Goal: Task Accomplishment & Management: Use online tool/utility

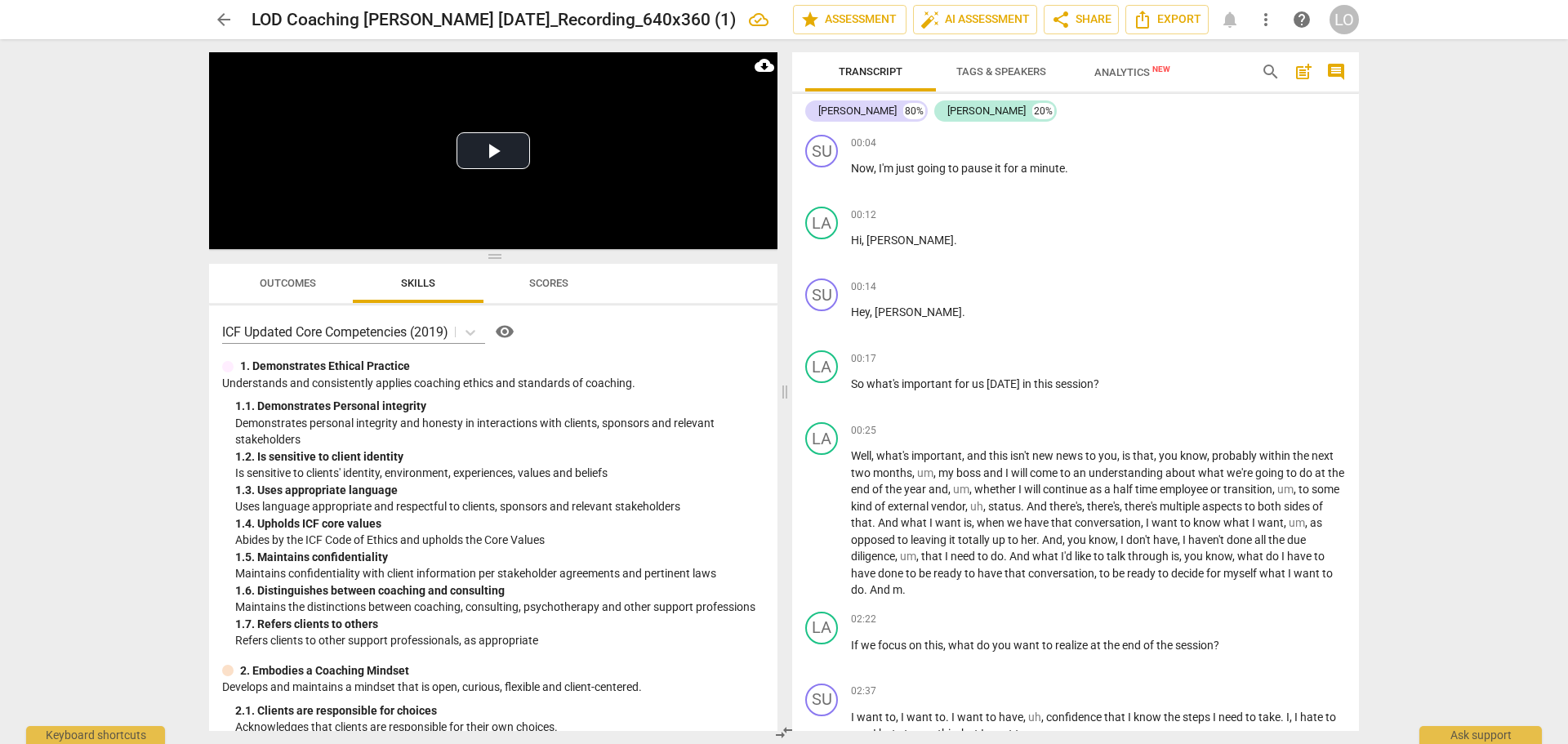
click at [601, 333] on div "ICF Updated Core Competencies (2019) visibility" at bounding box center [493, 331] width 542 height 26
click at [1251, 359] on div "+" at bounding box center [1257, 359] width 17 height 17
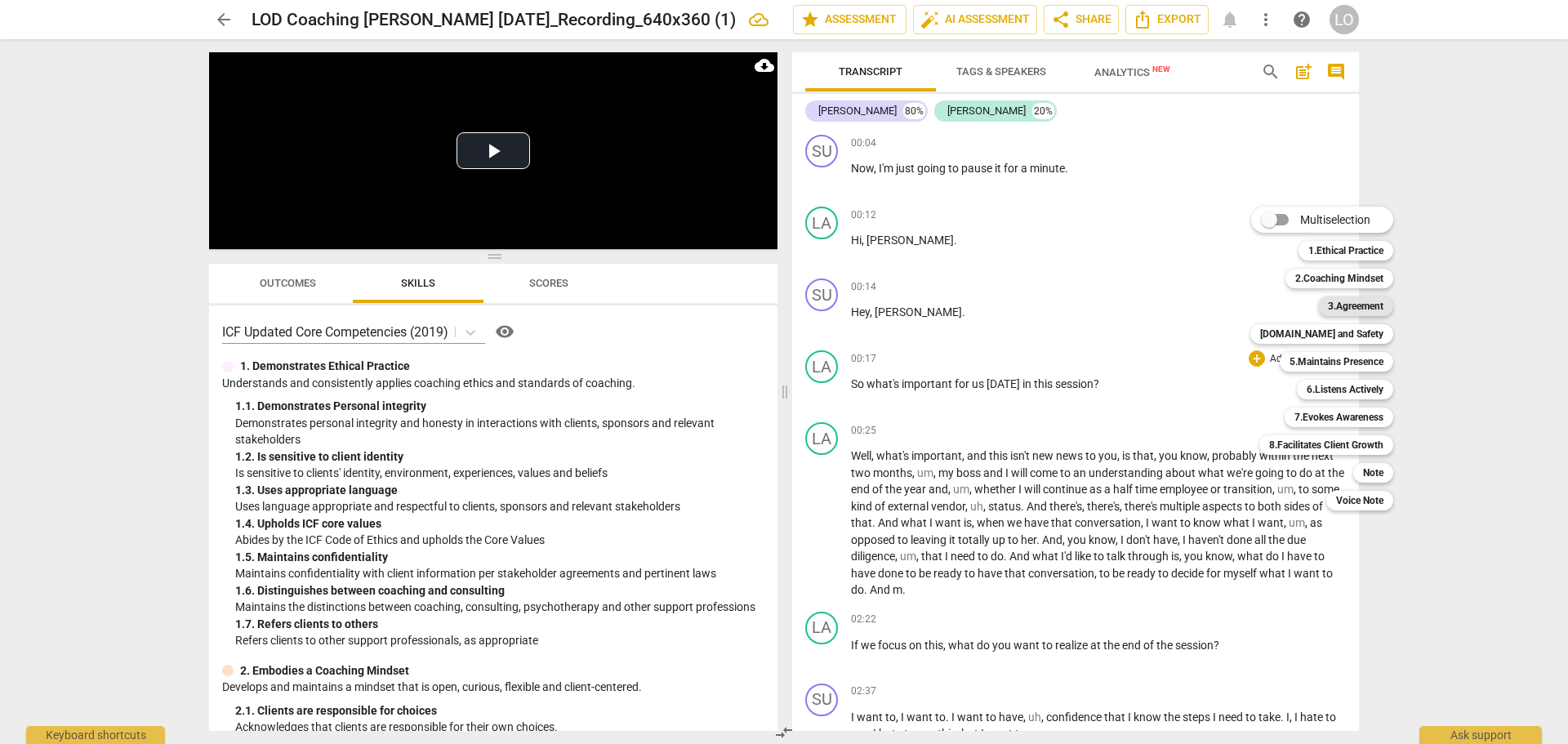
click at [1343, 305] on b "3.Agreement" at bounding box center [1356, 305] width 56 height 19
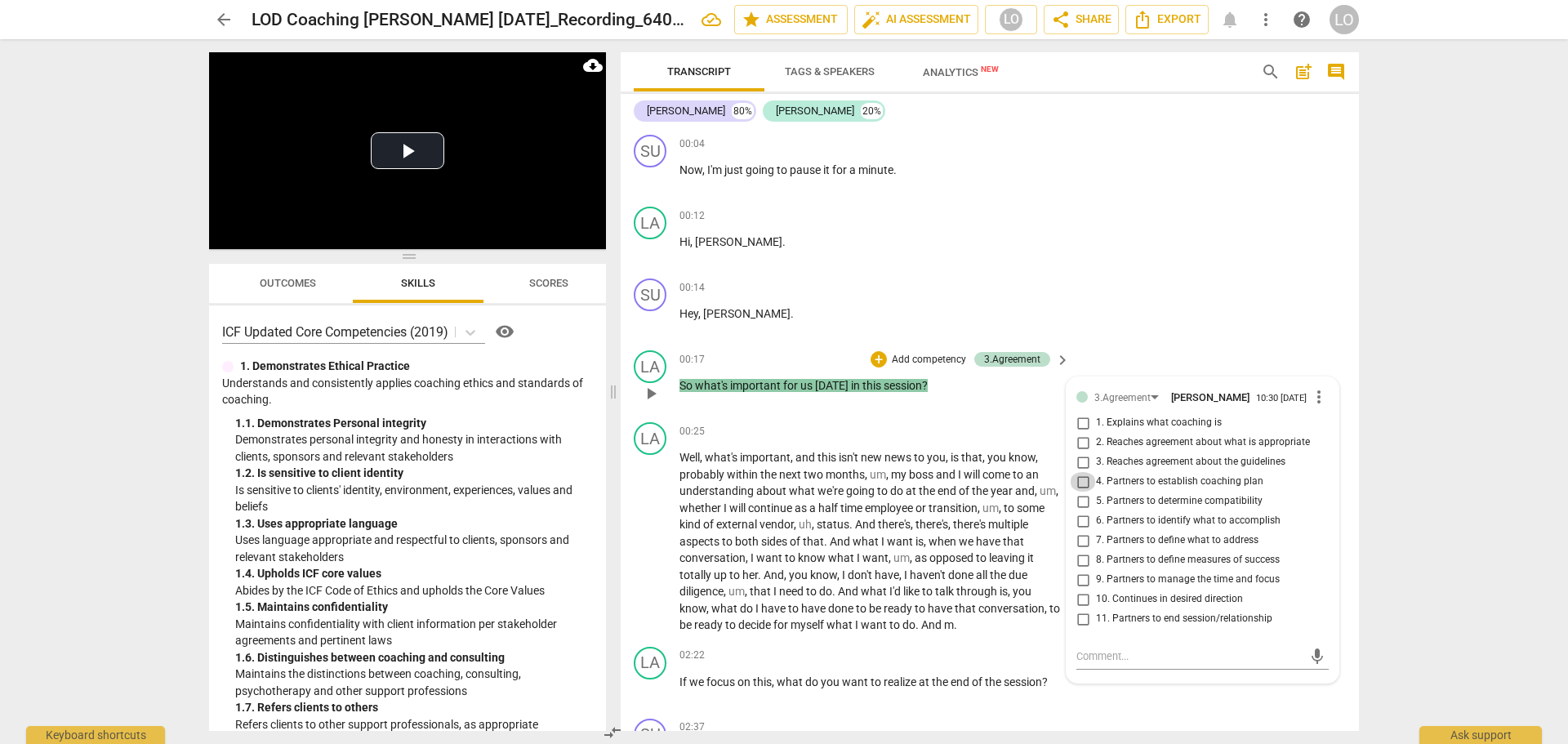
click at [1081, 483] on input "4. Partners to establish coaching plan" at bounding box center [1083, 481] width 26 height 19
checkbox input "true"
click at [1103, 349] on div "LA play_arrow pause 00:17 + Add competency 3.Agreement keyboard_arrow_right So …" at bounding box center [990, 380] width 739 height 72
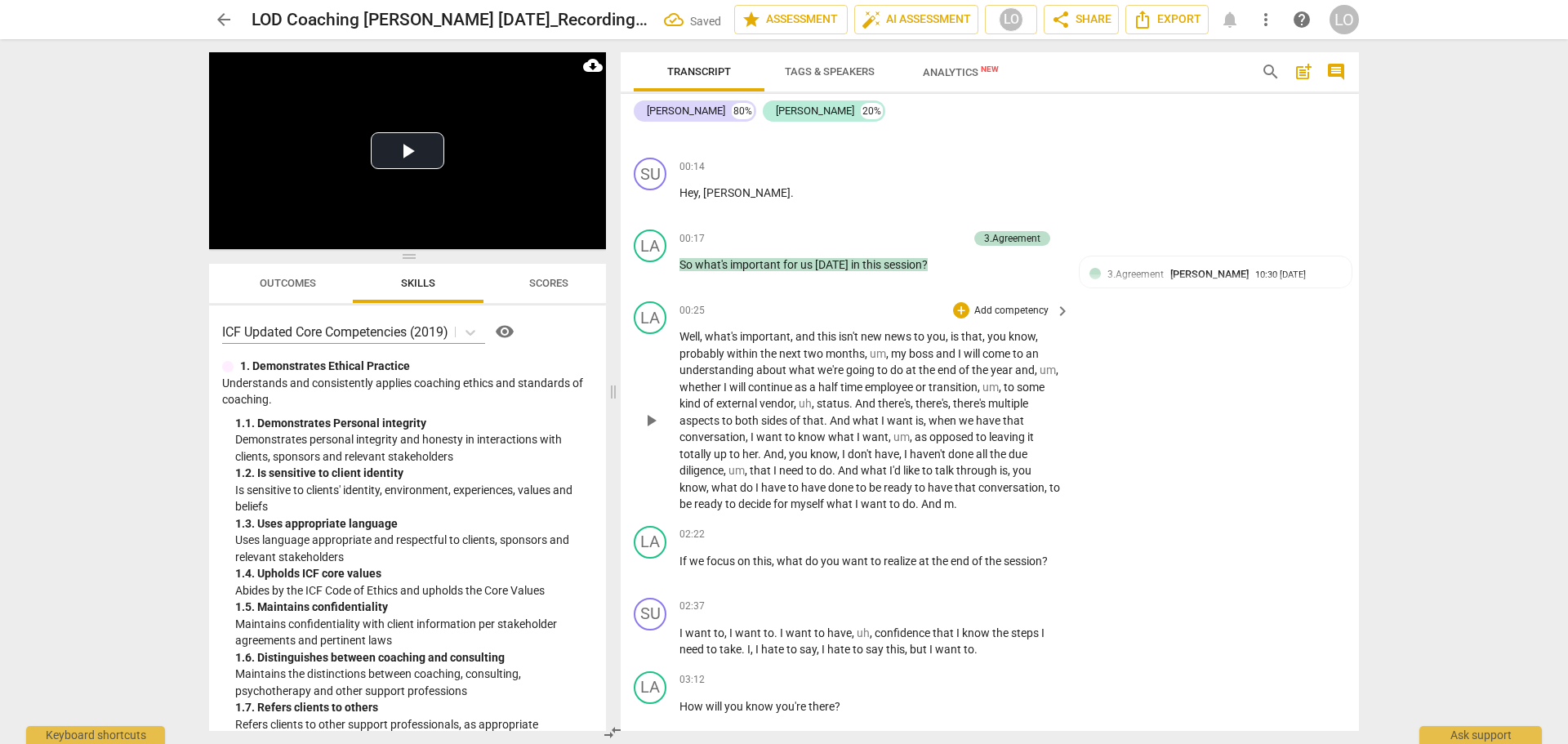
scroll to position [164, 0]
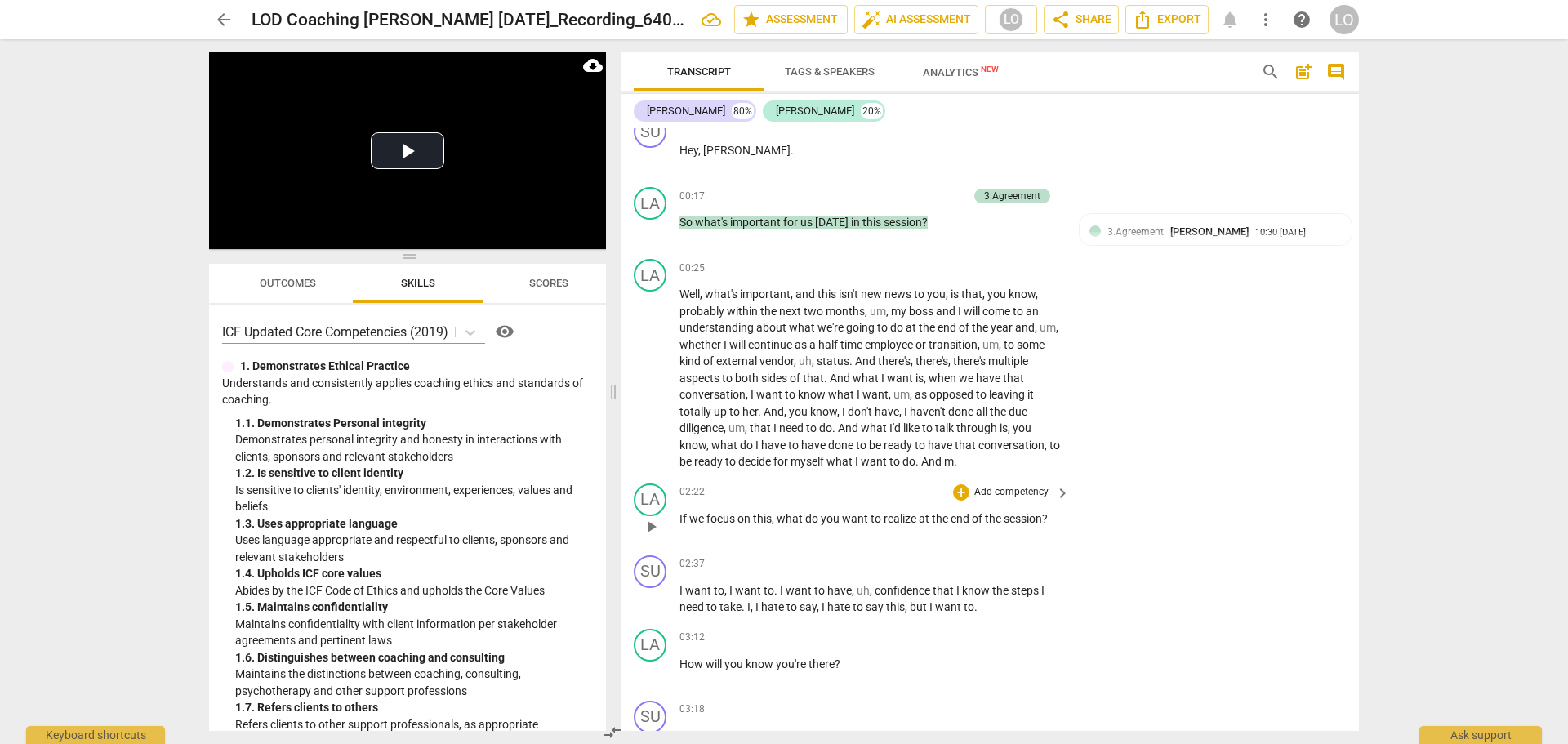
click at [1018, 490] on p "Add competency" at bounding box center [1012, 492] width 78 height 15
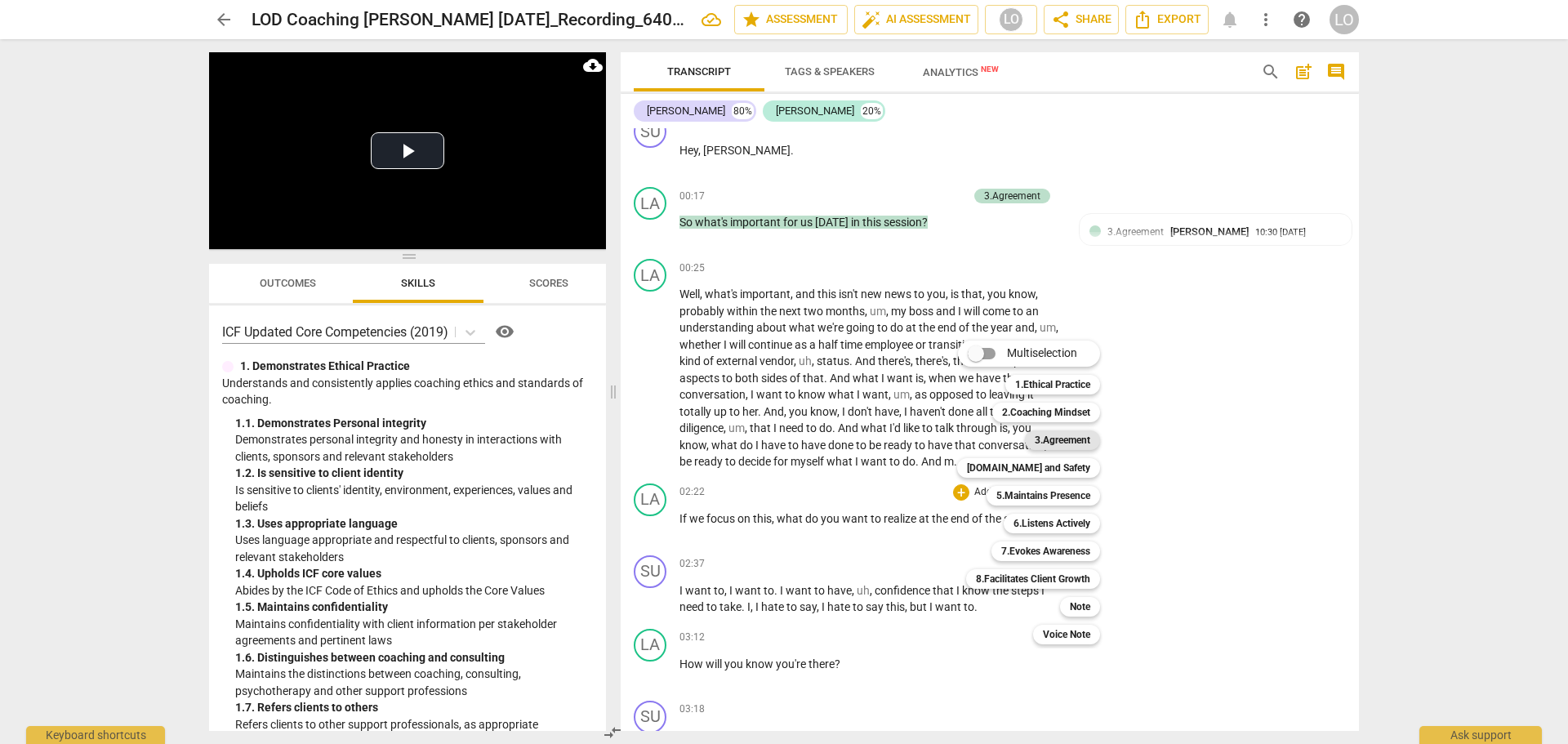
click at [1075, 440] on b "3.Agreement" at bounding box center [1063, 440] width 56 height 19
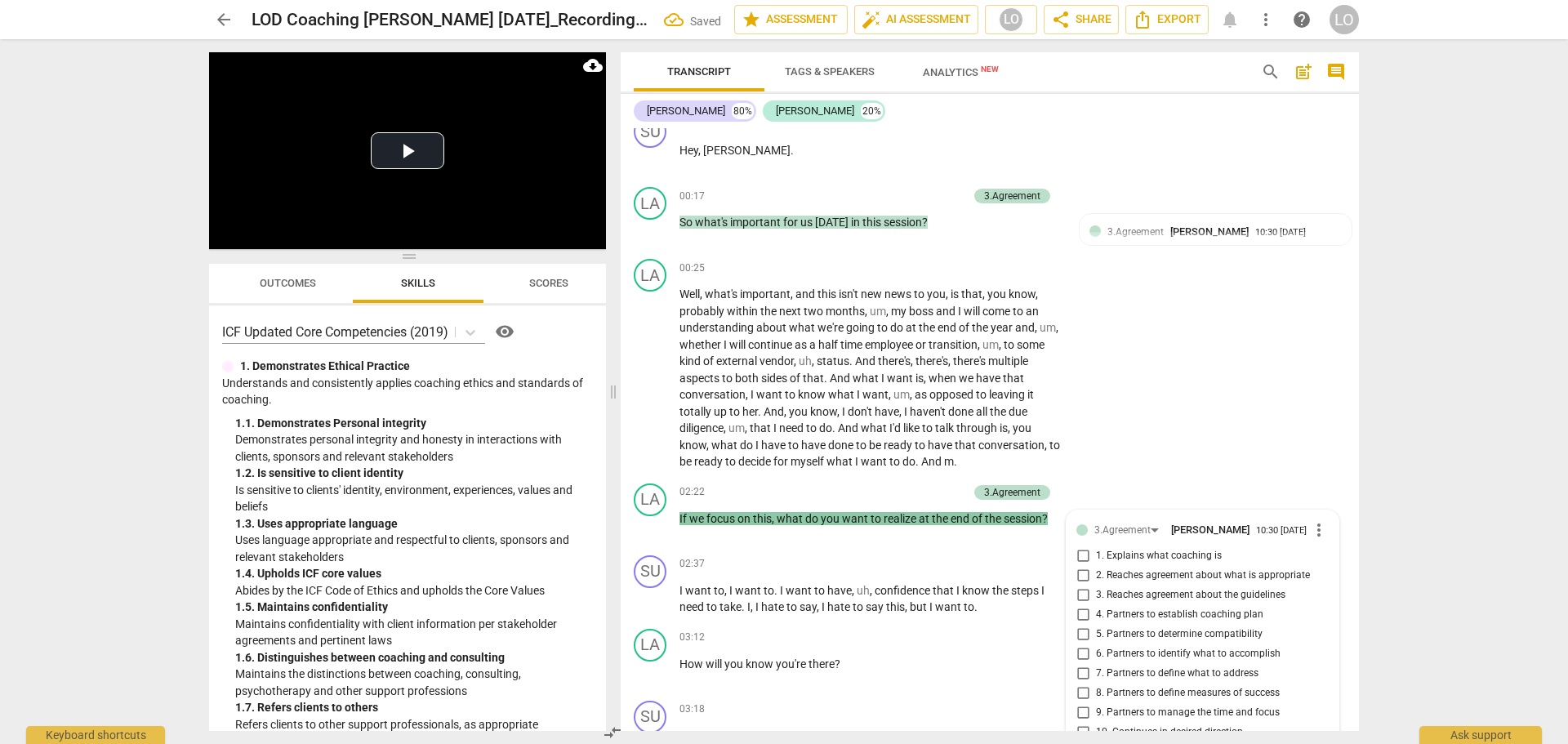
scroll to position [528, 0]
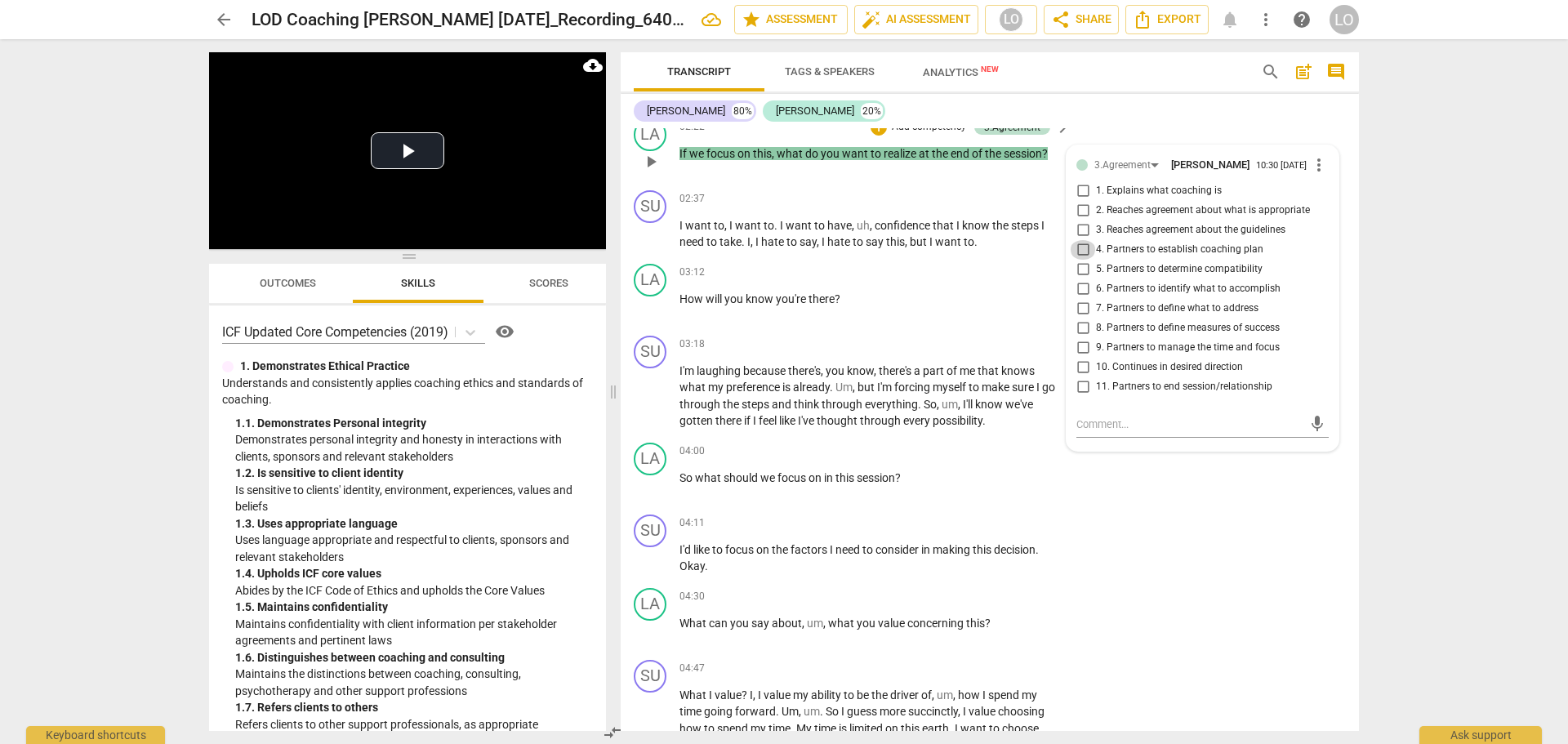
drag, startPoint x: 1076, startPoint y: 254, endPoint x: 1085, endPoint y: 260, distance: 10.8
click at [1079, 254] on input "4. Partners to establish coaching plan" at bounding box center [1083, 249] width 26 height 19
checkbox input "true"
click at [1172, 529] on div "SU play_arrow pause 04:11 + Add competency keyboard_arrow_right I'd like to foc…" at bounding box center [990, 544] width 739 height 73
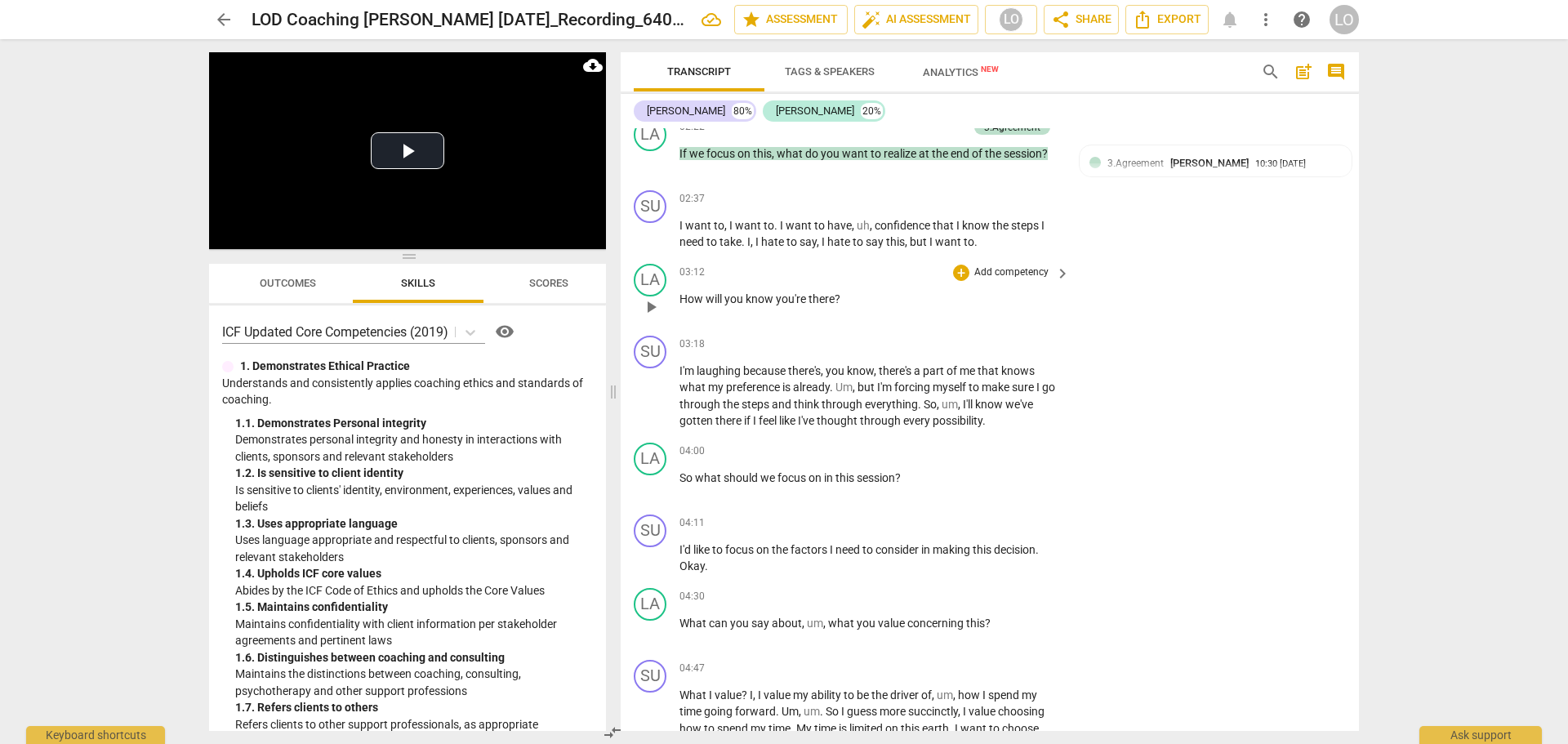
click at [1005, 262] on div "LA play_arrow pause 03:12 + Add competency keyboard_arrow_right How will you kn…" at bounding box center [990, 293] width 739 height 72
click at [1005, 269] on p "Add competency" at bounding box center [1012, 273] width 78 height 15
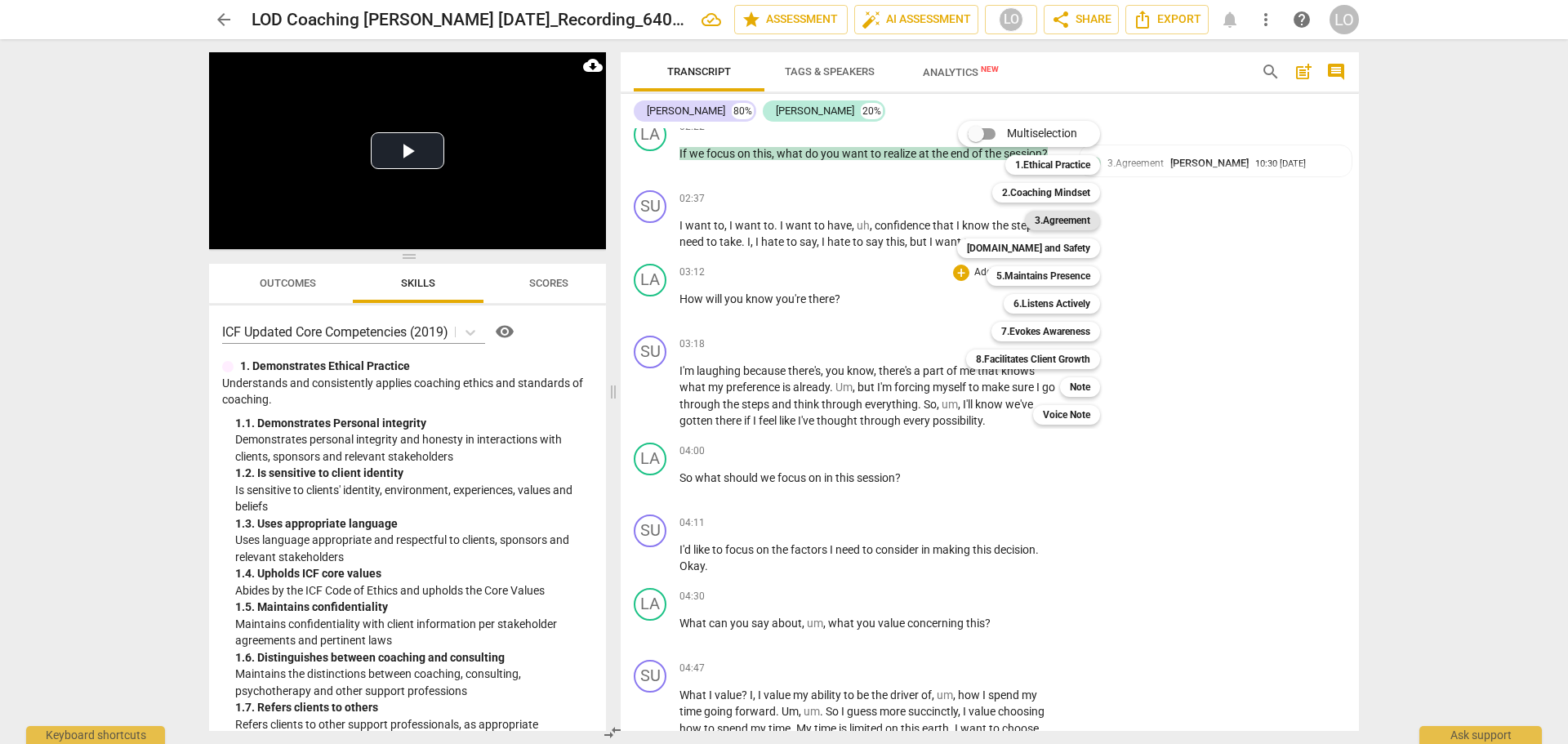
click at [1070, 222] on b "3.Agreement" at bounding box center [1063, 220] width 56 height 19
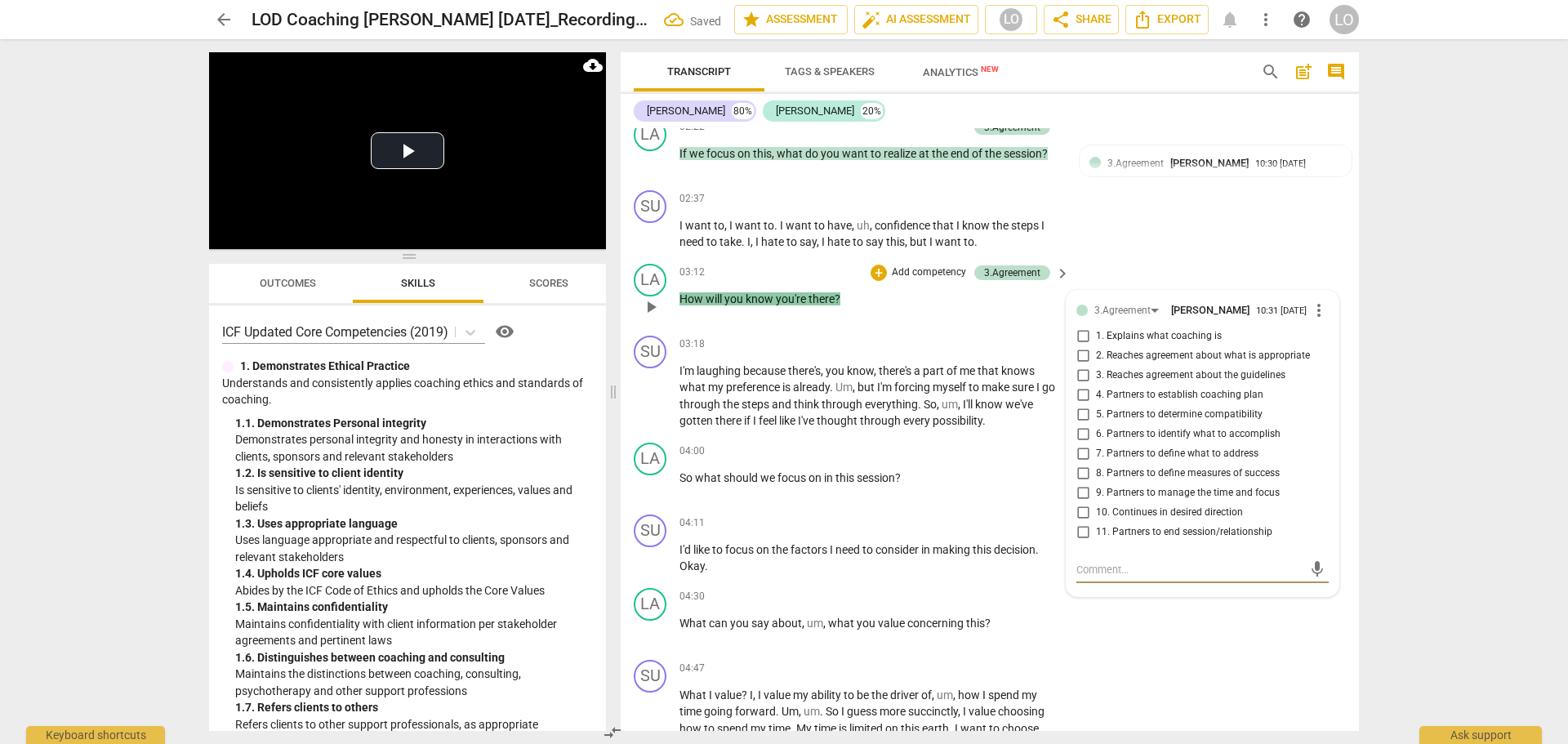
click at [1076, 476] on input "8. Partners to define measures of success" at bounding box center [1083, 473] width 26 height 19
checkbox input "true"
click at [1020, 492] on div "04:00 + Add competency keyboard_arrow_right So what should we focus on in this …" at bounding box center [876, 472] width 392 height 59
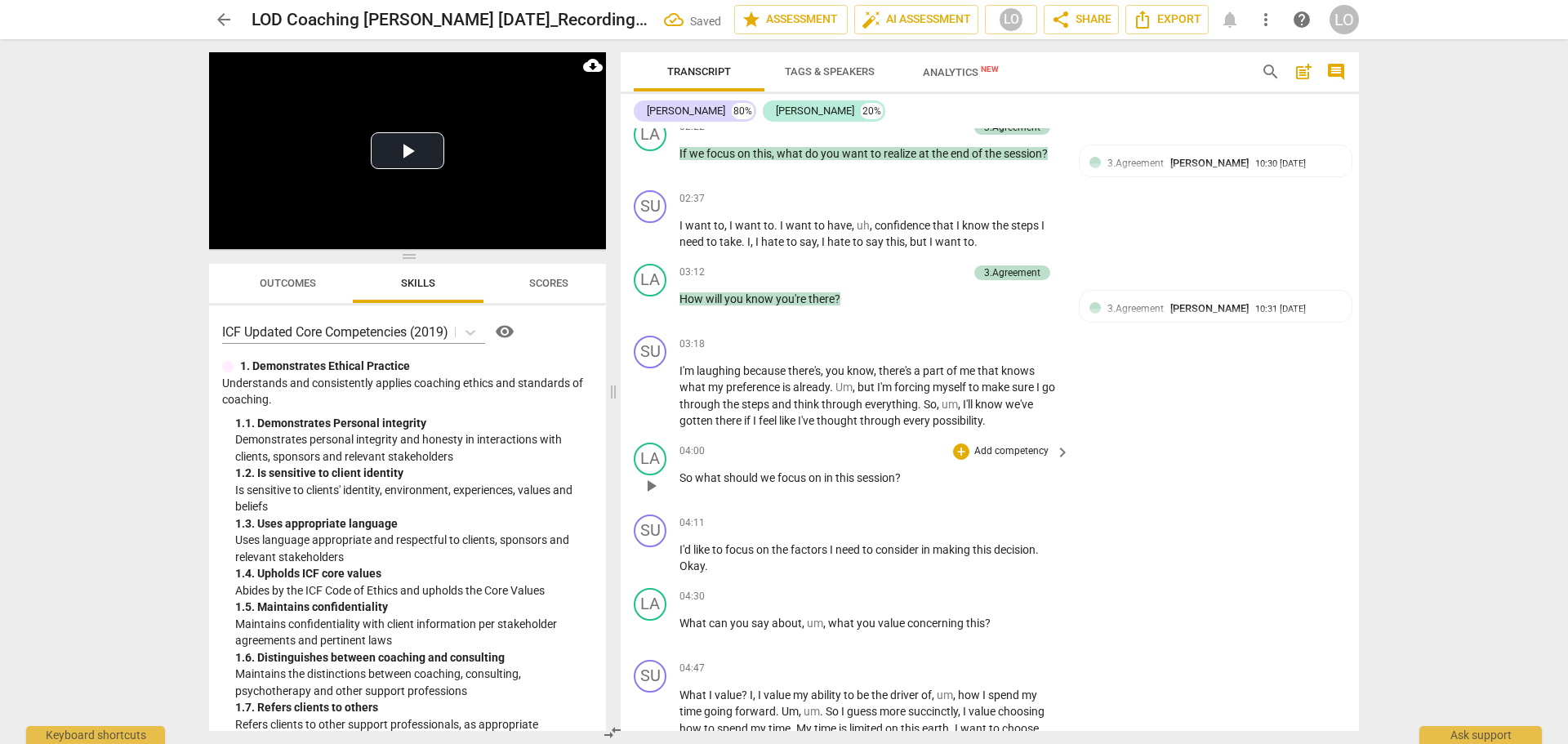
click at [1013, 448] on p "Add competency" at bounding box center [1012, 452] width 78 height 15
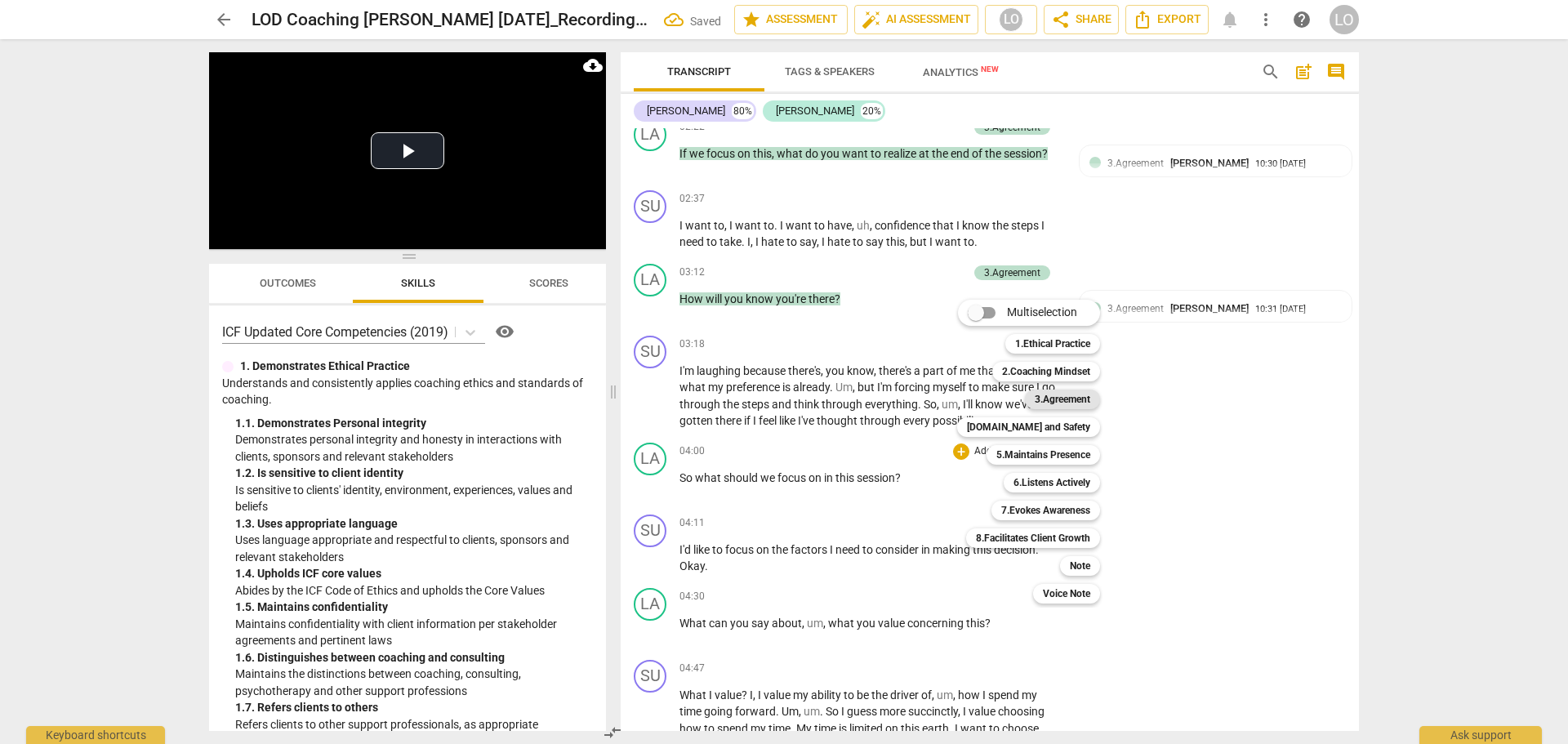
click at [1052, 392] on b "3.Agreement" at bounding box center [1063, 399] width 56 height 19
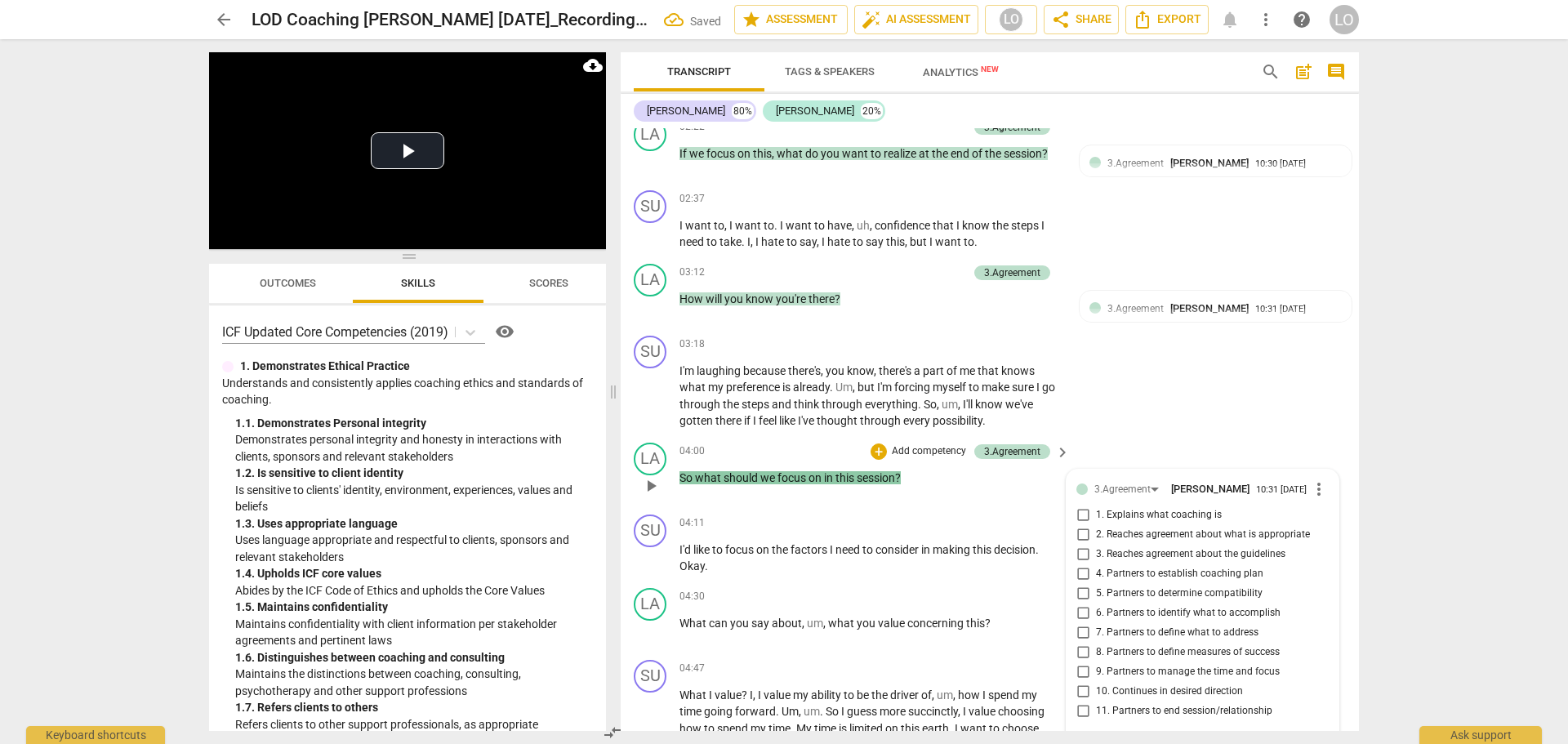
scroll to position [852, 0]
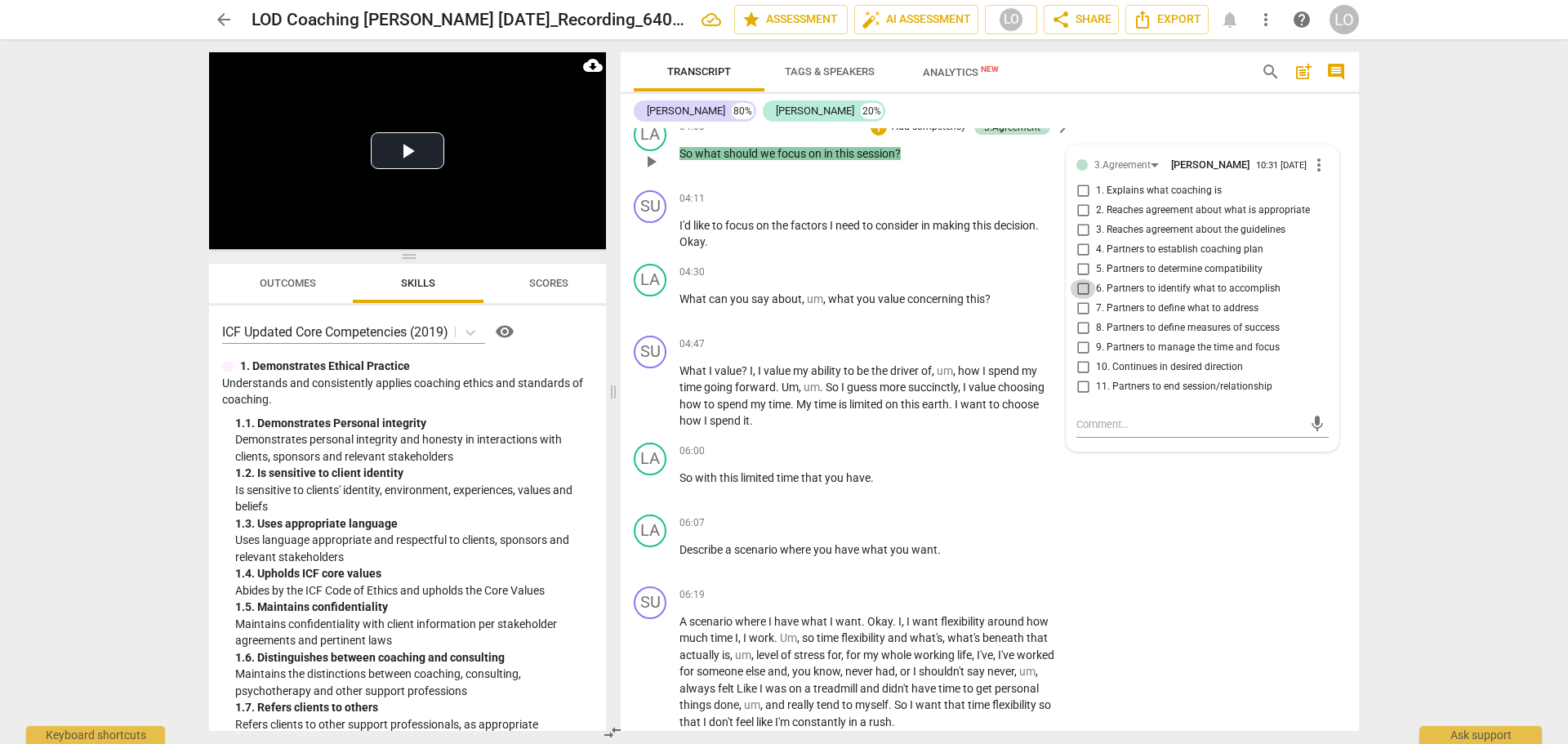
click at [1076, 291] on input "6. Partners to identify what to accomplish" at bounding box center [1083, 289] width 26 height 19
checkbox input "true"
click at [1181, 519] on div "LA play_arrow pause 06:07 + Add competency keyboard_arrow_right Describe a scen…" at bounding box center [990, 544] width 739 height 72
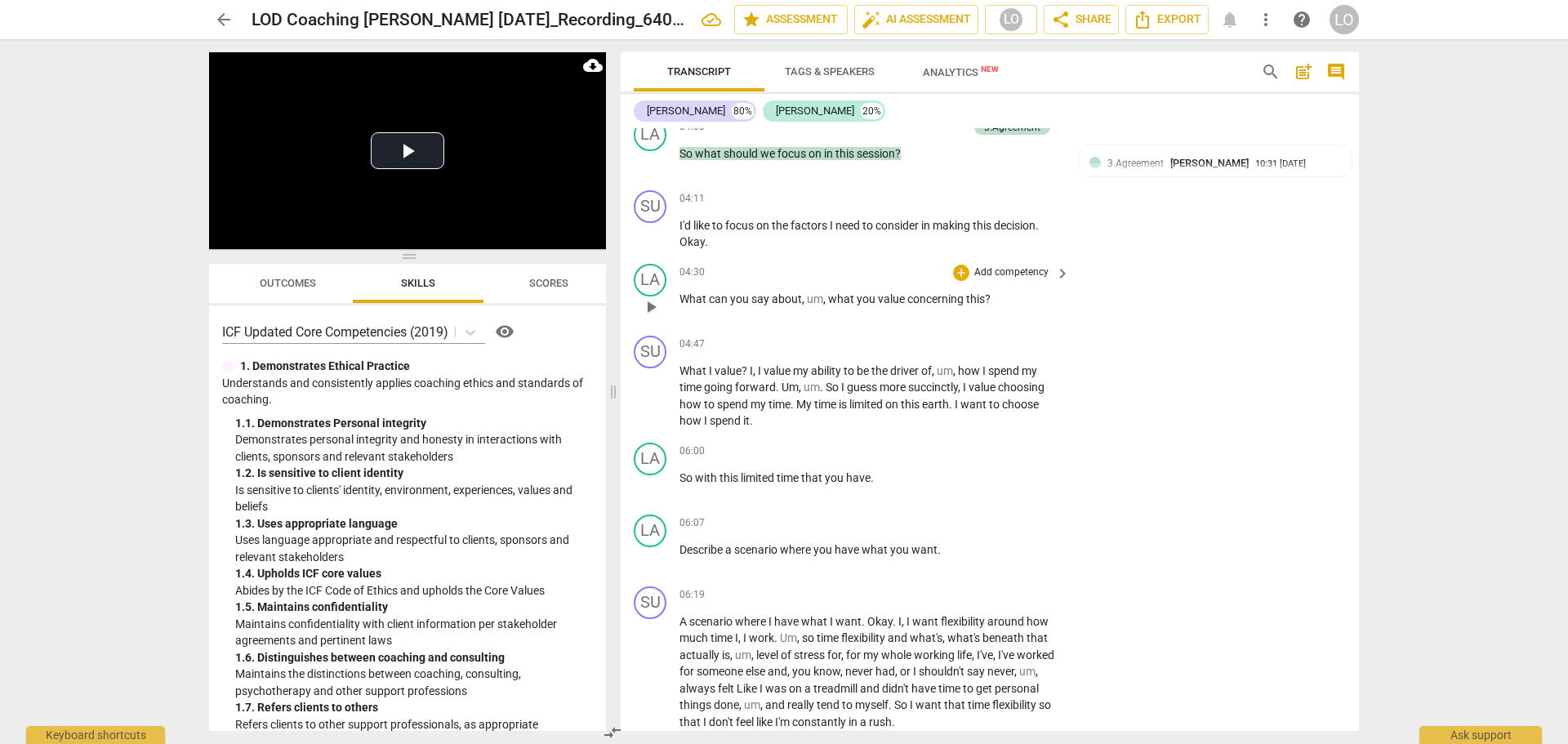
click at [1004, 265] on div "+ Add competency" at bounding box center [1002, 273] width 97 height 17
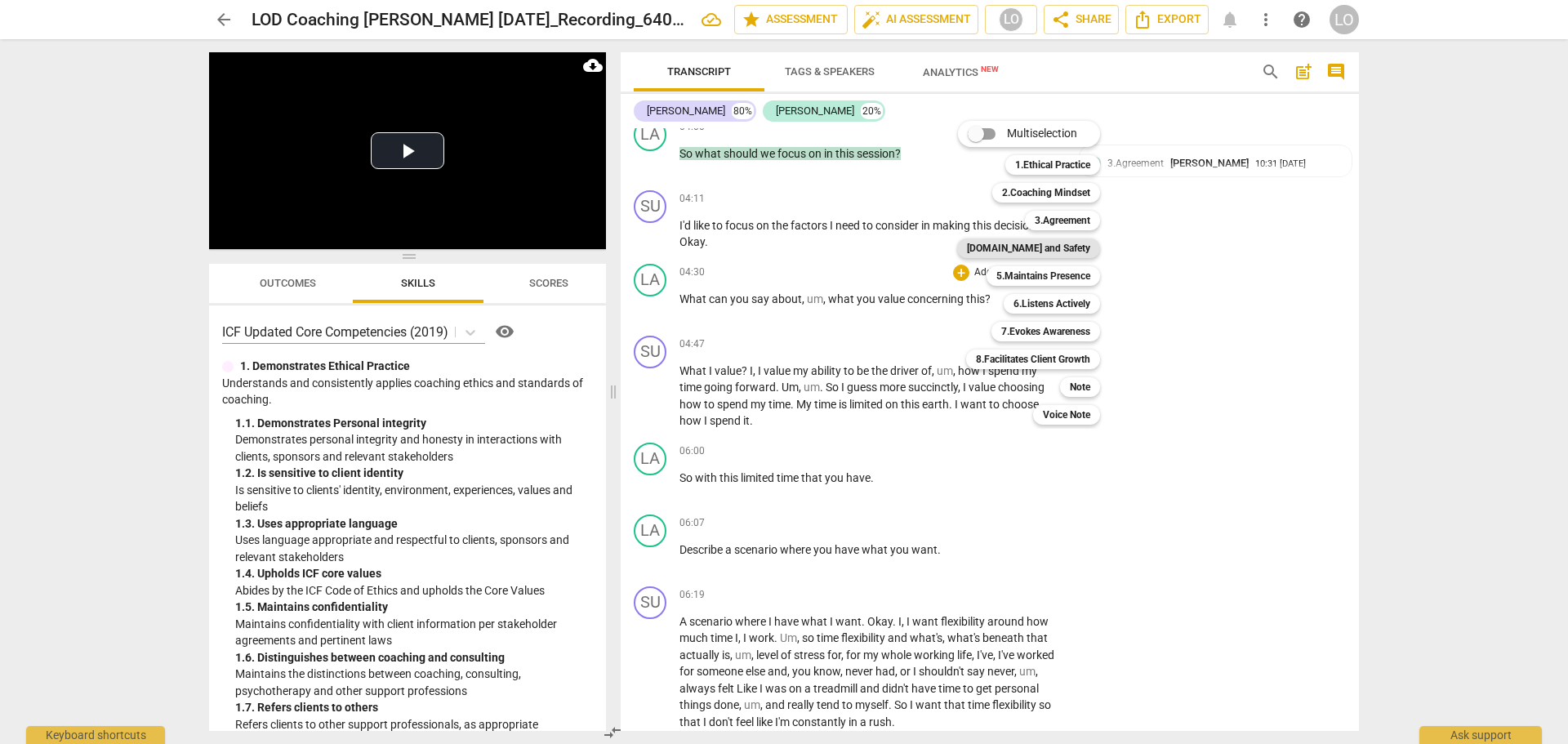
click at [1033, 248] on b "4.Trust and Safety" at bounding box center [1028, 248] width 123 height 19
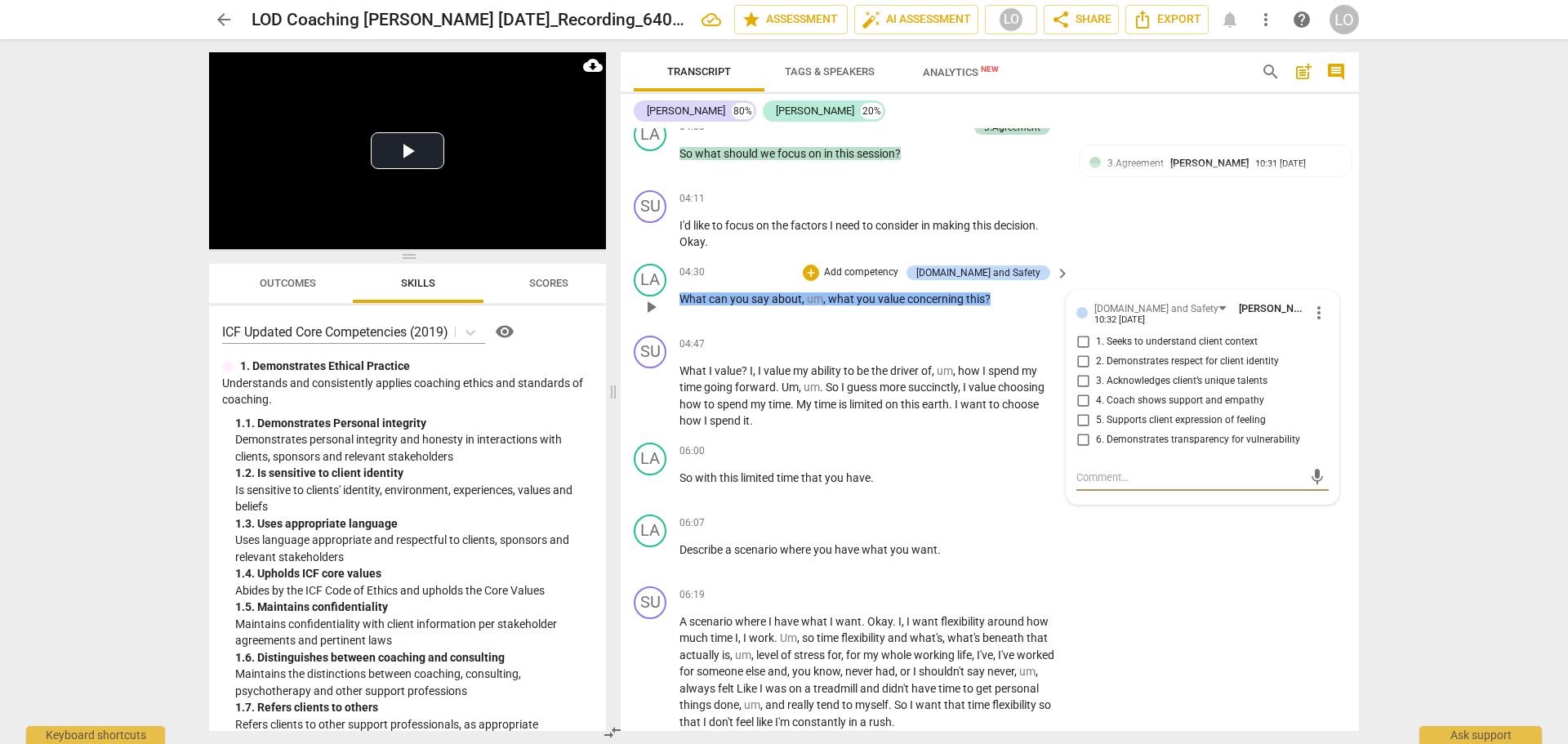
click at [1078, 337] on input "1. Seeks to understand client context" at bounding box center [1083, 341] width 26 height 19
checkbox input "true"
click at [1016, 504] on div "LA play_arrow pause 06:00 + Add competency keyboard_arrow_right So with this li…" at bounding box center [990, 472] width 739 height 72
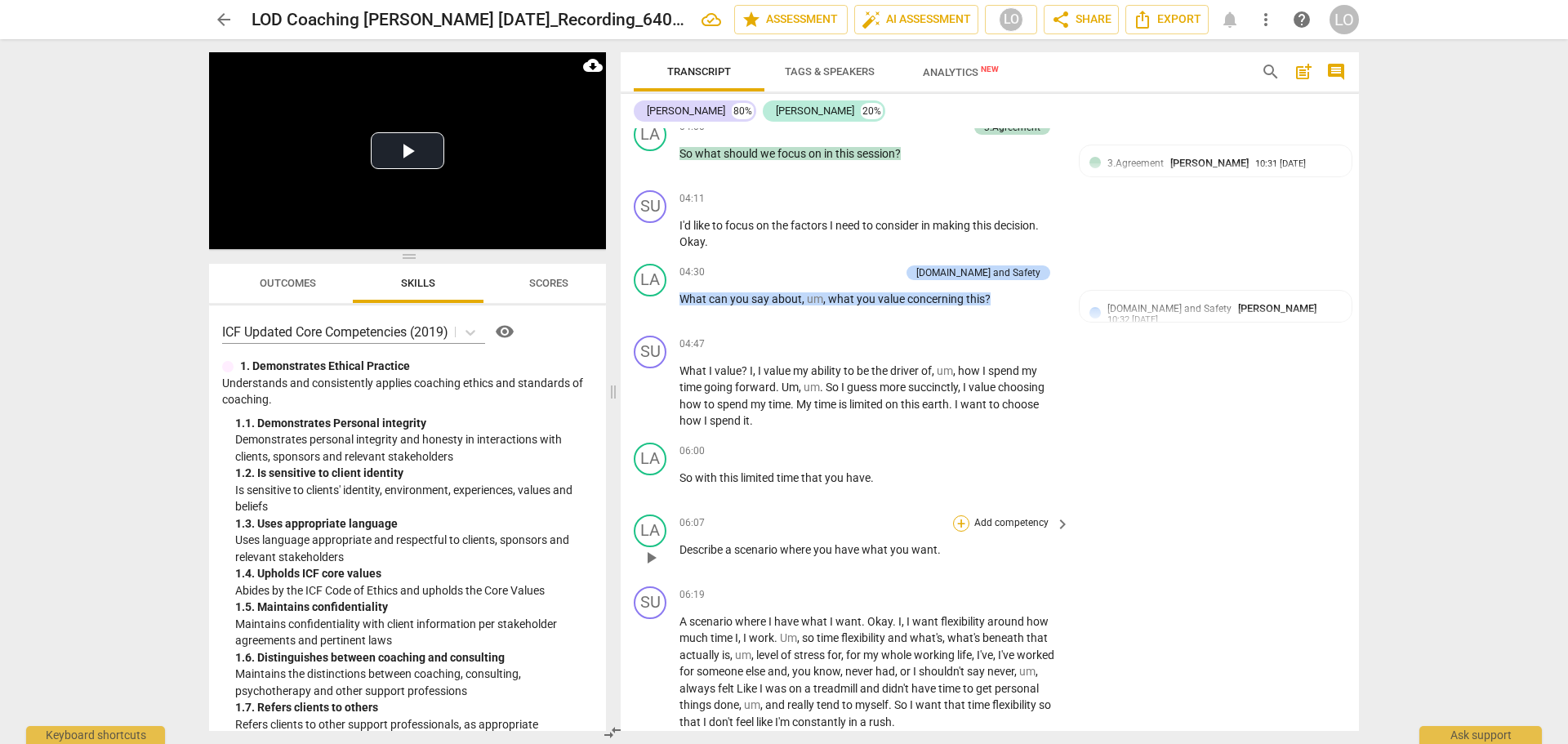
click at [959, 520] on div "+" at bounding box center [962, 524] width 17 height 17
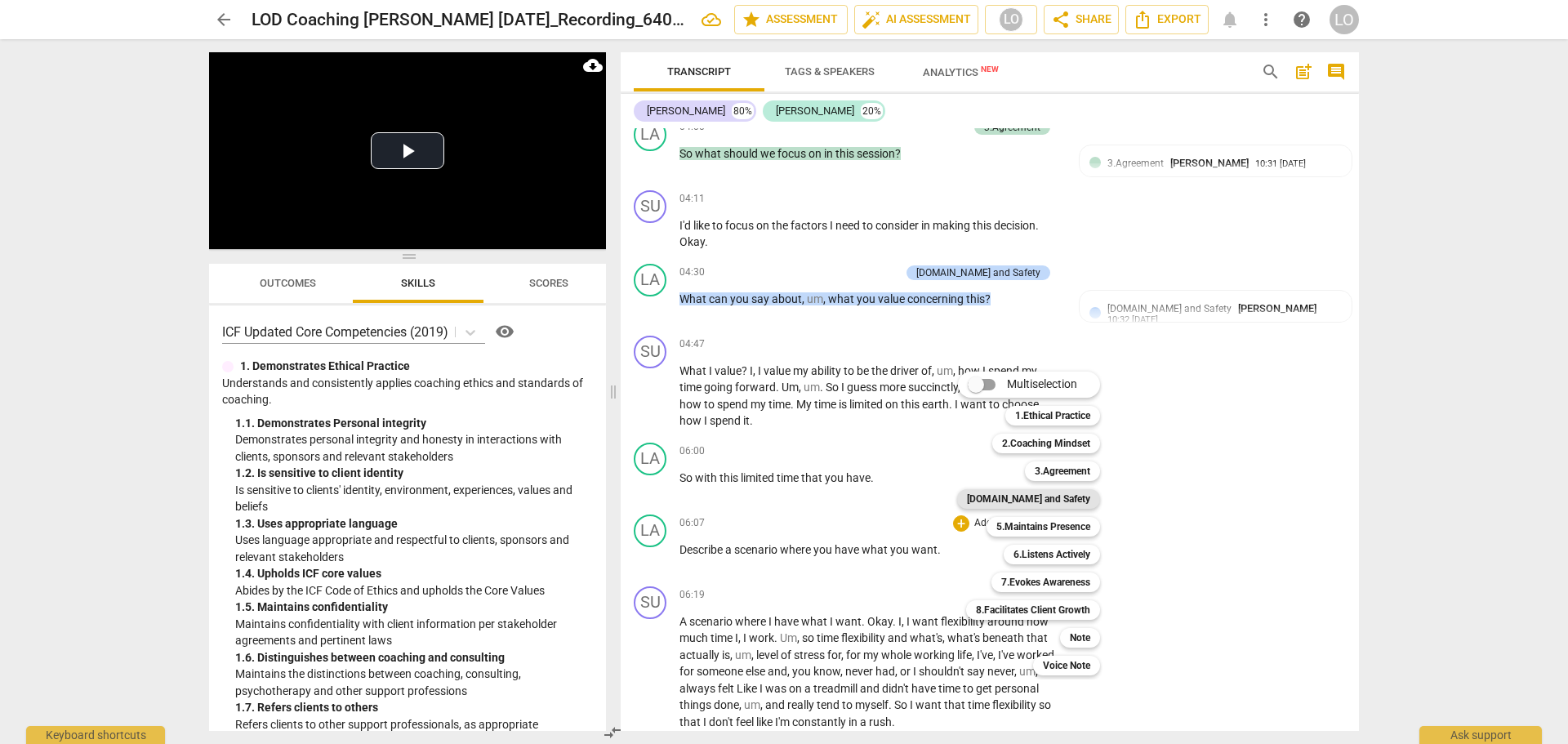
click at [1066, 494] on b "4.Trust and Safety" at bounding box center [1028, 499] width 123 height 19
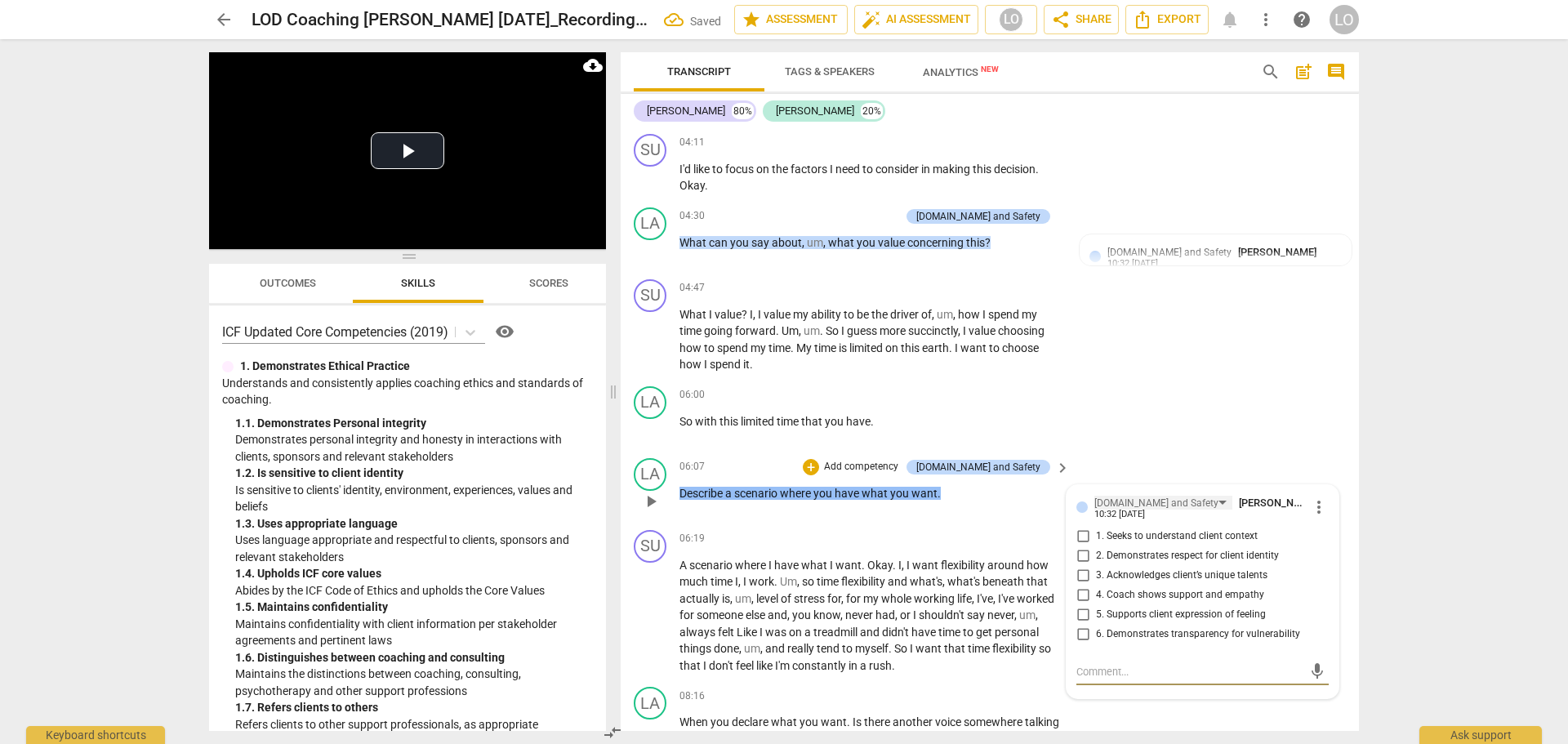
scroll to position [937, 0]
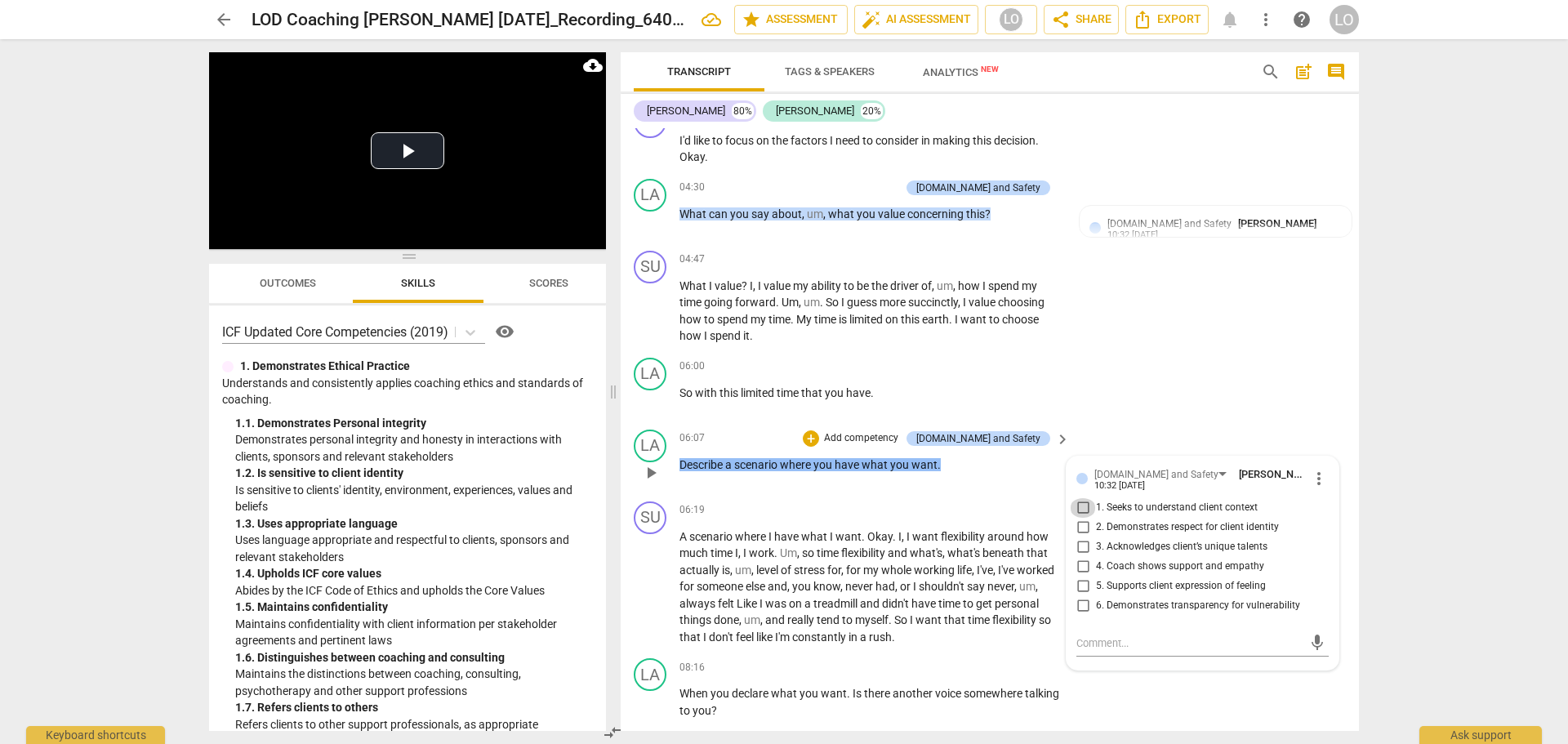
click at [1081, 504] on input "1. Seeks to understand client context" at bounding box center [1083, 507] width 26 height 19
checkbox input "true"
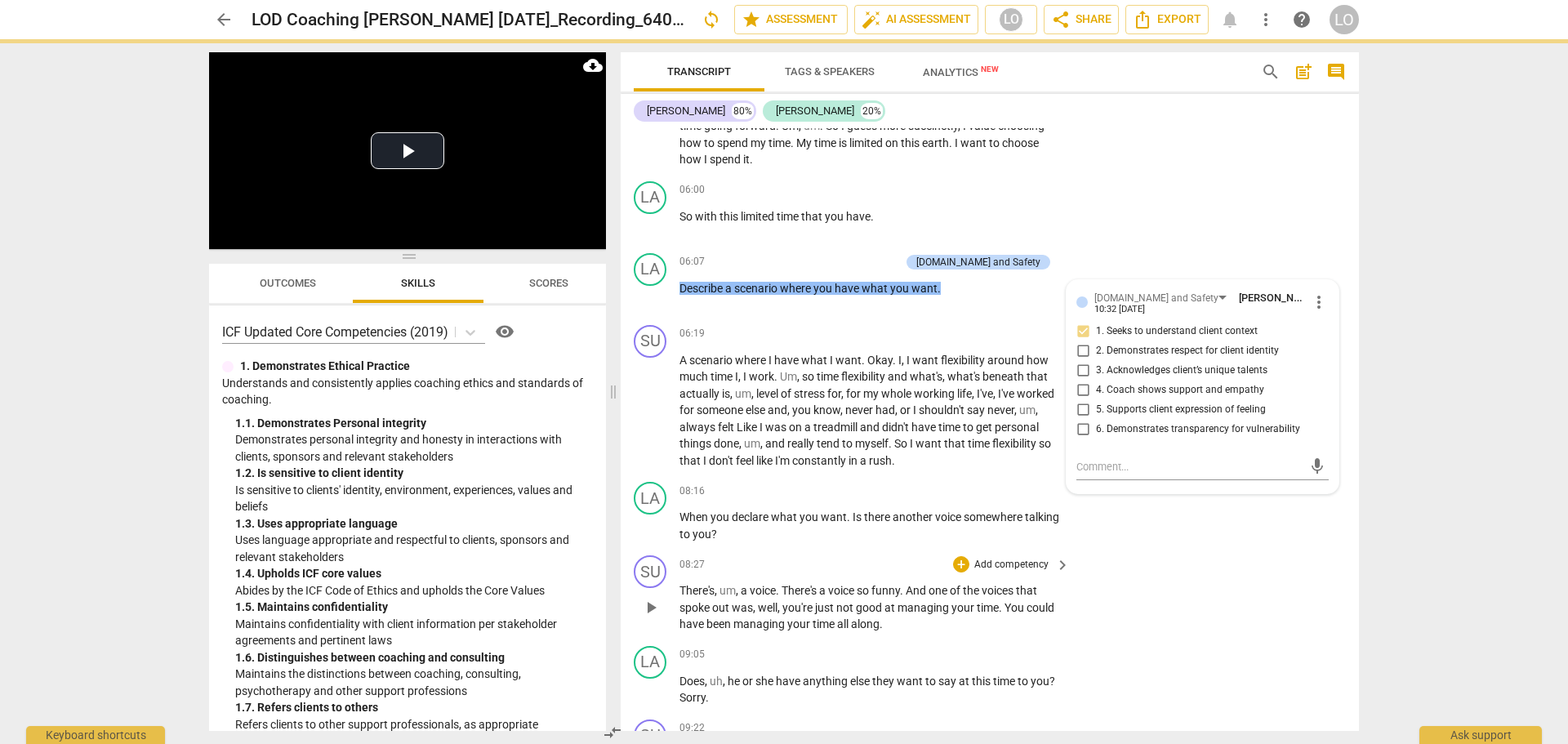
scroll to position [1183, 0]
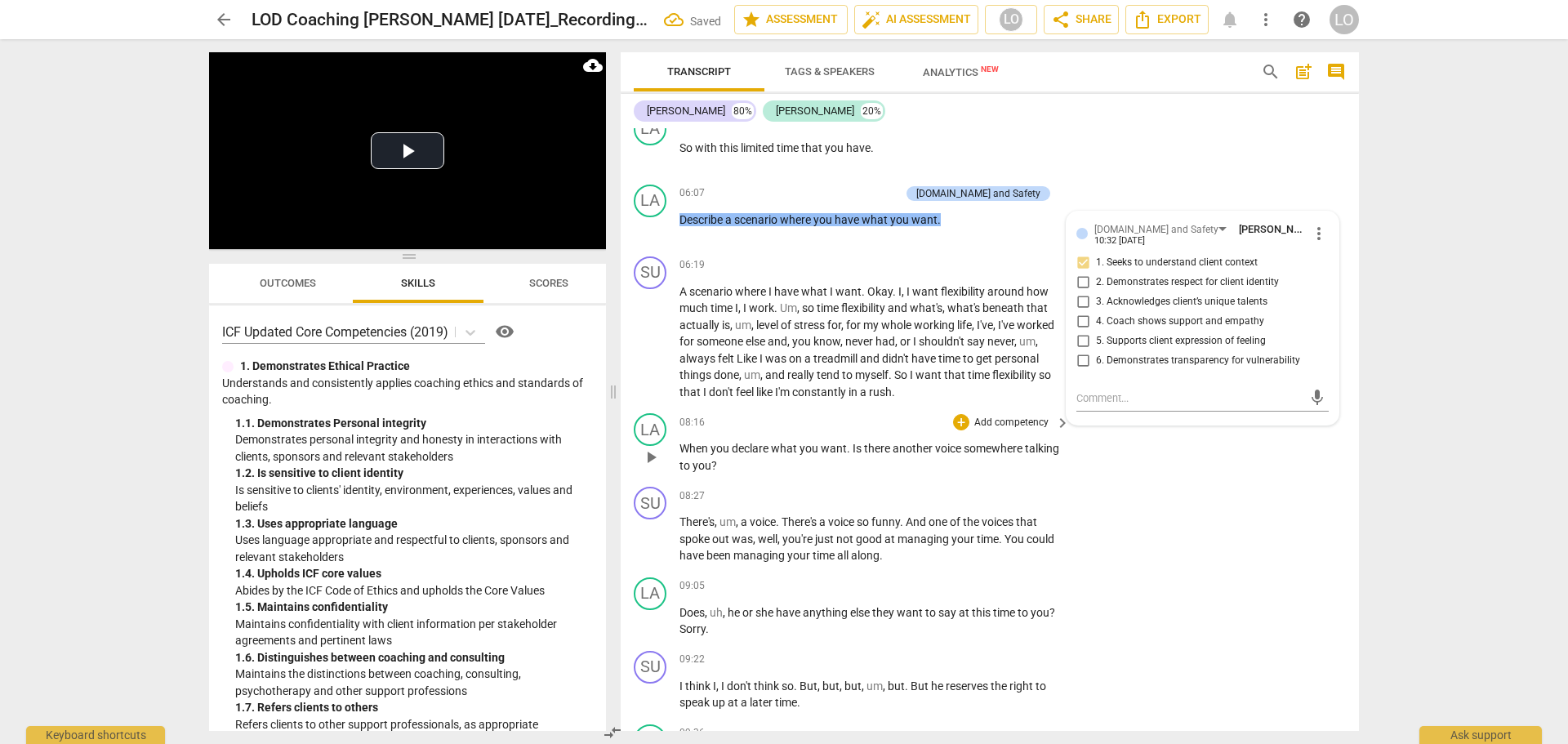
click at [1004, 421] on p "Add competency" at bounding box center [1012, 423] width 78 height 15
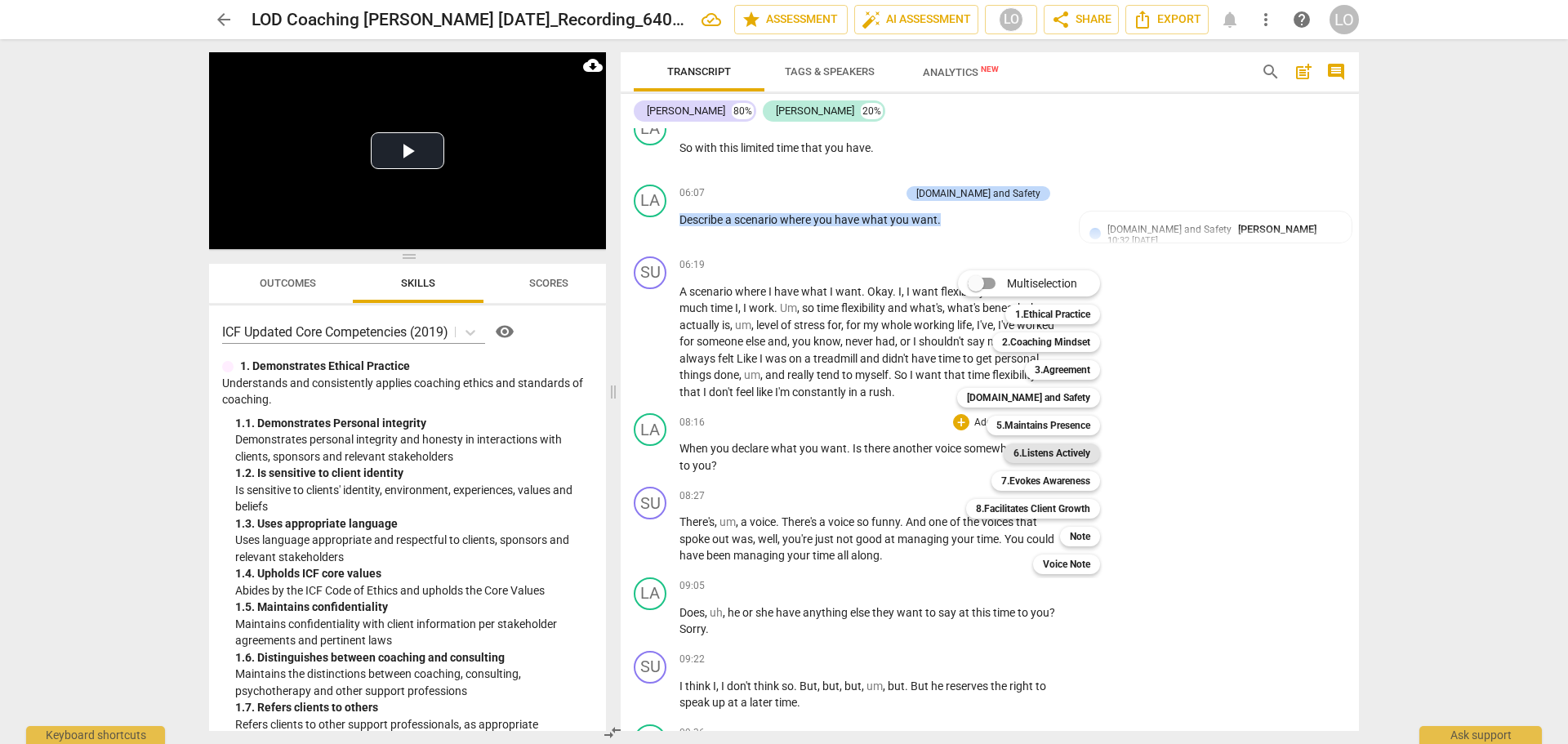
click at [1027, 453] on b "6.Listens Actively" at bounding box center [1052, 453] width 77 height 19
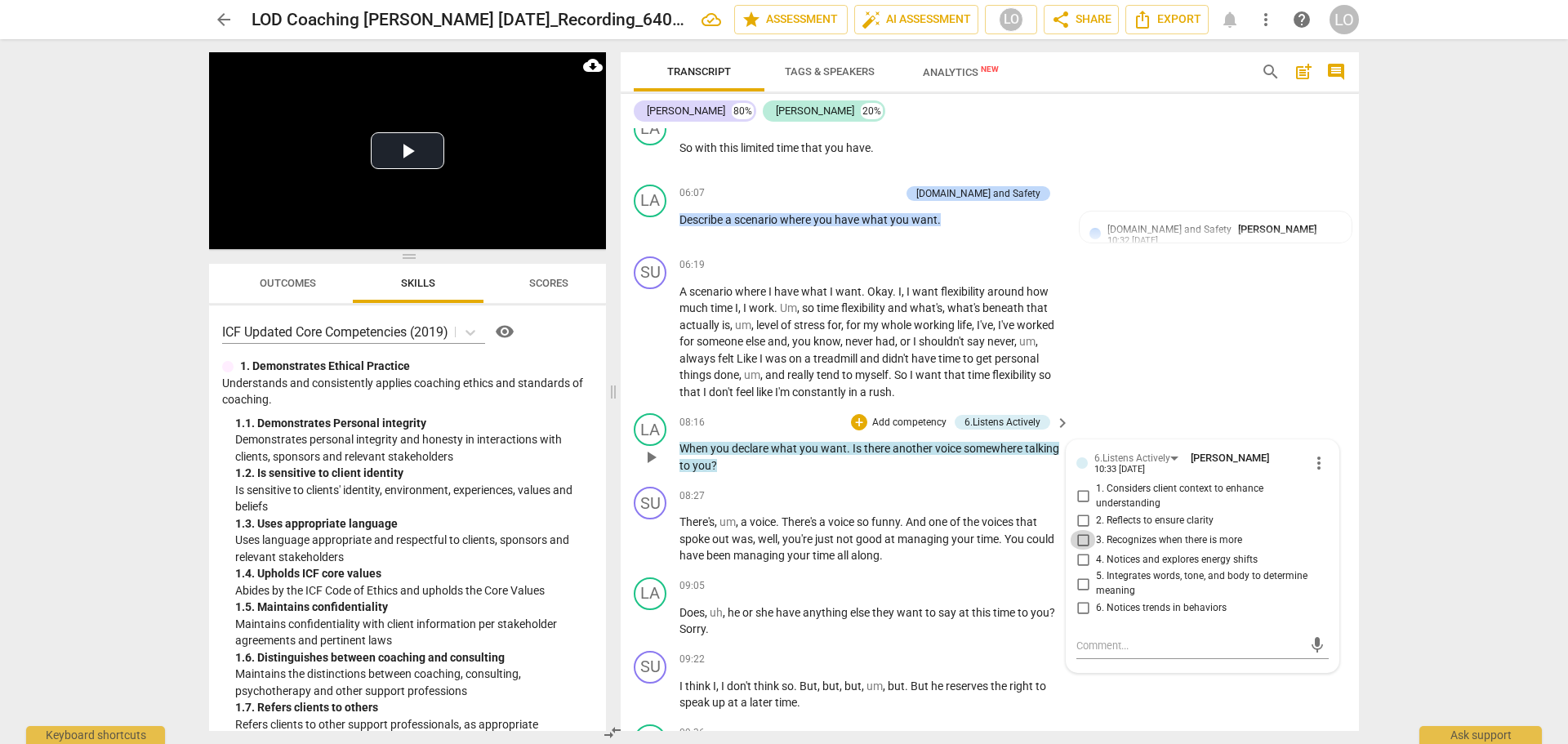
click at [1081, 537] on input "3. Recognizes when there is more" at bounding box center [1083, 539] width 26 height 19
checkbox input "true"
click at [1101, 400] on div "SU play_arrow pause 06:19 + Add competency keyboard_arrow_right A scenario wher…" at bounding box center [990, 329] width 739 height 157
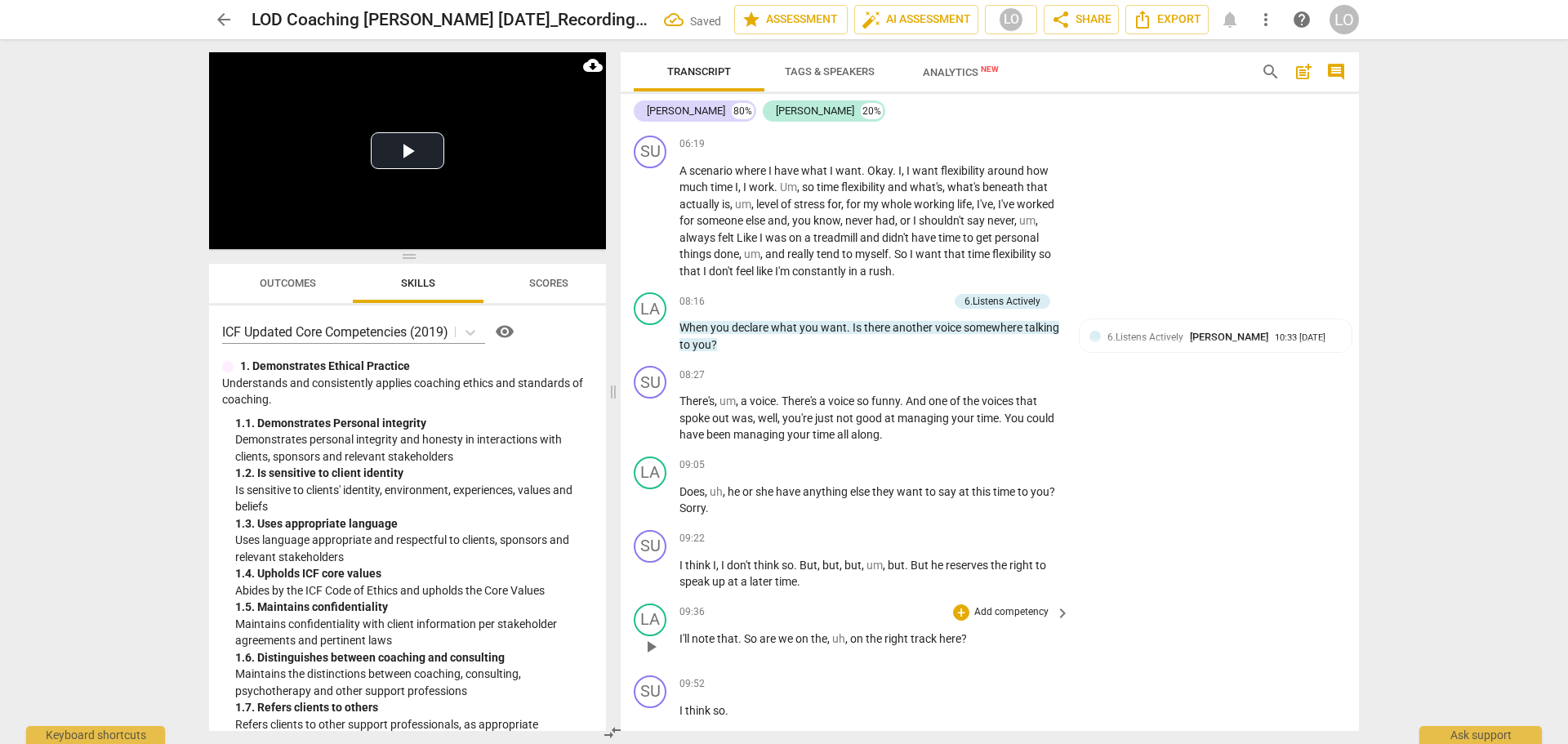
scroll to position [1428, 0]
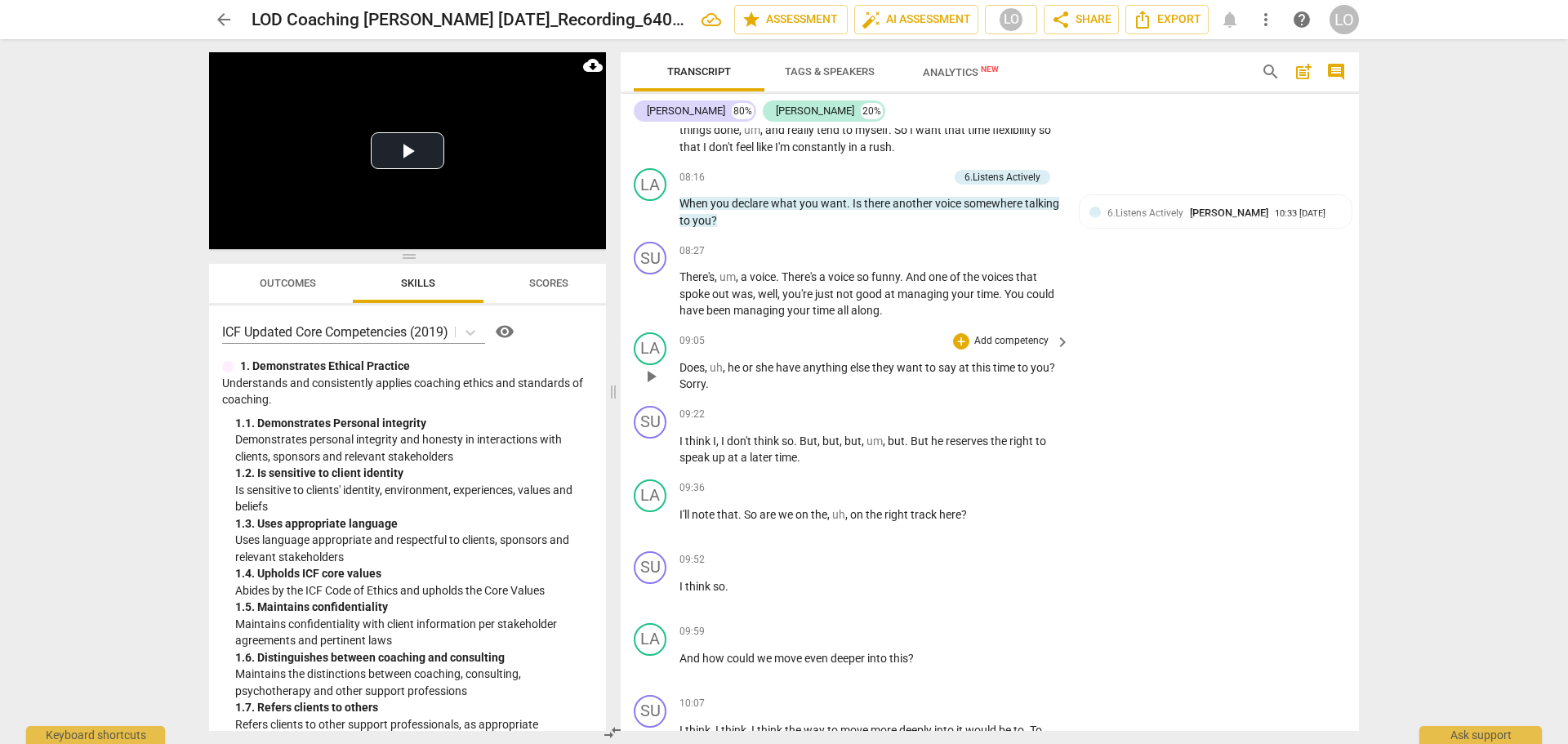
click at [1009, 335] on p "Add competency" at bounding box center [1012, 341] width 78 height 15
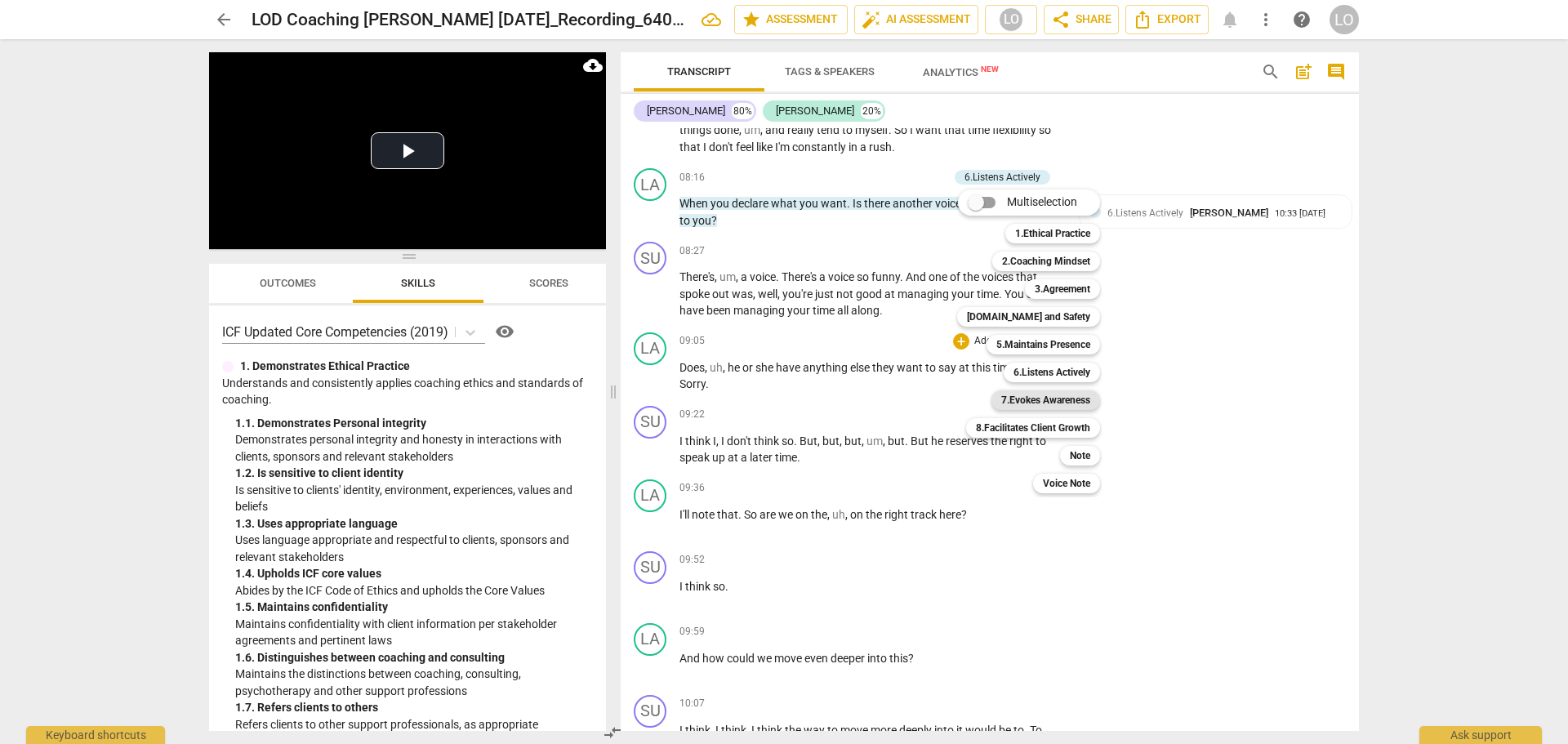
click at [1044, 395] on b "7.Evokes Awareness" at bounding box center [1046, 400] width 89 height 19
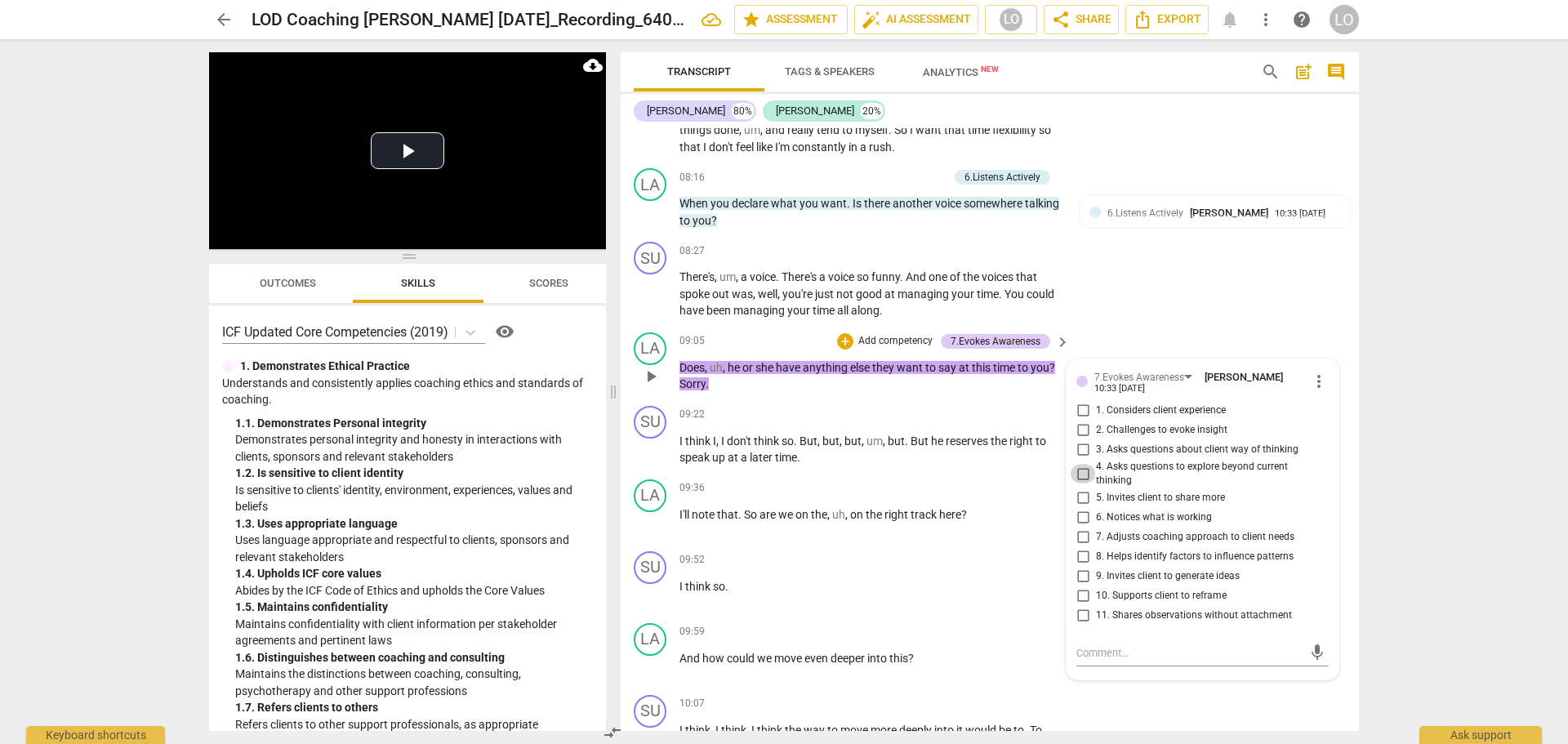
click at [1081, 472] on input "4. Asks questions to explore beyond current thinking" at bounding box center [1083, 473] width 26 height 19
checkbox input "true"
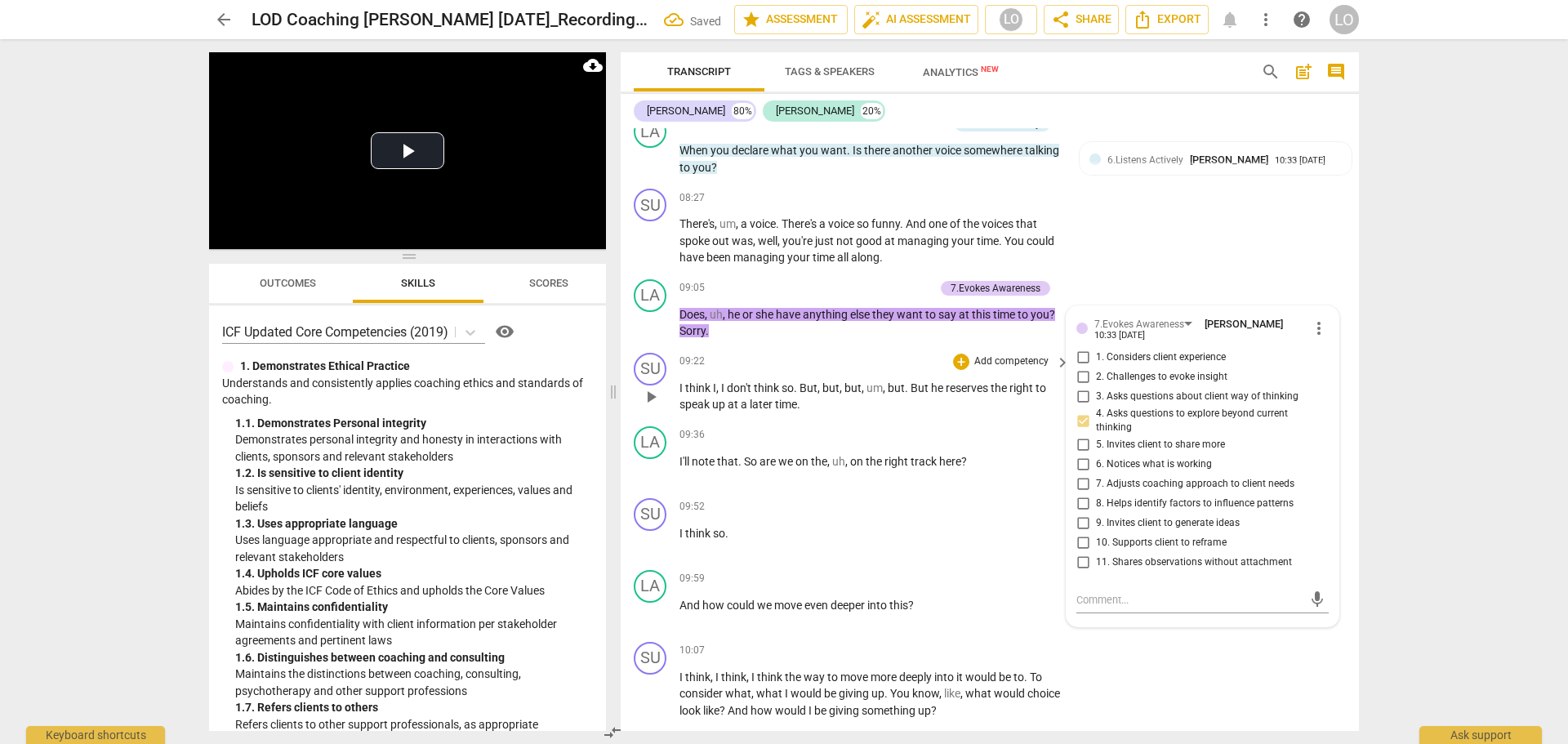
scroll to position [1509, 0]
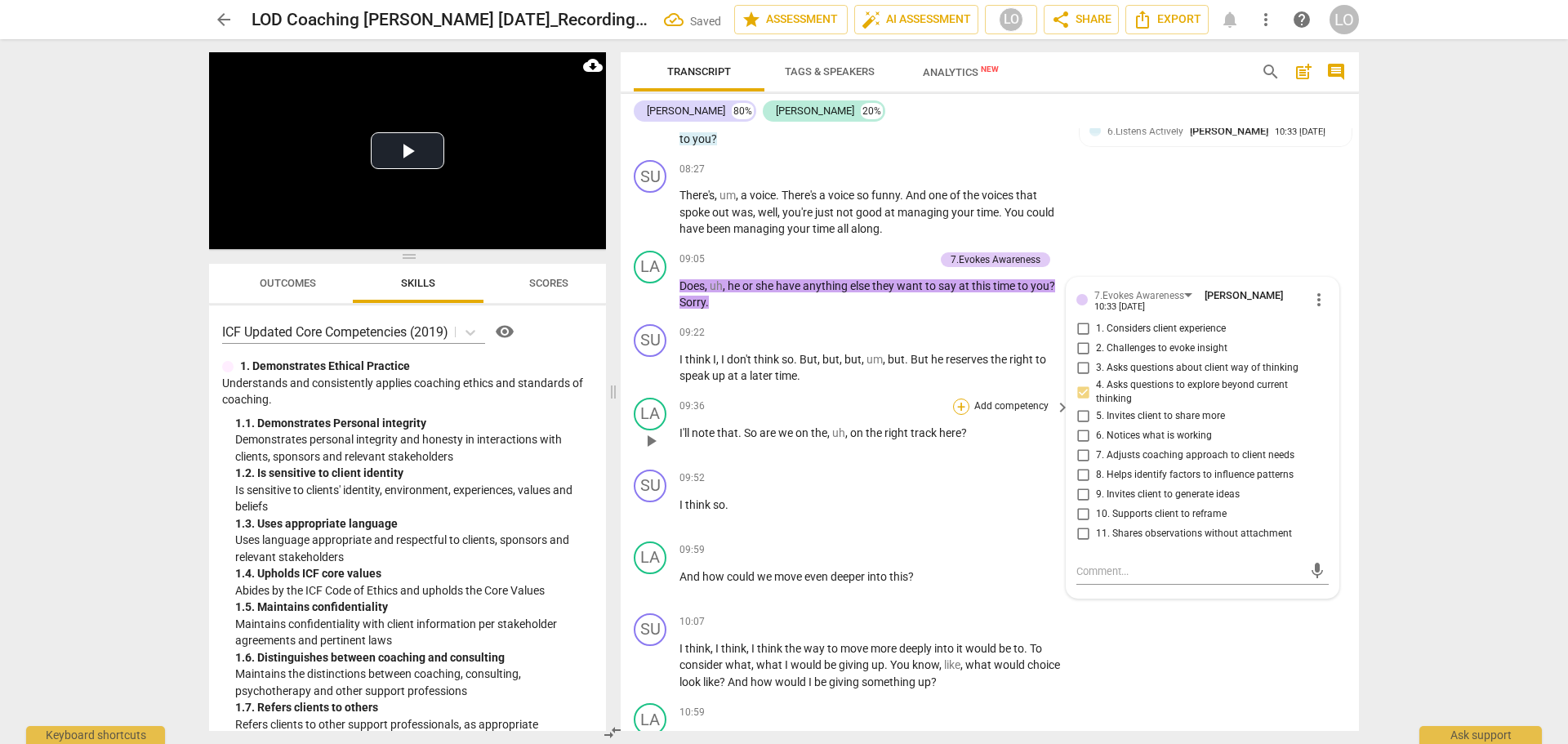
click at [961, 407] on div "+" at bounding box center [962, 407] width 17 height 17
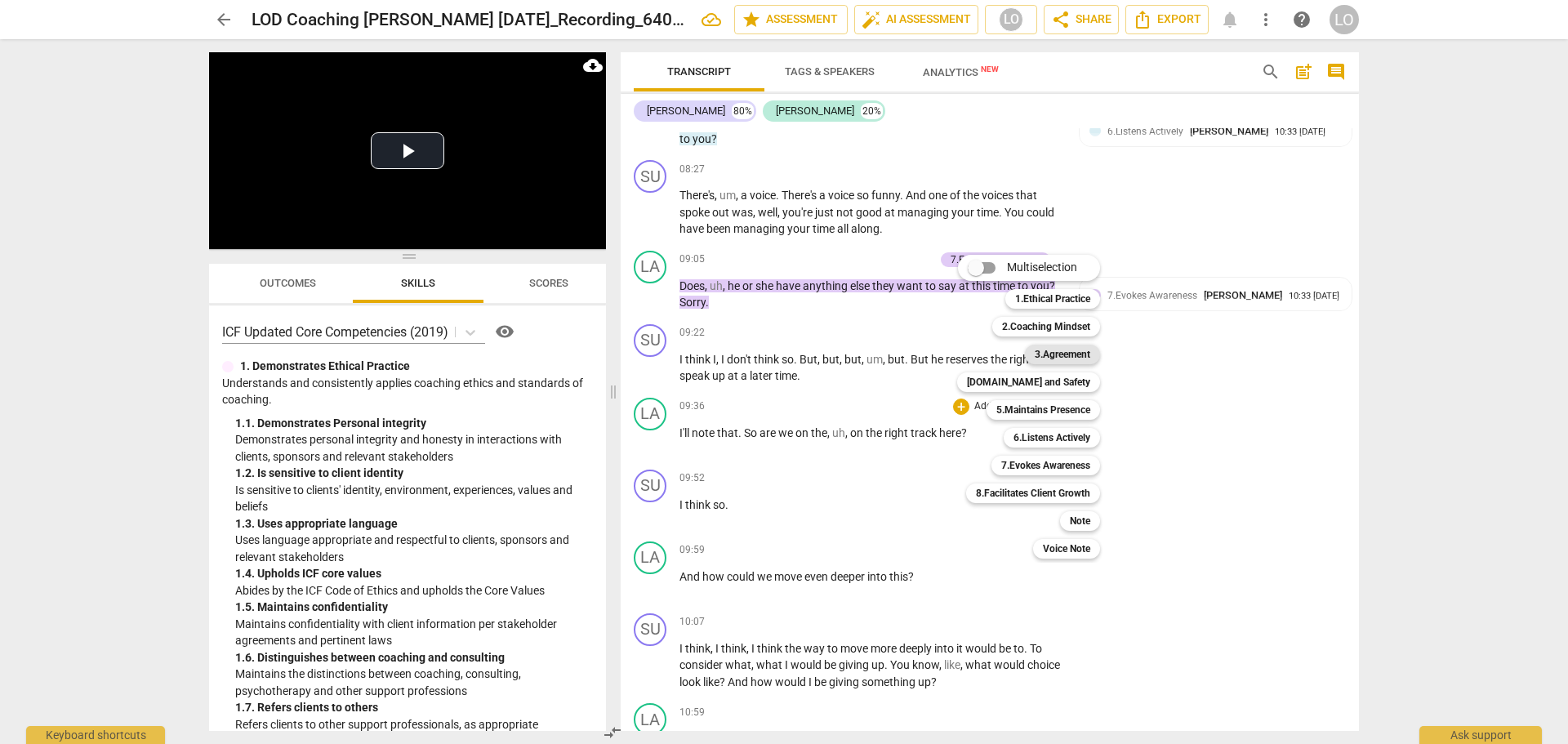
click at [1047, 353] on b "3.Agreement" at bounding box center [1063, 353] width 56 height 19
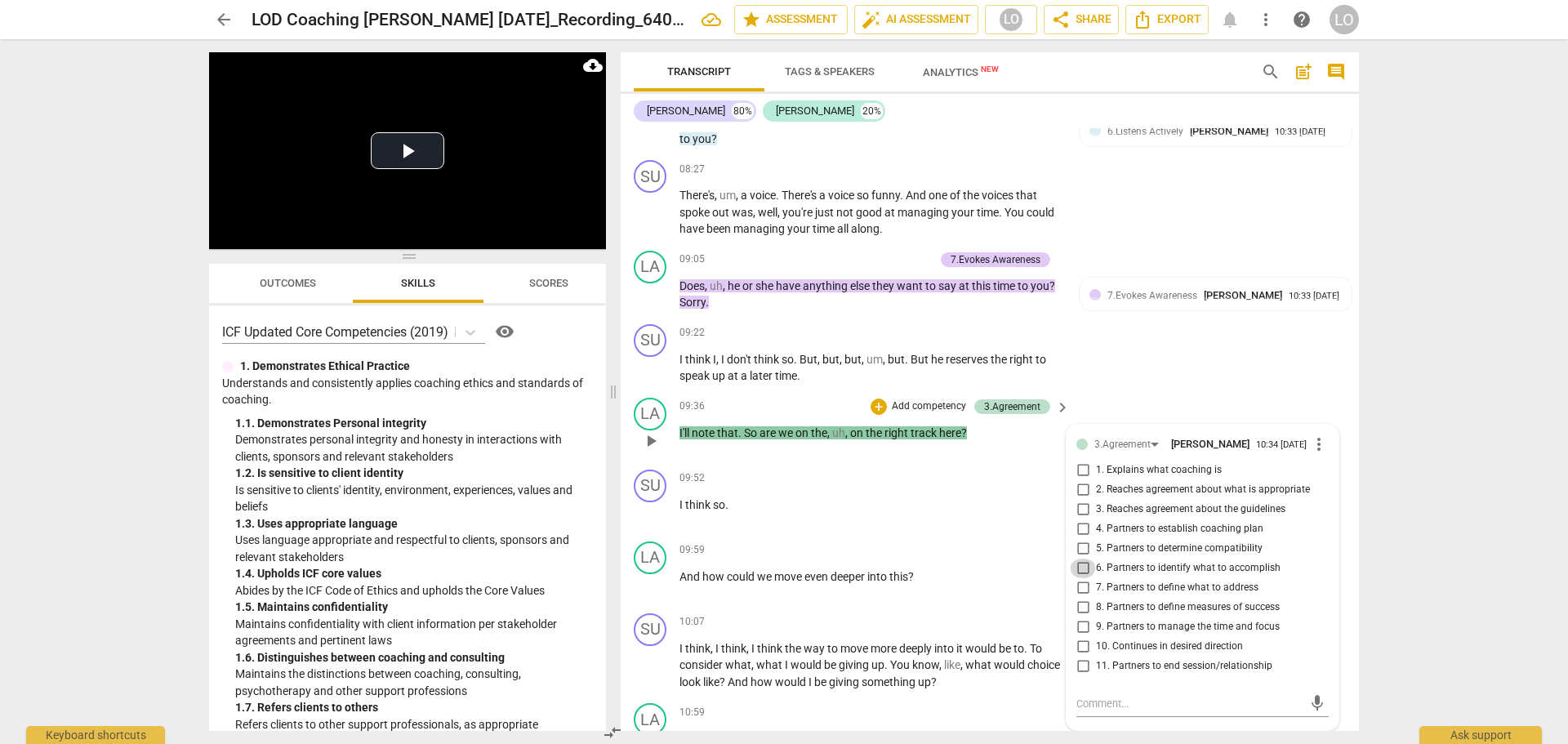
click at [1078, 569] on input "6. Partners to identify what to accomplish" at bounding box center [1083, 568] width 26 height 19
checkbox input "true"
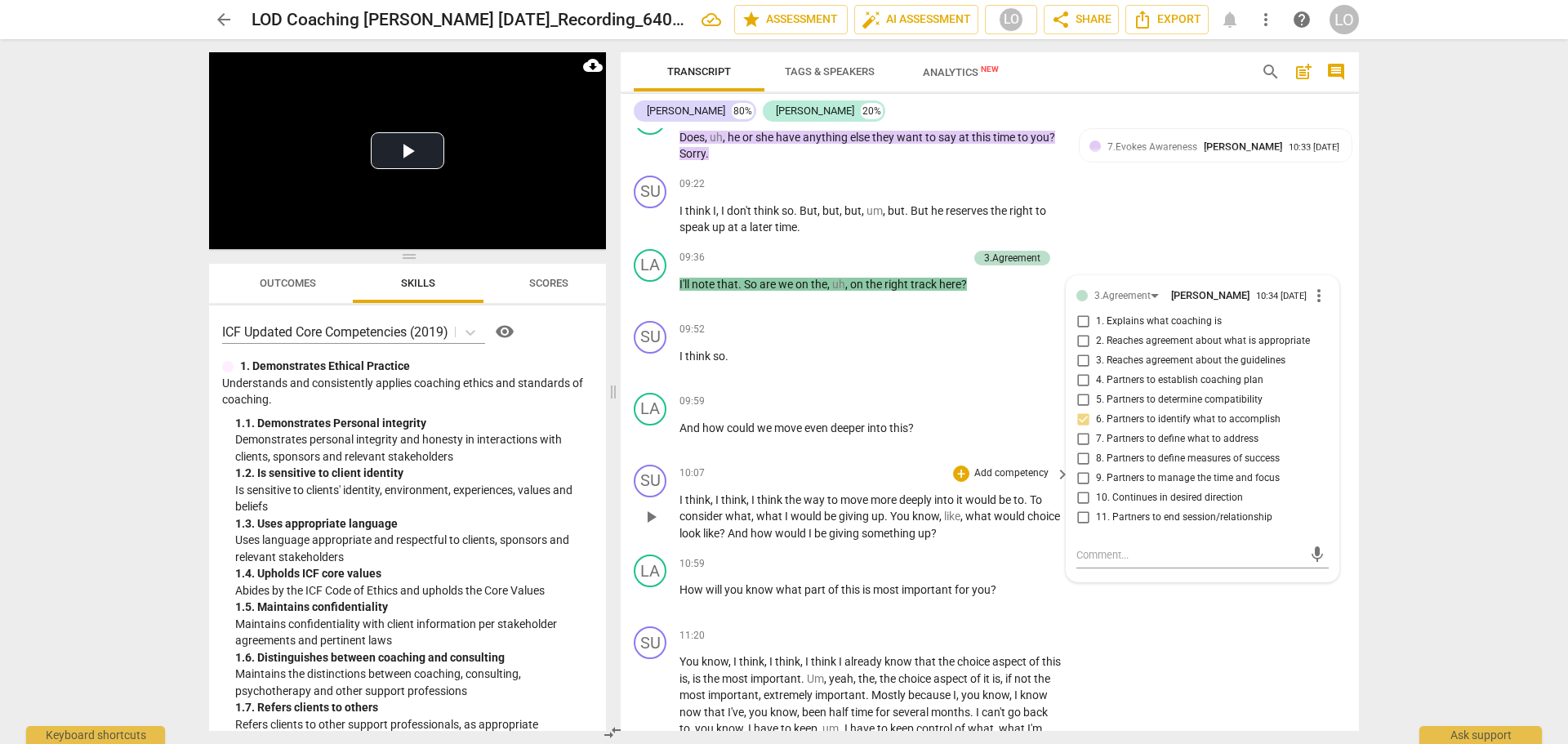
scroll to position [1672, 0]
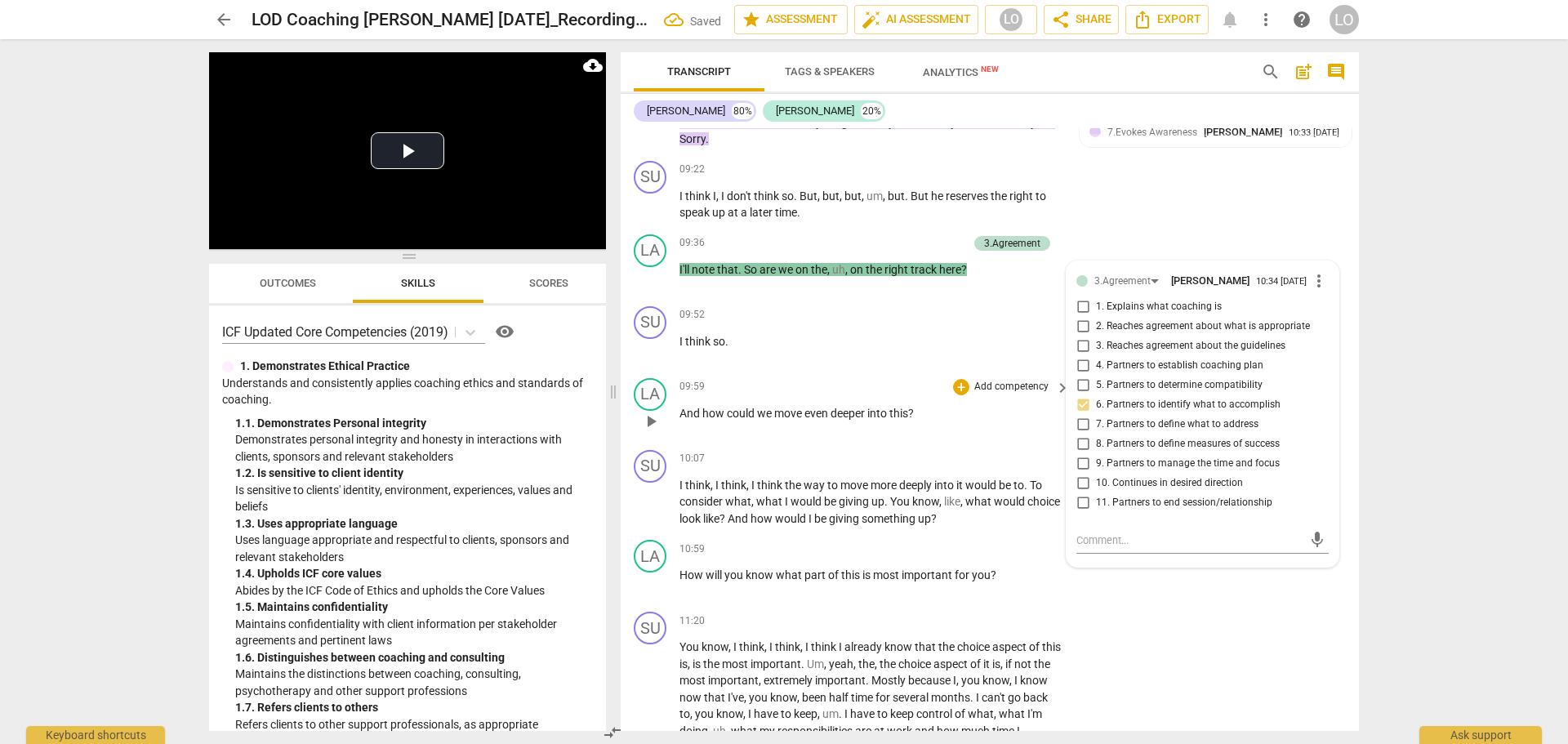
click at [991, 383] on p "Add competency" at bounding box center [1012, 387] width 78 height 15
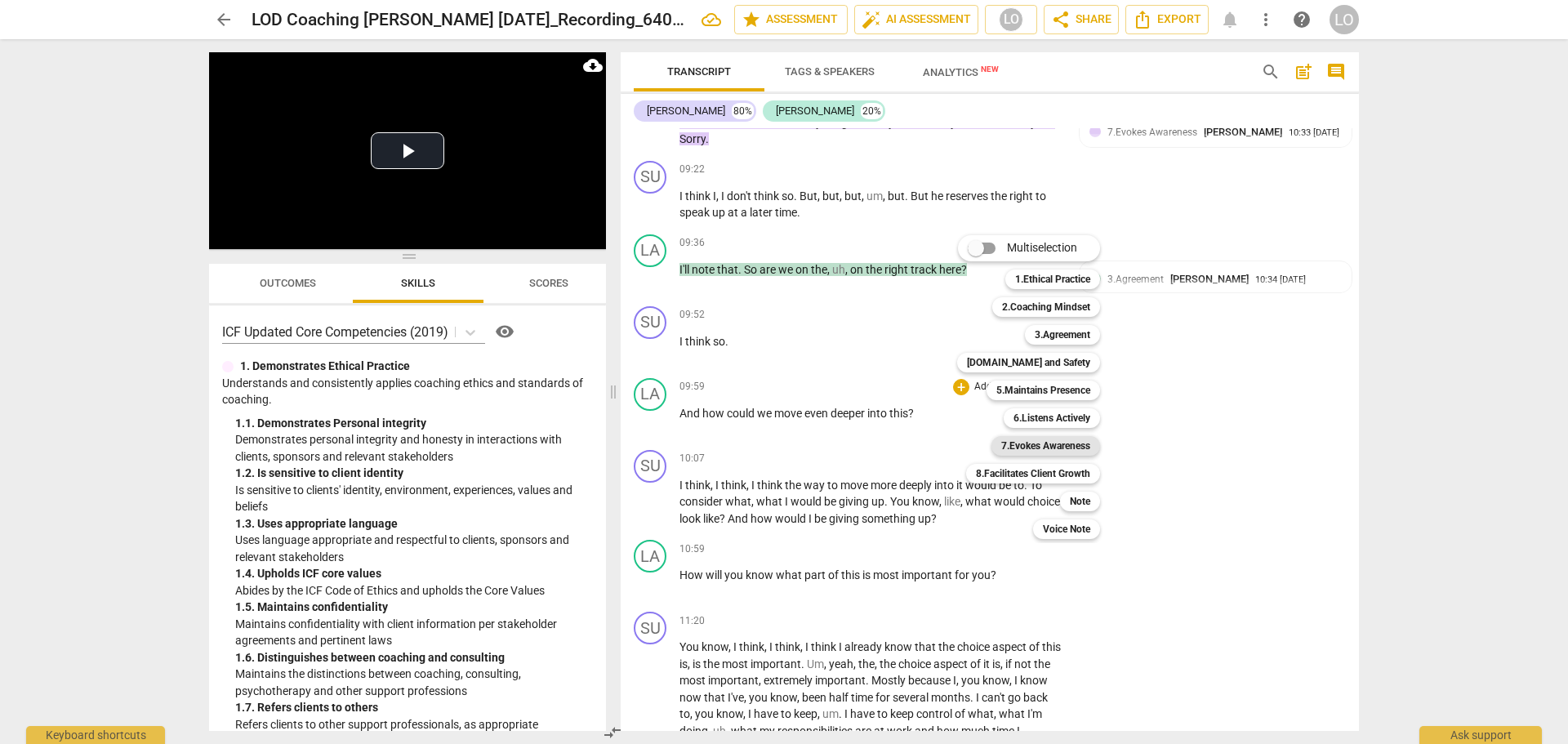
click at [1026, 443] on b "7.Evokes Awareness" at bounding box center [1046, 445] width 89 height 19
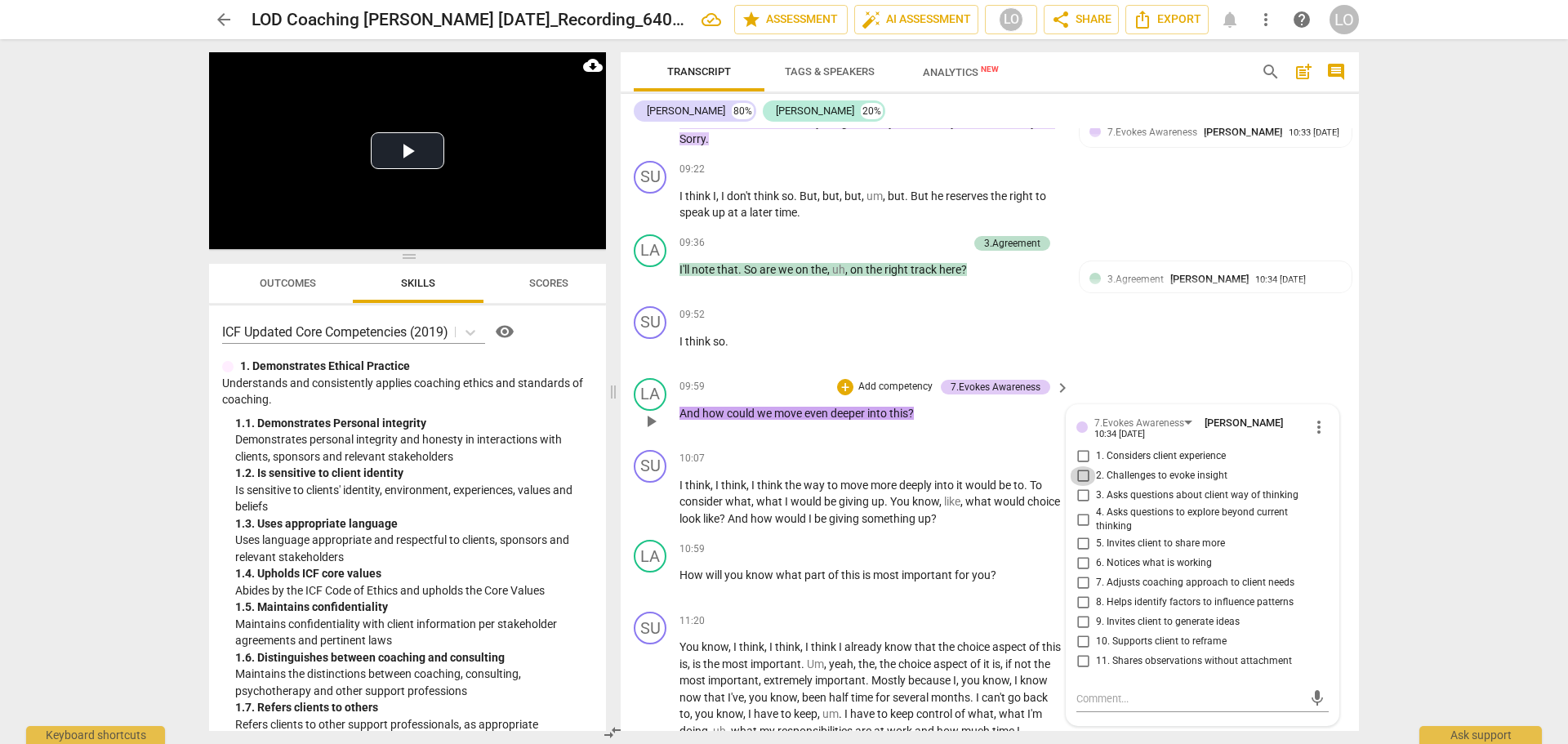
click at [1080, 474] on input "2. Challenges to evoke insight" at bounding box center [1083, 476] width 26 height 19
checkbox input "true"
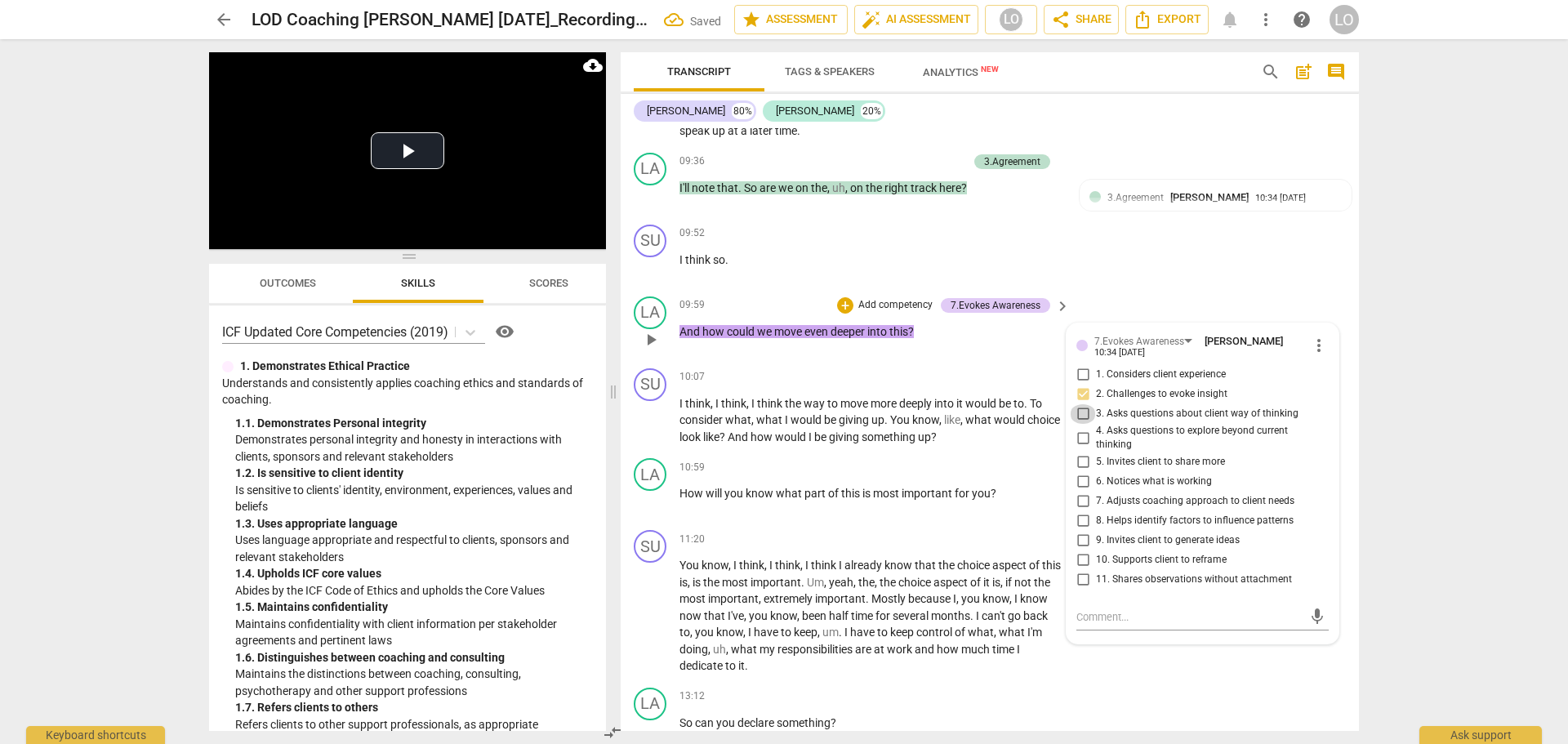
click at [1079, 411] on input "3. Asks questions about client way of thinking" at bounding box center [1083, 414] width 26 height 19
checkbox input "true"
click at [1077, 389] on input "2. Challenges to evoke insight" at bounding box center [1083, 394] width 26 height 19
checkbox input "true"
click at [1024, 507] on div "10:59 + Add competency keyboard_arrow_right How will you know what part of this…" at bounding box center [876, 488] width 392 height 59
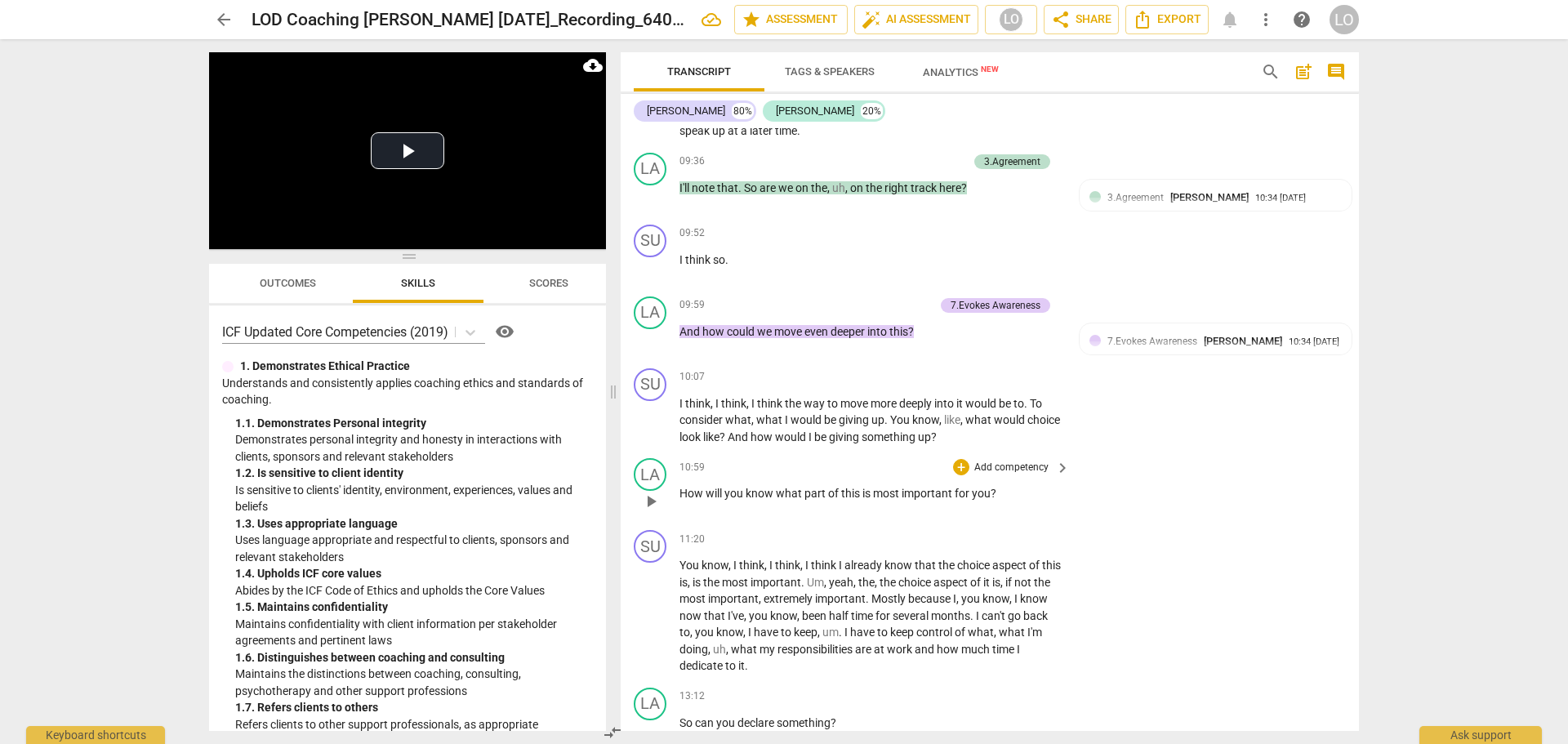
click at [1003, 465] on p "Add competency" at bounding box center [1012, 468] width 78 height 15
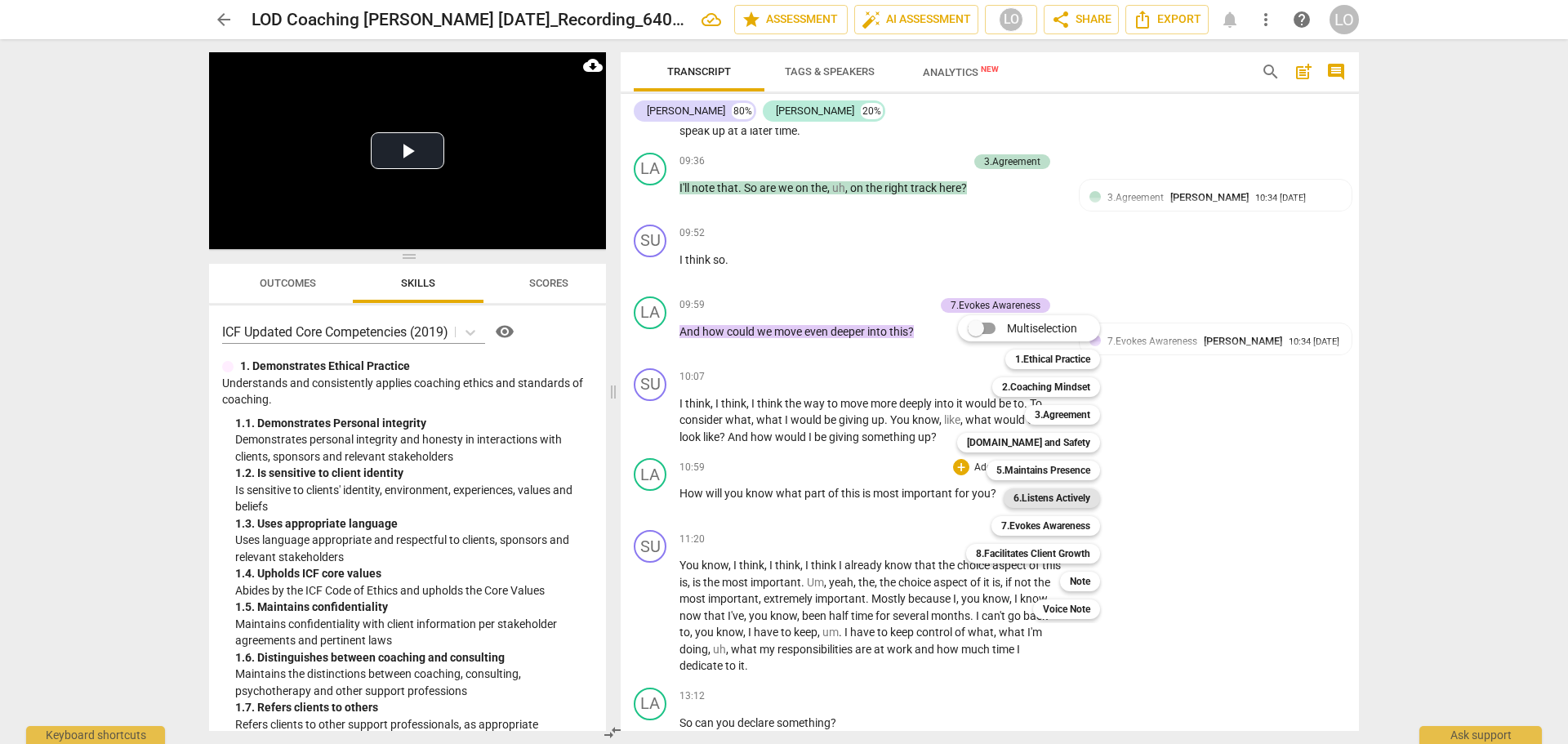
click at [1041, 498] on b "6.Listens Actively" at bounding box center [1052, 498] width 77 height 19
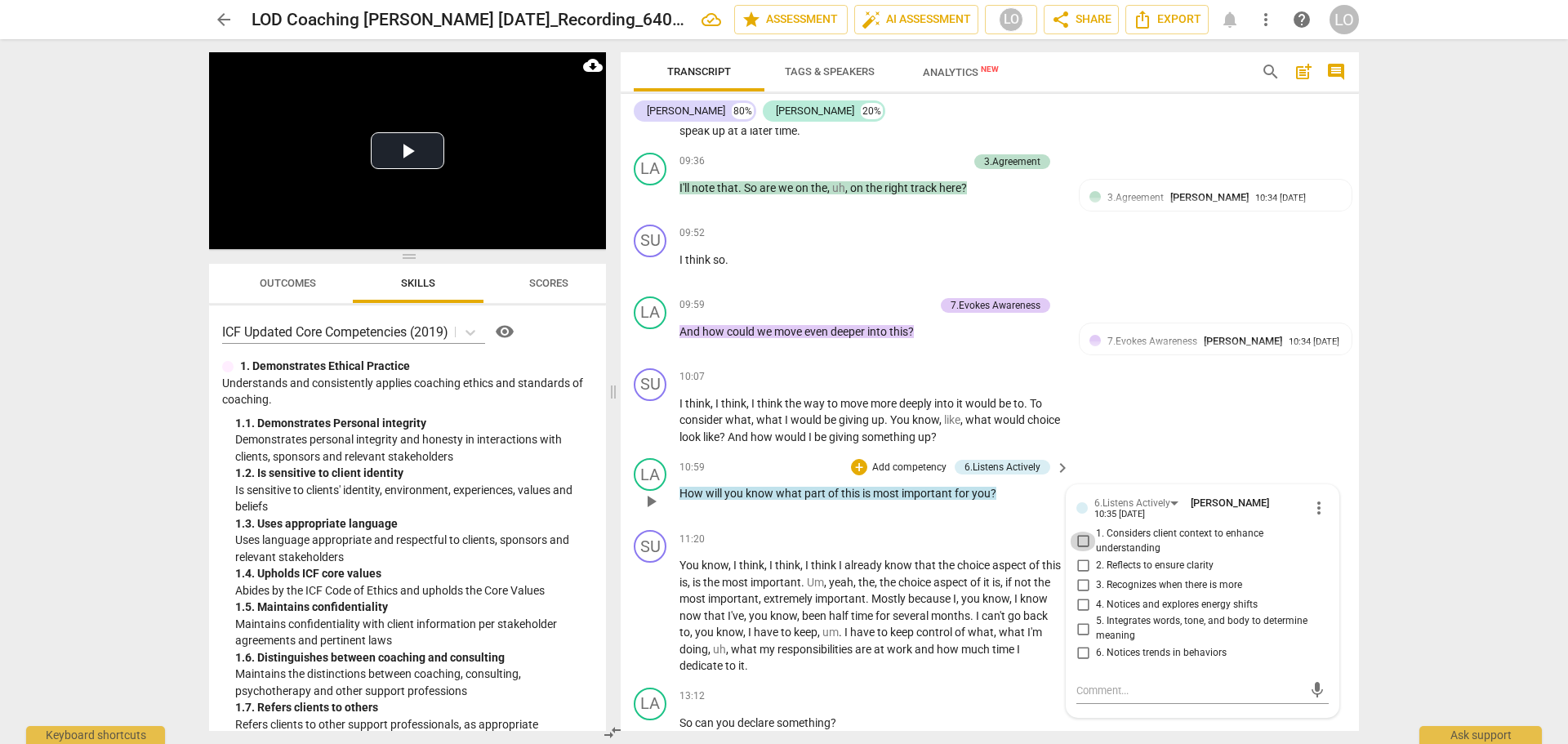
click at [1079, 539] on input "1. Considers client context to enhance understanding" at bounding box center [1083, 541] width 26 height 19
checkbox input "true"
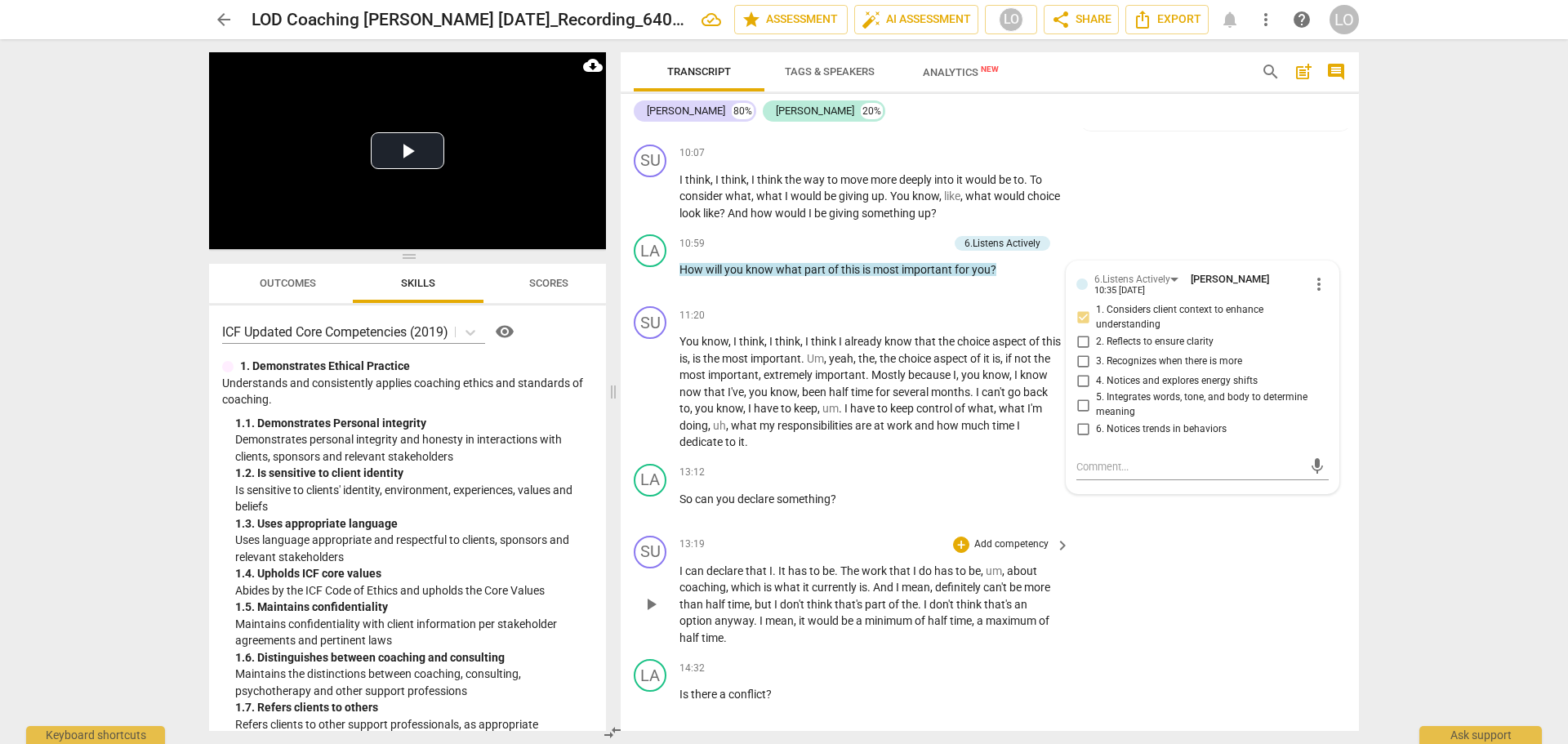
scroll to position [1999, 0]
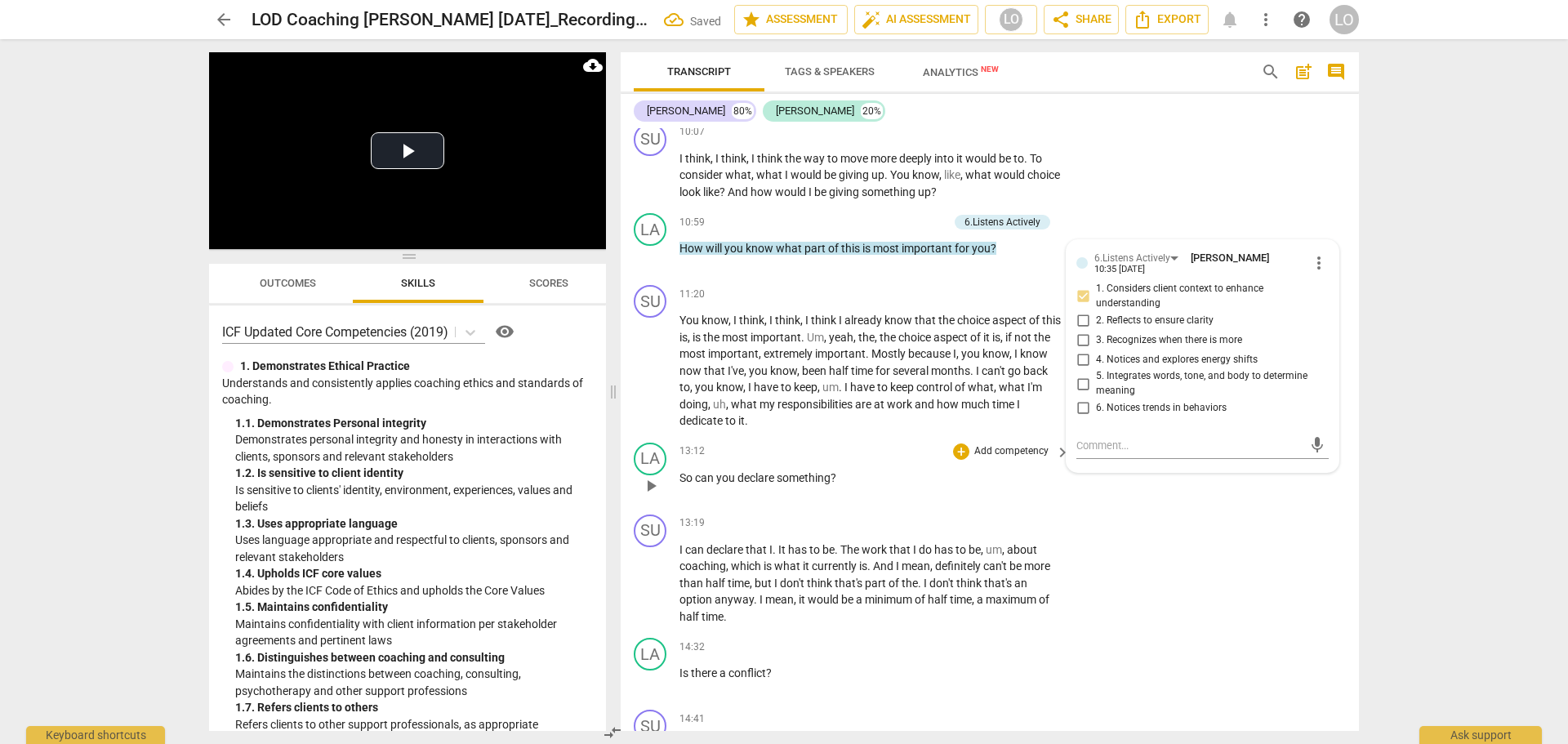
click at [1002, 448] on p "Add competency" at bounding box center [1012, 452] width 78 height 15
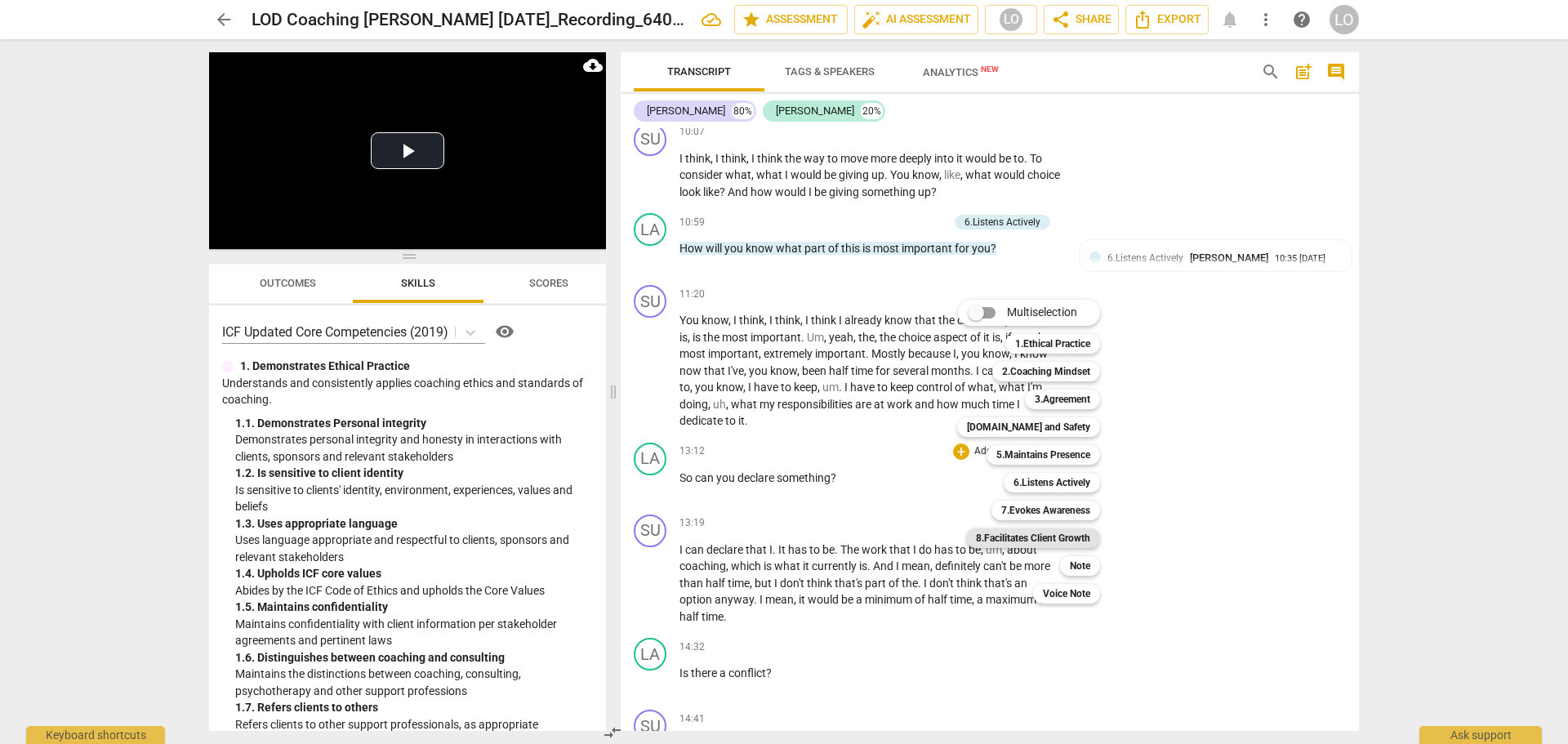
click at [1006, 533] on b "8.Facilitates Client Growth" at bounding box center [1034, 538] width 115 height 19
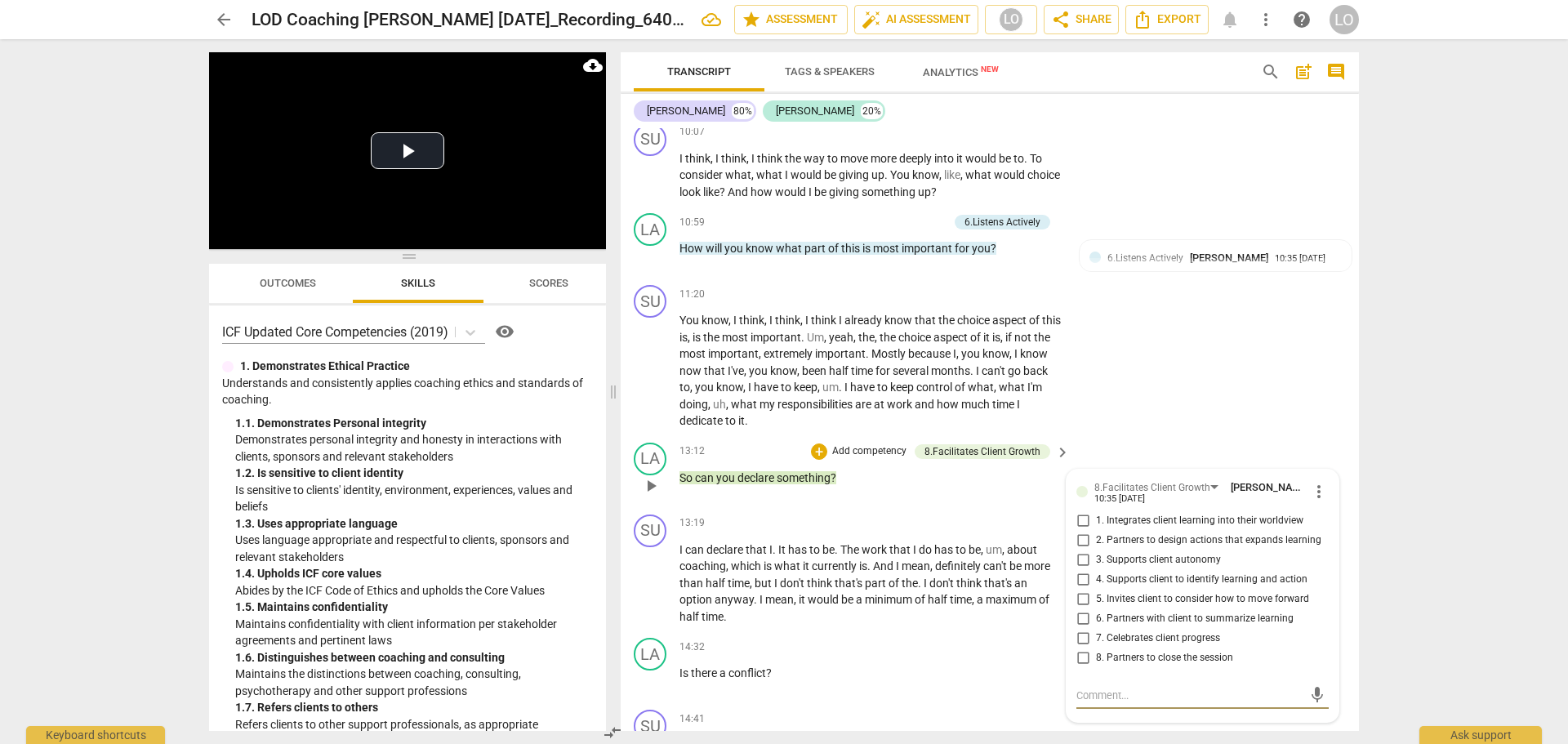
click at [1079, 577] on input "4. Supports client to identify learning and action" at bounding box center [1083, 579] width 26 height 19
checkbox input "true"
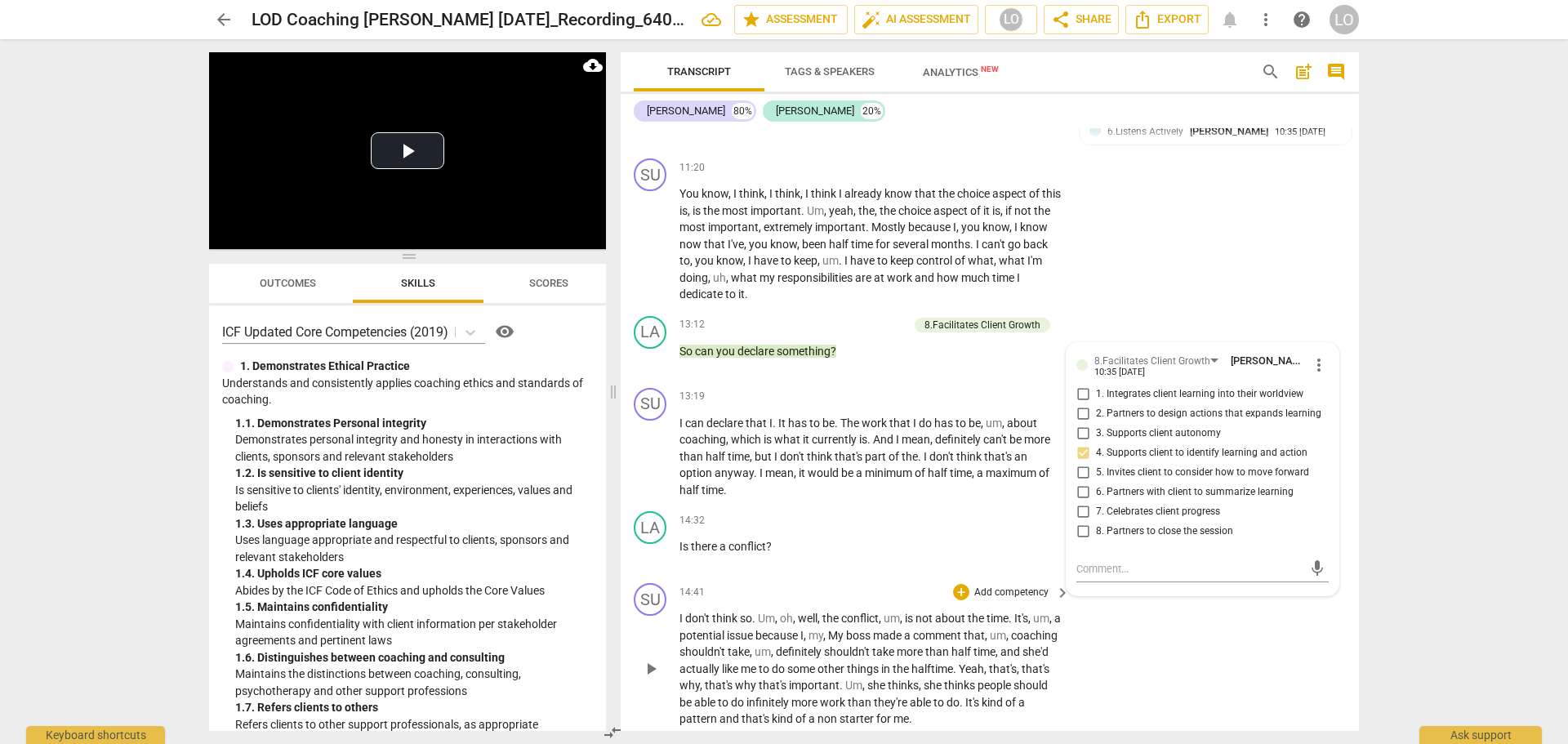
scroll to position [2163, 0]
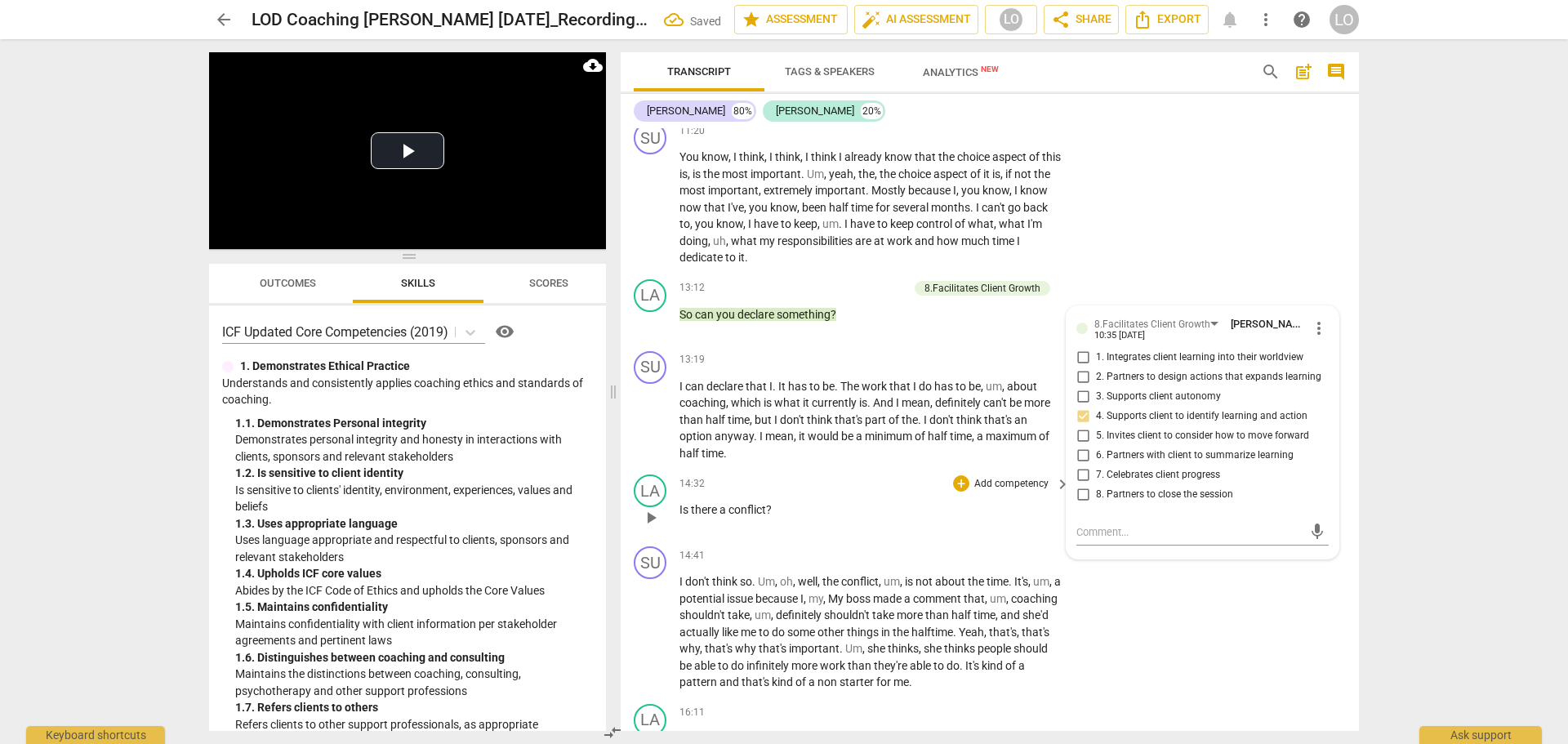
click at [994, 480] on p "Add competency" at bounding box center [1012, 484] width 78 height 15
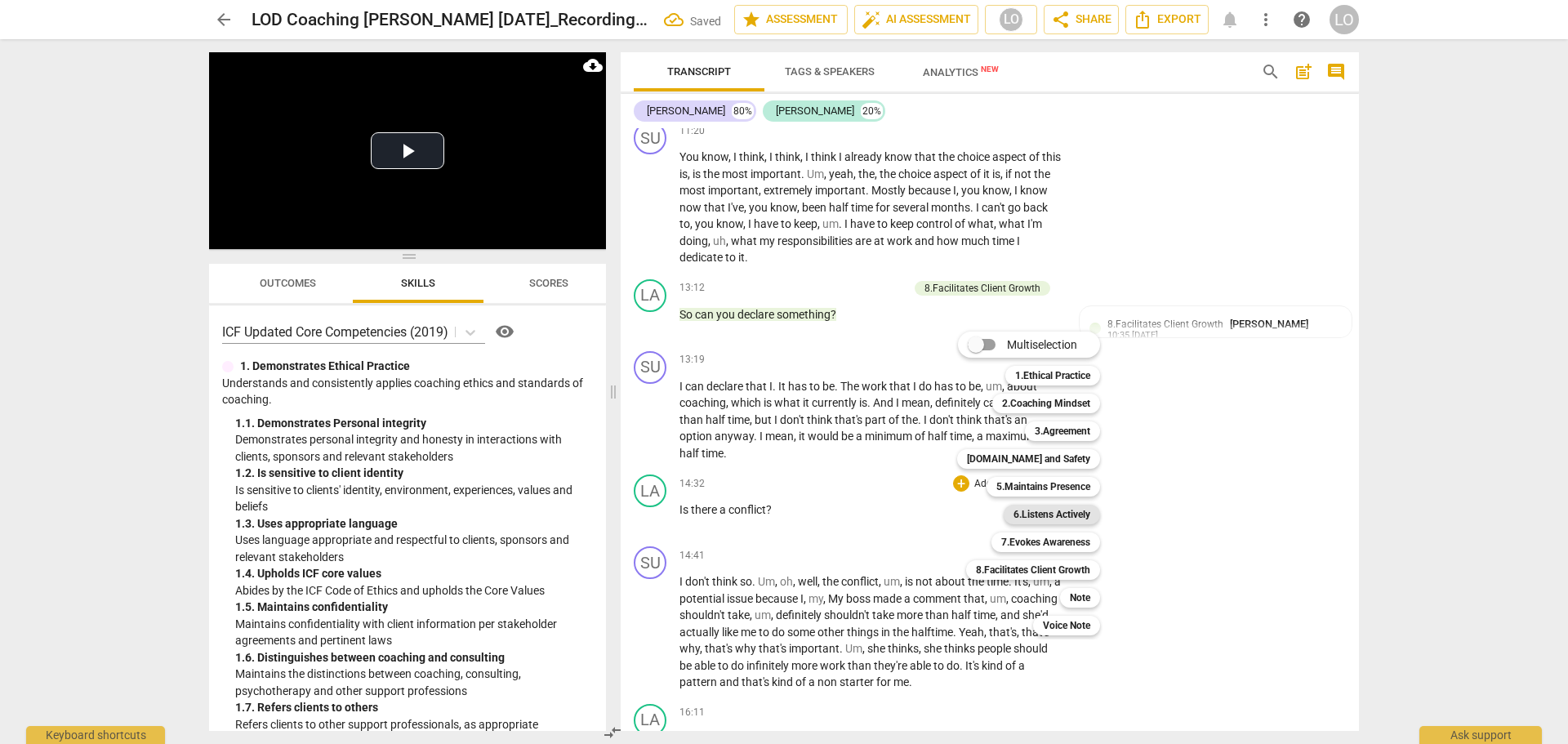
click at [1037, 513] on b "6.Listens Actively" at bounding box center [1052, 514] width 77 height 19
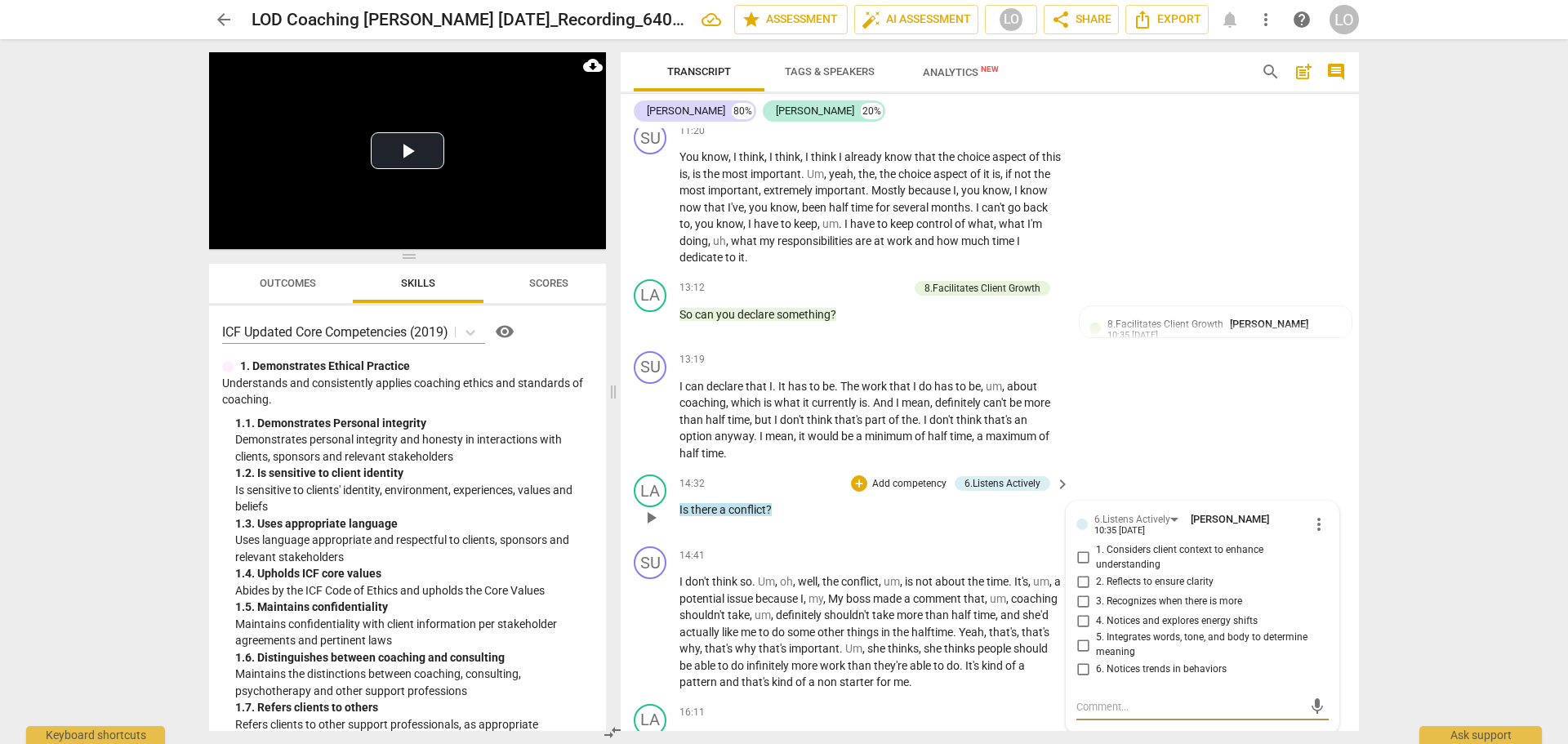
click at [1082, 553] on input "1. Considers client context to enhance understanding" at bounding box center [1083, 557] width 26 height 19
checkbox input "true"
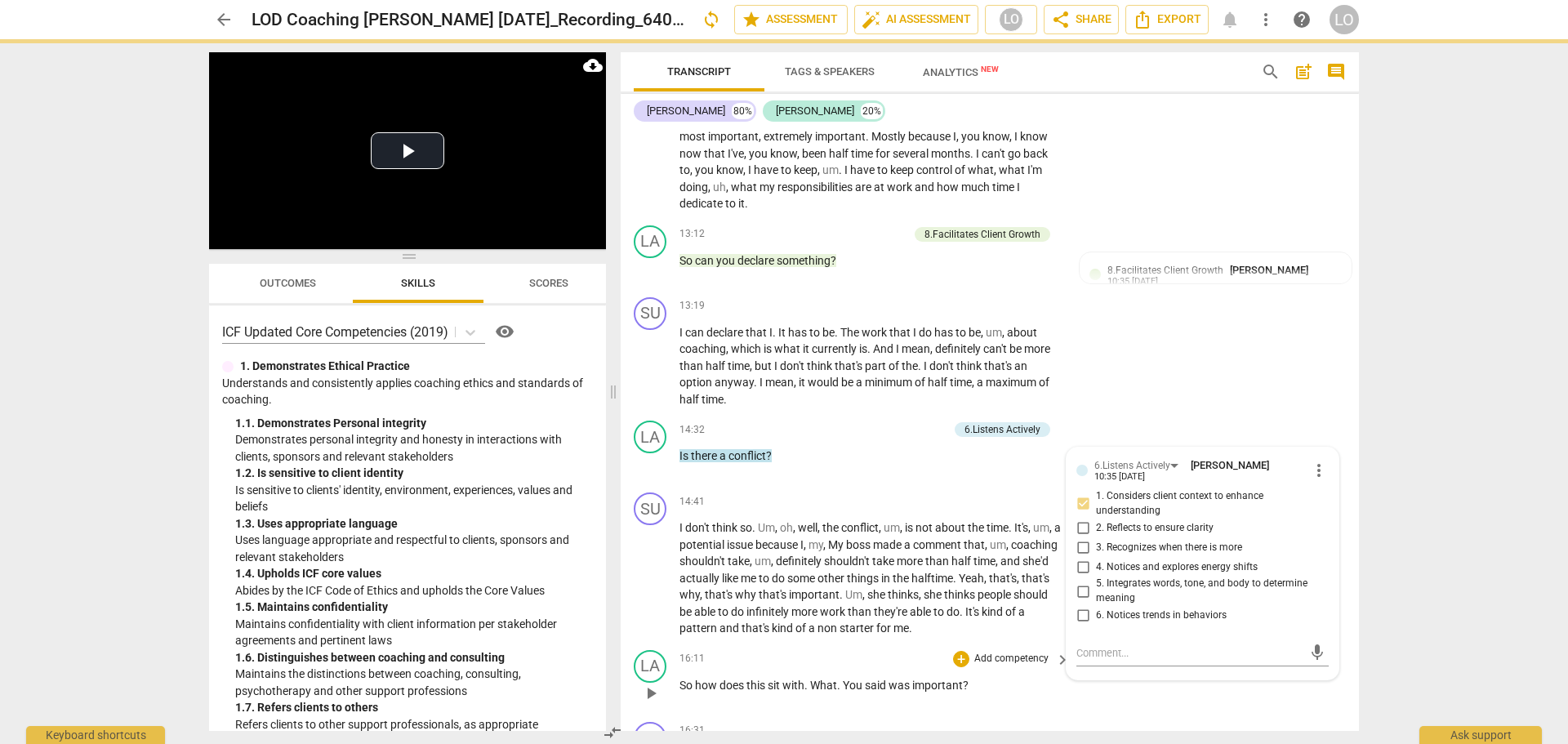
scroll to position [2408, 0]
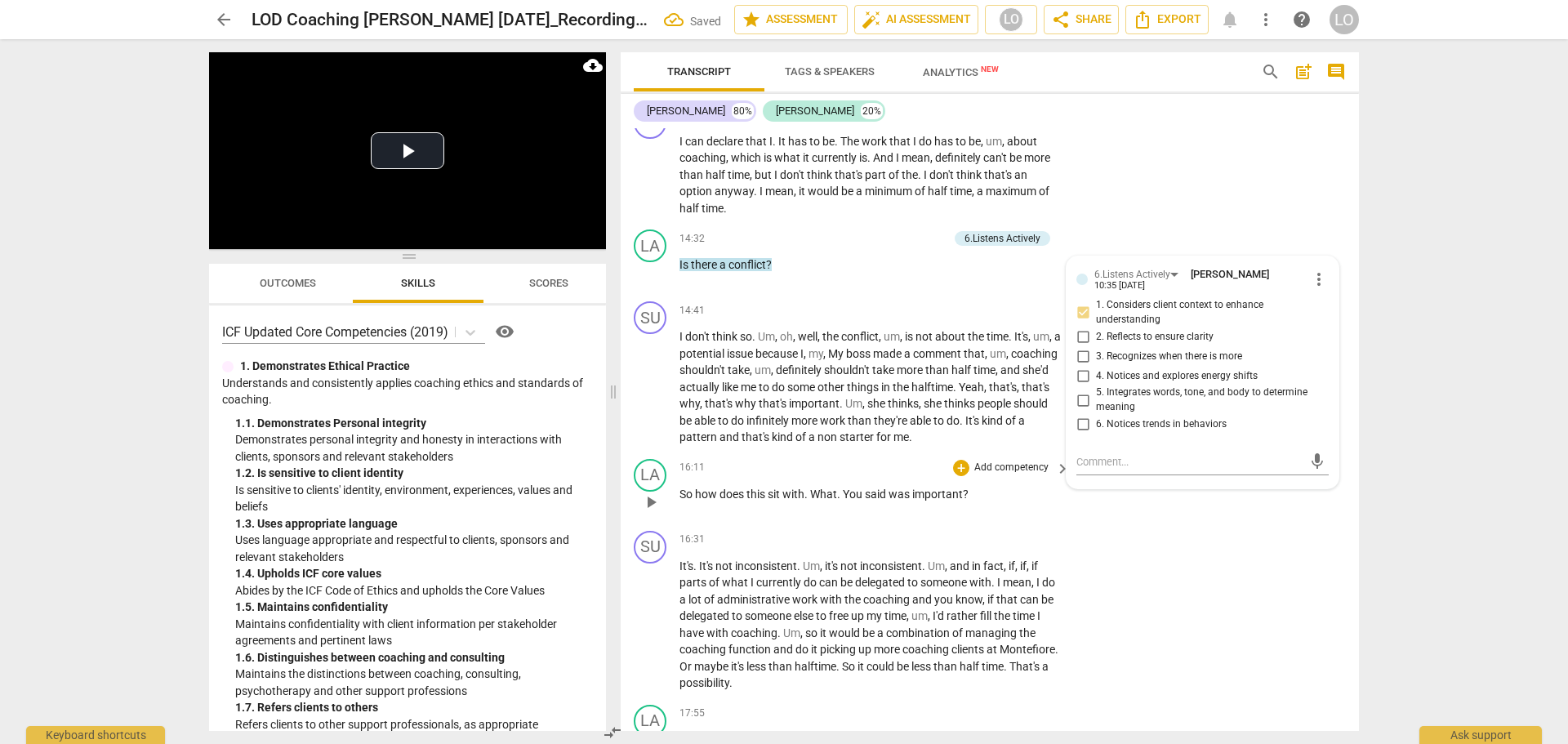
click at [1010, 457] on div "LA play_arrow pause 16:11 + Add competency keyboard_arrow_right So how does thi…" at bounding box center [990, 489] width 739 height 72
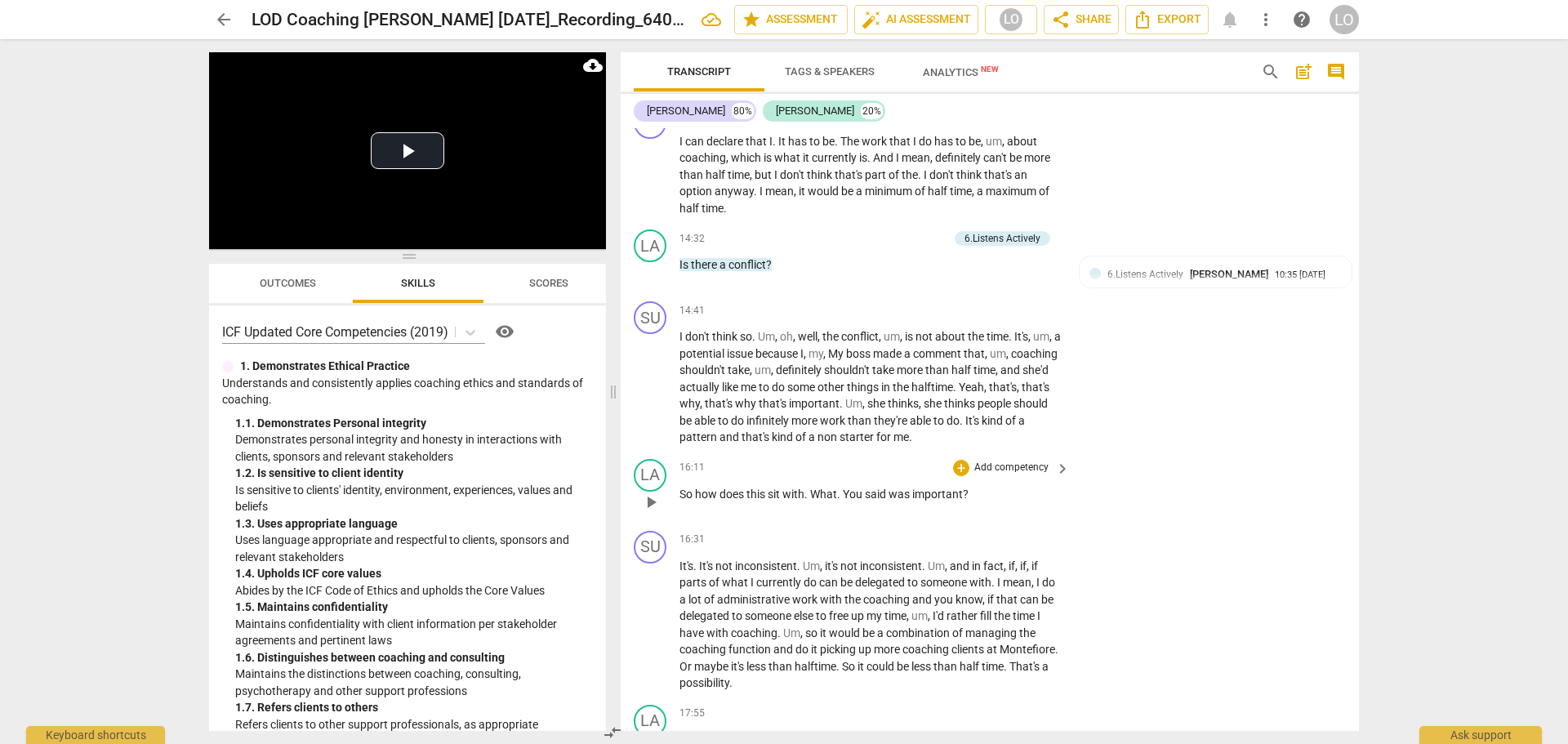
click at [1009, 465] on p "Add competency" at bounding box center [1012, 468] width 78 height 15
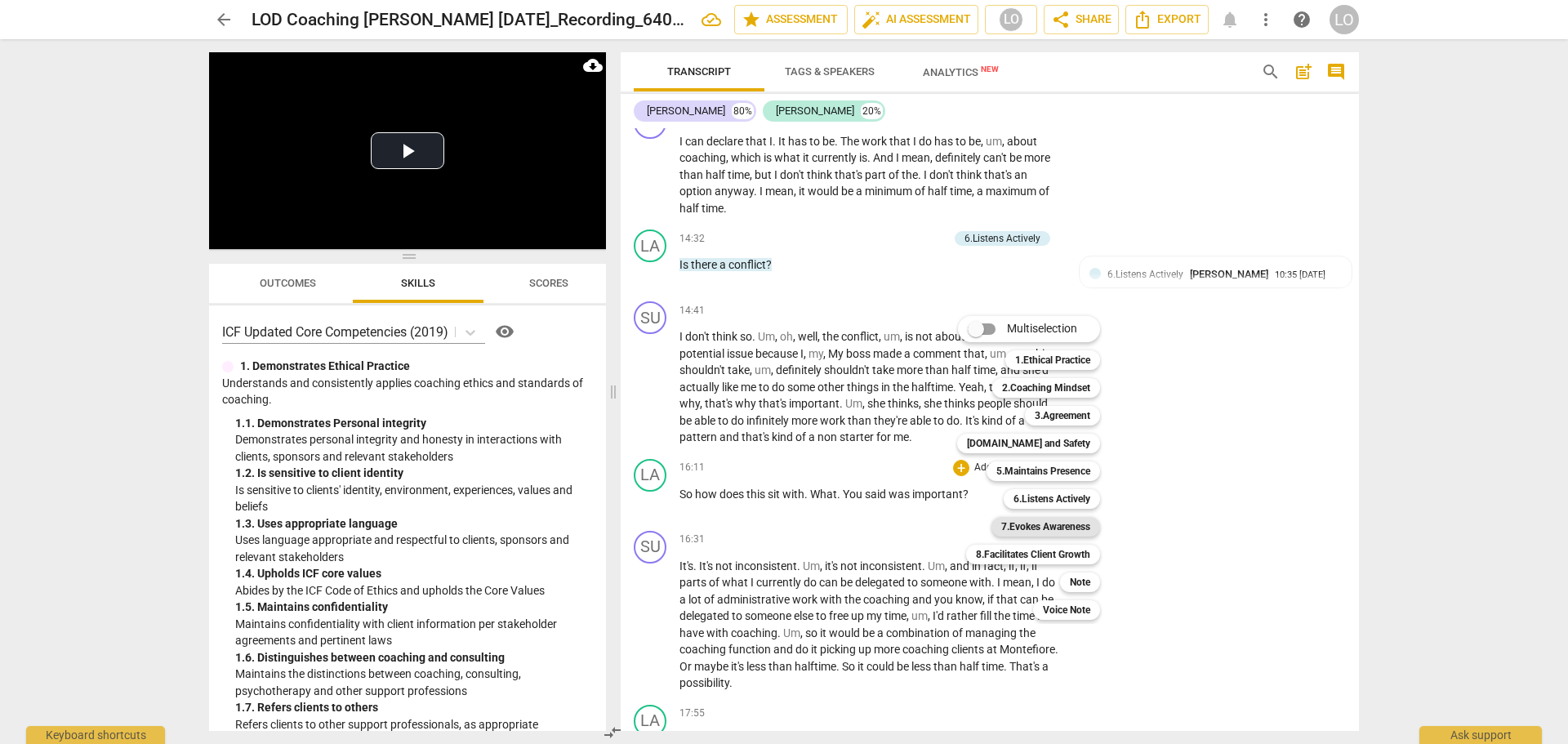
click at [1049, 524] on b "7.Evokes Awareness" at bounding box center [1046, 527] width 89 height 19
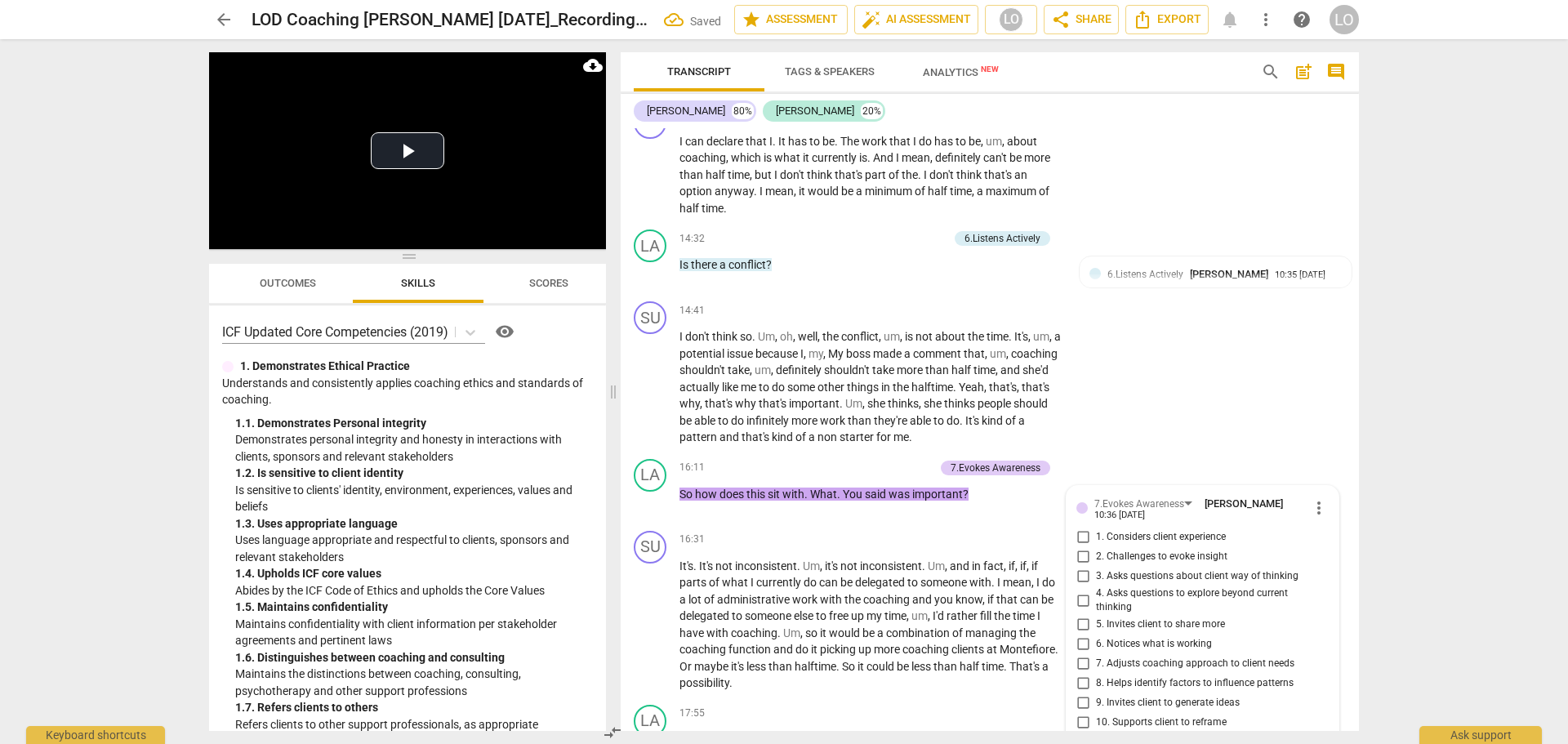
scroll to position [2757, 0]
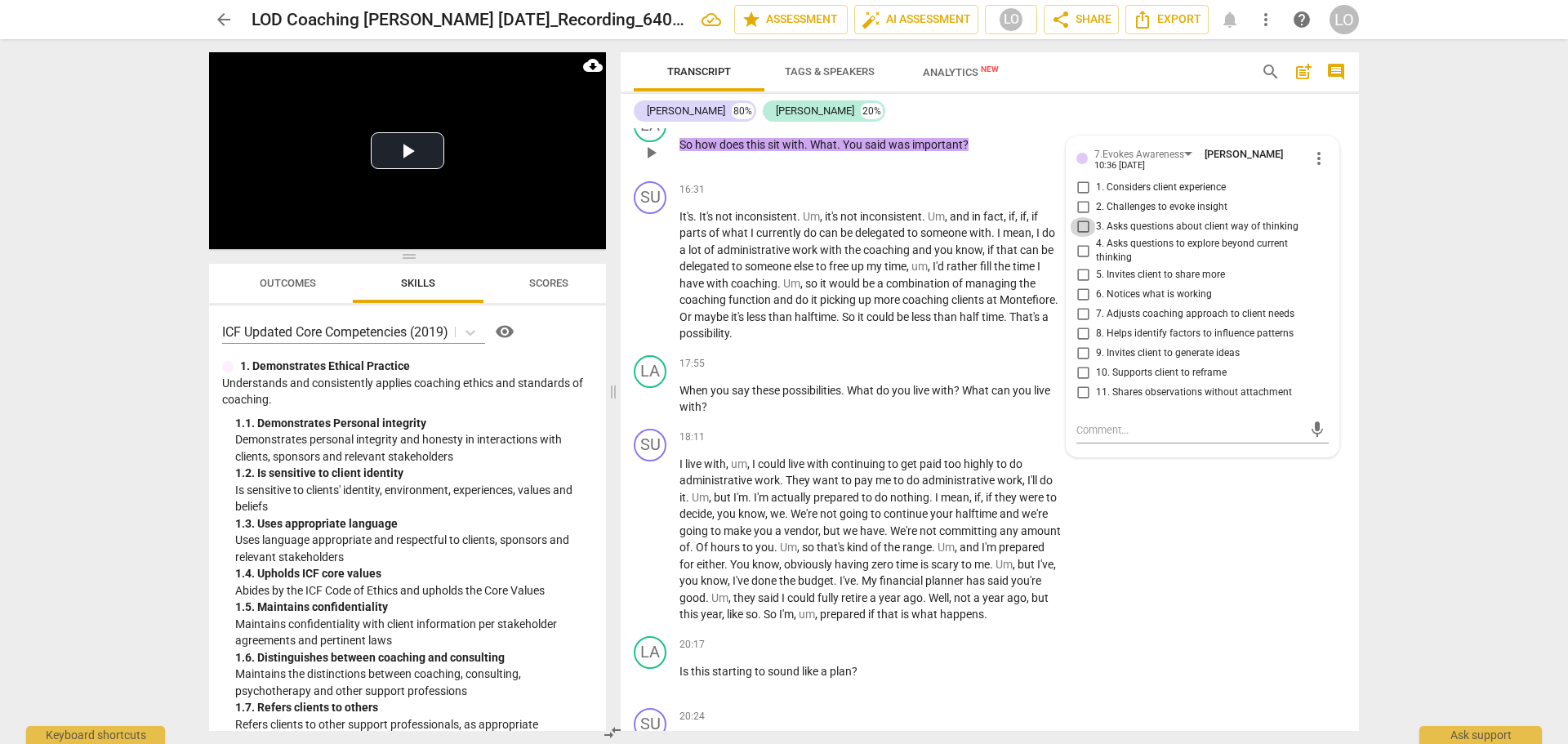
click at [1080, 226] on input "3. Asks questions about client way of thinking" at bounding box center [1083, 227] width 26 height 19
checkbox input "true"
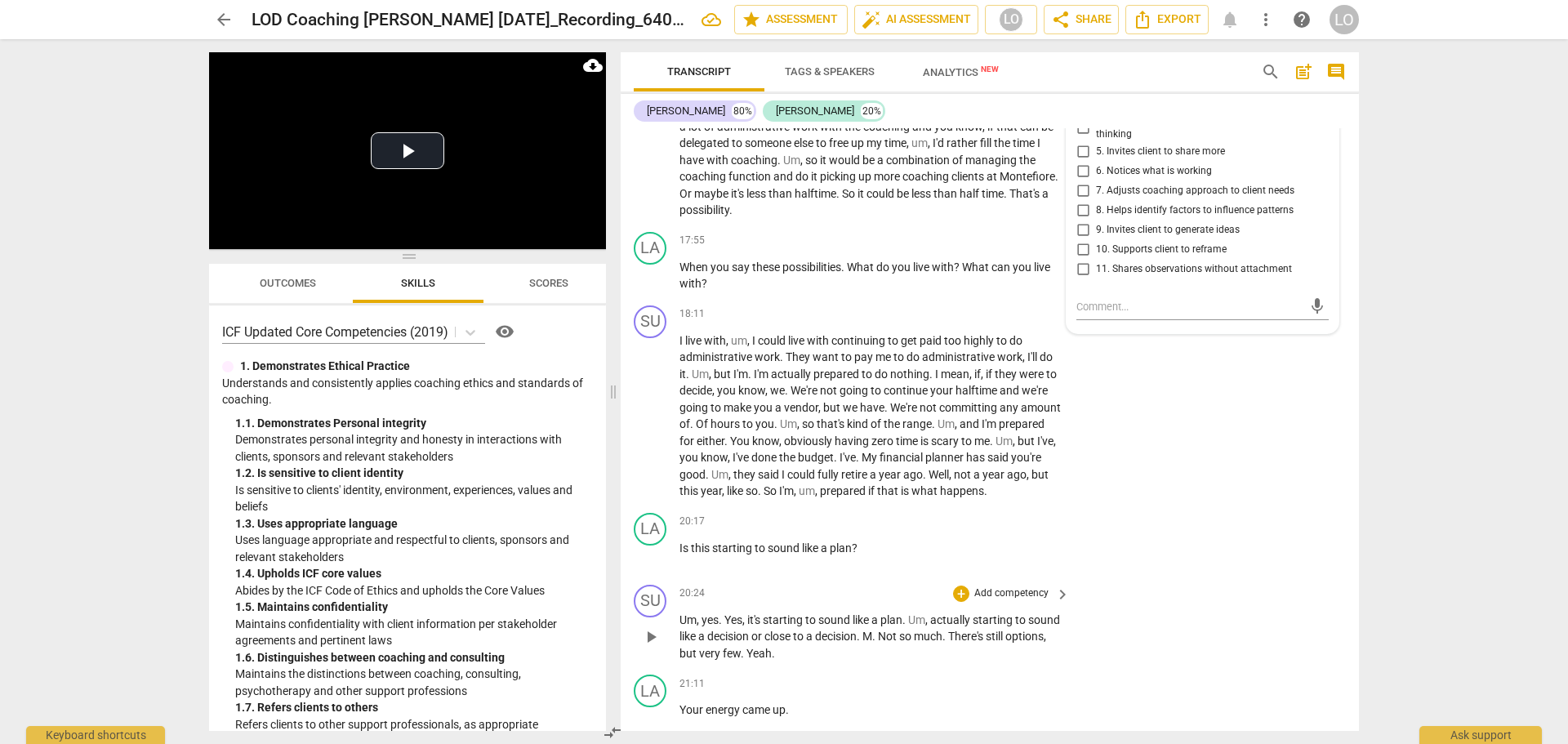
scroll to position [2920, 0]
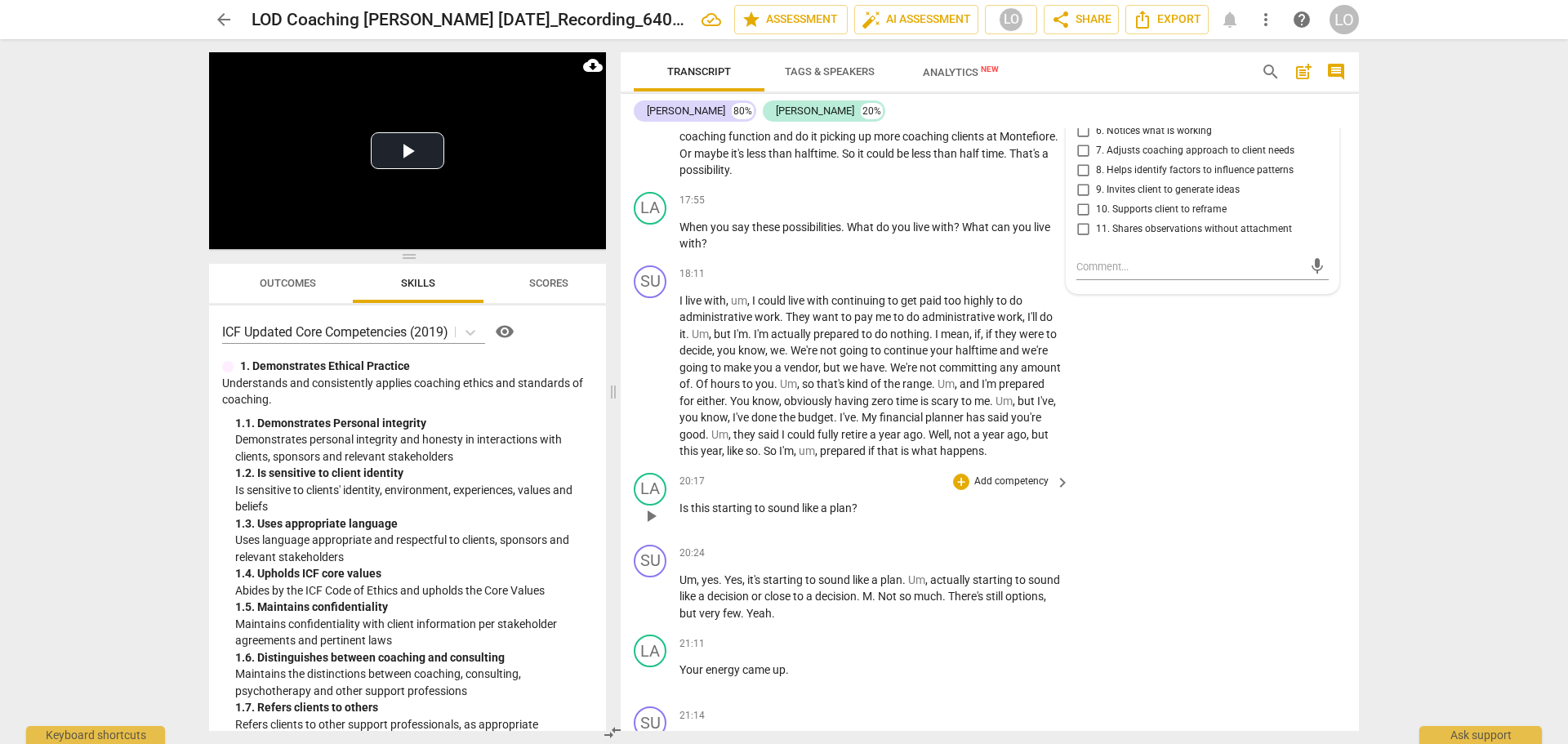
click at [974, 479] on p "Add competency" at bounding box center [1012, 482] width 78 height 15
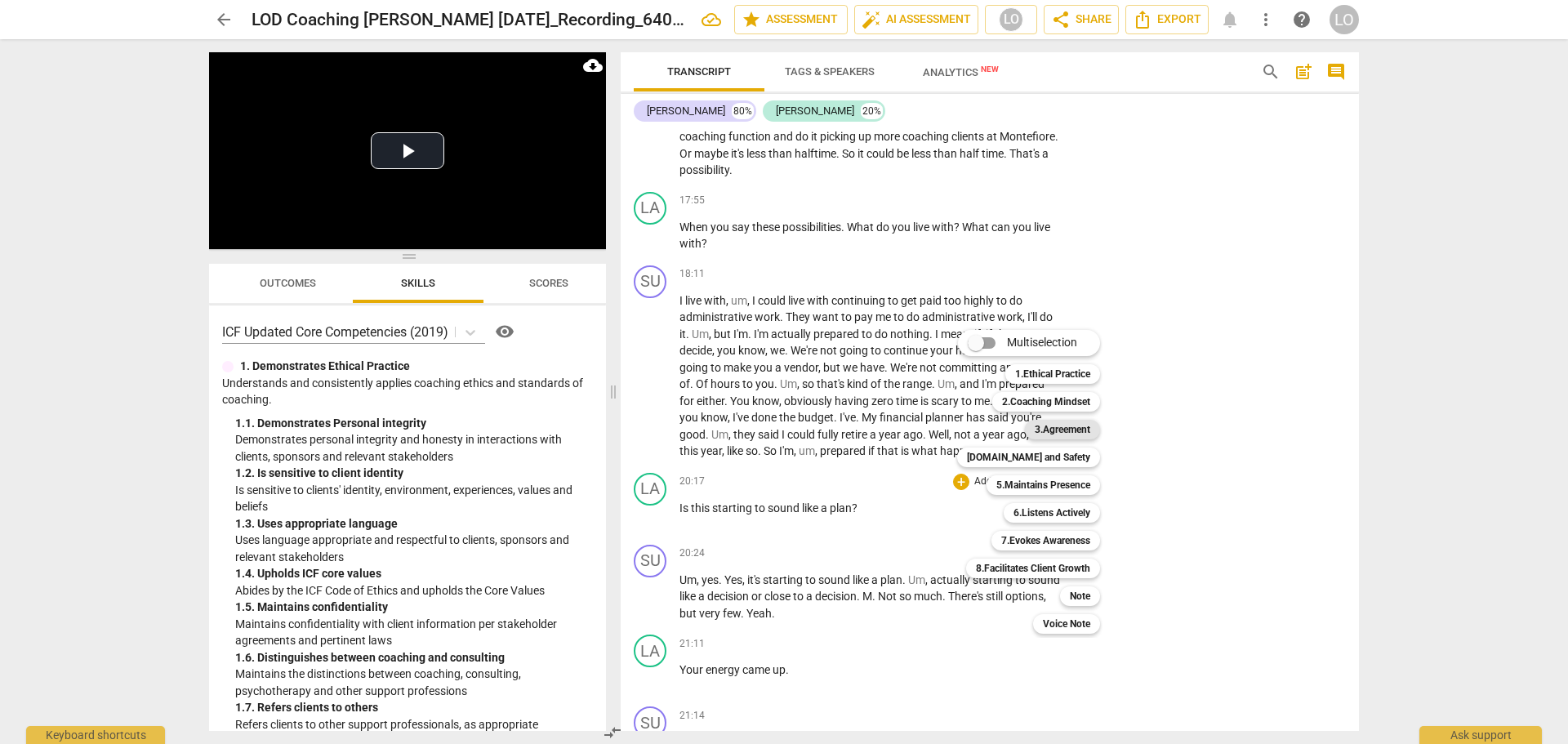
click at [1053, 426] on b "3.Agreement" at bounding box center [1063, 429] width 56 height 19
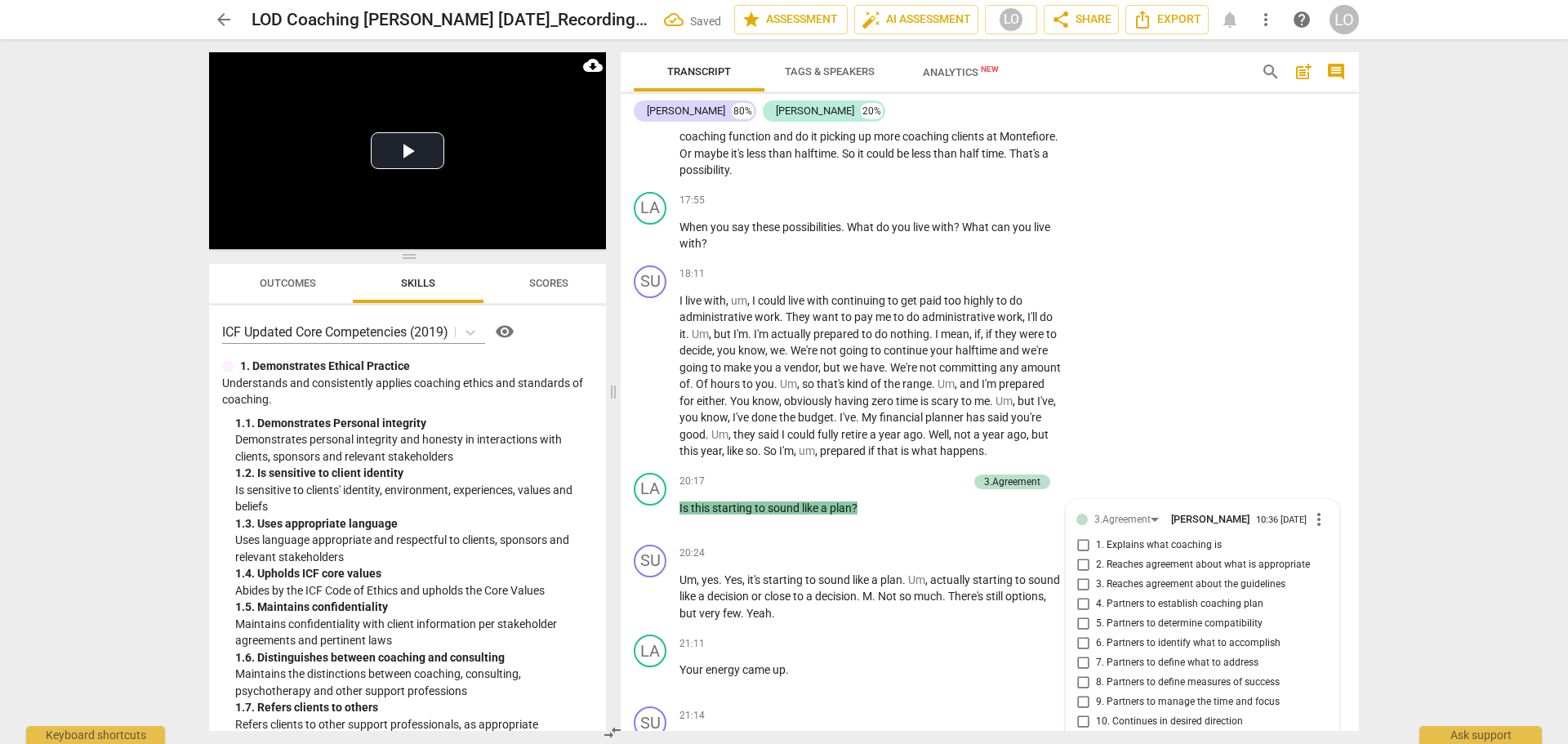
scroll to position [3275, 0]
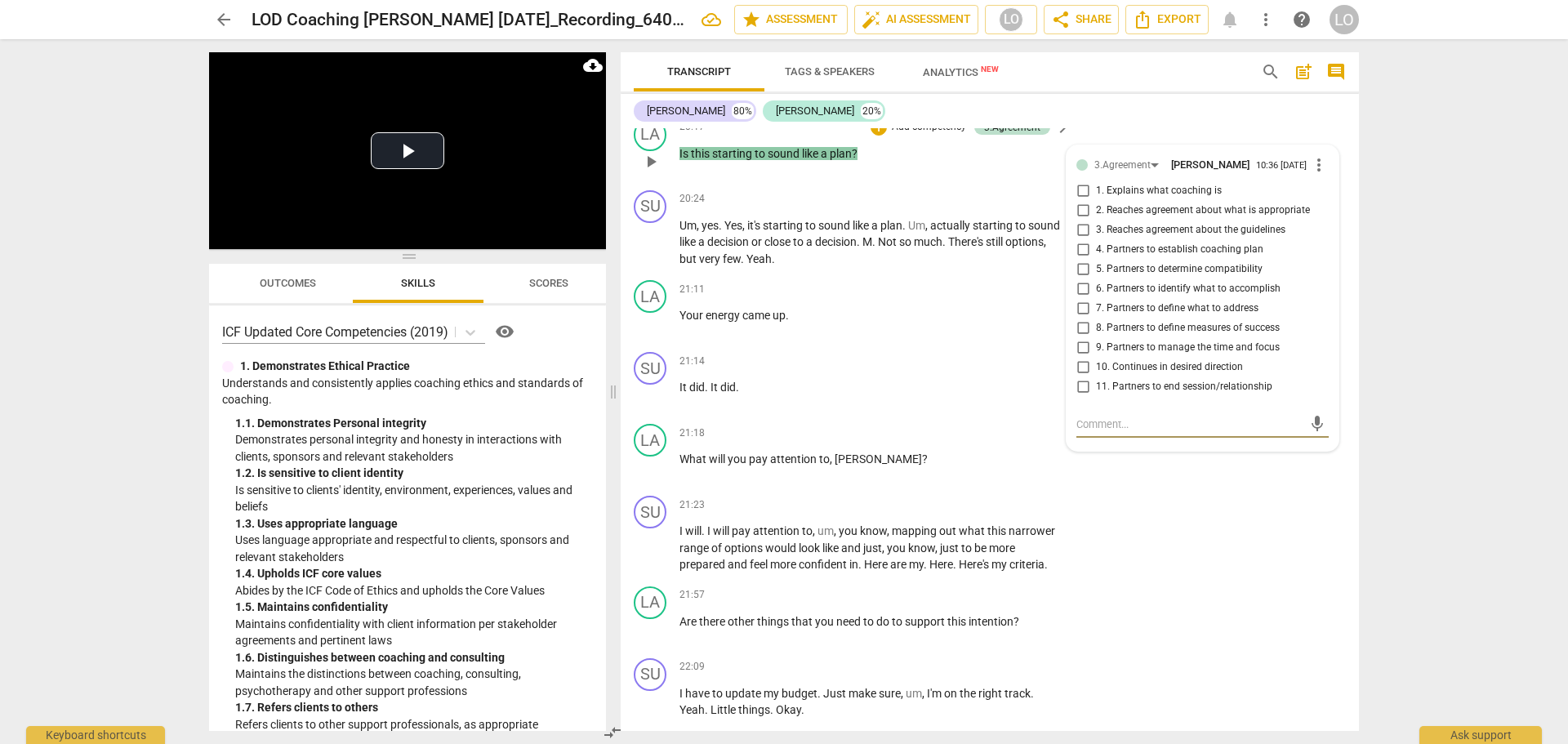
click at [1081, 254] on input "4. Partners to establish coaching plan" at bounding box center [1083, 249] width 26 height 19
checkbox input "true"
click at [1118, 575] on div "SU play_arrow pause 21:23 + Add competency keyboard_arrow_right I will . I will…" at bounding box center [990, 535] width 739 height 91
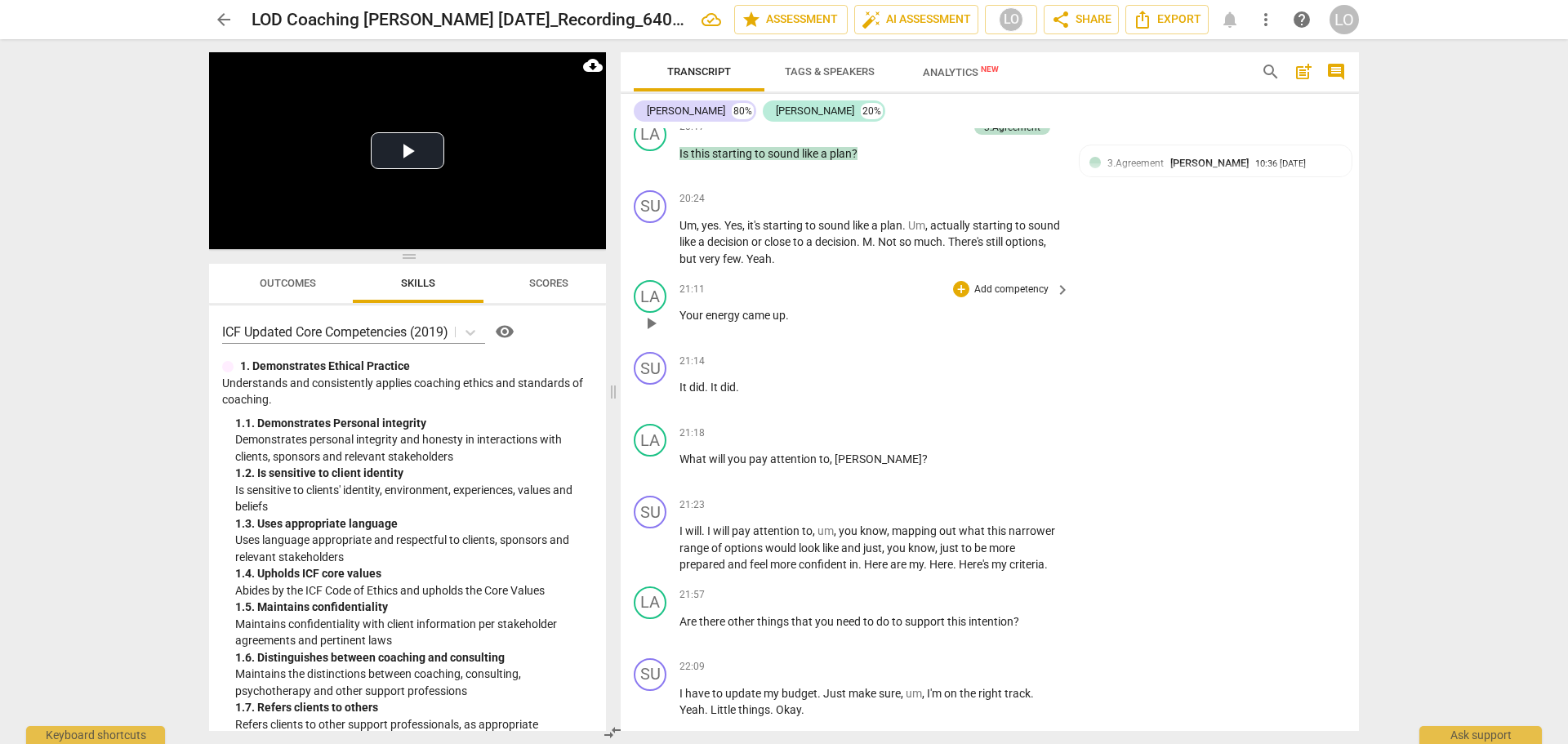
click at [1005, 283] on p "Add competency" at bounding box center [1012, 290] width 78 height 15
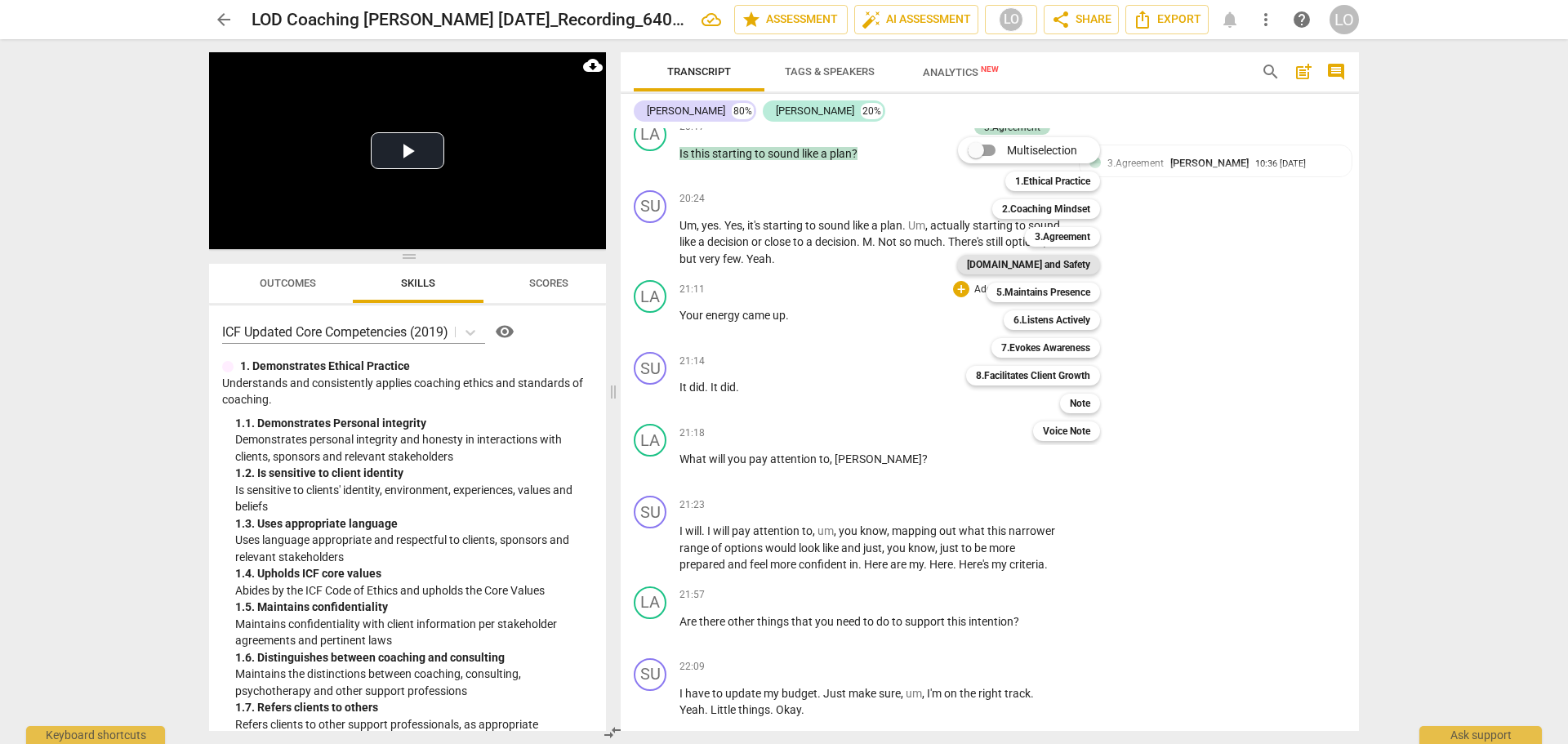
click at [1039, 261] on b "4.Trust and Safety" at bounding box center [1028, 264] width 123 height 19
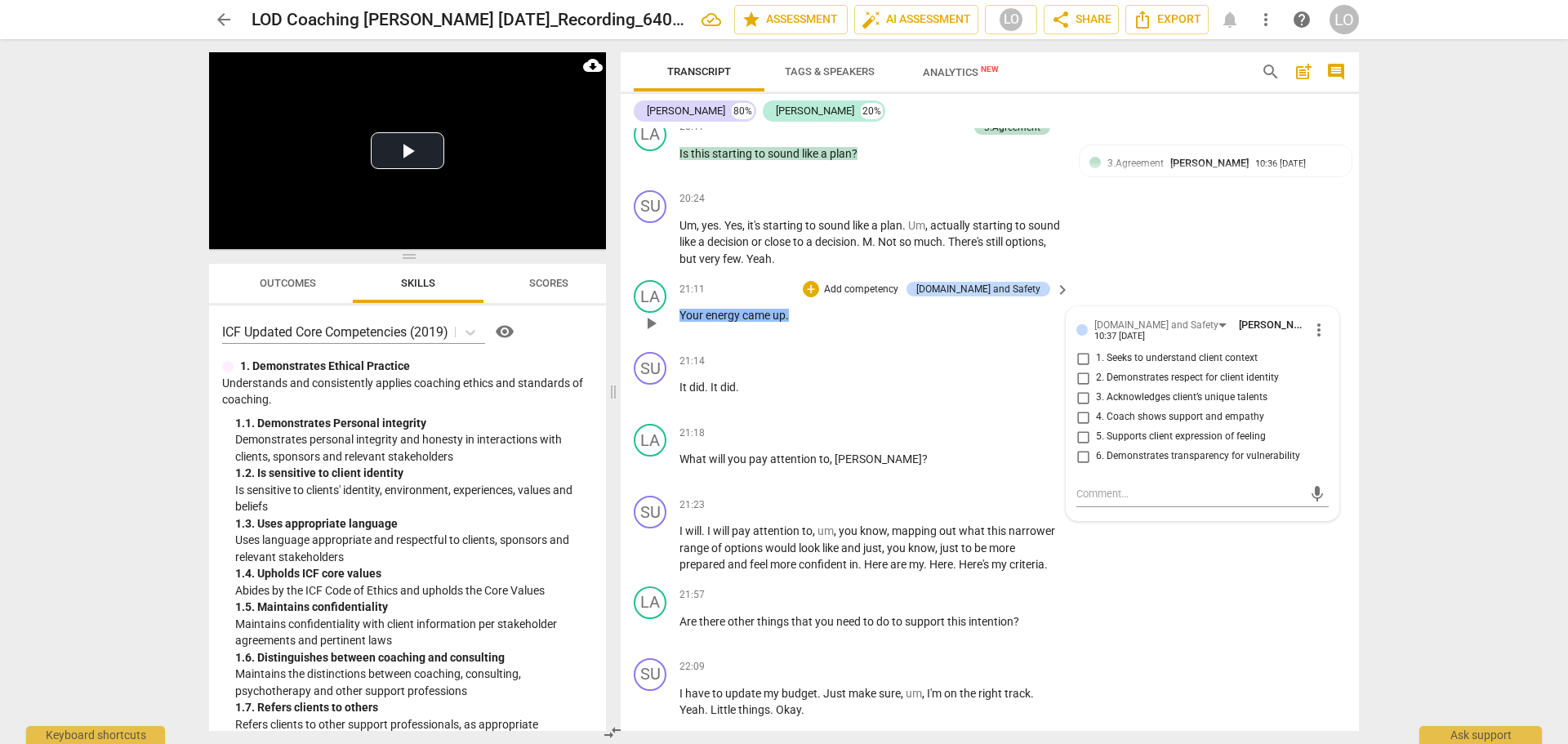
click at [1002, 324] on div "21:11 + Add competency 4.Trust and Safety keyboard_arrow_right Your energy came…" at bounding box center [876, 310] width 392 height 59
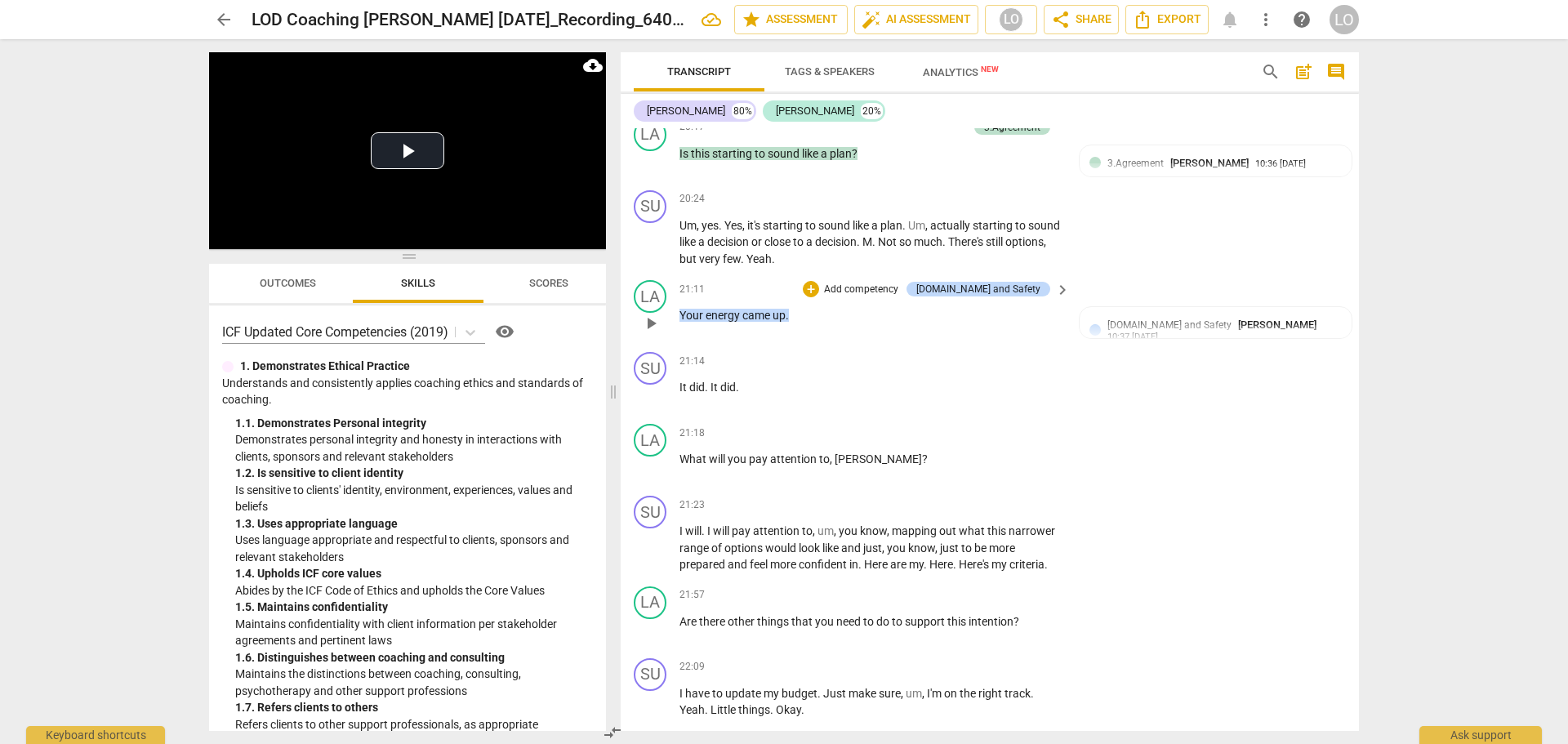
click at [879, 289] on p "Add competency" at bounding box center [862, 290] width 78 height 15
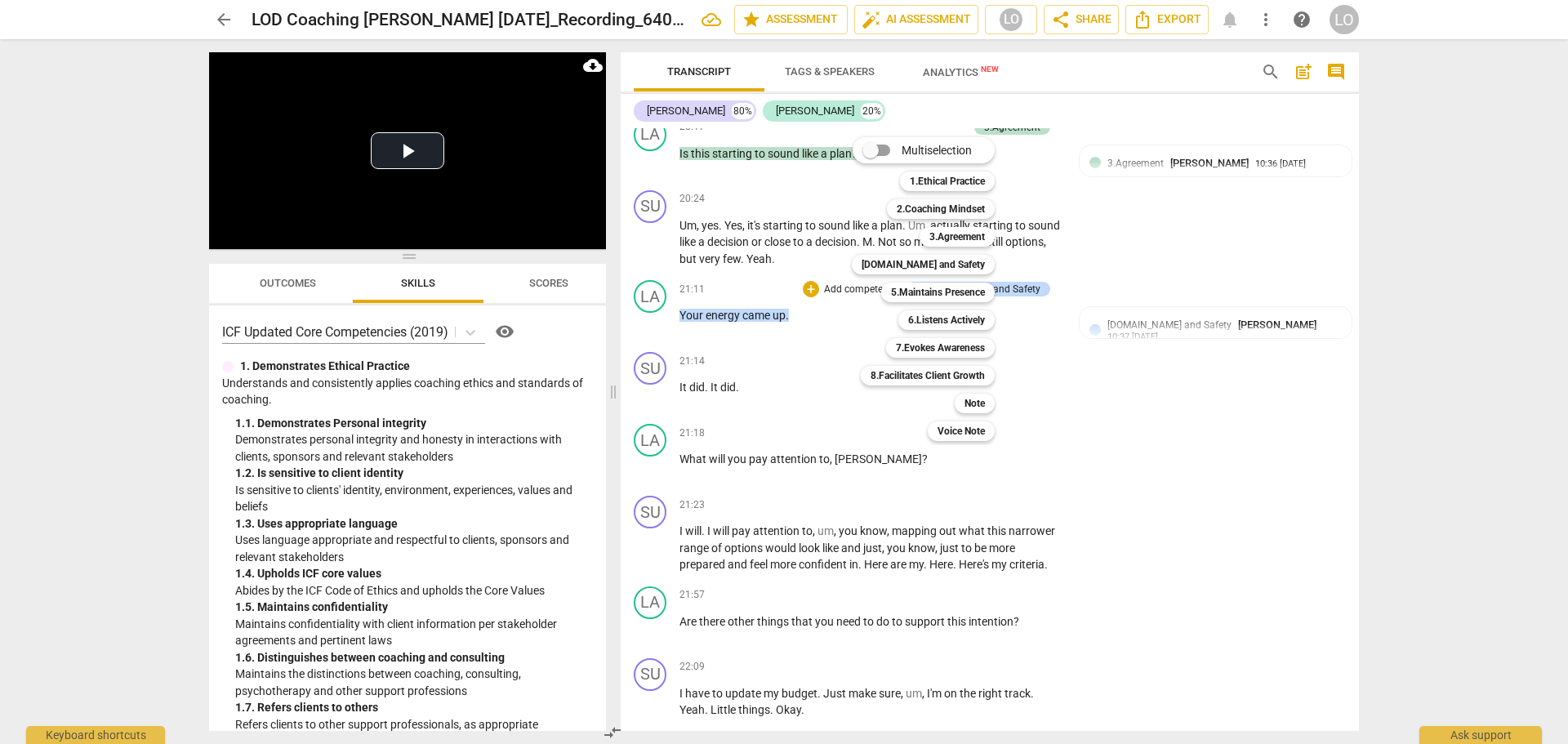
click at [1090, 330] on div at bounding box center [784, 372] width 1568 height 744
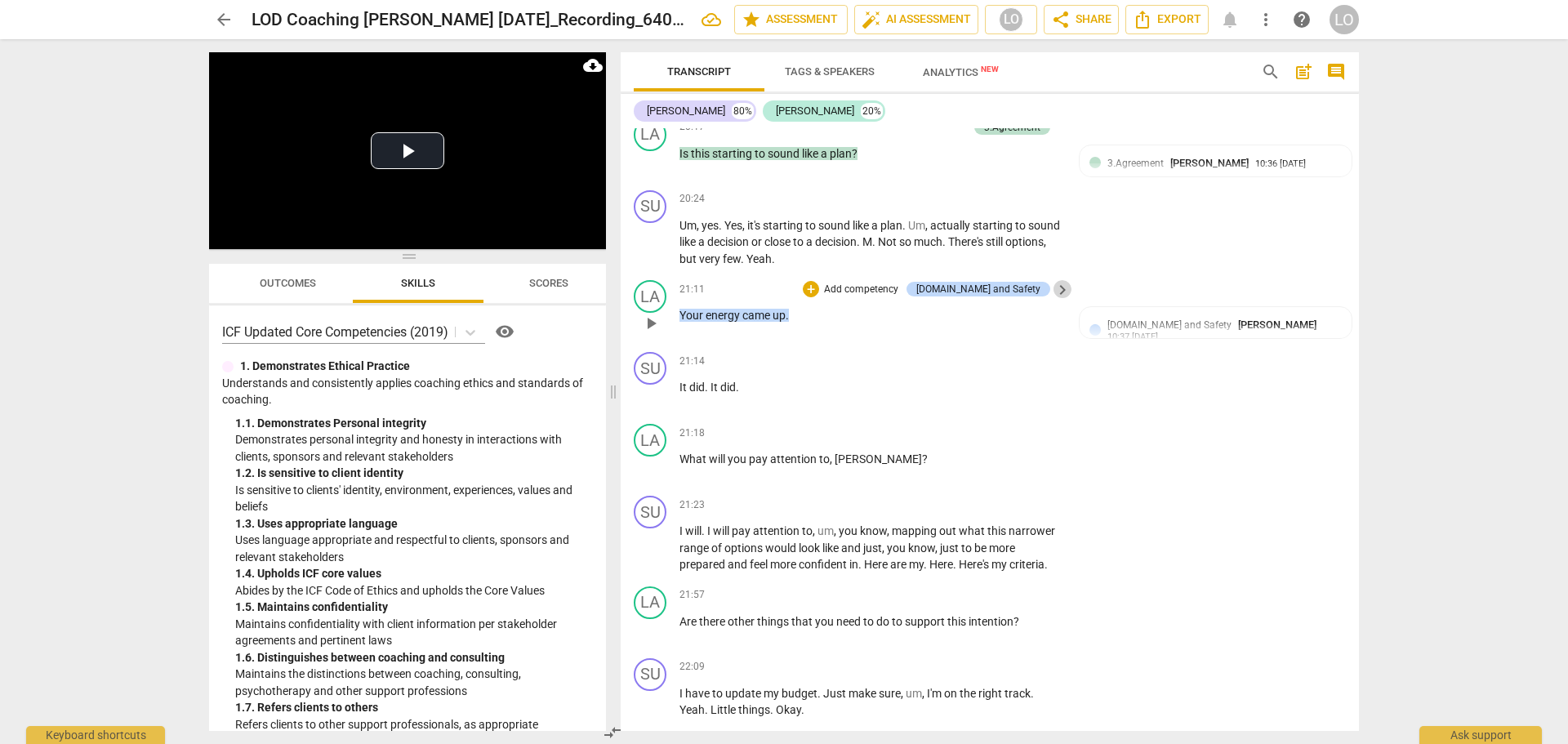
click at [1058, 289] on span "keyboard_arrow_right" at bounding box center [1063, 290] width 19 height 19
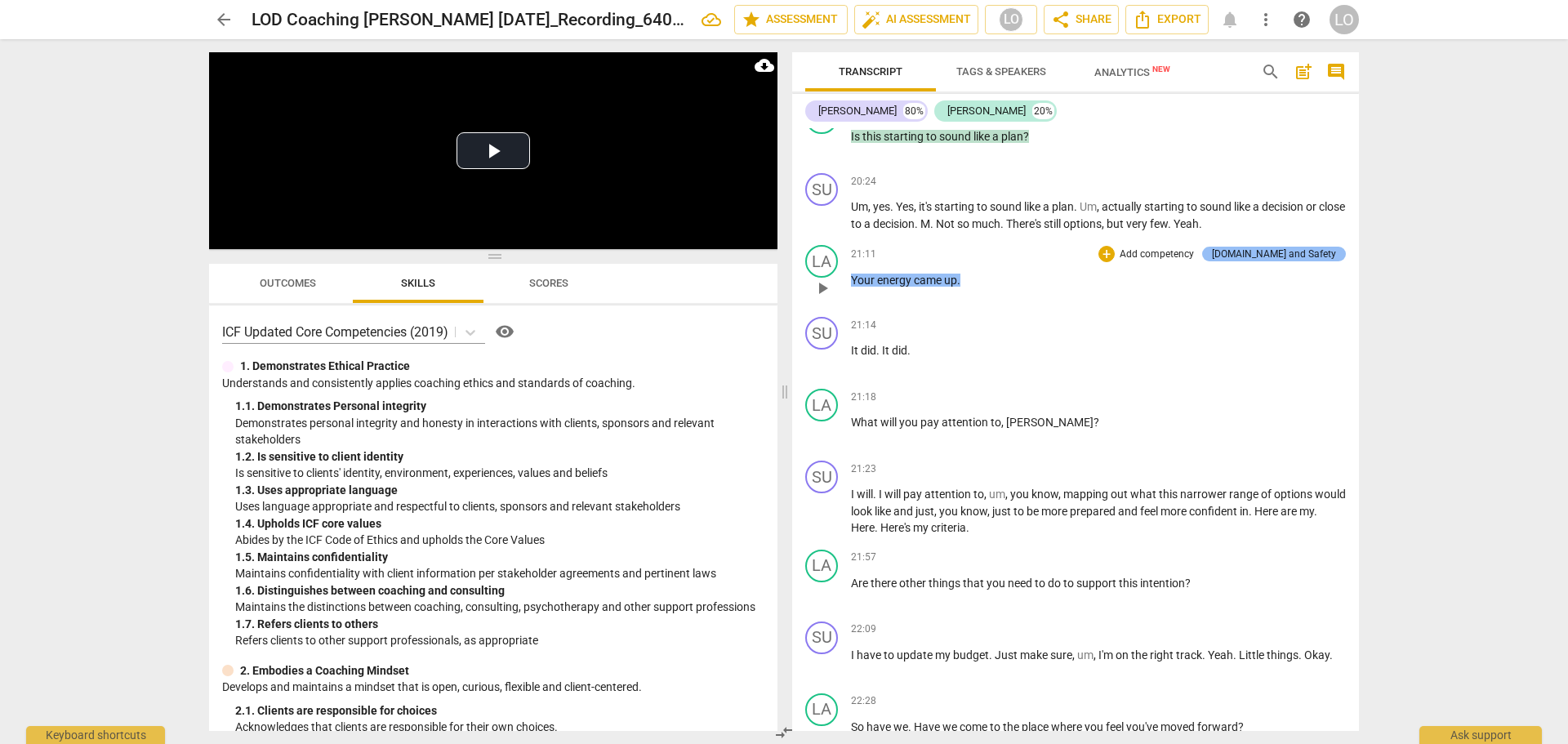
click at [1276, 261] on div "4.Trust and Safety" at bounding box center [1275, 254] width 124 height 15
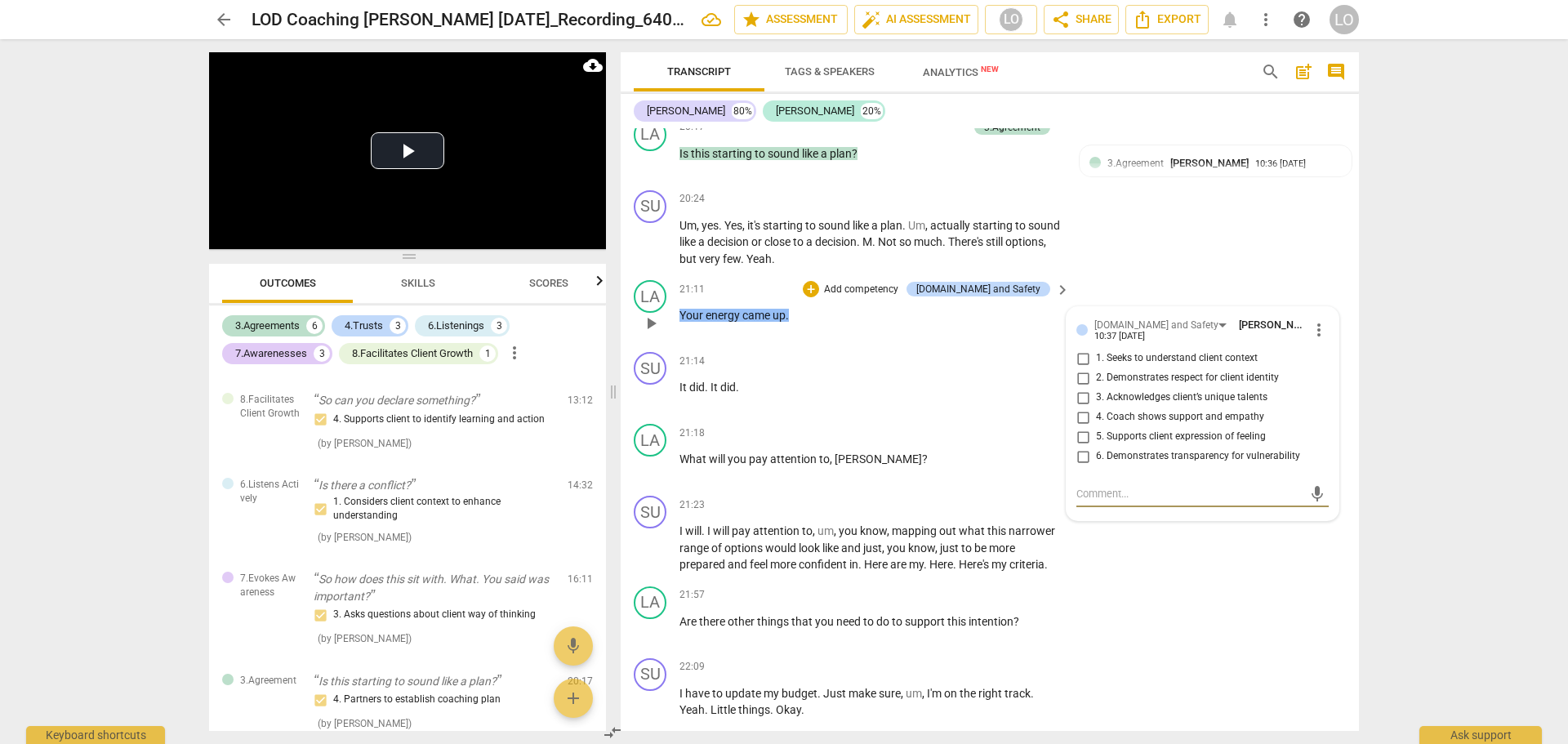
scroll to position [1120, 0]
click at [1080, 330] on div at bounding box center [1082, 329] width 11 height 11
click at [1313, 327] on span "more_vert" at bounding box center [1319, 329] width 19 height 19
click at [1325, 354] on li "Delete" at bounding box center [1332, 360] width 56 height 31
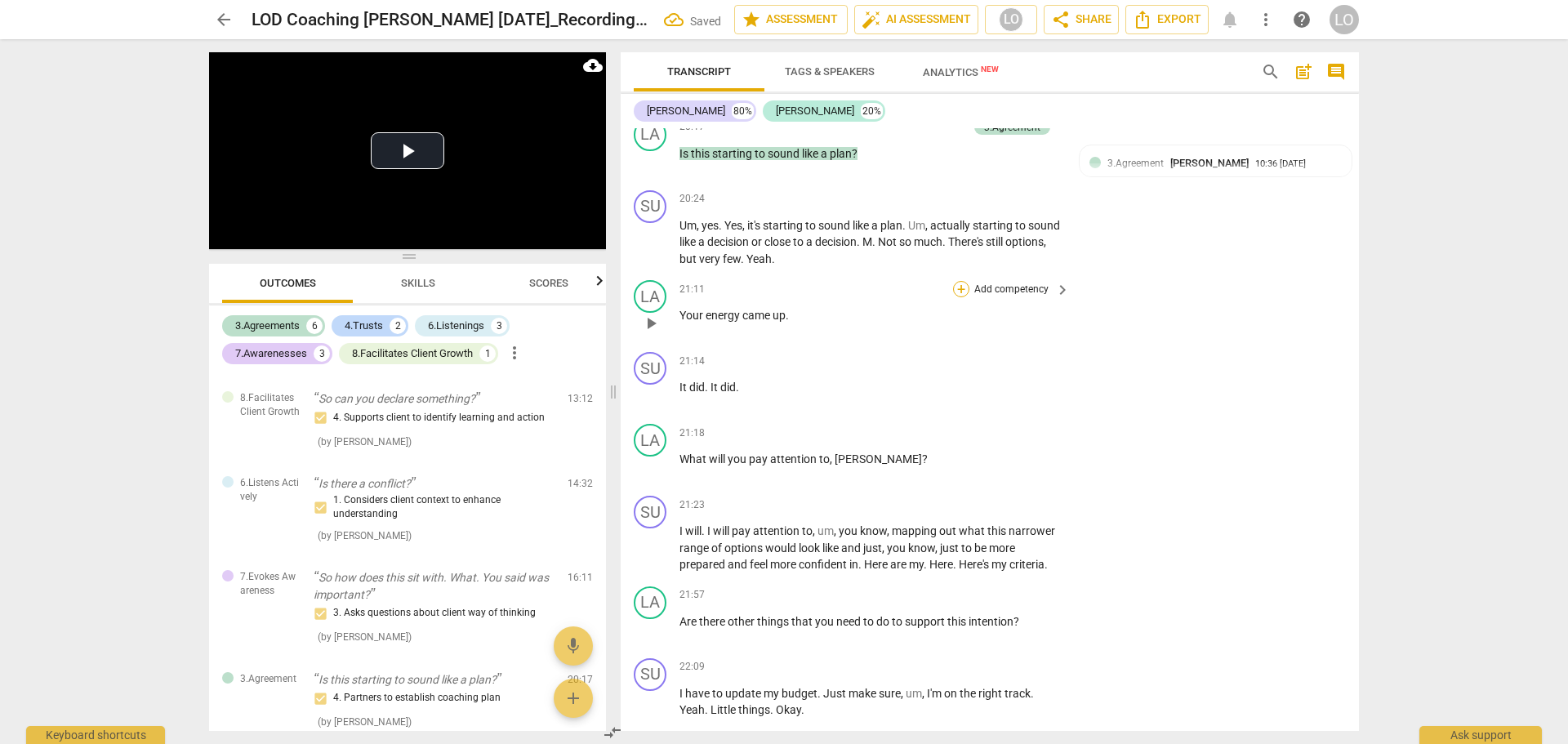
click at [961, 289] on div "+" at bounding box center [962, 290] width 17 height 17
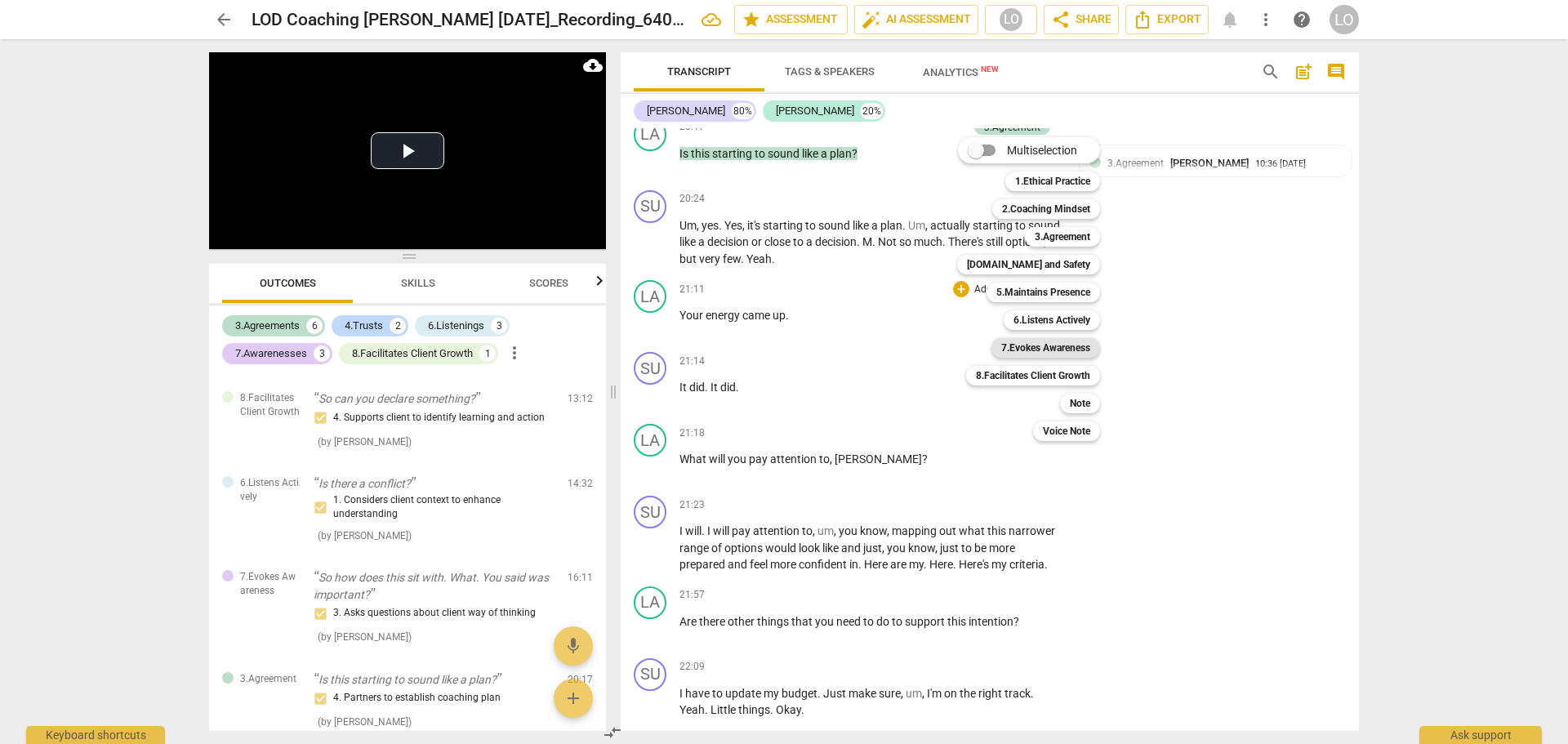
click at [1031, 347] on b "7.Evokes Awareness" at bounding box center [1046, 347] width 89 height 19
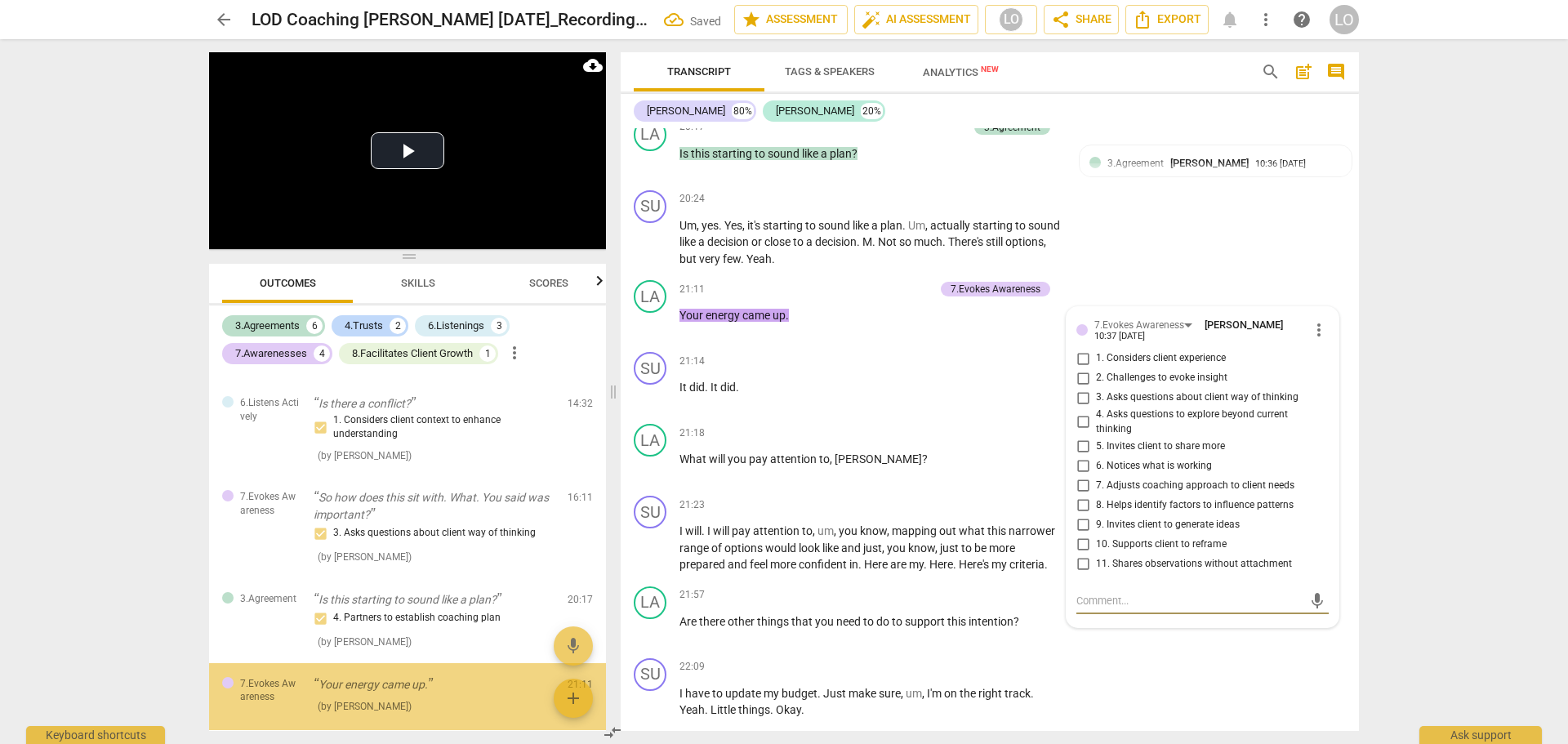
scroll to position [1281, 0]
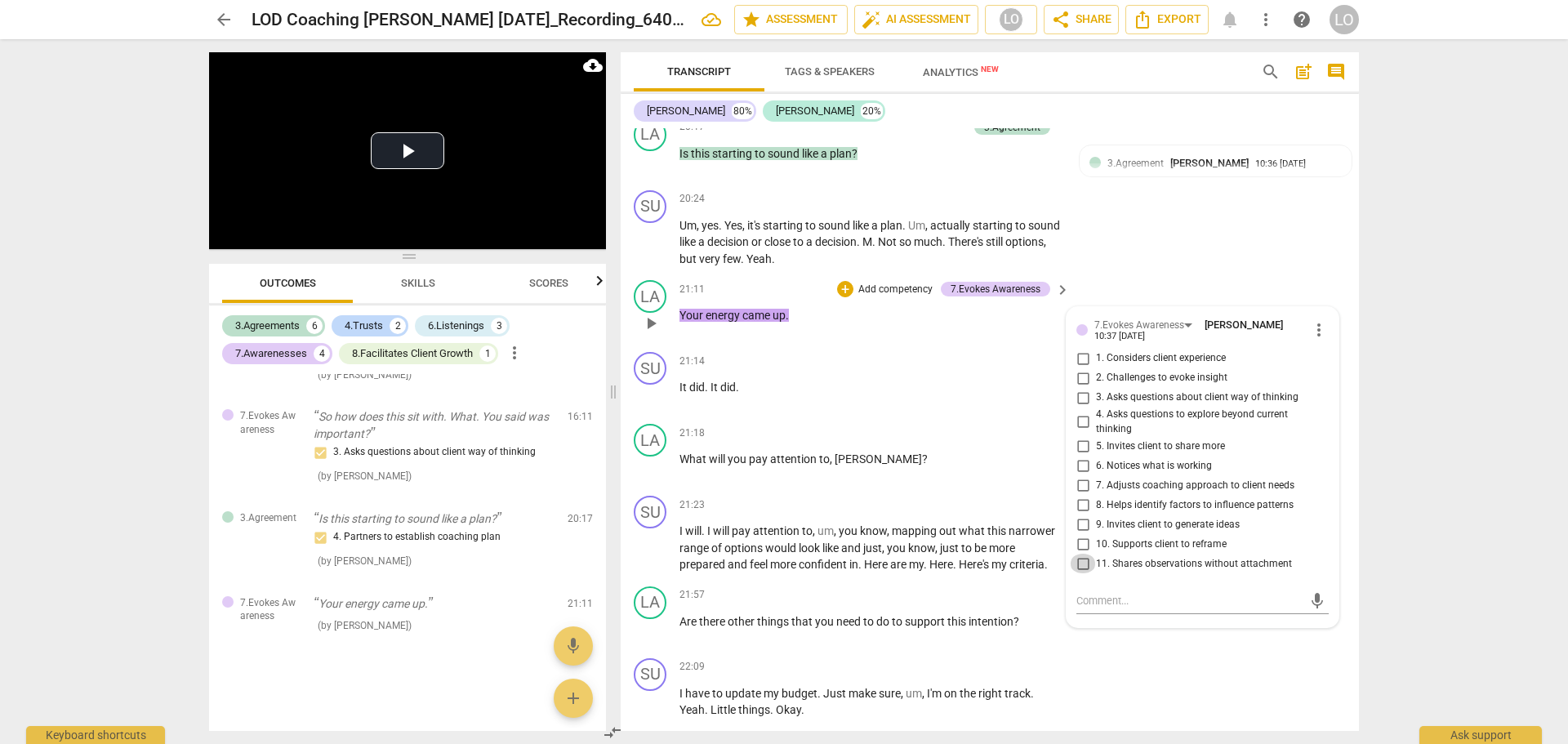
click at [1078, 560] on input "11. Shares observations without attachment" at bounding box center [1083, 563] width 26 height 19
checkbox input "true"
click at [941, 465] on p "What will you pay attention to , Susan ?" at bounding box center [870, 459] width 382 height 18
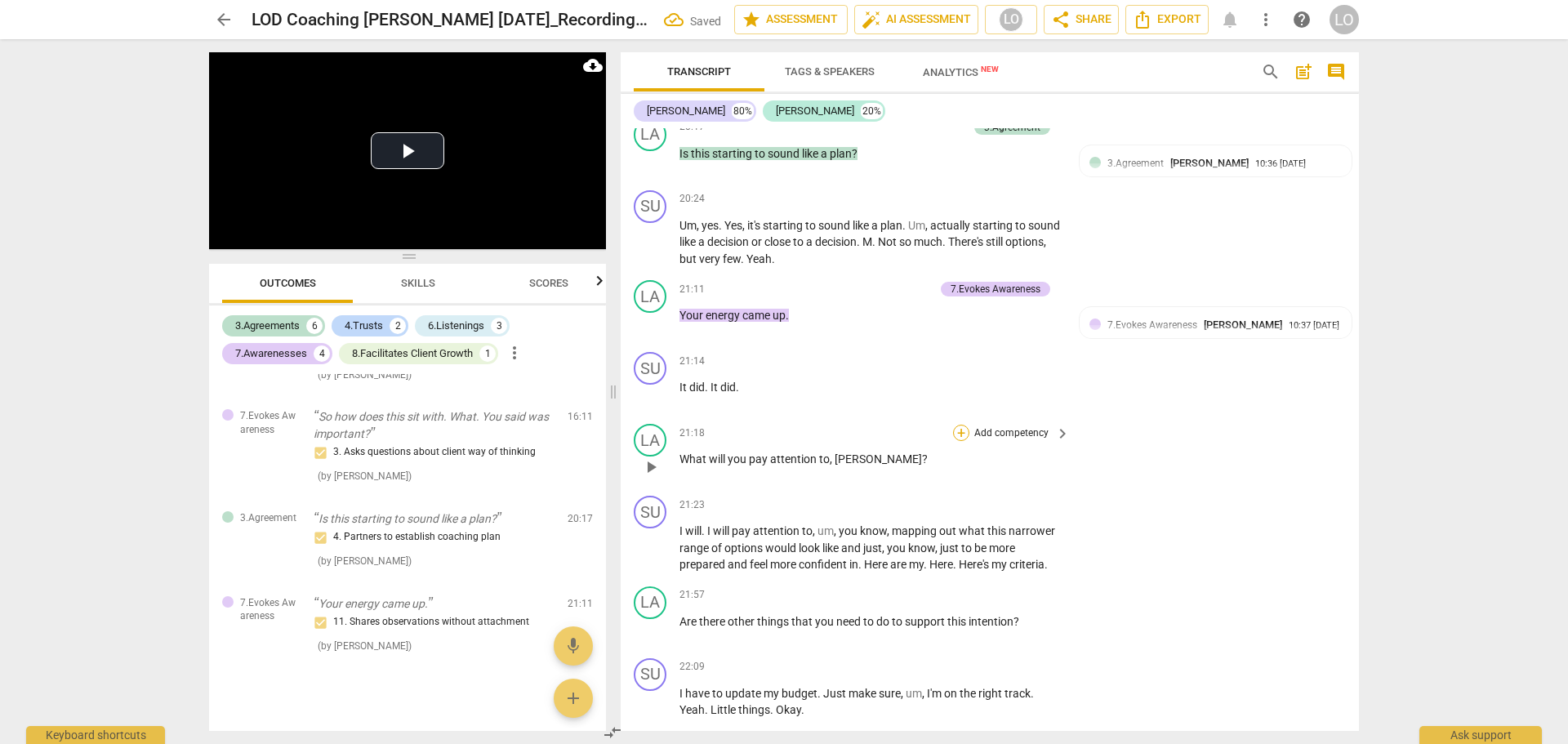
click at [958, 430] on div "+" at bounding box center [962, 433] width 17 height 17
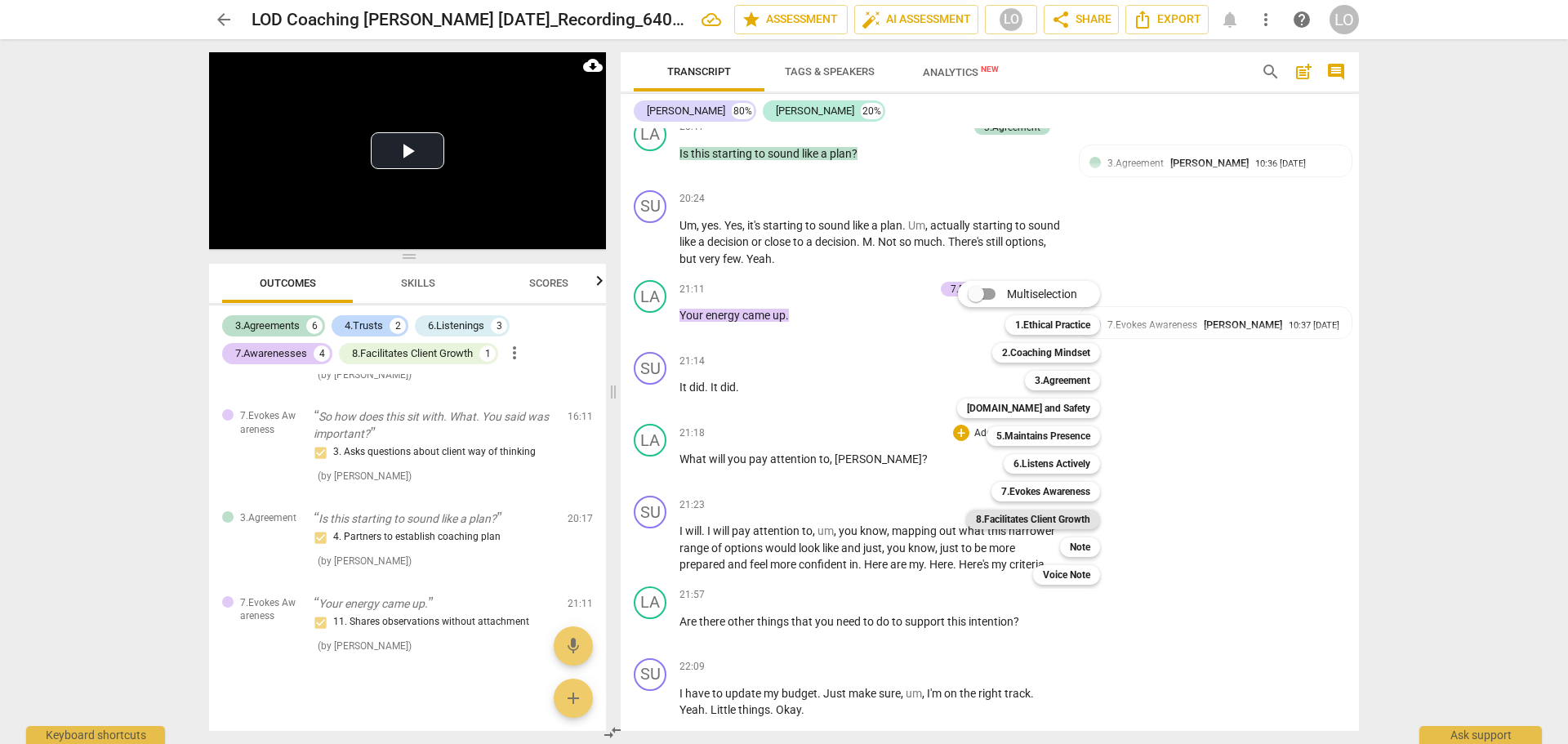
click at [1023, 518] on b "8.Facilitates Client Growth" at bounding box center [1034, 519] width 115 height 19
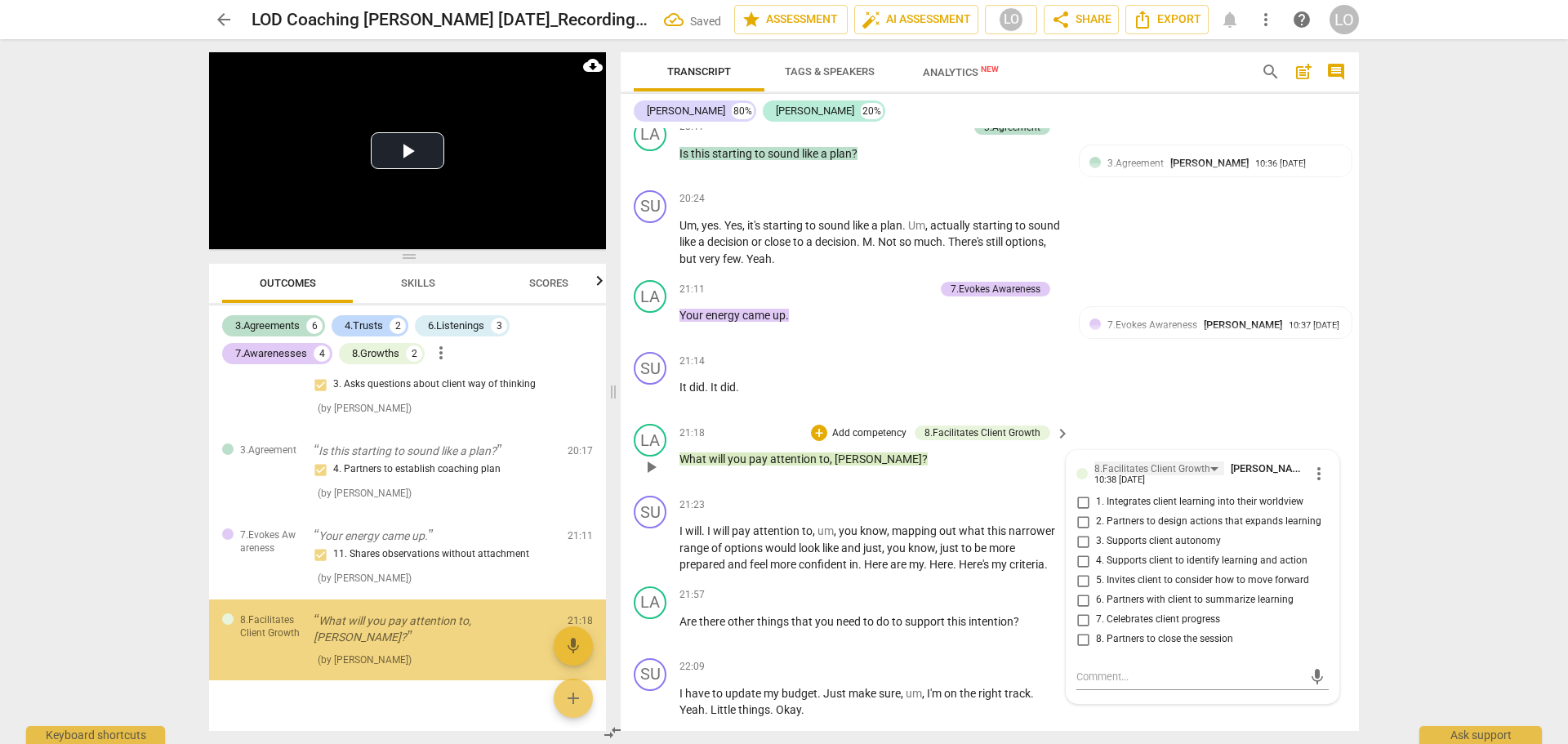
scroll to position [1366, 0]
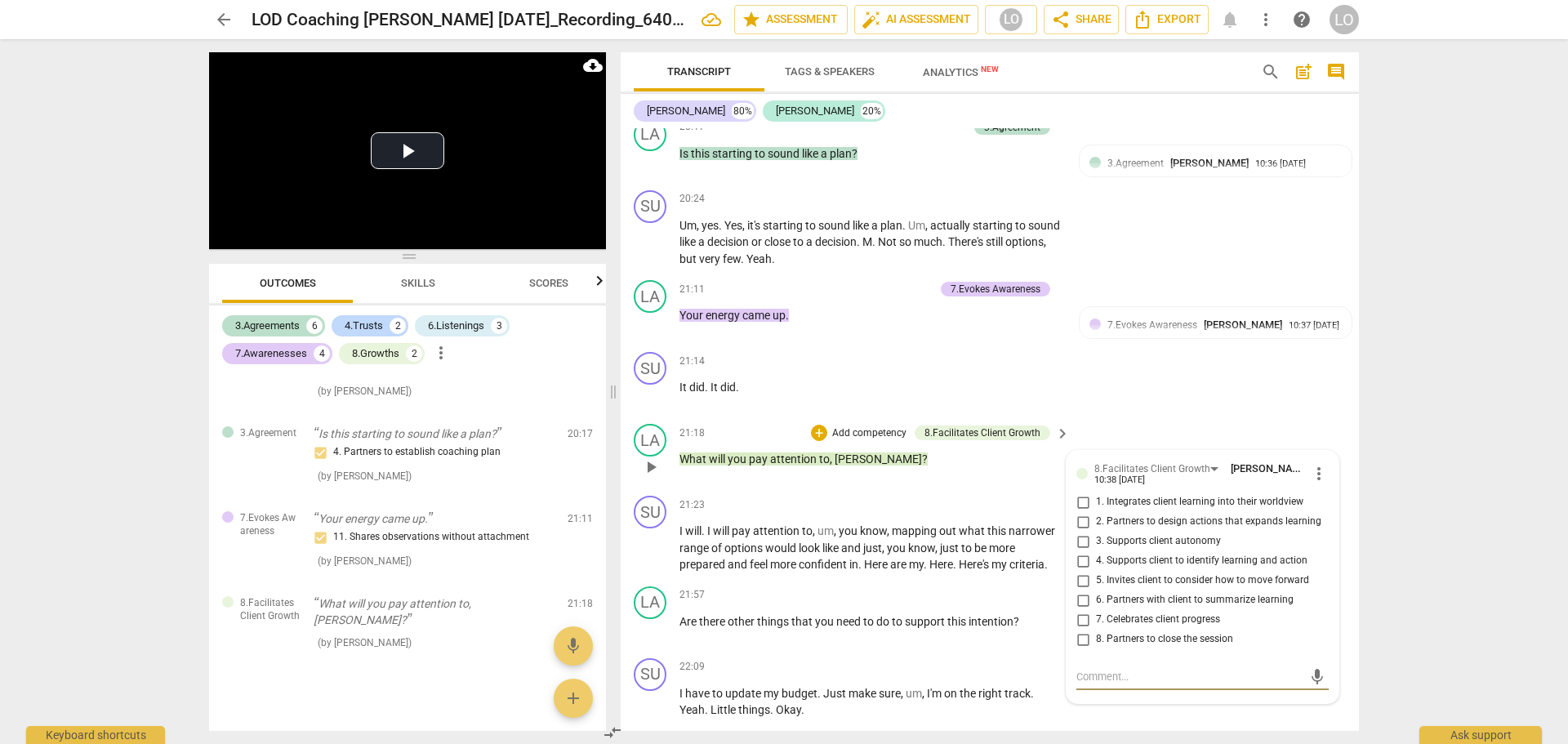
click at [1079, 521] on input "2. Partners to design actions that expands learning" at bounding box center [1083, 521] width 26 height 19
checkbox input "true"
click at [1027, 477] on div "21:18 + Add competency 8.Facilitates Client Growth keyboard_arrow_right What wi…" at bounding box center [876, 453] width 392 height 59
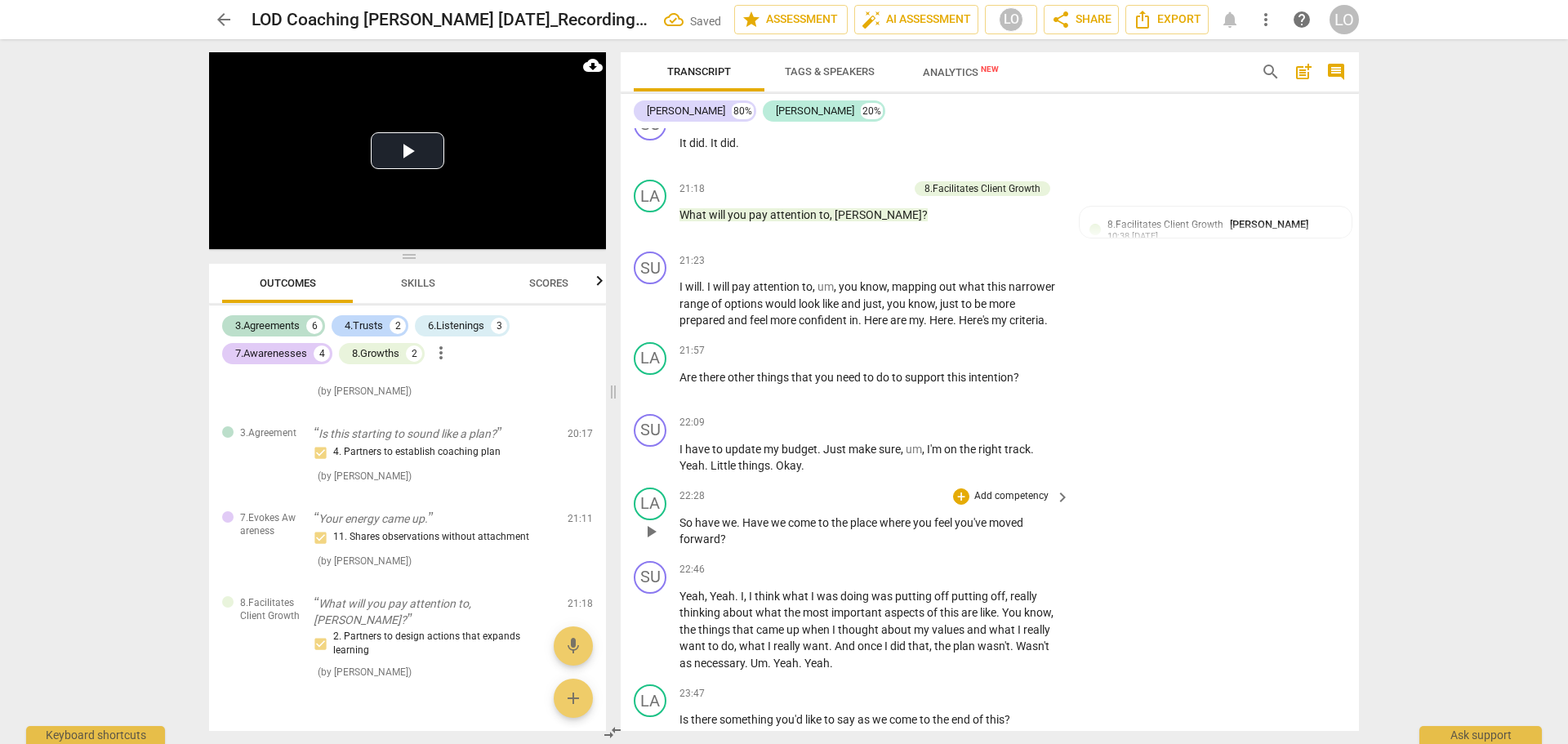
scroll to position [3520, 0]
click at [1013, 347] on p "Add competency" at bounding box center [1012, 351] width 78 height 15
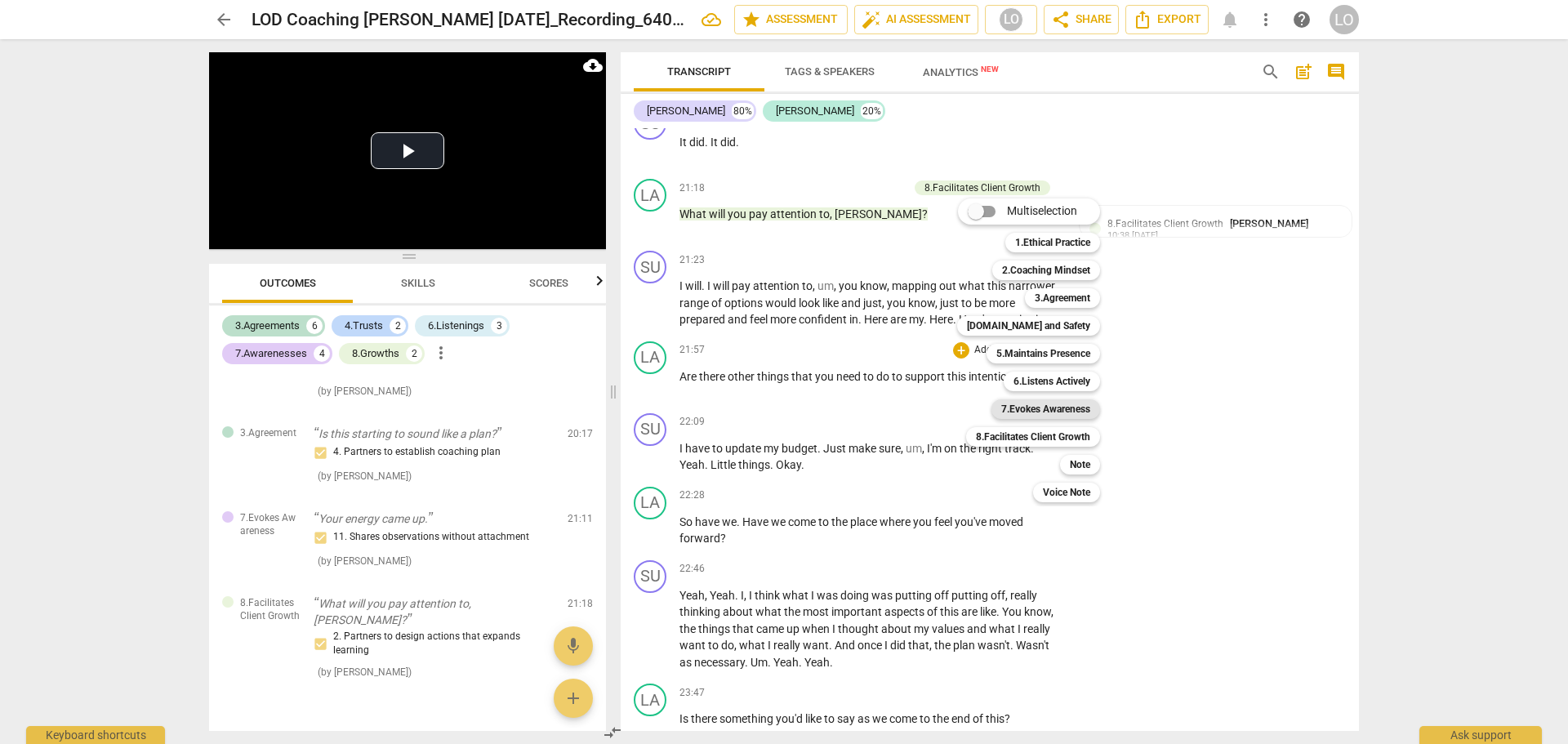
click at [1027, 407] on b "7.Evokes Awareness" at bounding box center [1046, 409] width 89 height 19
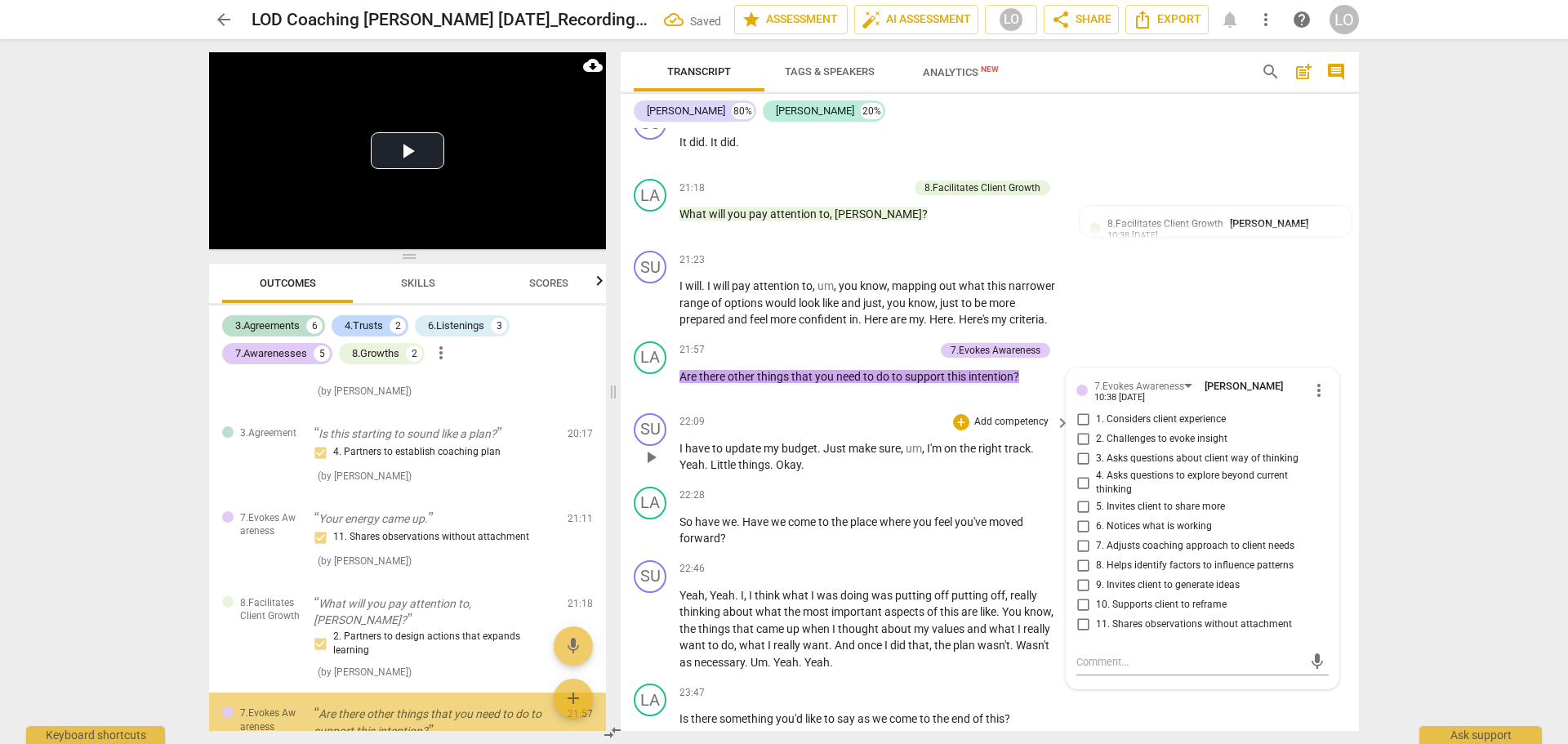
scroll to position [1473, 0]
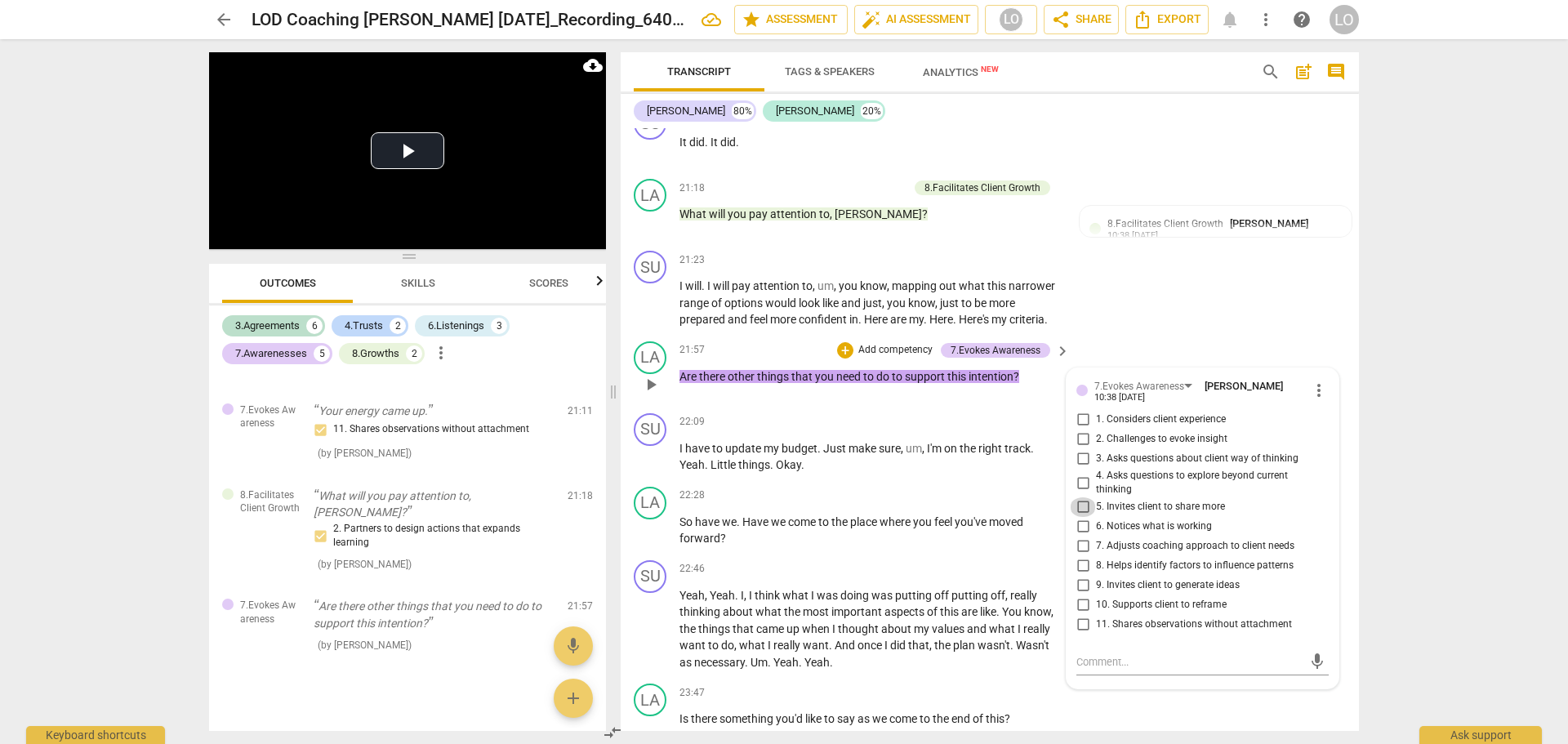
click at [1081, 506] on input "5. Invites client to share more" at bounding box center [1083, 506] width 26 height 19
checkbox input "true"
click at [927, 477] on div "SU play_arrow pause 22:09 + Add competency keyboard_arrow_right I have to updat…" at bounding box center [990, 443] width 739 height 73
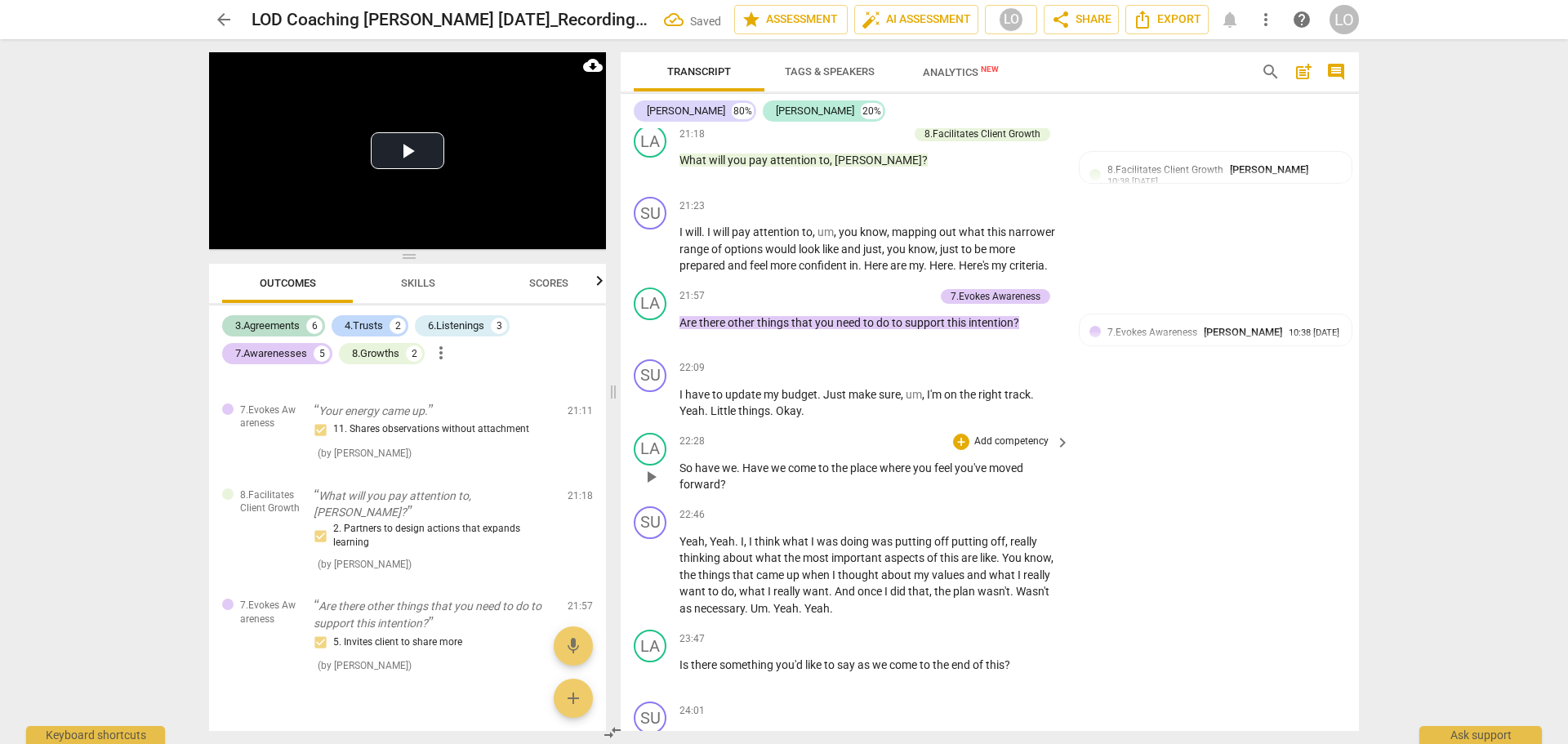
scroll to position [3602, 0]
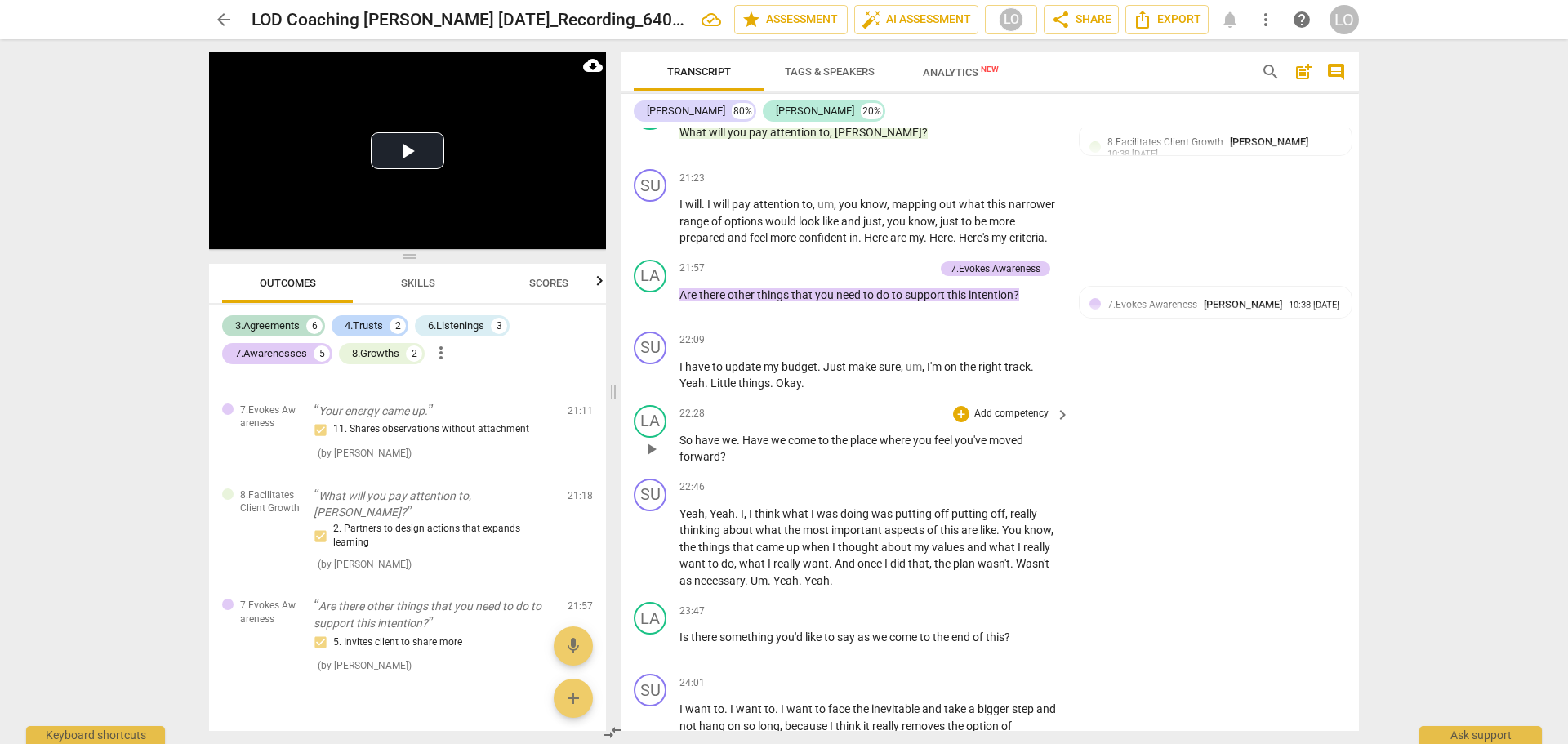
click at [1011, 411] on p "Add competency" at bounding box center [1012, 415] width 78 height 15
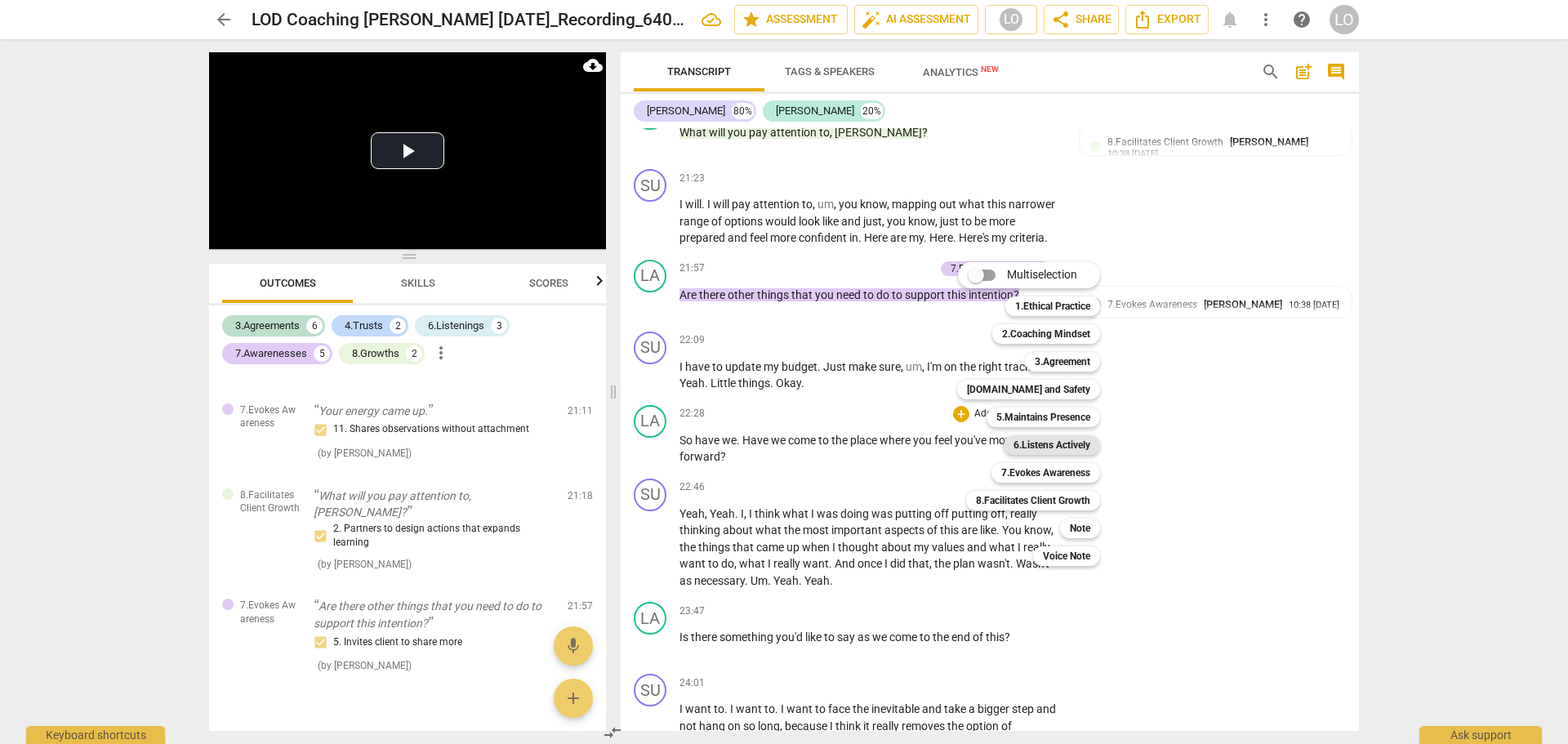
click at [1046, 443] on b "6.Listens Actively" at bounding box center [1052, 444] width 77 height 19
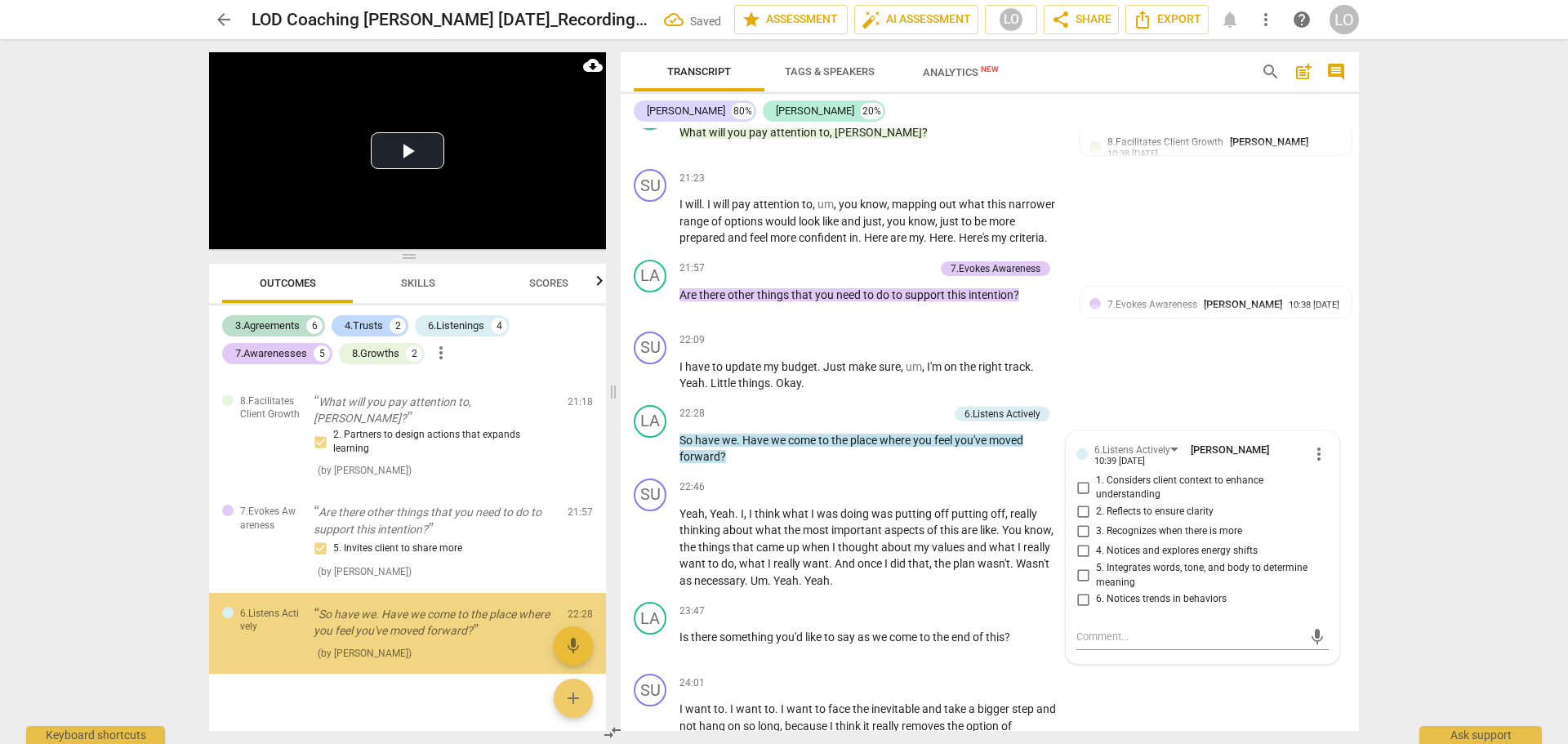
scroll to position [1575, 0]
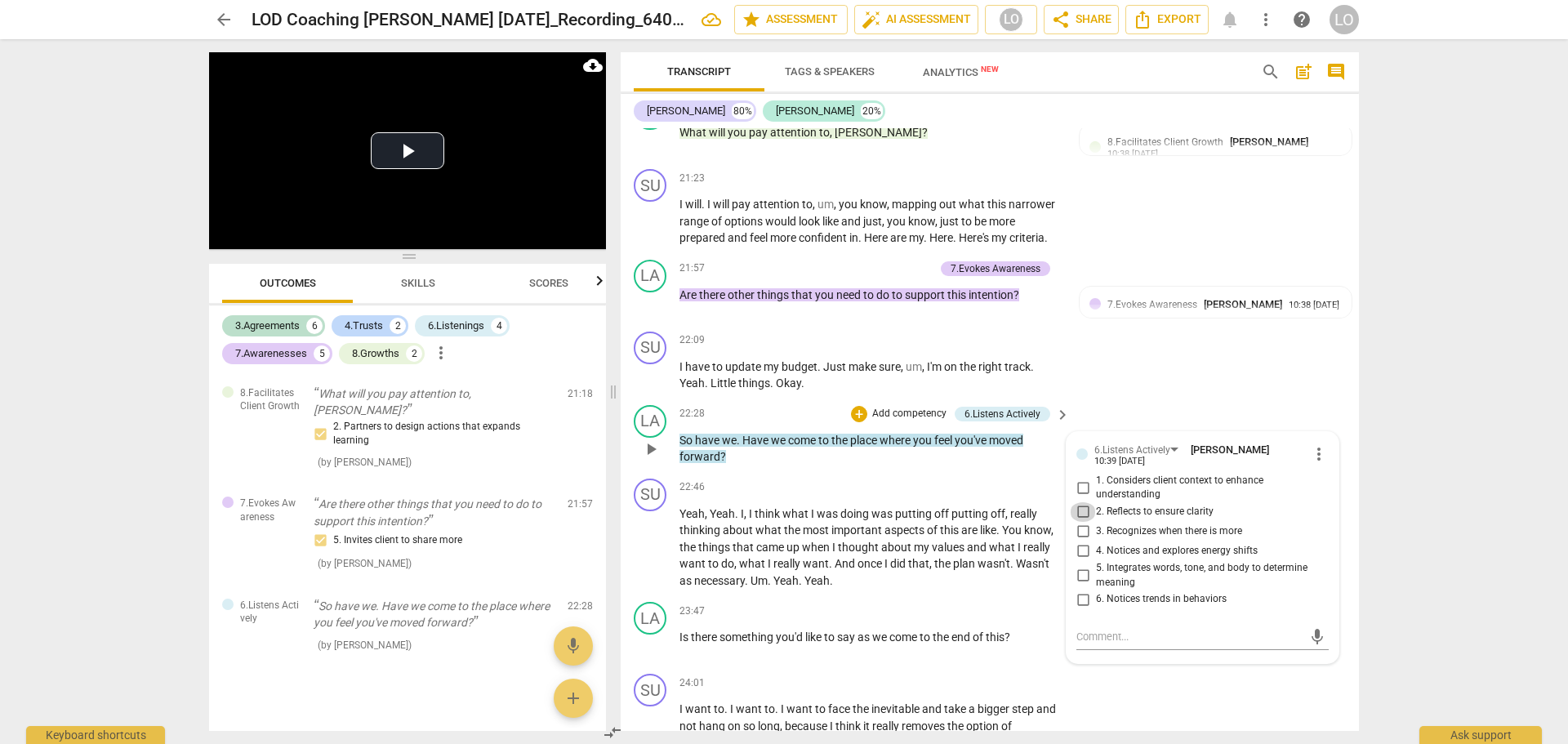
click at [1078, 511] on input "2. Reflects to ensure clarity" at bounding box center [1083, 512] width 26 height 19
checkbox input "true"
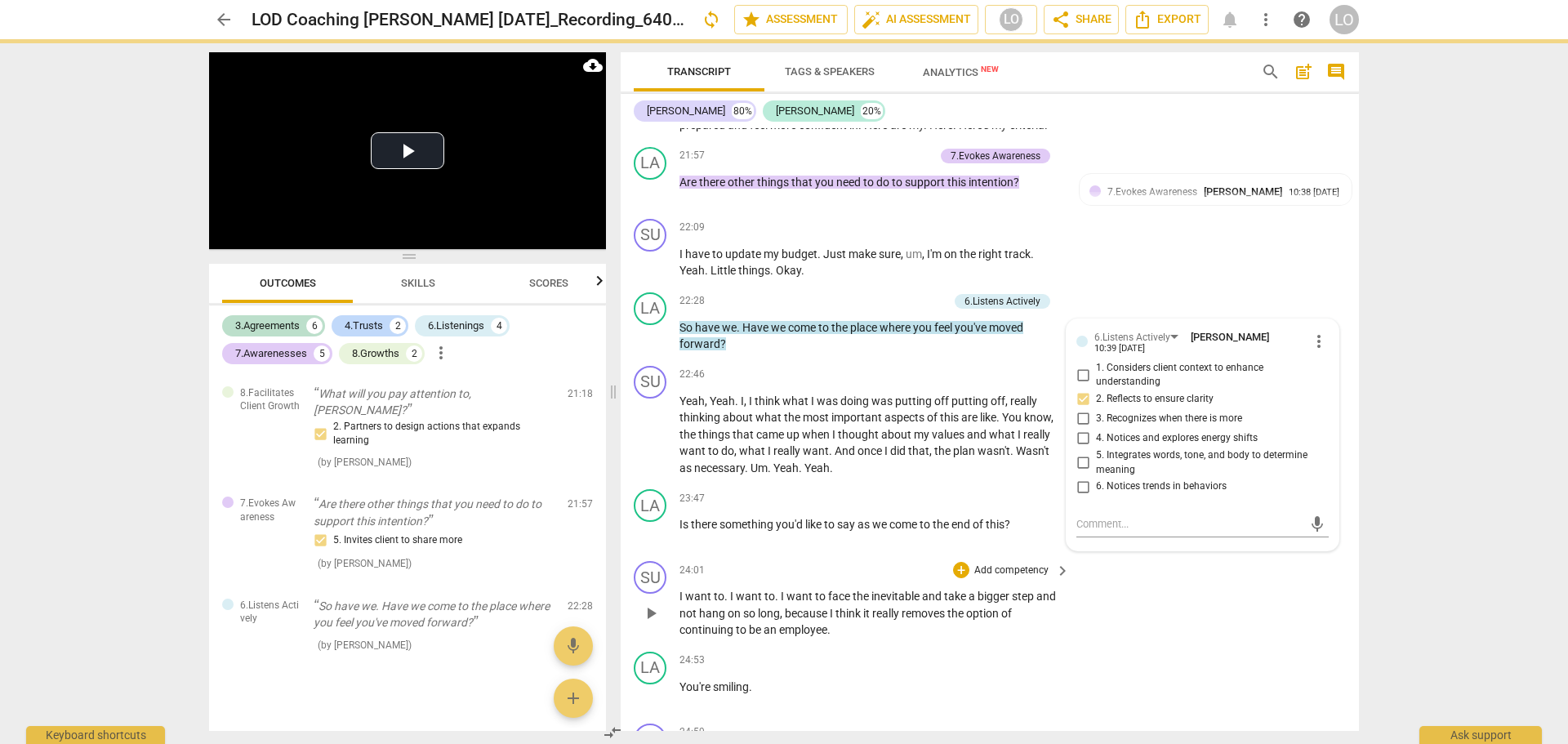
scroll to position [3847, 0]
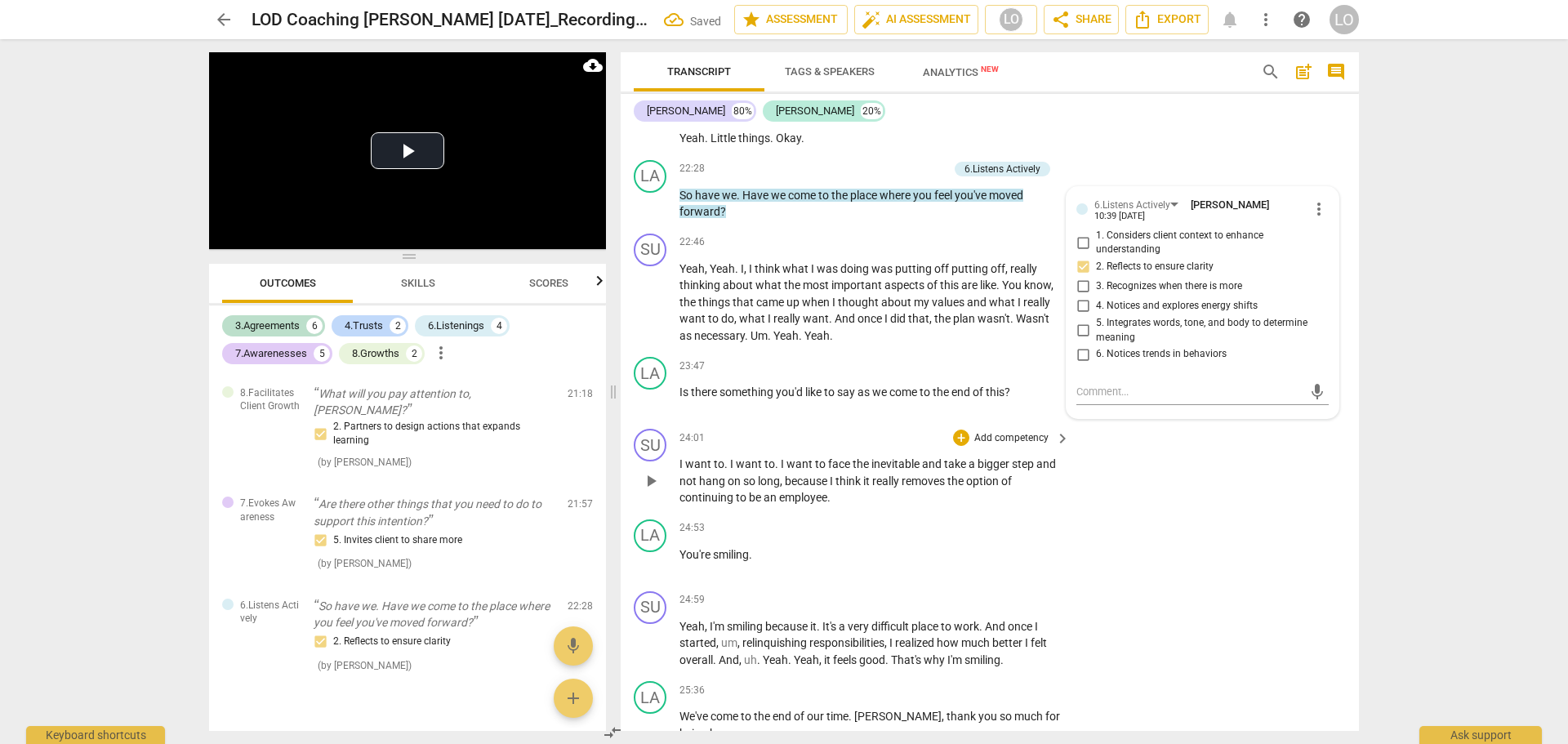
click at [902, 427] on div "SU play_arrow pause 24:01 + Add competency keyboard_arrow_right I want to . I w…" at bounding box center [990, 467] width 739 height 91
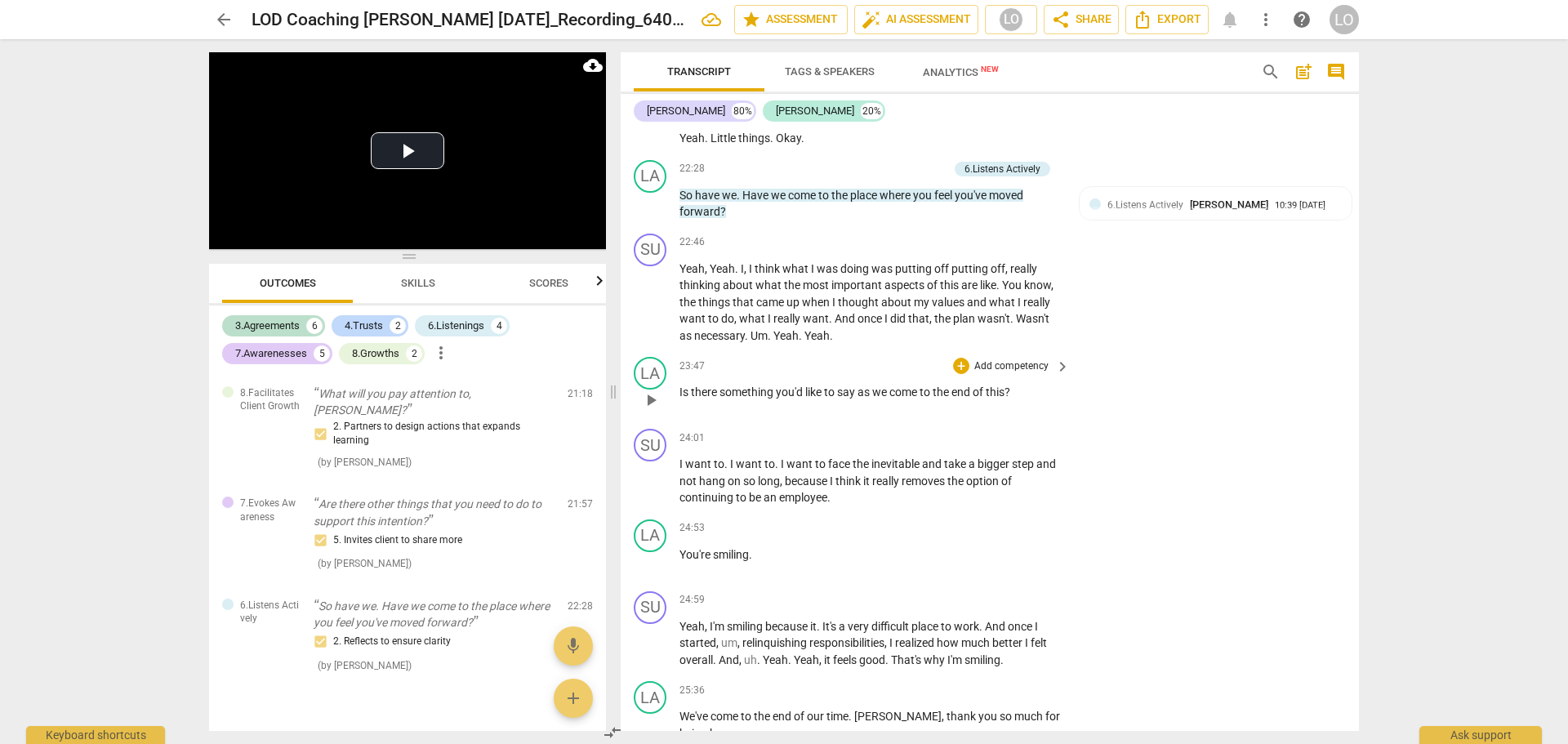
click at [1010, 365] on p "Add competency" at bounding box center [1012, 366] width 78 height 15
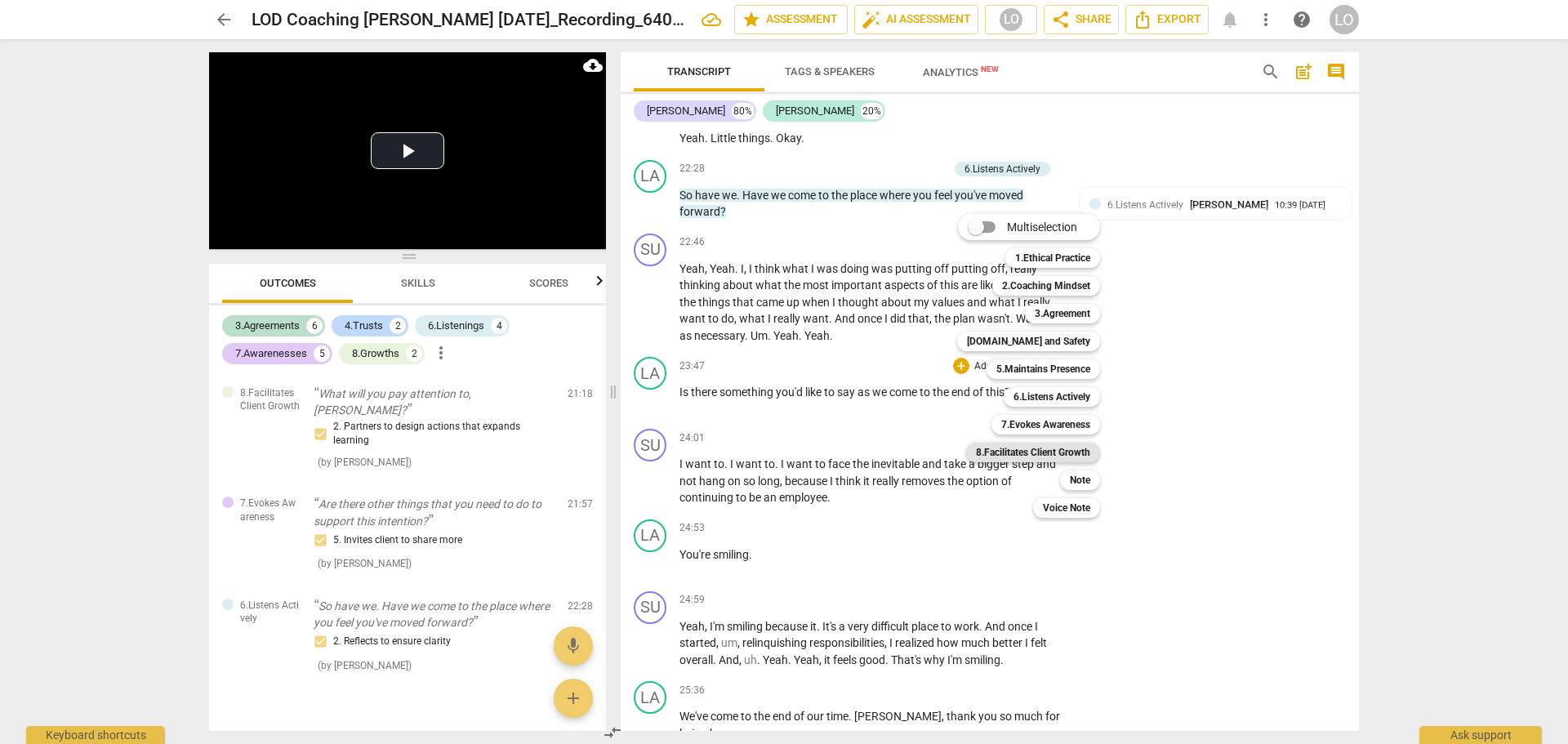
click at [1033, 448] on b "8.Facilitates Client Growth" at bounding box center [1034, 452] width 115 height 19
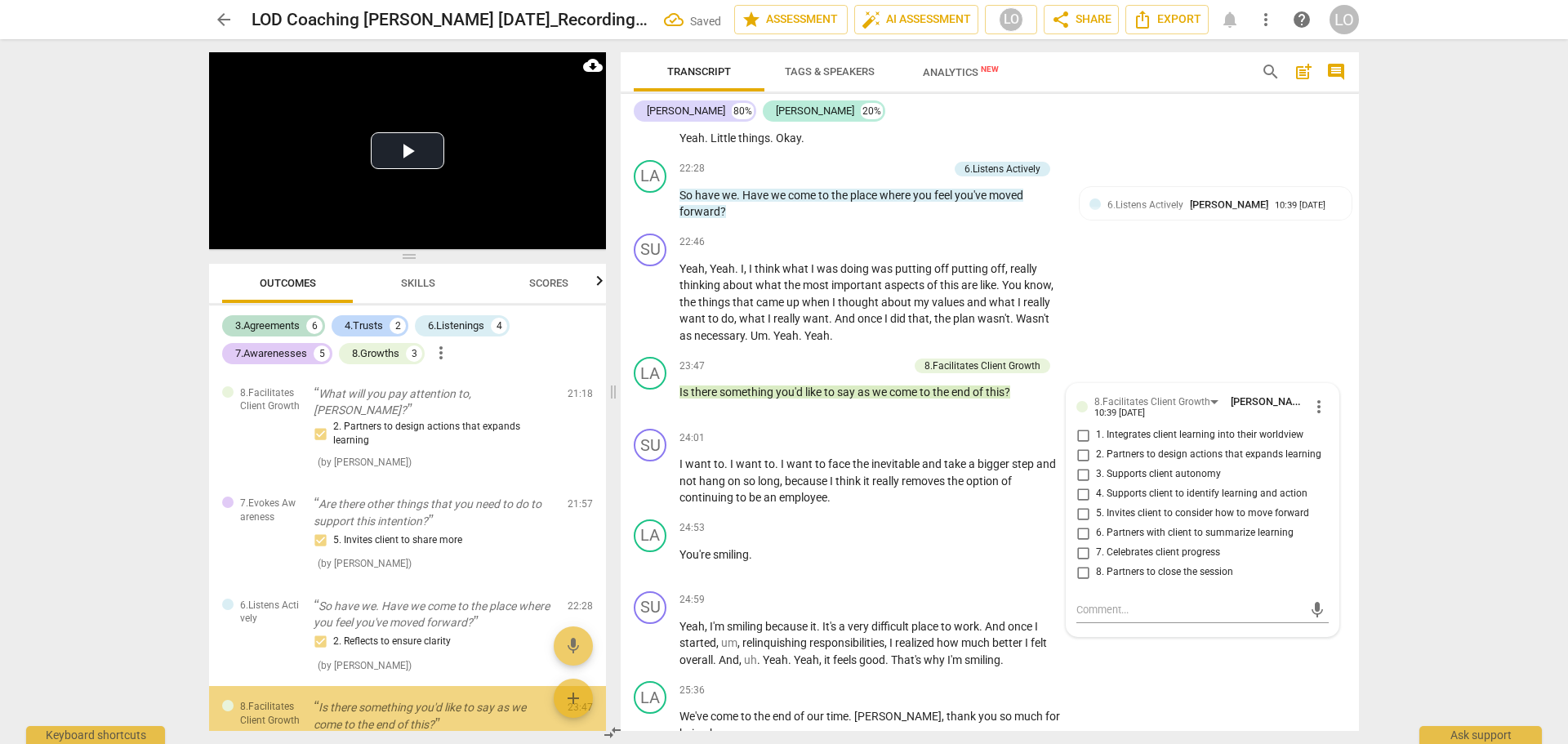
scroll to position [1677, 0]
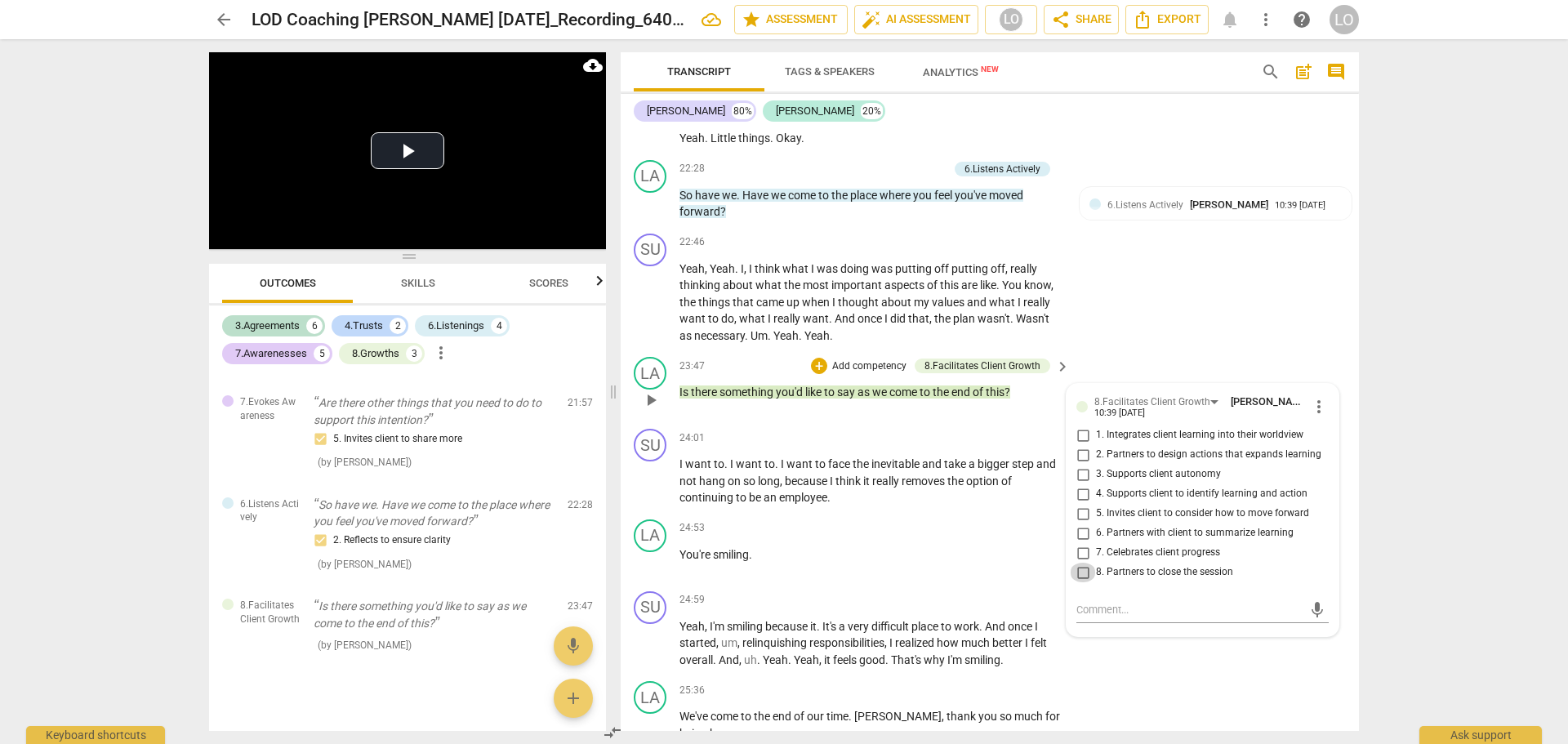
click at [1081, 571] on input "8. Partners to close the session" at bounding box center [1083, 572] width 26 height 19
checkbox input "true"
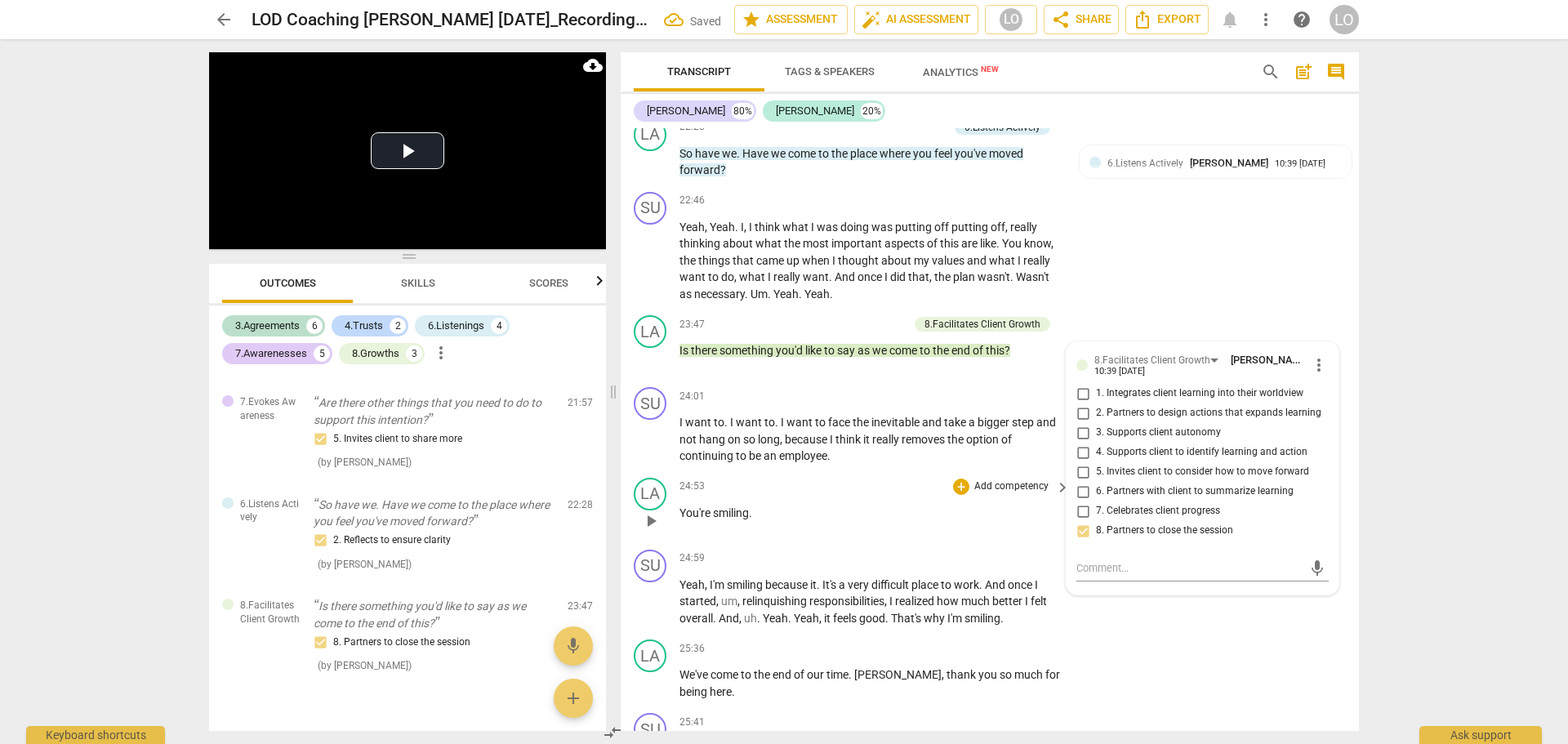
scroll to position [3928, 0]
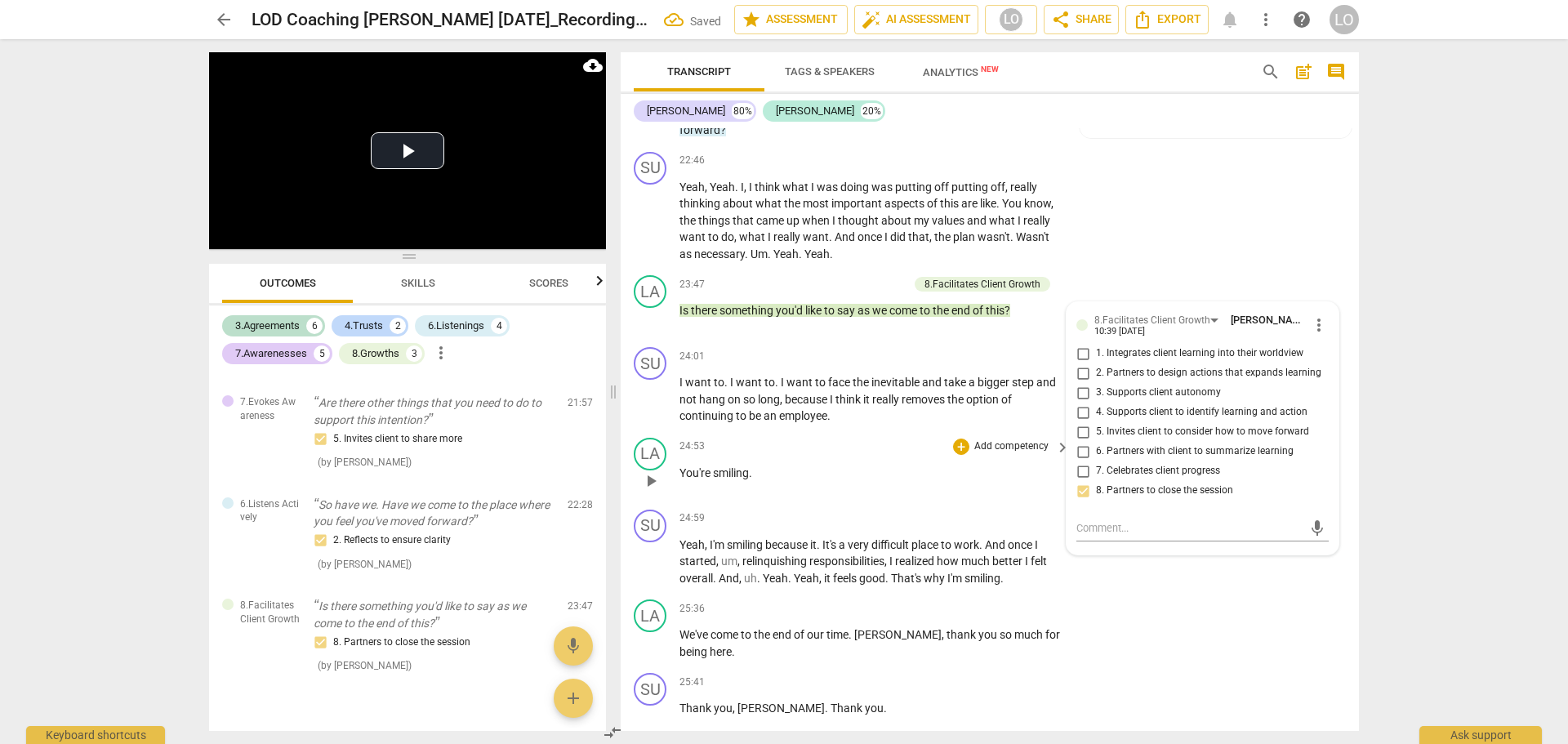
click at [980, 445] on p "Add competency" at bounding box center [1012, 447] width 78 height 15
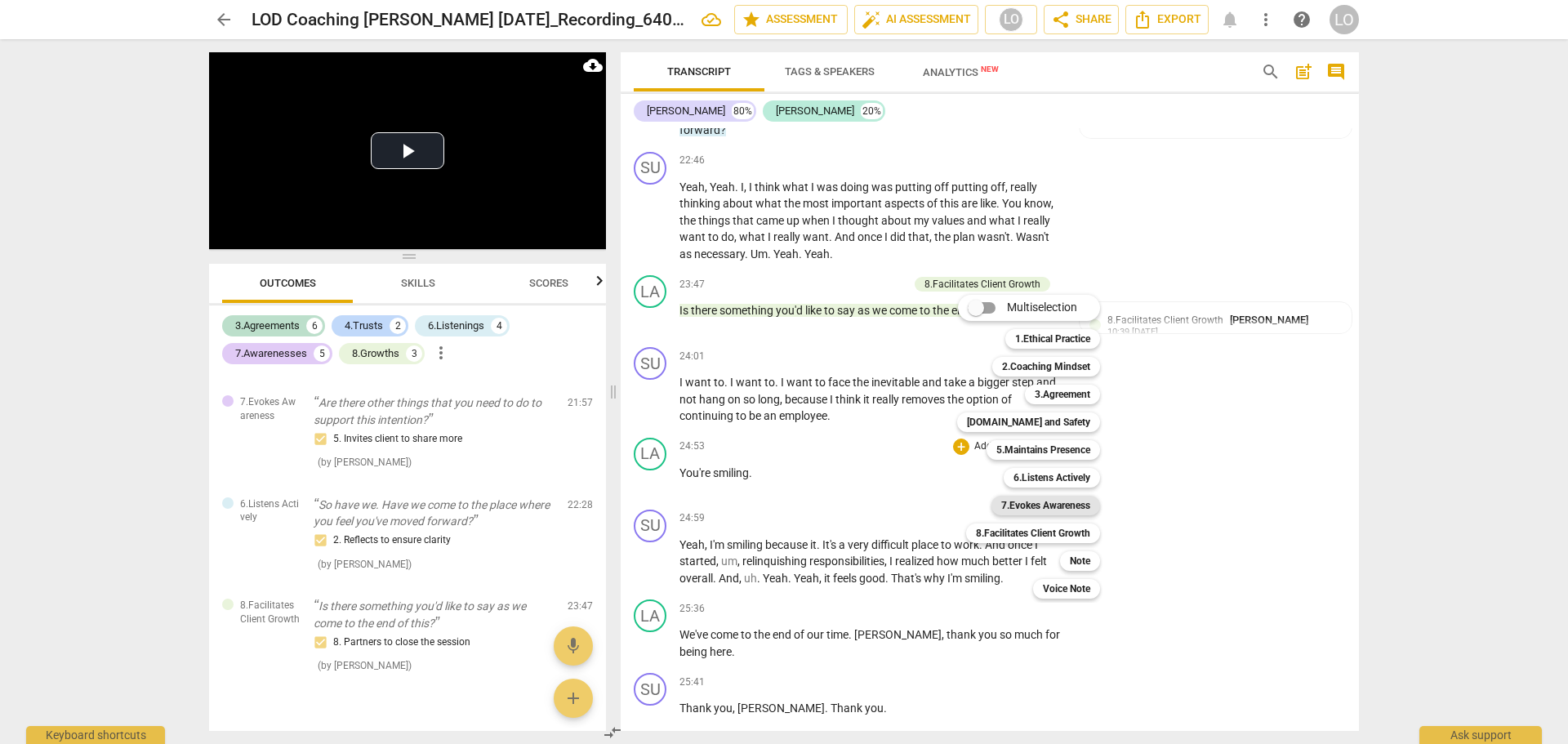
click at [1034, 500] on b "7.Evokes Awareness" at bounding box center [1046, 505] width 89 height 19
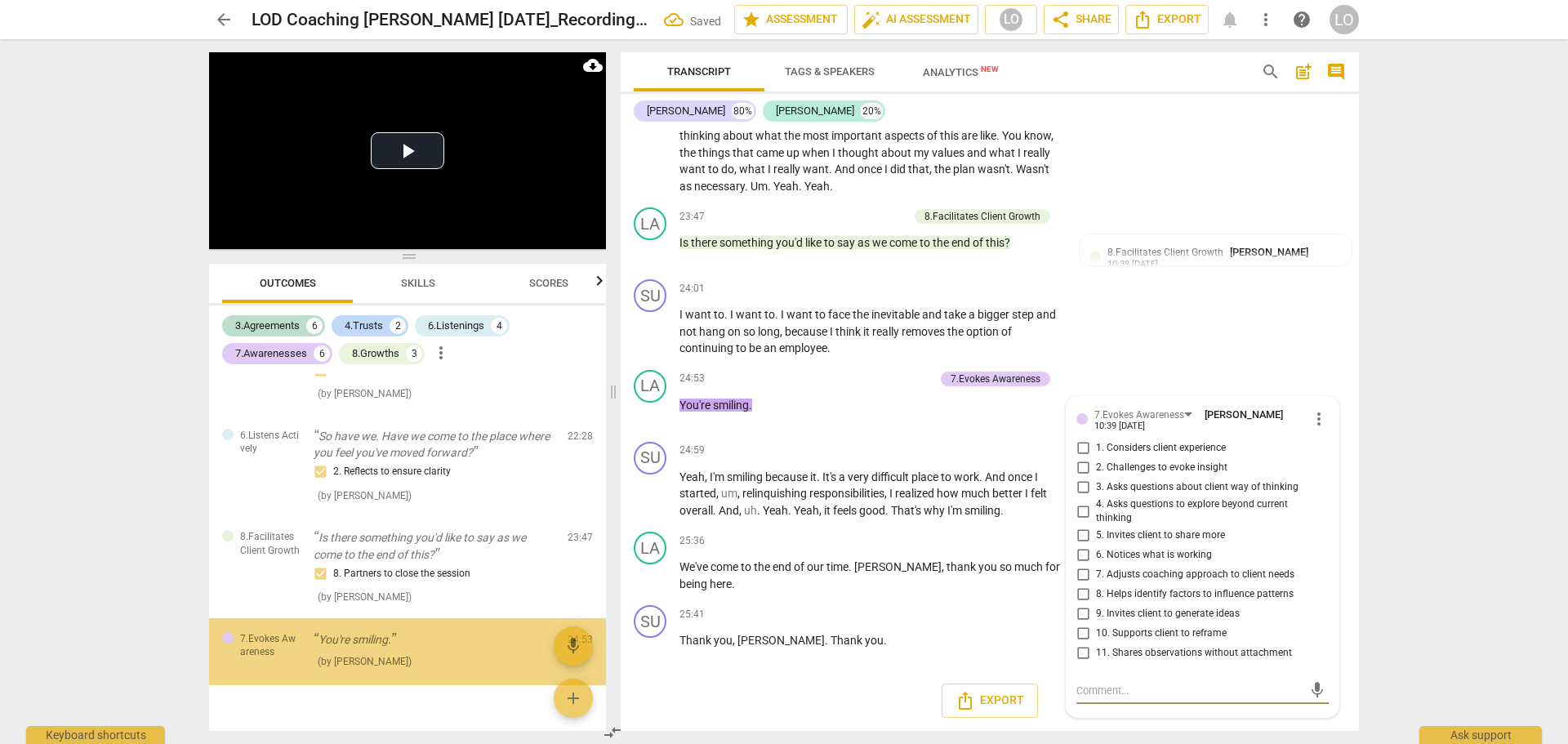
scroll to position [1765, 0]
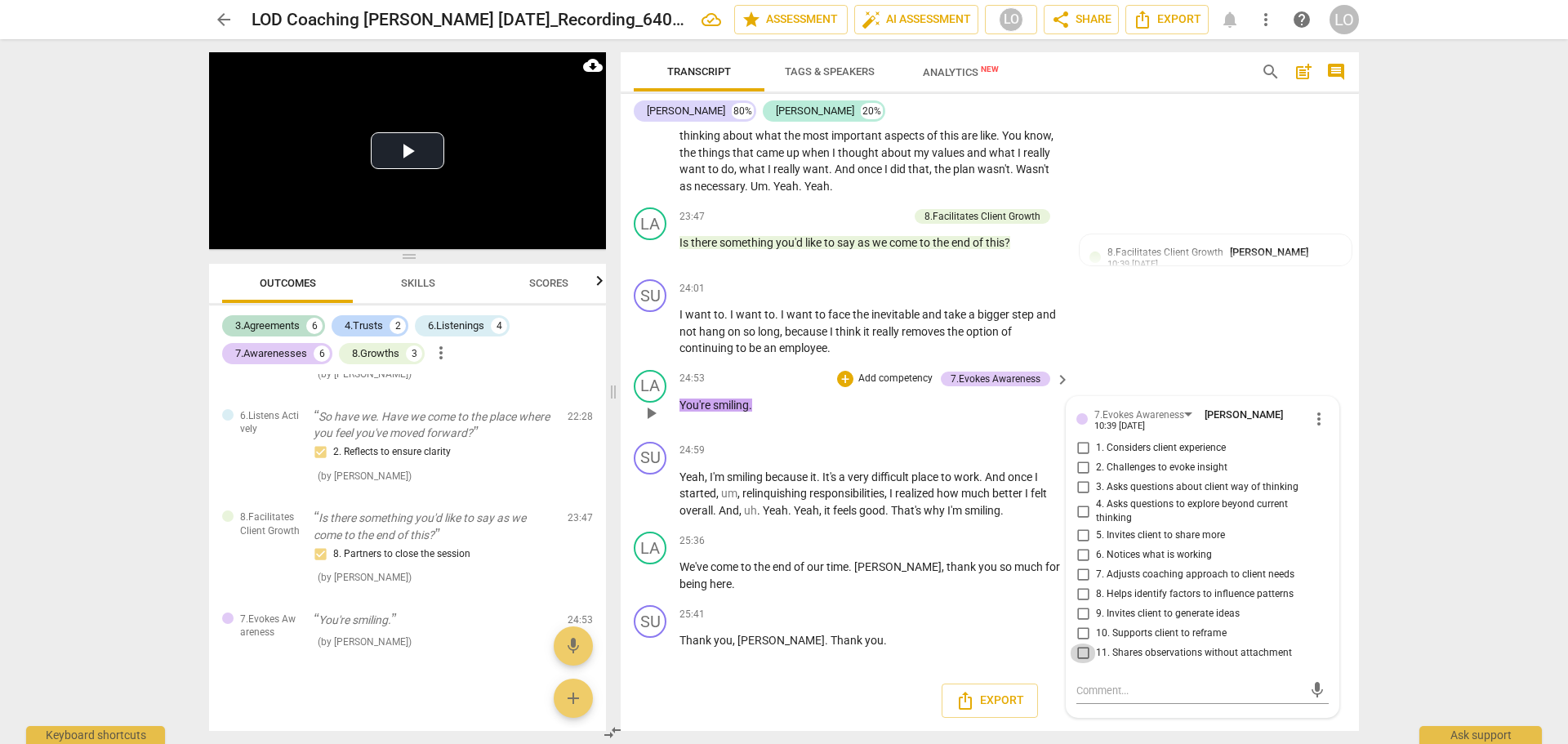
click at [1081, 650] on input "11. Shares observations without attachment" at bounding box center [1083, 652] width 26 height 19
checkbox input "true"
click at [956, 421] on div "24:53 + Add competency 7.Evokes Awareness keyboard_arrow_right You're smiling ." at bounding box center [876, 400] width 392 height 59
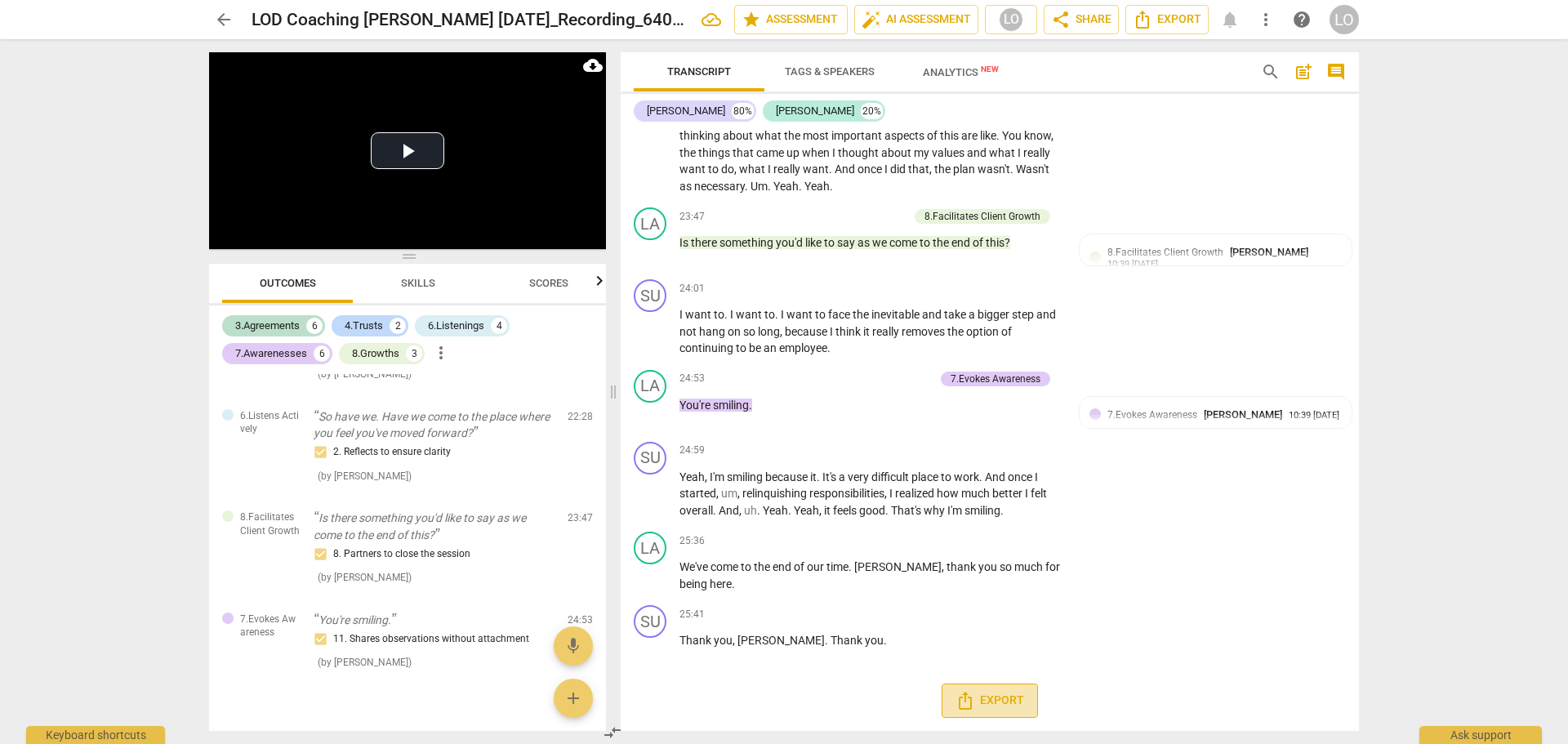
click at [990, 697] on span "Export" at bounding box center [990, 701] width 68 height 19
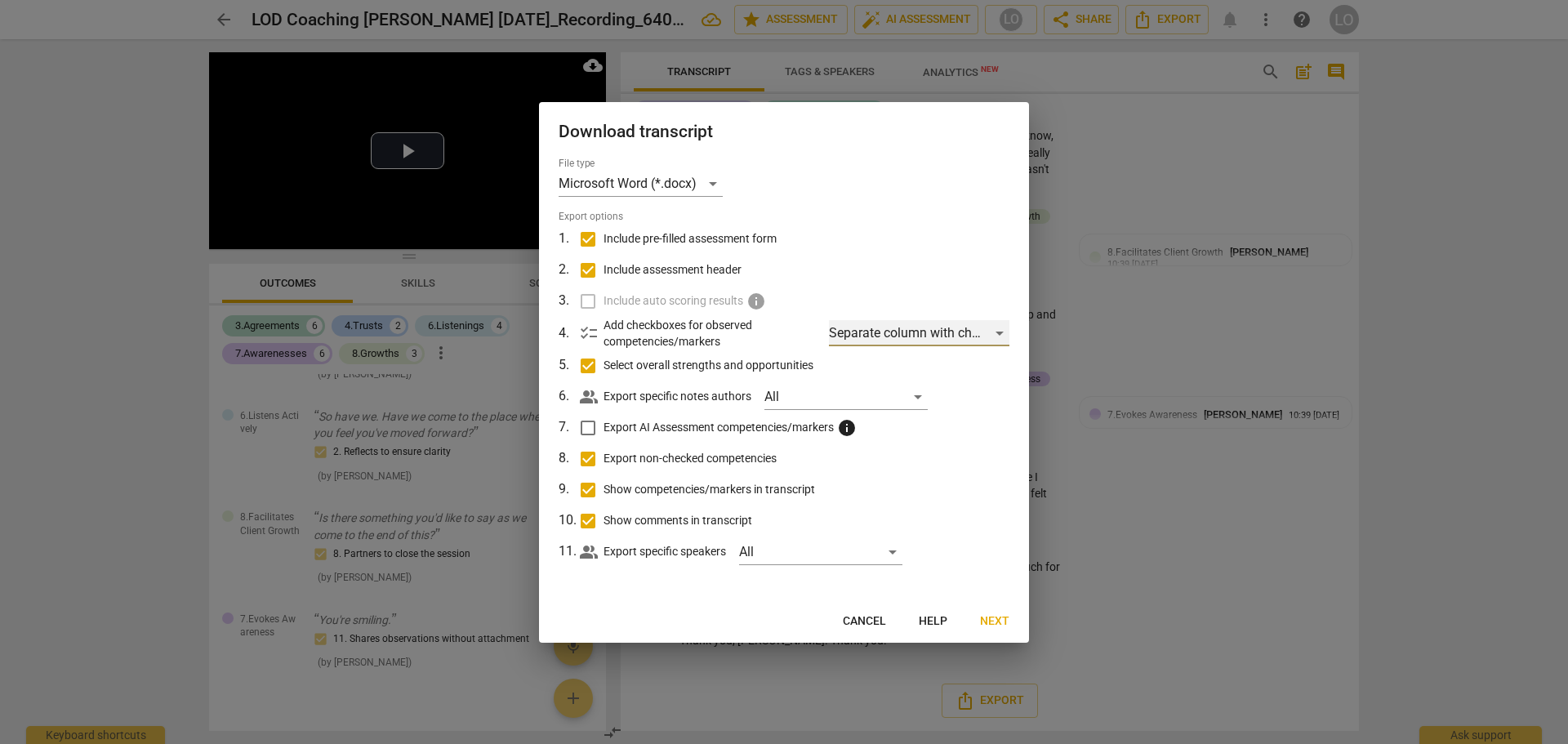
click at [998, 329] on div "Separate column with check marks" at bounding box center [919, 333] width 180 height 26
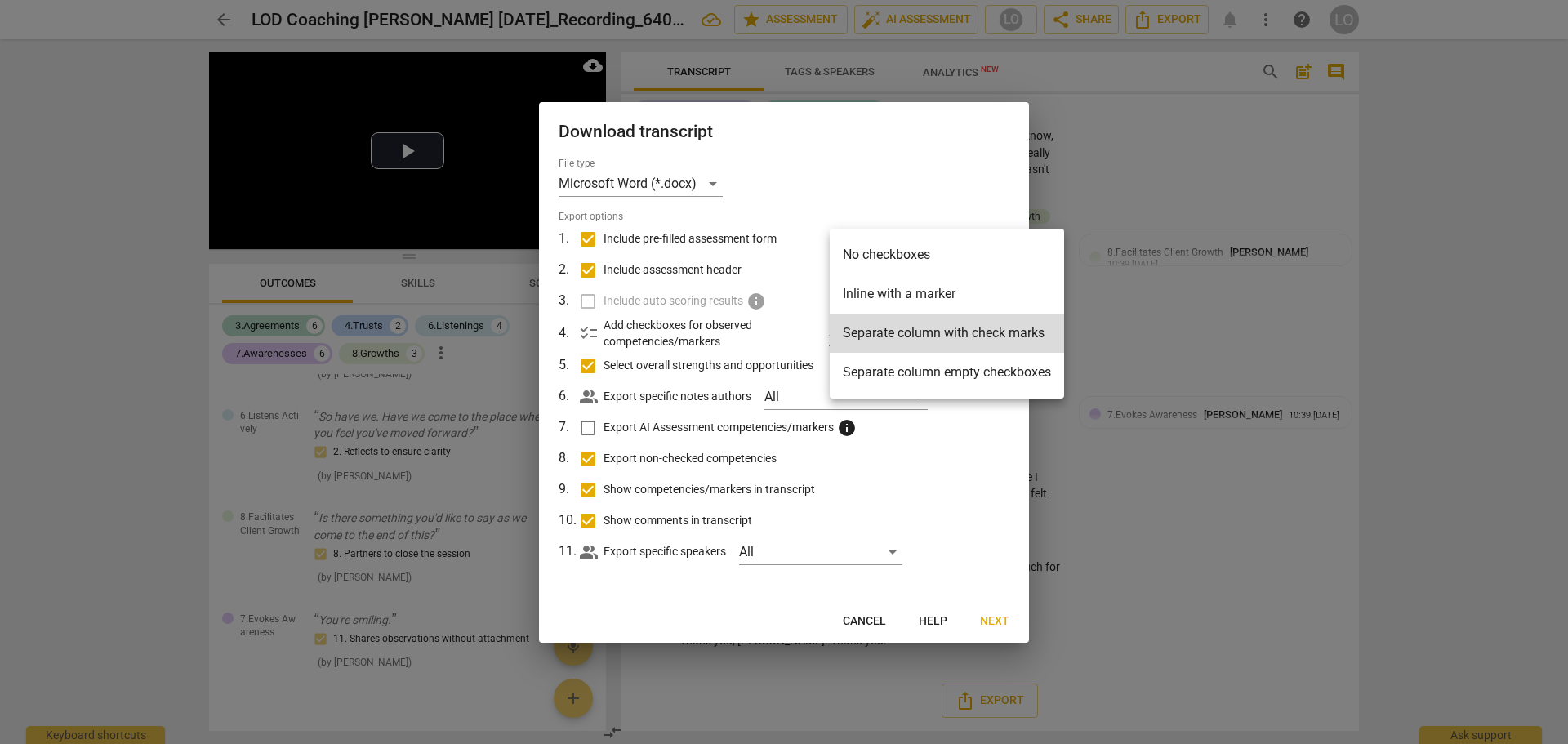
click at [964, 437] on div at bounding box center [784, 372] width 1568 height 744
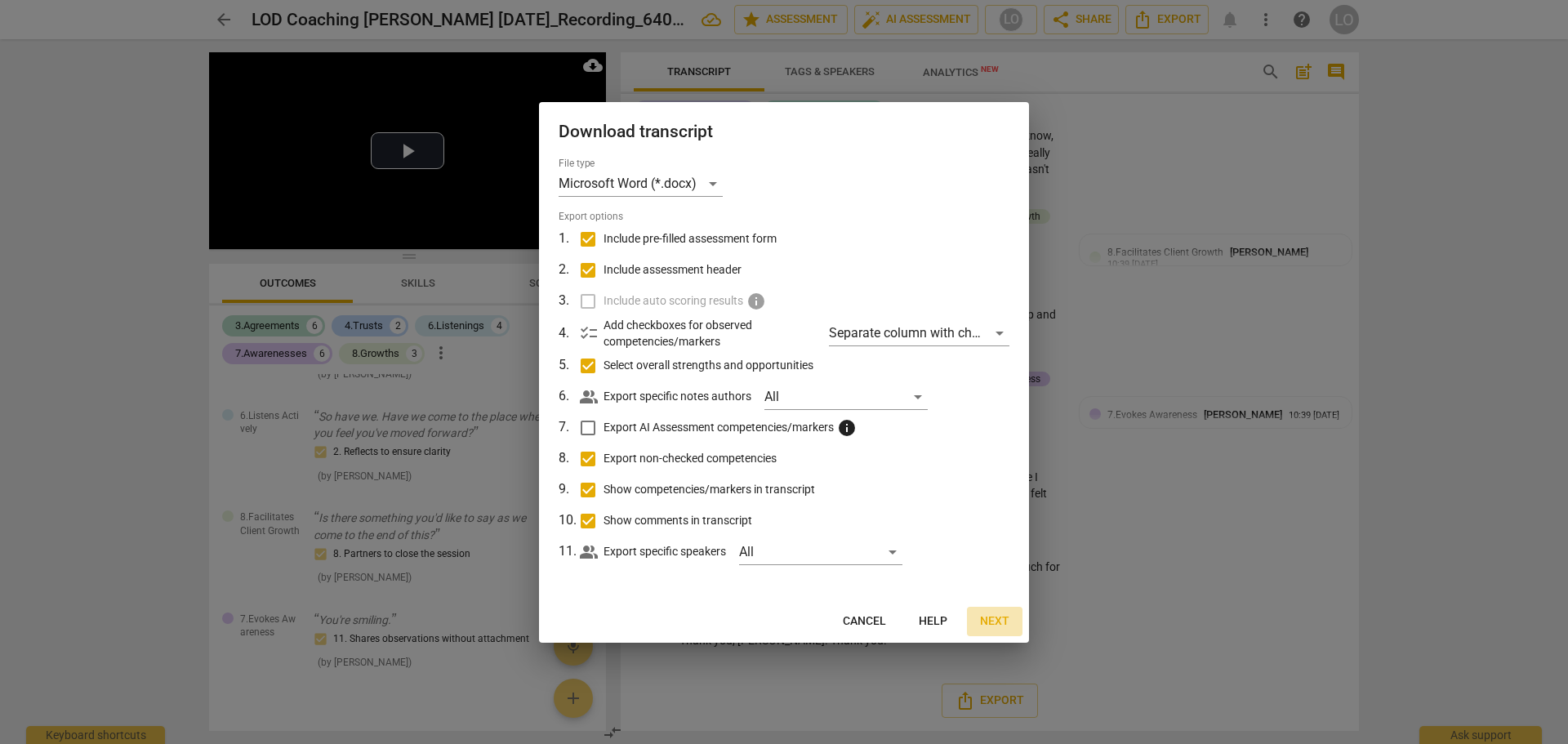
click at [987, 615] on span "Next" at bounding box center [995, 622] width 30 height 17
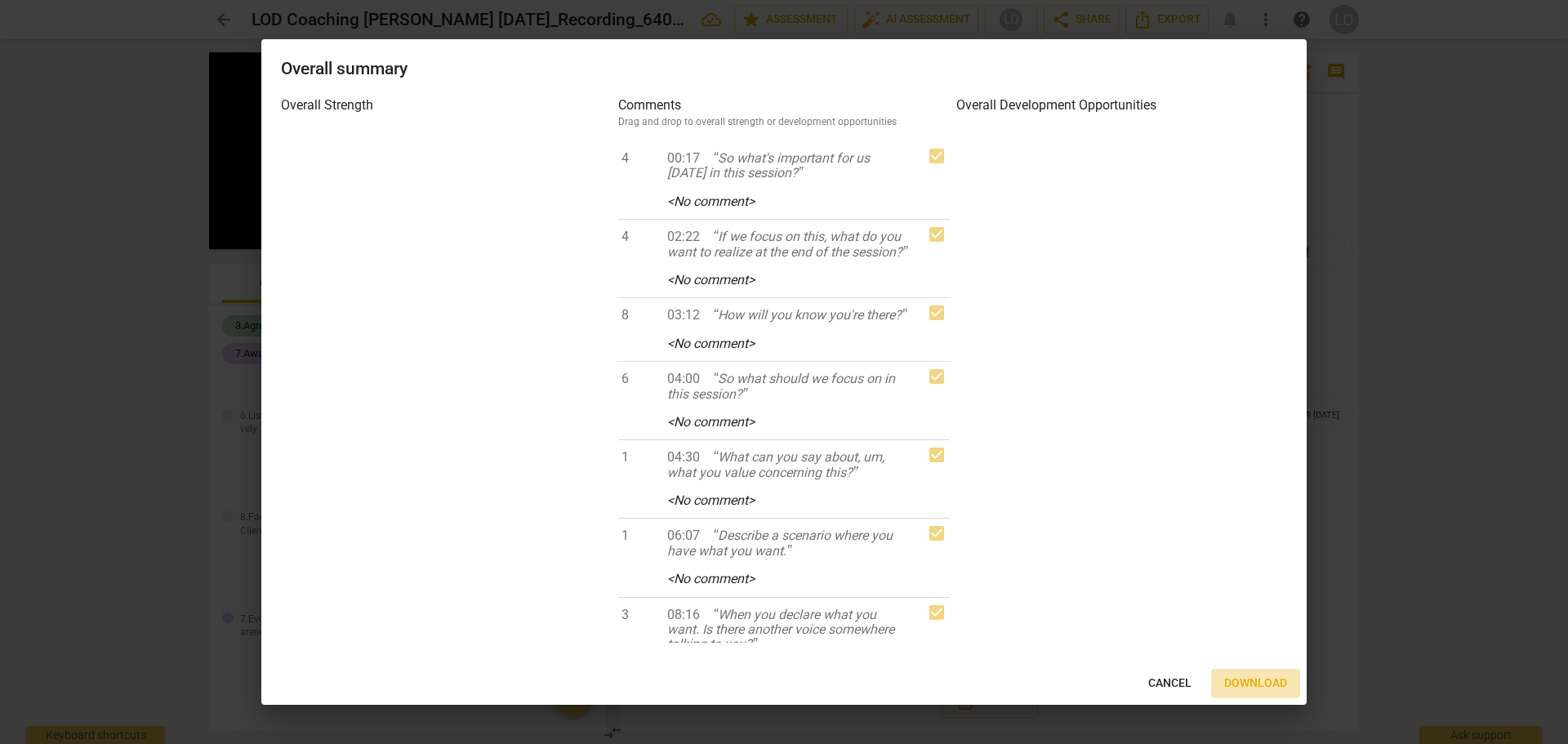
click at [1264, 680] on span "Download" at bounding box center [1256, 684] width 63 height 17
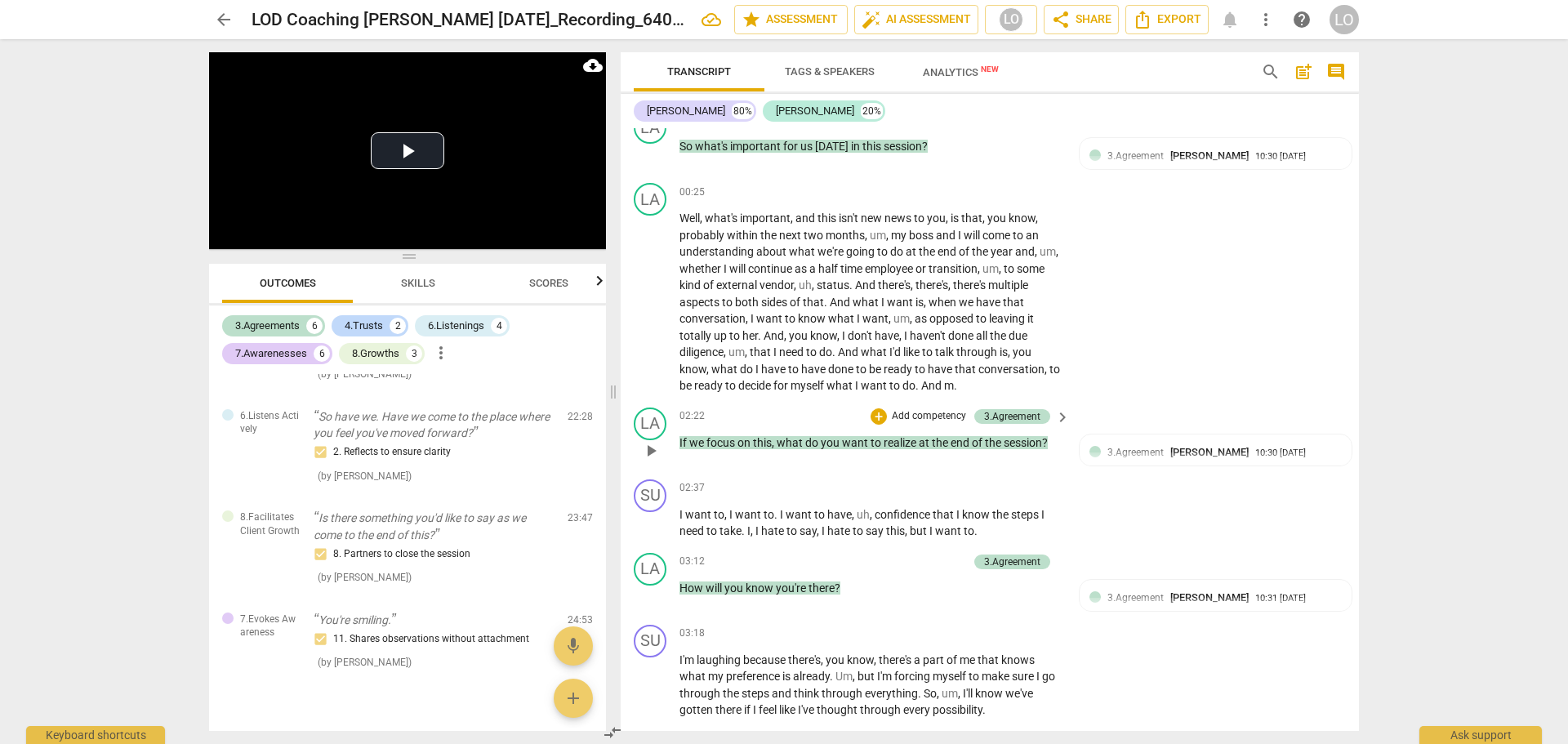
scroll to position [245, 0]
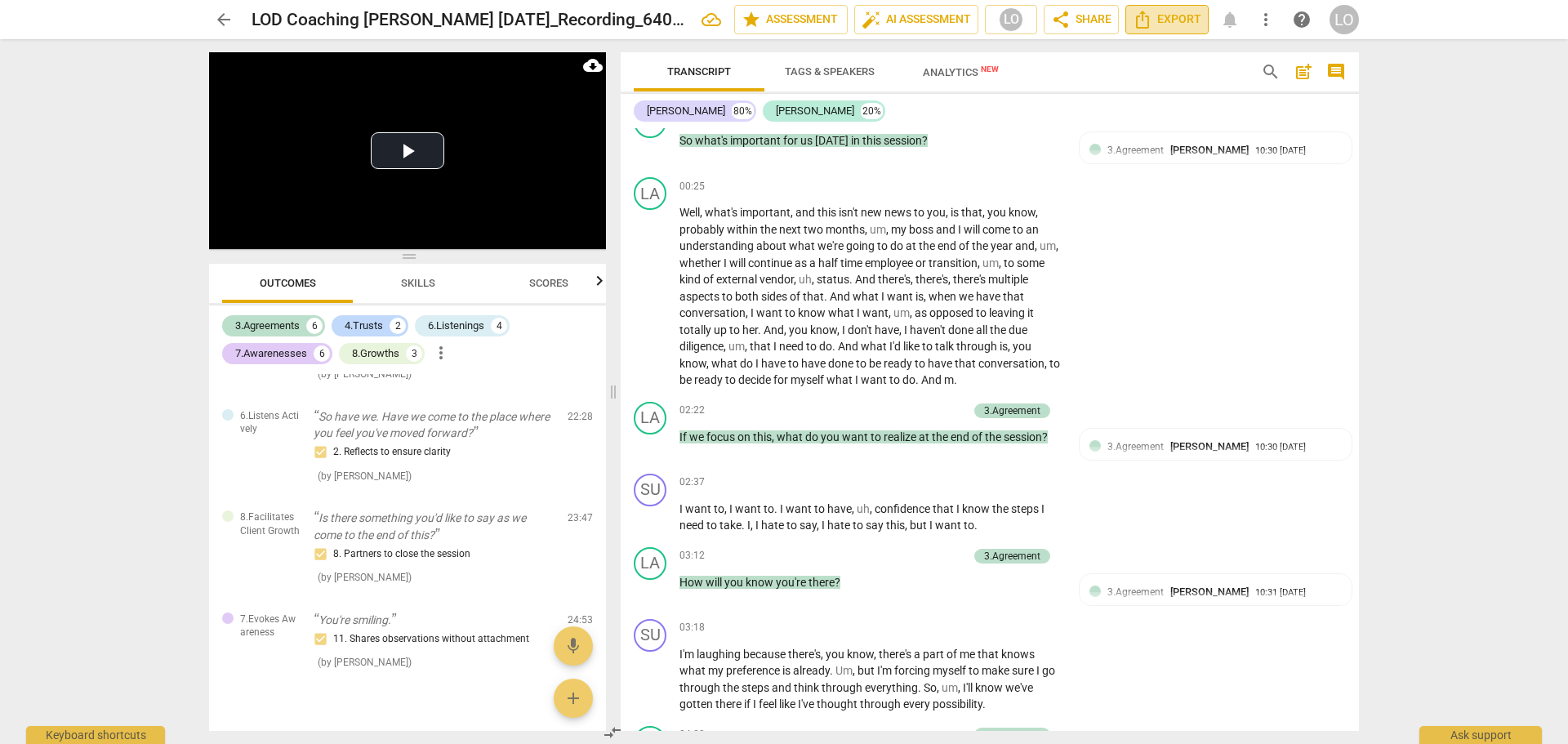
click at [1163, 18] on span "Export" at bounding box center [1167, 19] width 68 height 19
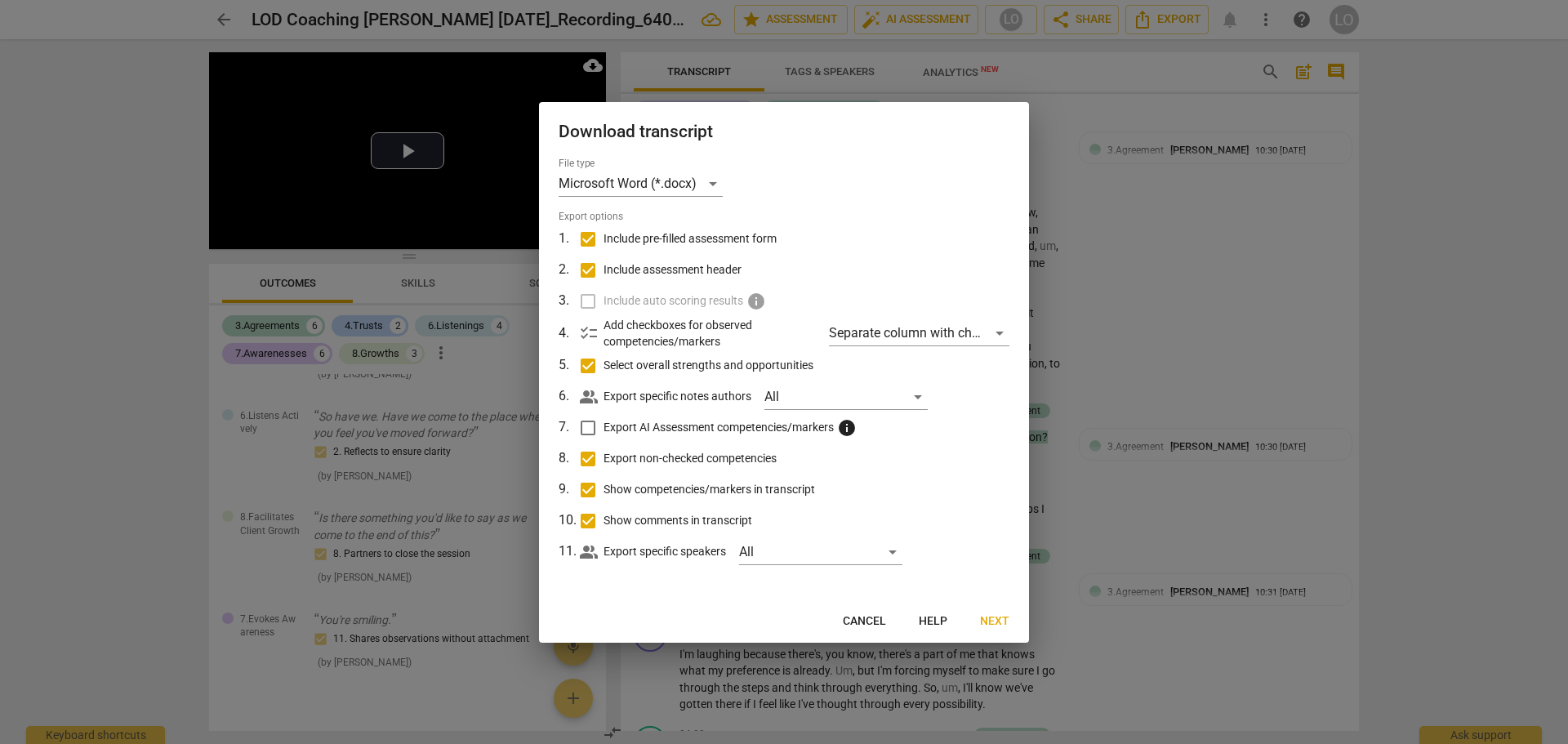
click at [859, 619] on span "Cancel" at bounding box center [865, 622] width 44 height 17
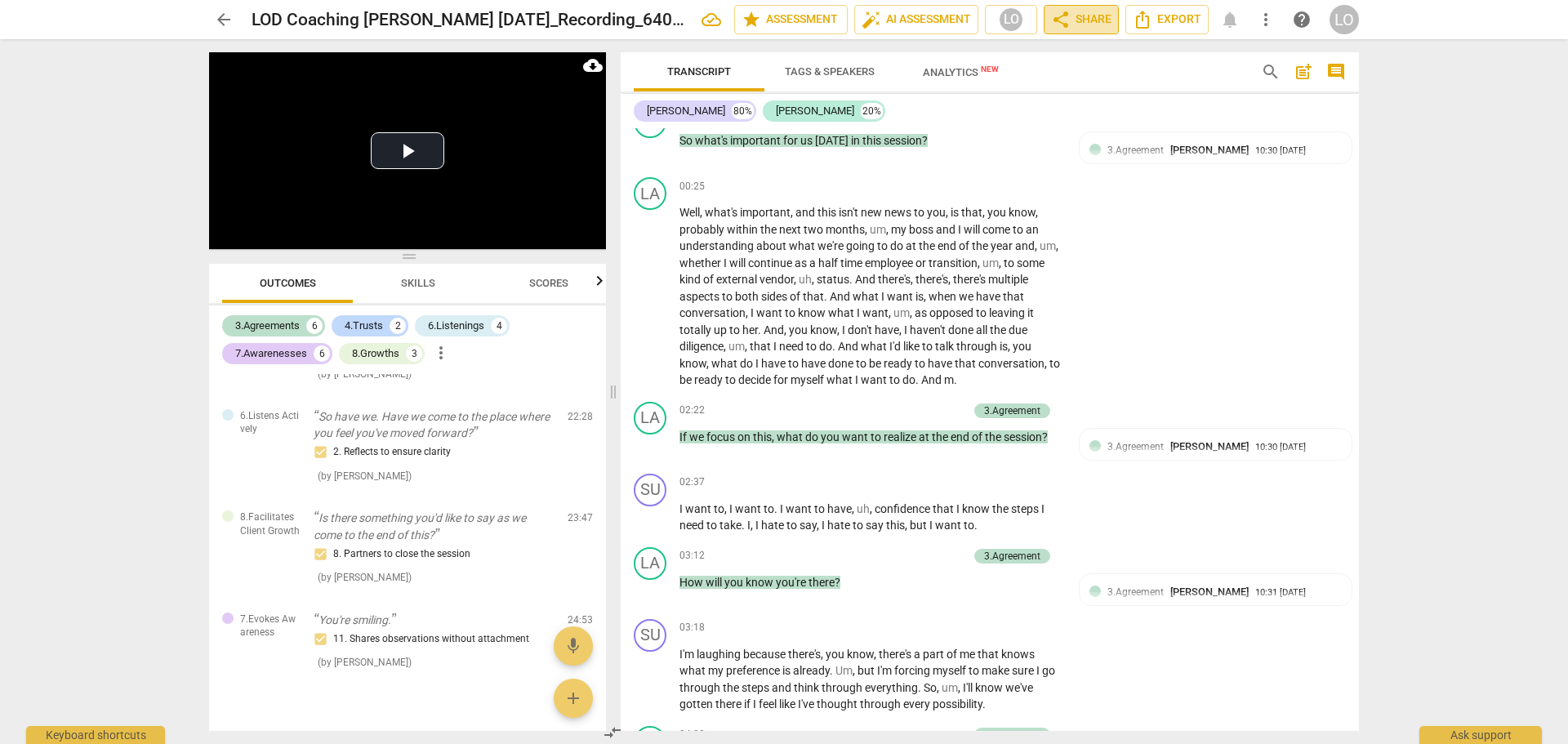
click at [1101, 18] on span "share Share" at bounding box center [1081, 19] width 60 height 19
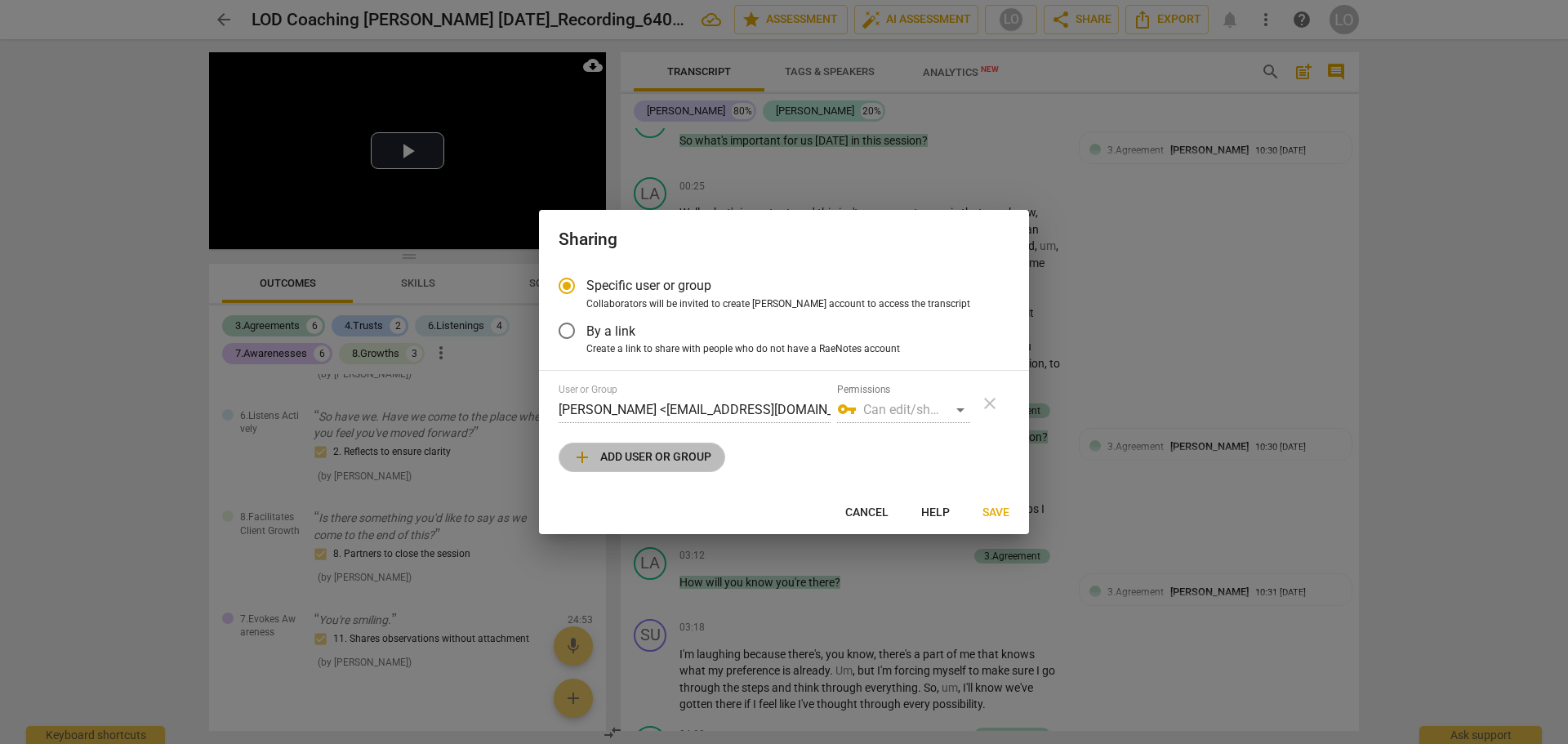
click at [641, 455] on span "add Add user or group" at bounding box center [642, 457] width 139 height 19
radio input "false"
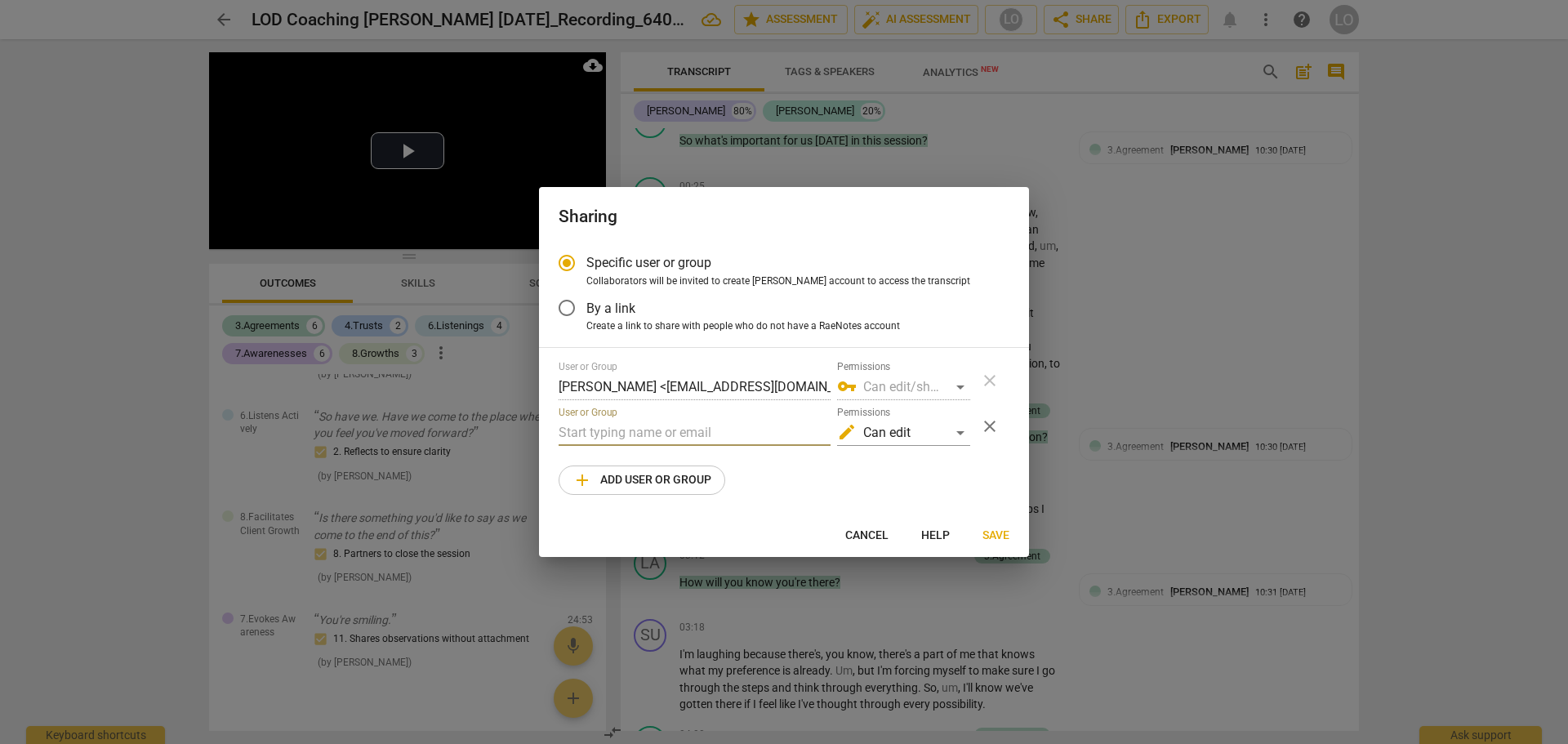
click at [571, 429] on input "text" at bounding box center [695, 433] width 272 height 26
click at [561, 432] on input "text" at bounding box center [695, 433] width 272 height 26
click at [657, 435] on input "Carl" at bounding box center [695, 433] width 272 height 26
click at [589, 432] on input "Carl" at bounding box center [695, 433] width 272 height 26
type input "C"
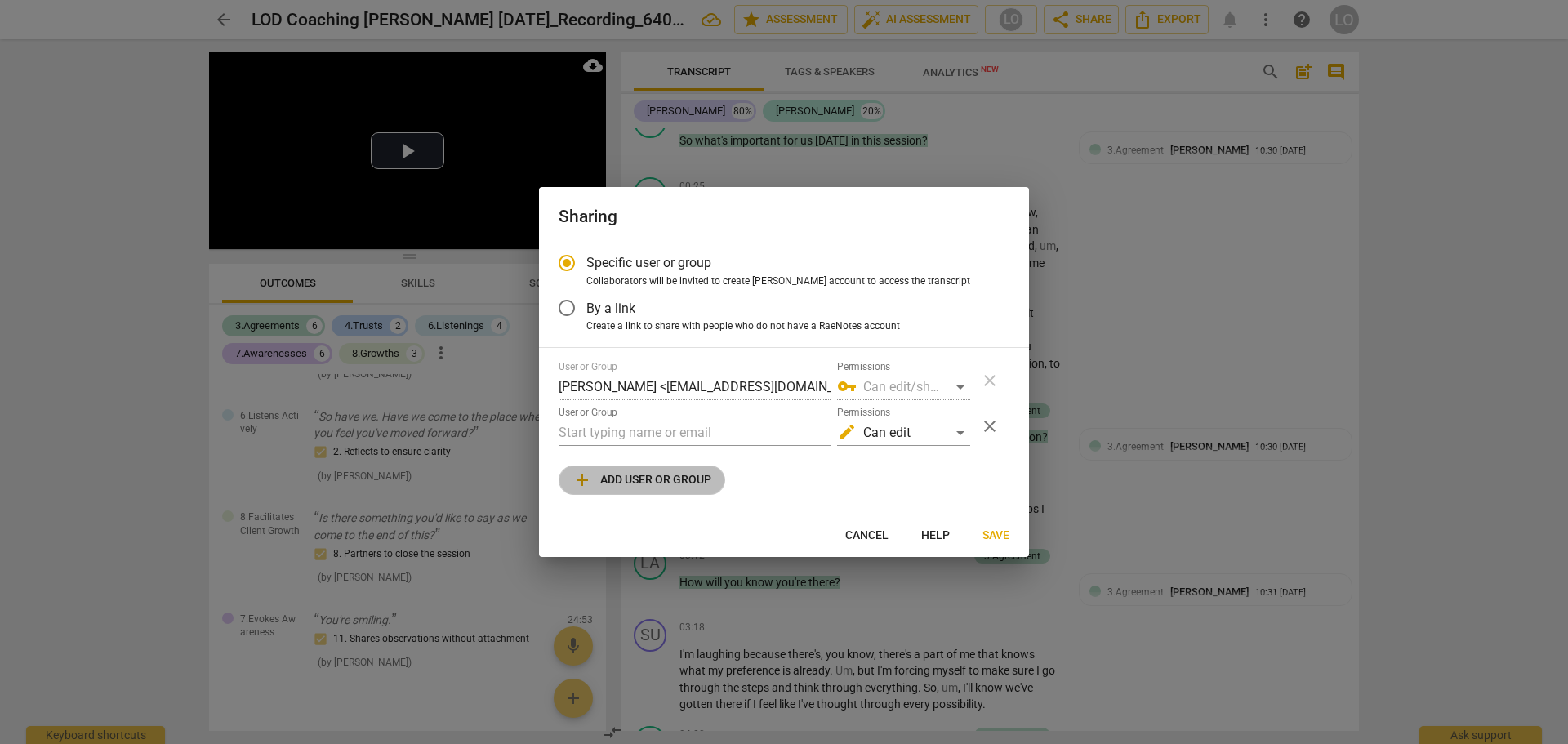
click at [640, 479] on span "add Add user or group" at bounding box center [642, 479] width 139 height 19
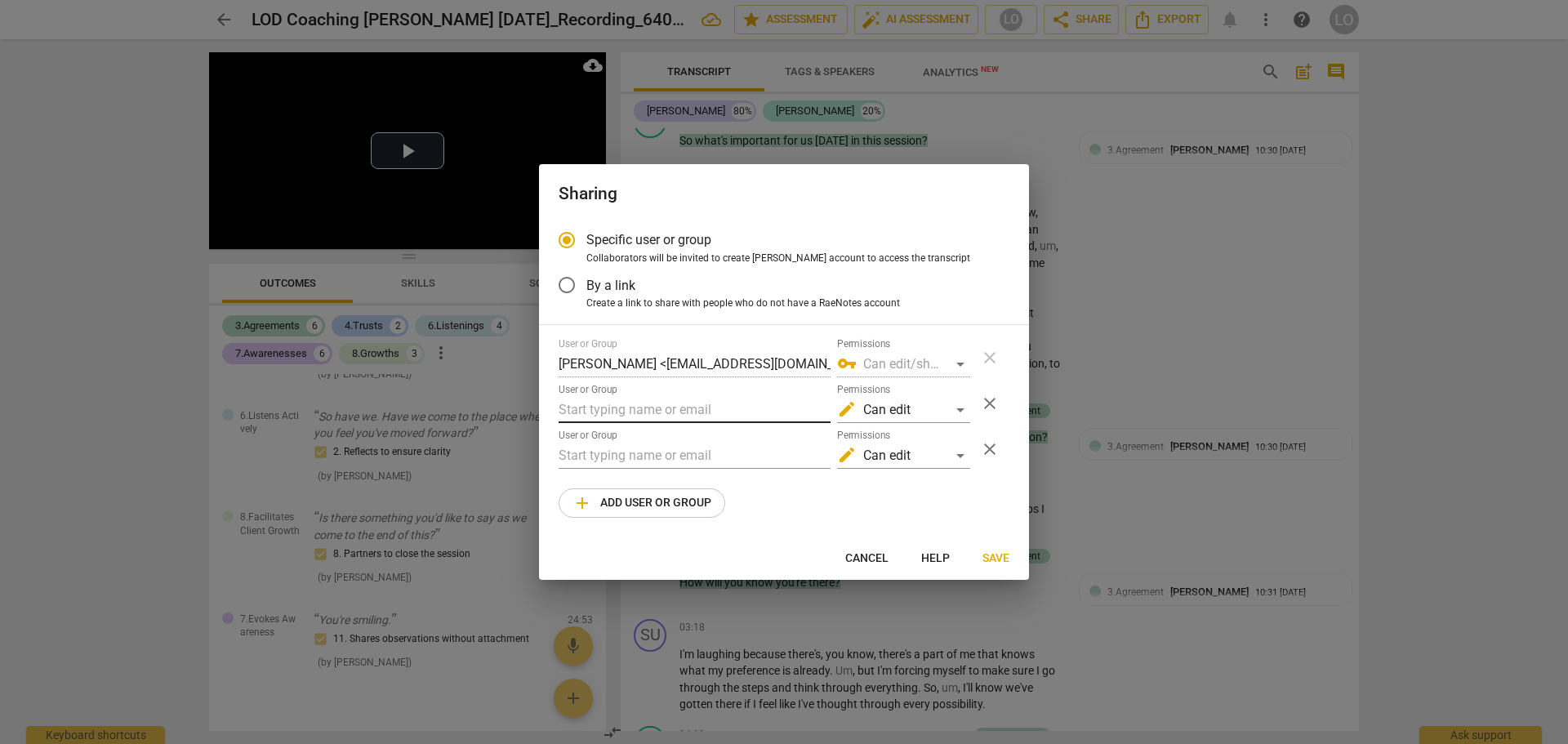
click at [567, 403] on input "text" at bounding box center [695, 410] width 272 height 26
click at [678, 549] on div "Cancel Help Save" at bounding box center [784, 559] width 483 height 30
click at [585, 447] on input "text" at bounding box center [695, 455] width 272 height 26
click at [897, 515] on div "User or Group Laurie O'Donnell <laurieodonnell53@gmail.com> Permissions vpn_key…" at bounding box center [784, 428] width 451 height 180
click at [871, 360] on div "vpn_key Can edit/share" at bounding box center [904, 364] width 133 height 26
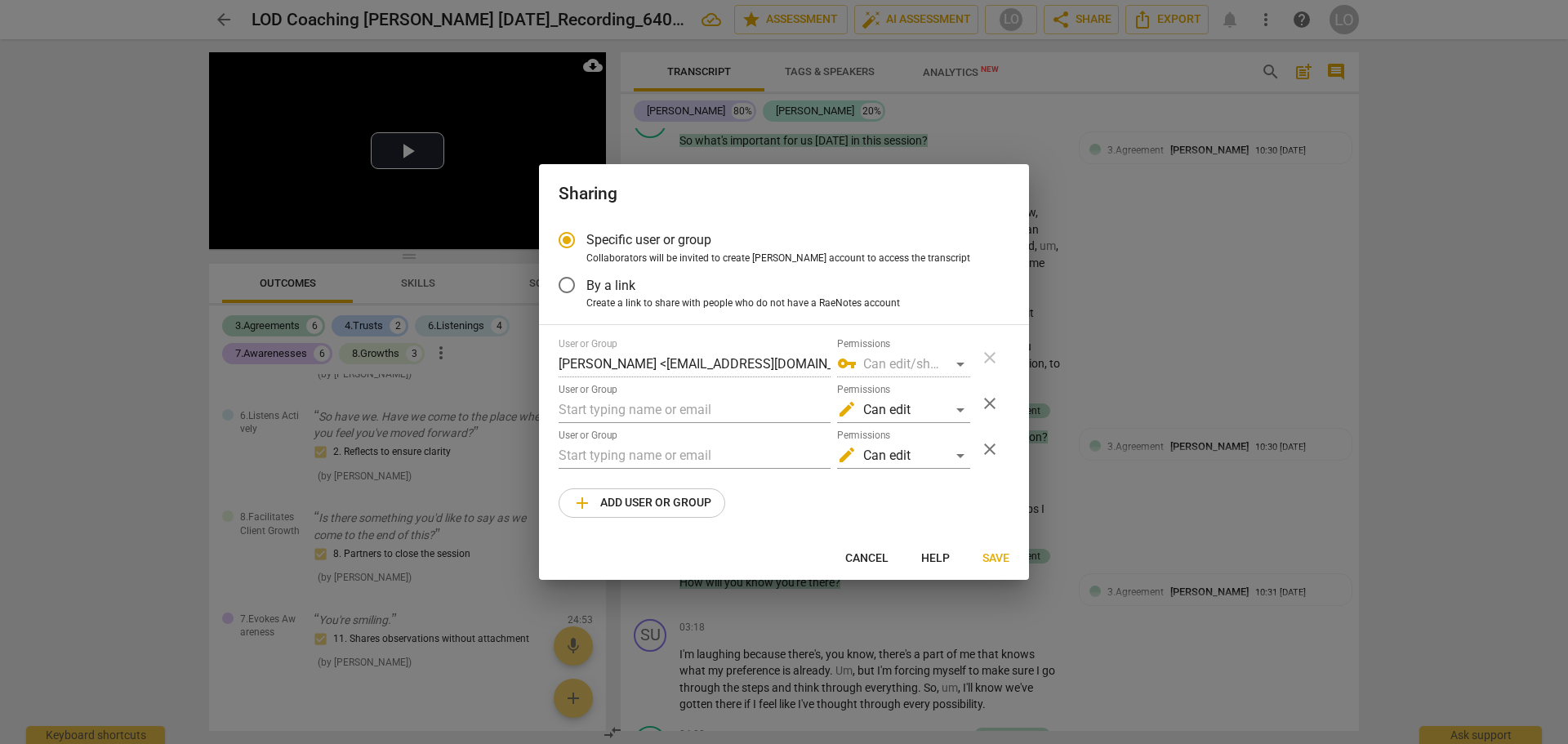
click at [960, 365] on div "vpn_key Can edit/share" at bounding box center [904, 364] width 133 height 26
click at [959, 407] on div "edit Can edit" at bounding box center [904, 410] width 133 height 26
click at [894, 367] on li "comment Can comment" at bounding box center [905, 370] width 137 height 39
radio input "false"
click at [641, 408] on input "text" at bounding box center [695, 410] width 272 height 26
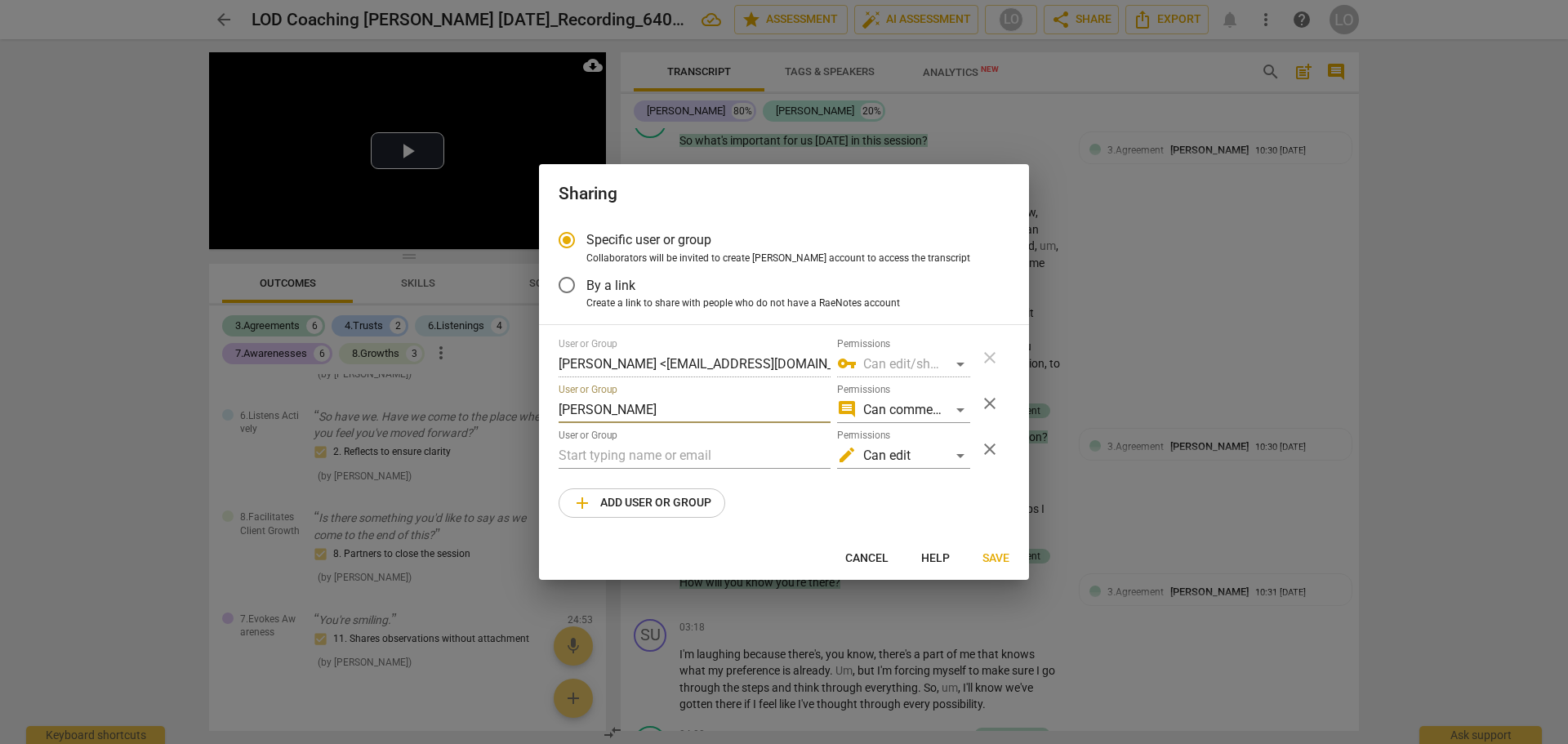
type input "Carl"
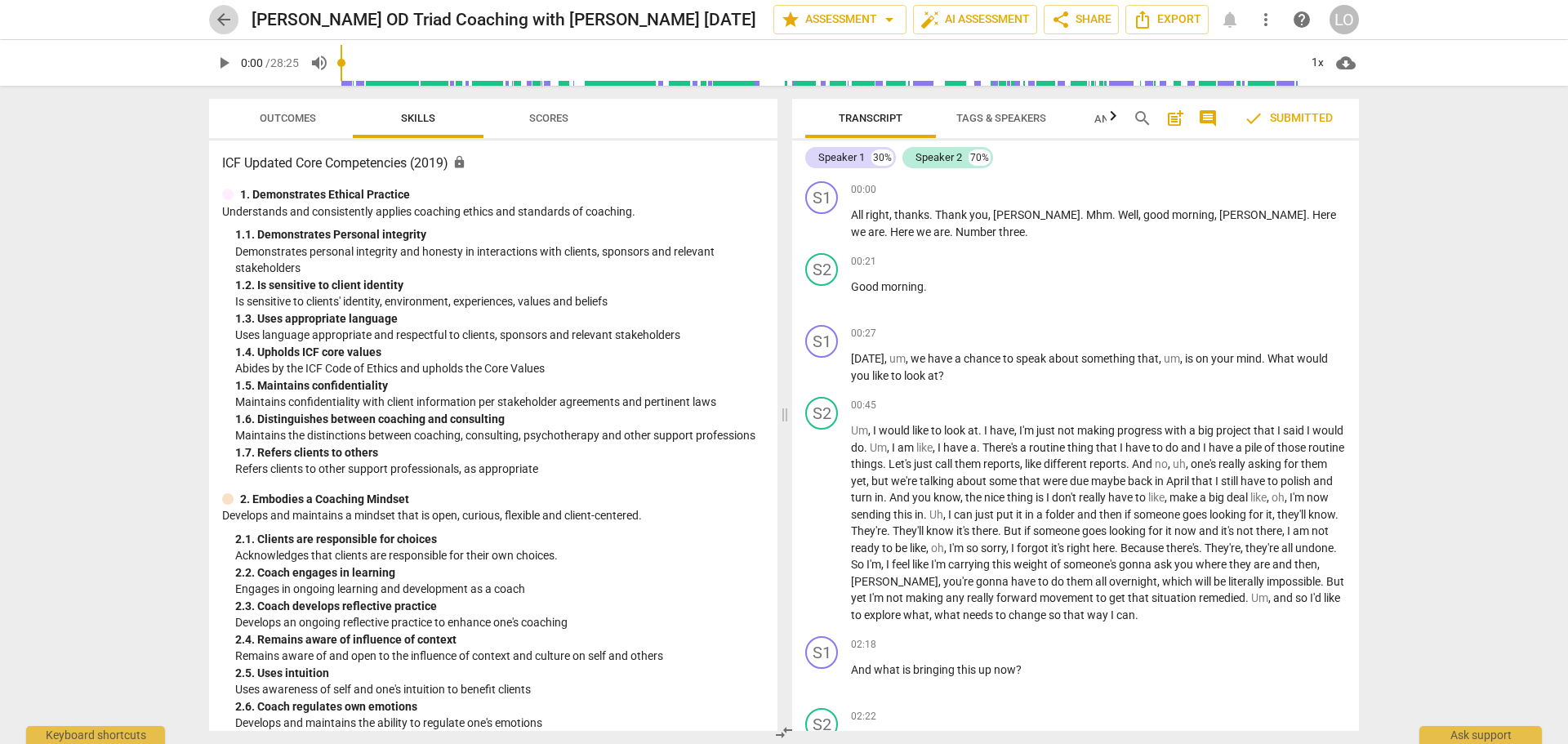
click at [220, 15] on span "arrow_back" at bounding box center [223, 19] width 19 height 19
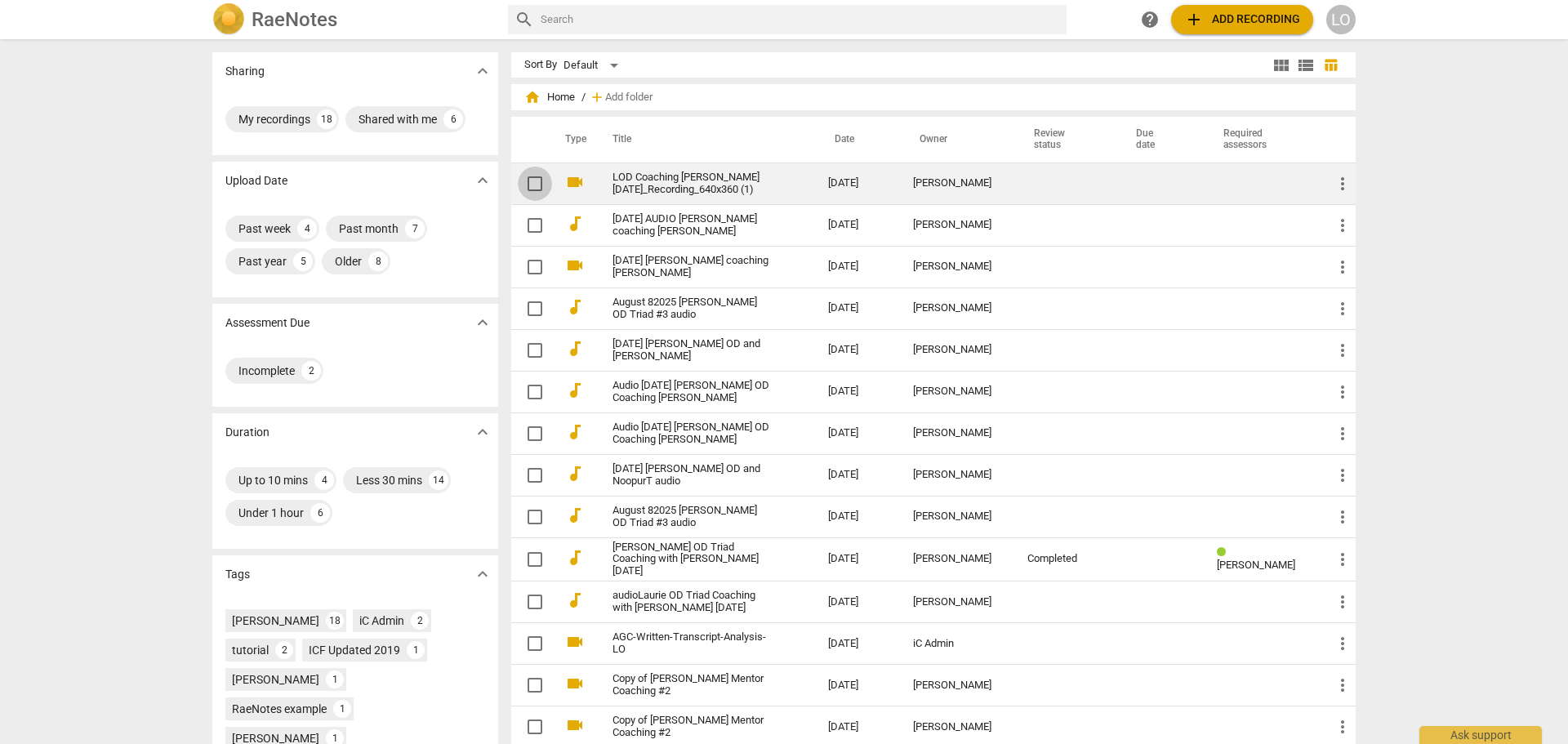
click at [529, 180] on input "checkbox" at bounding box center [535, 183] width 34 height 19
checkbox input "false"
click at [1241, 173] on td at bounding box center [1262, 183] width 116 height 42
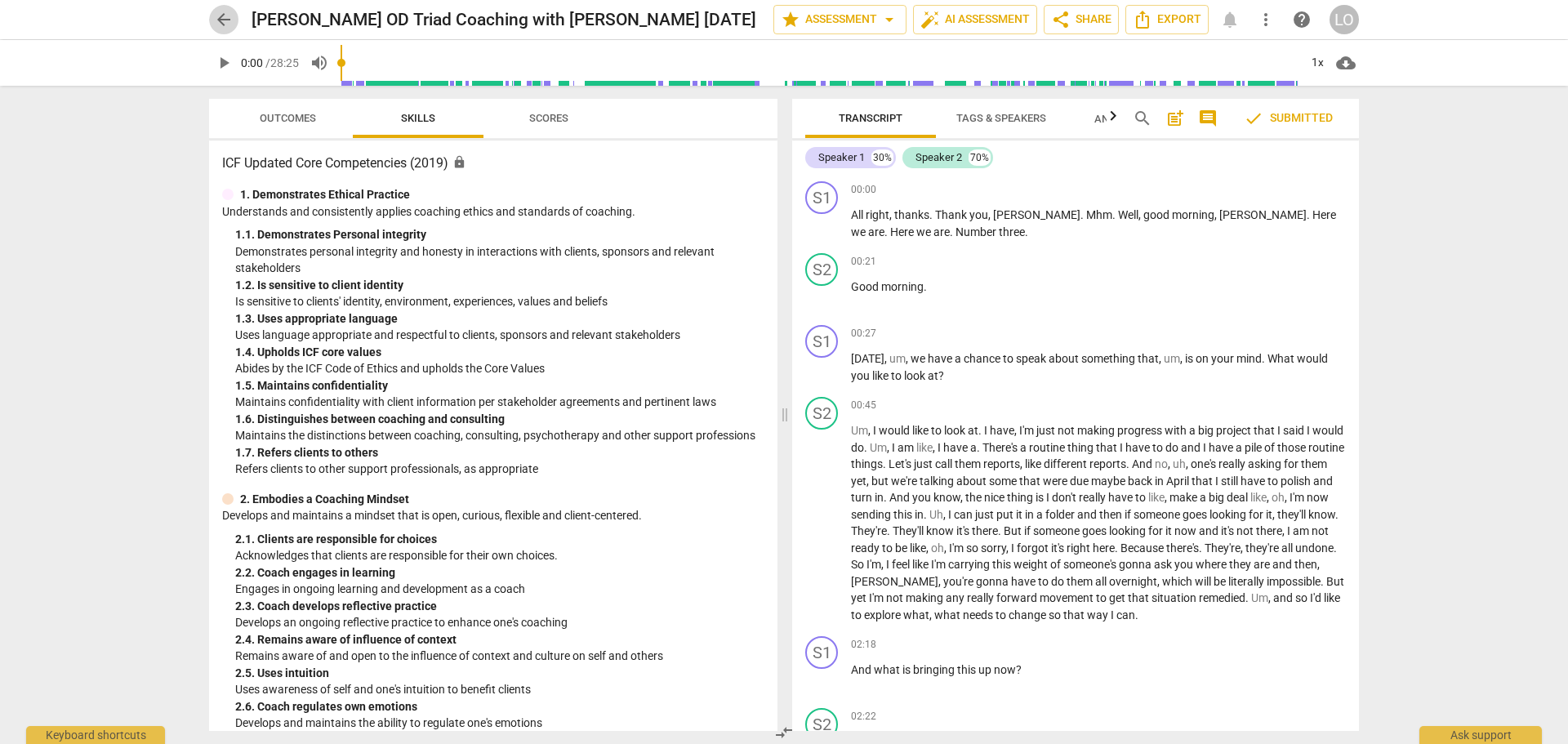
click at [225, 16] on span "arrow_back" at bounding box center [223, 19] width 19 height 19
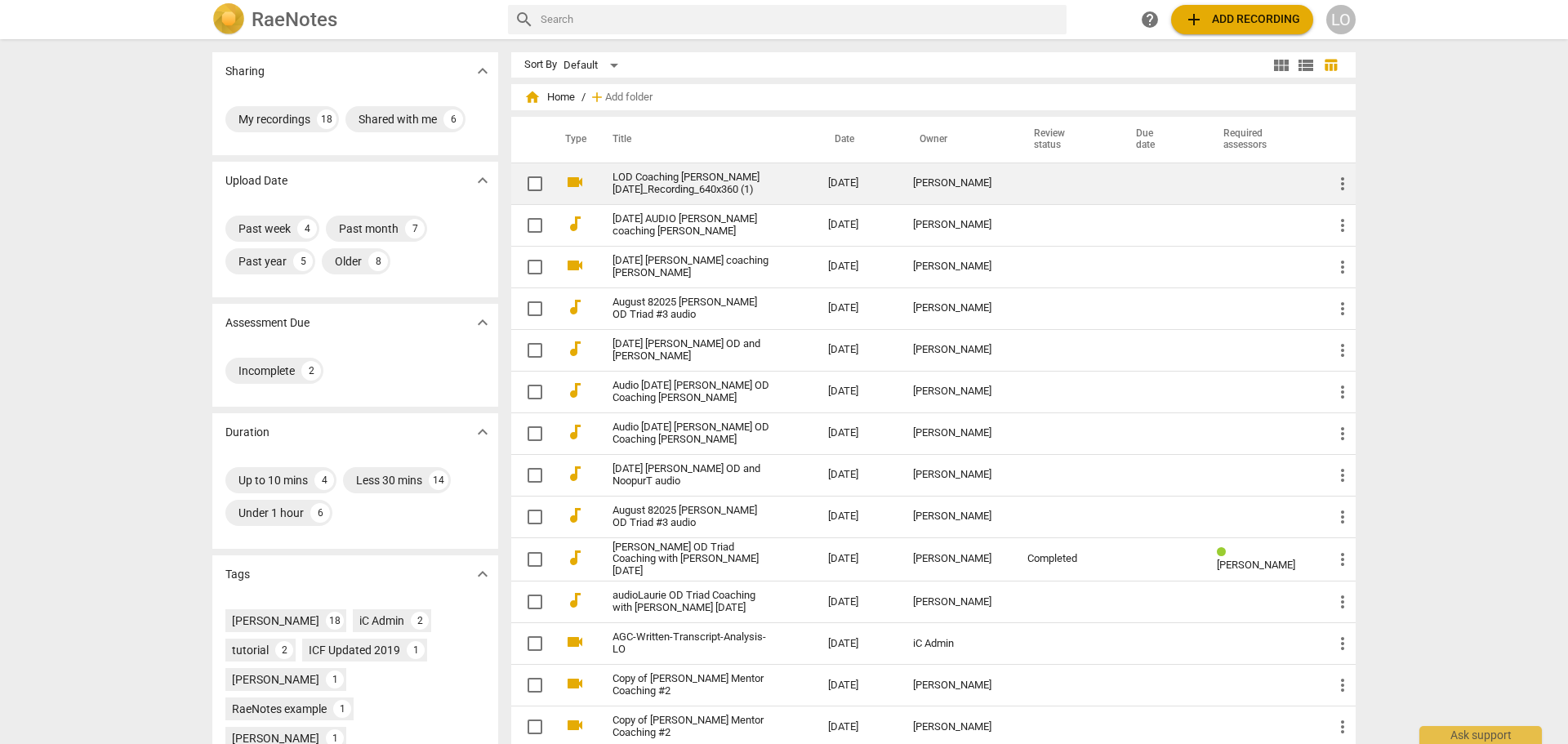
click at [532, 180] on input "checkbox" at bounding box center [535, 183] width 34 height 19
click at [1339, 178] on span "more_vert" at bounding box center [1342, 183] width 19 height 19
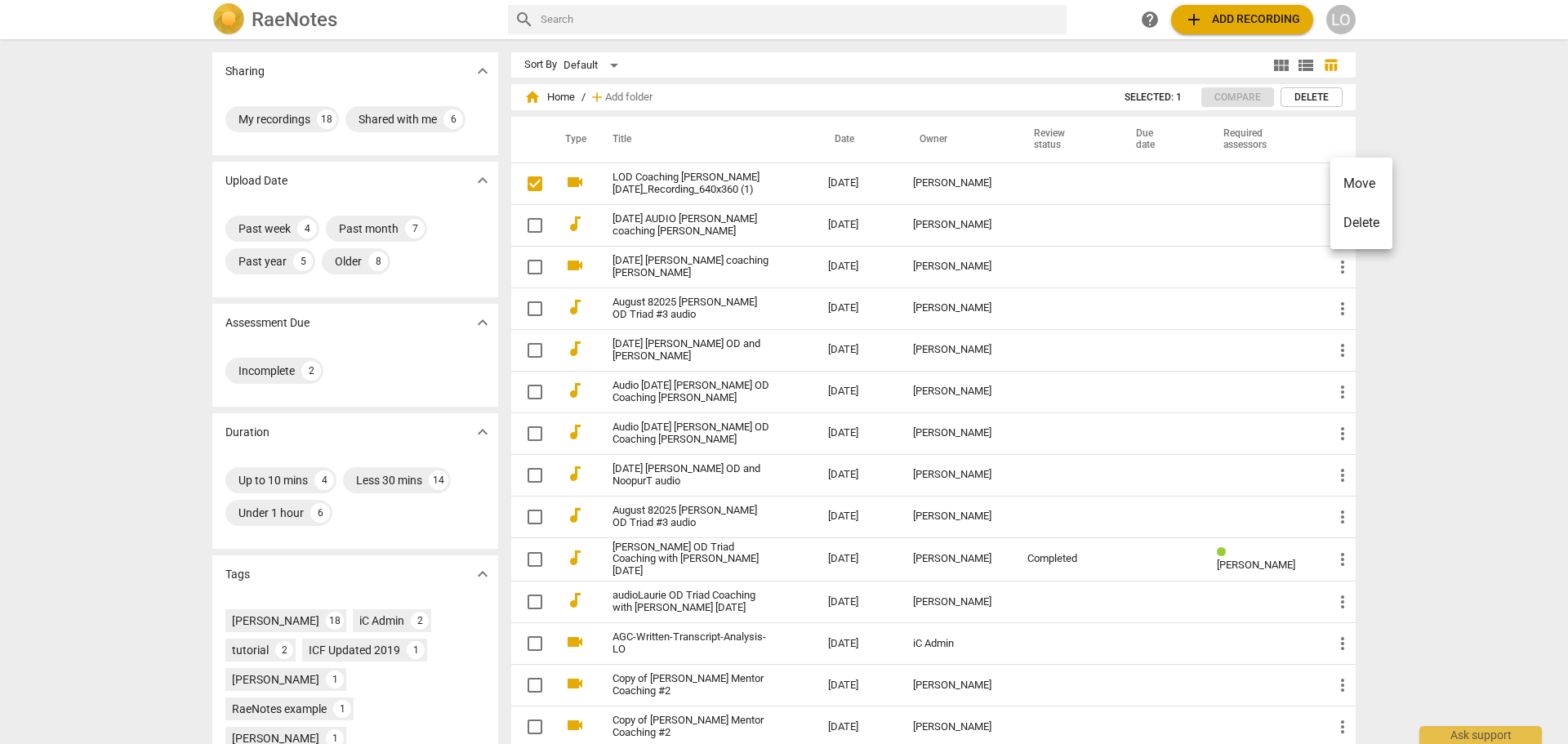
click at [1262, 188] on div at bounding box center [784, 372] width 1568 height 744
click at [1147, 93] on span "Selected: 1" at bounding box center [1153, 97] width 57 height 14
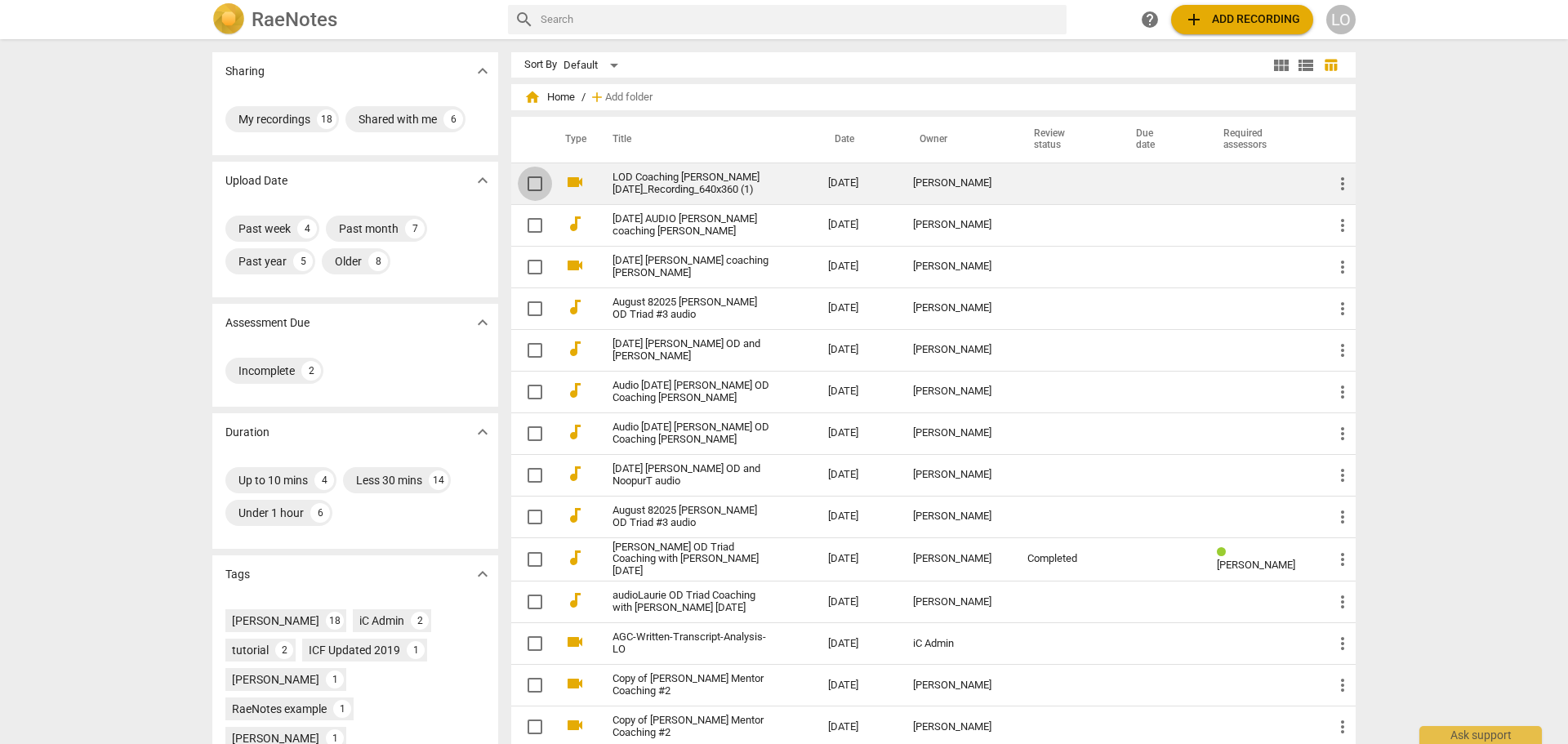
click at [529, 181] on input "checkbox" at bounding box center [535, 183] width 34 height 19
checkbox input "false"
click at [650, 173] on link "LOD Coaching [PERSON_NAME] [DATE]_Recording_640x360 (1)" at bounding box center [691, 183] width 156 height 24
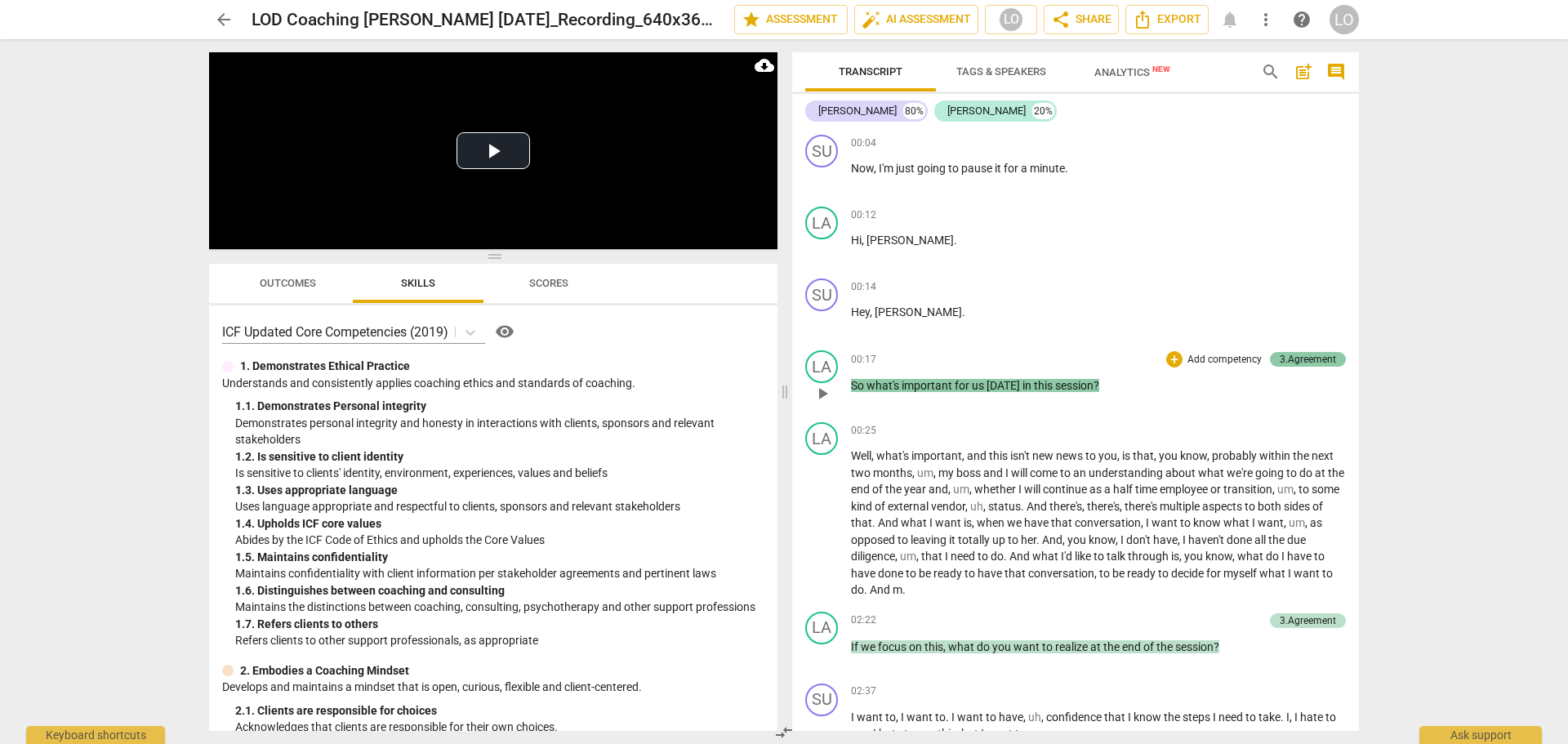
click at [1302, 357] on div "3.Agreement" at bounding box center [1308, 359] width 56 height 15
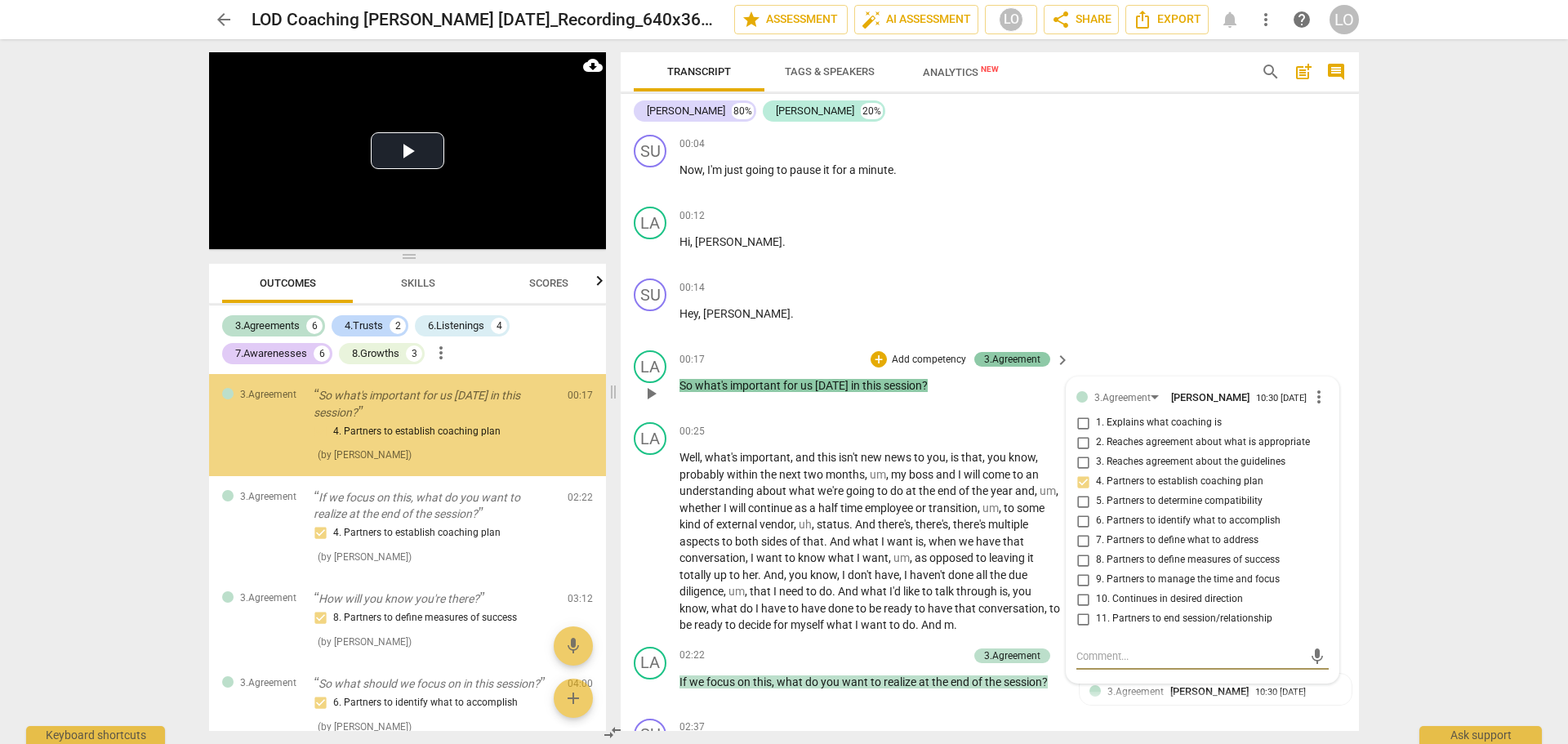
scroll to position [309, 0]
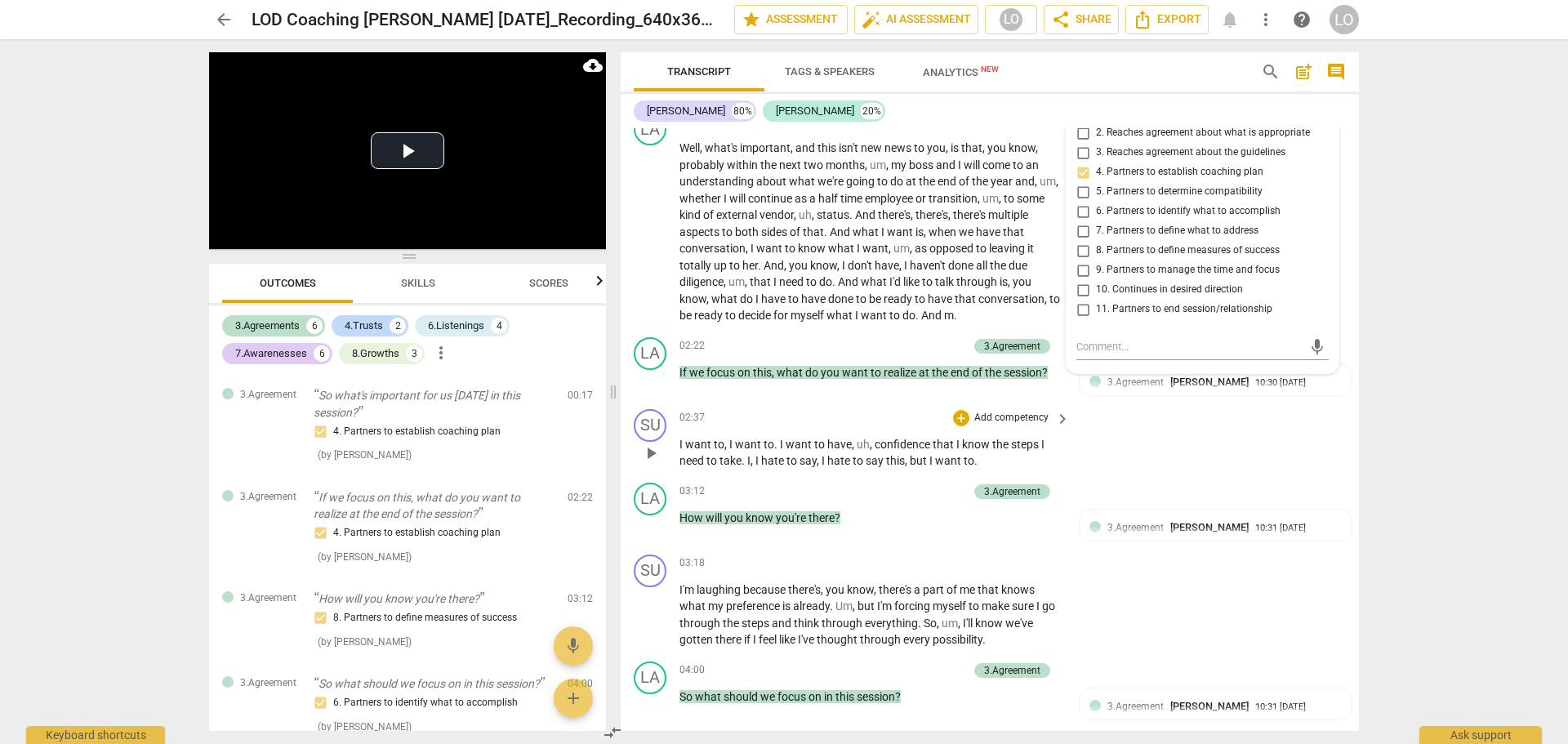
click at [1171, 445] on div "SU play_arrow pause 02:37 + Add competency keyboard_arrow_right I want to , I w…" at bounding box center [990, 439] width 739 height 73
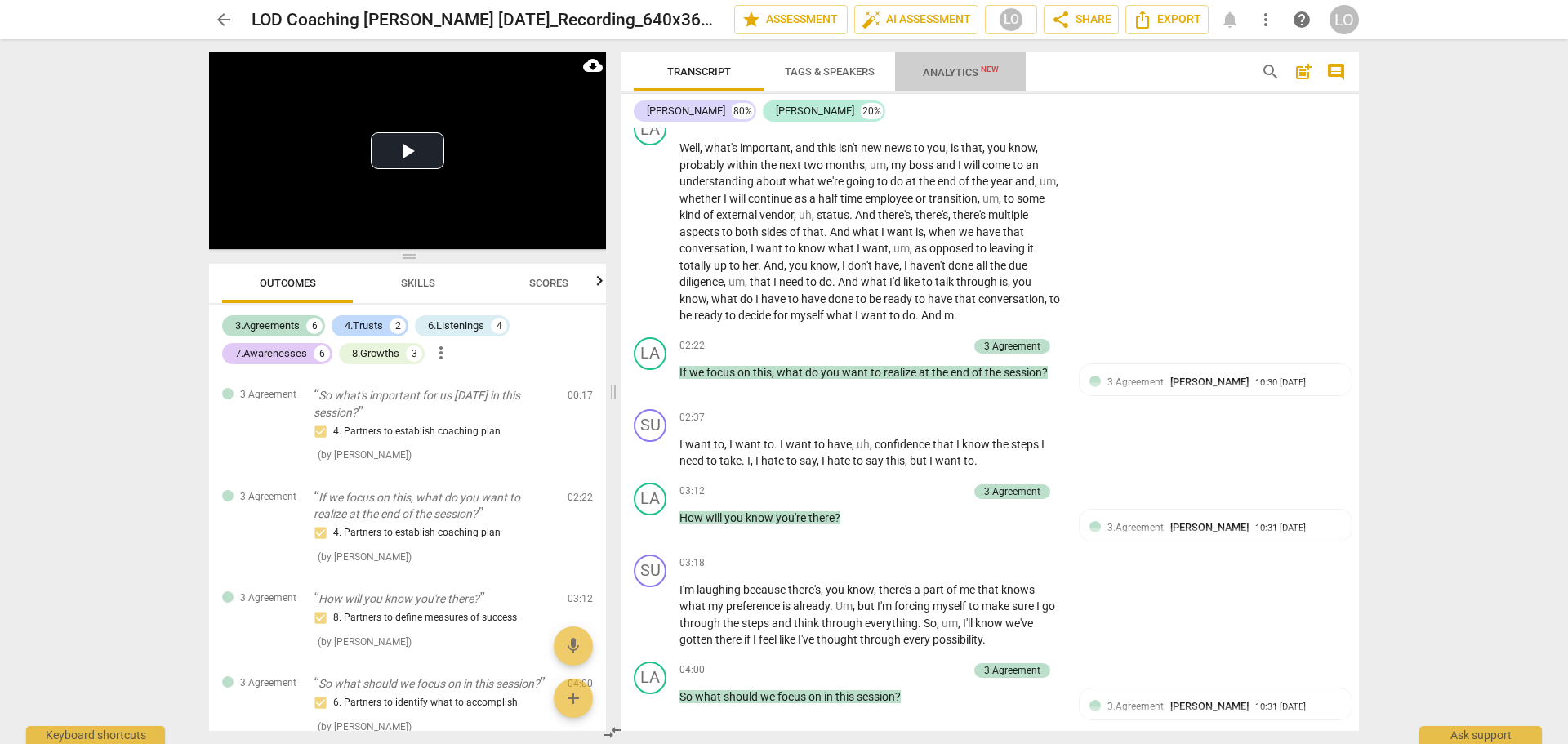
click at [950, 68] on span "Analytics New" at bounding box center [961, 71] width 76 height 12
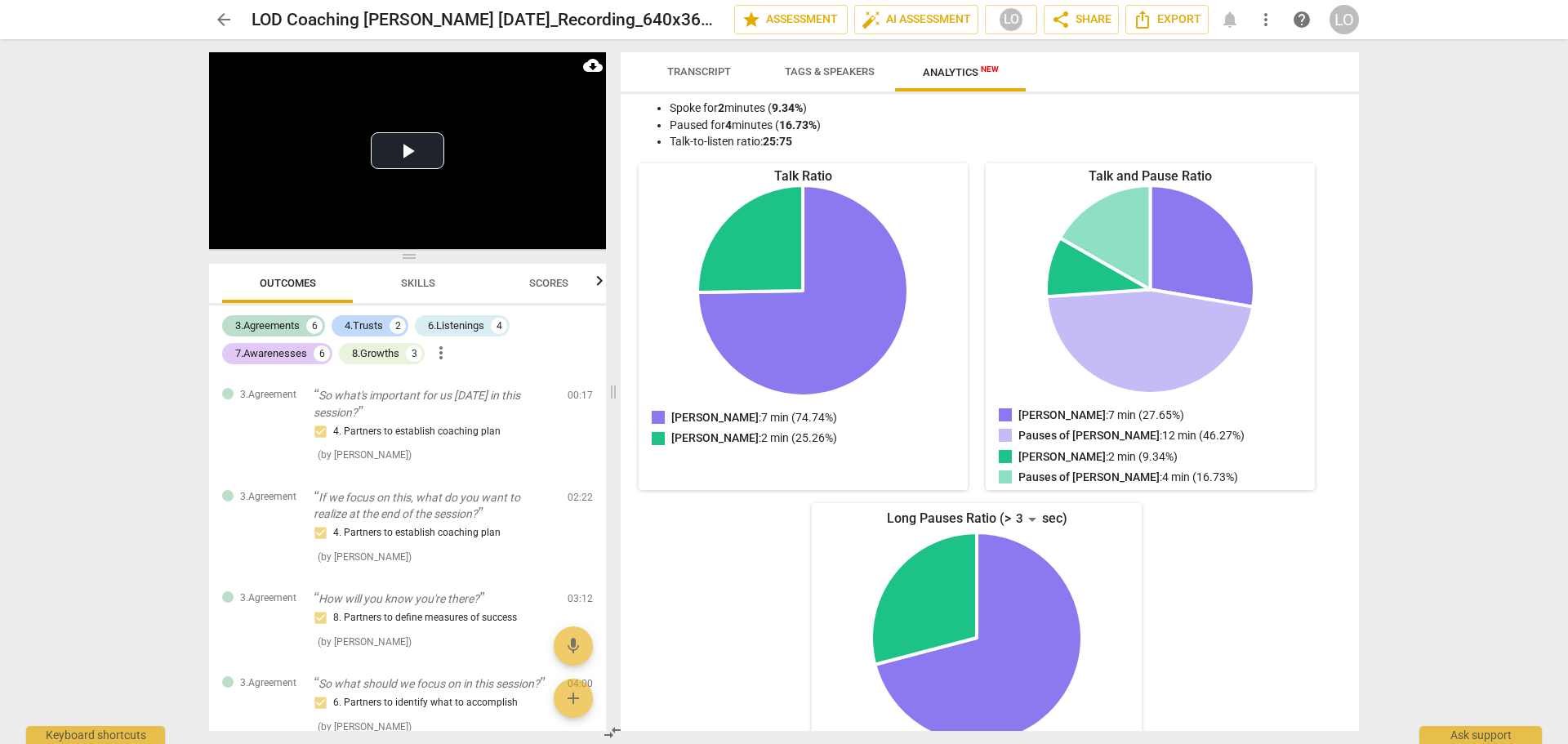
scroll to position [164, 0]
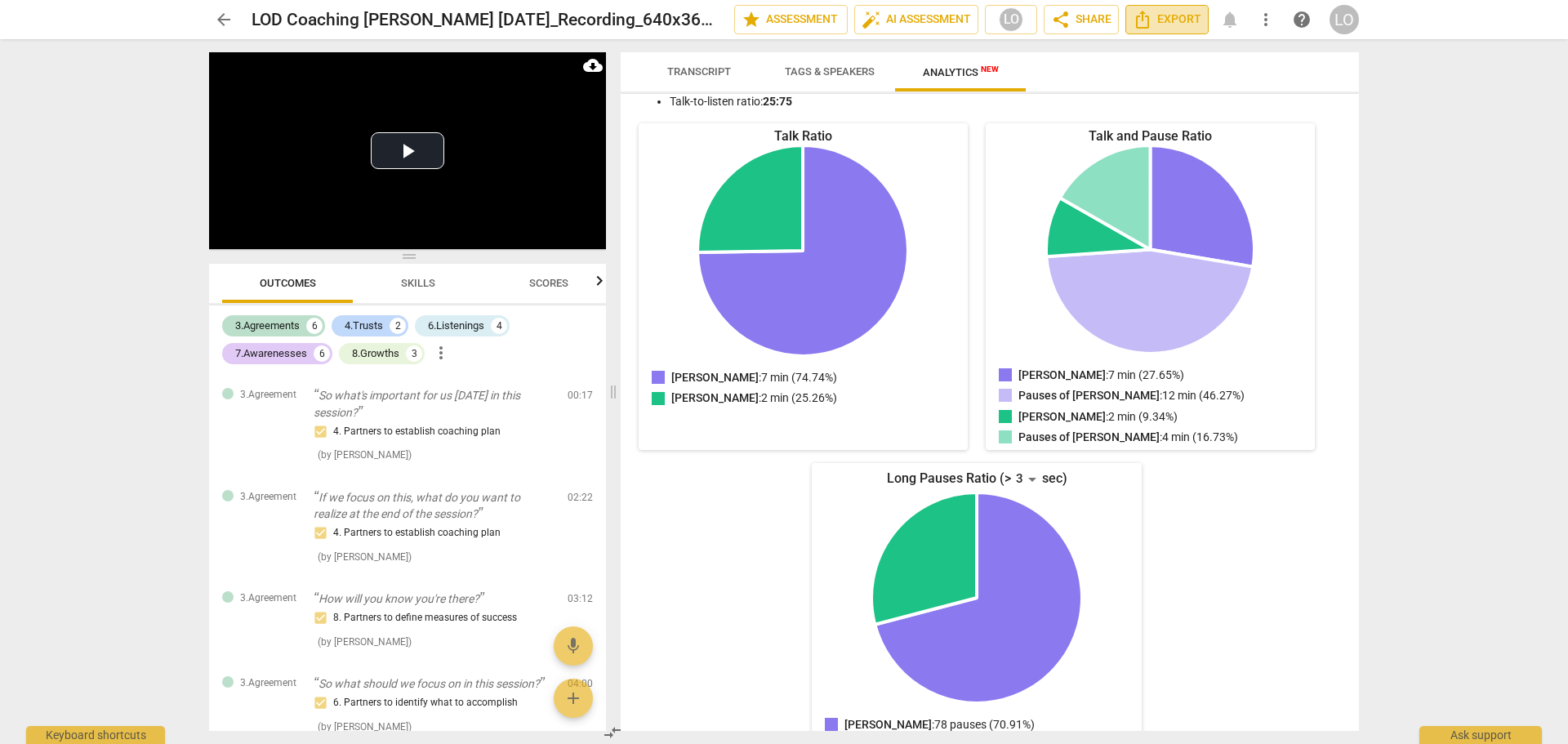
click at [1168, 14] on span "Export" at bounding box center [1167, 19] width 68 height 19
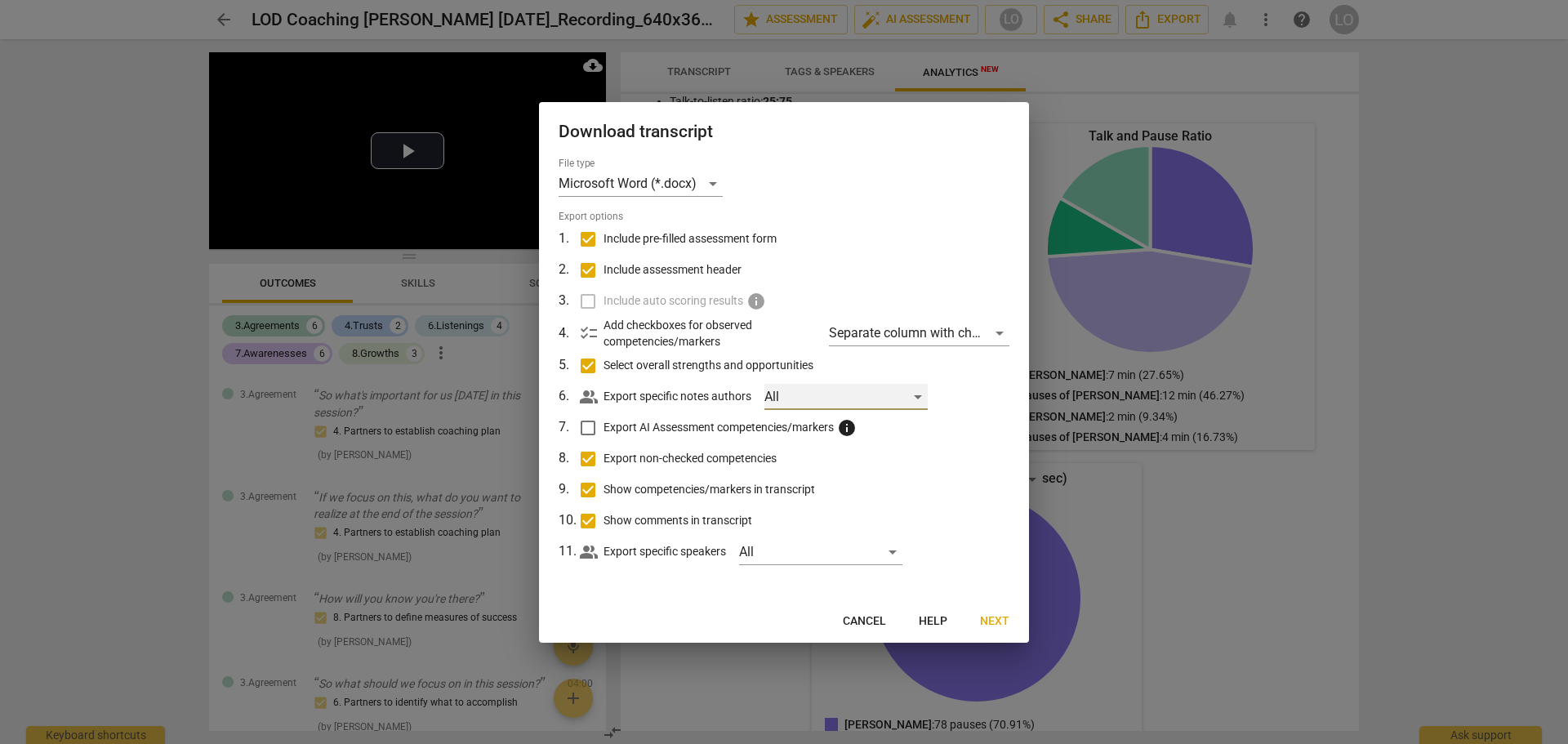
click at [790, 395] on div "All" at bounding box center [846, 397] width 164 height 26
click at [958, 400] on div at bounding box center [784, 372] width 1568 height 744
click at [891, 552] on div "All" at bounding box center [821, 552] width 164 height 26
click at [767, 550] on input "checkbox" at bounding box center [767, 552] width 39 height 39
checkbox input "true"
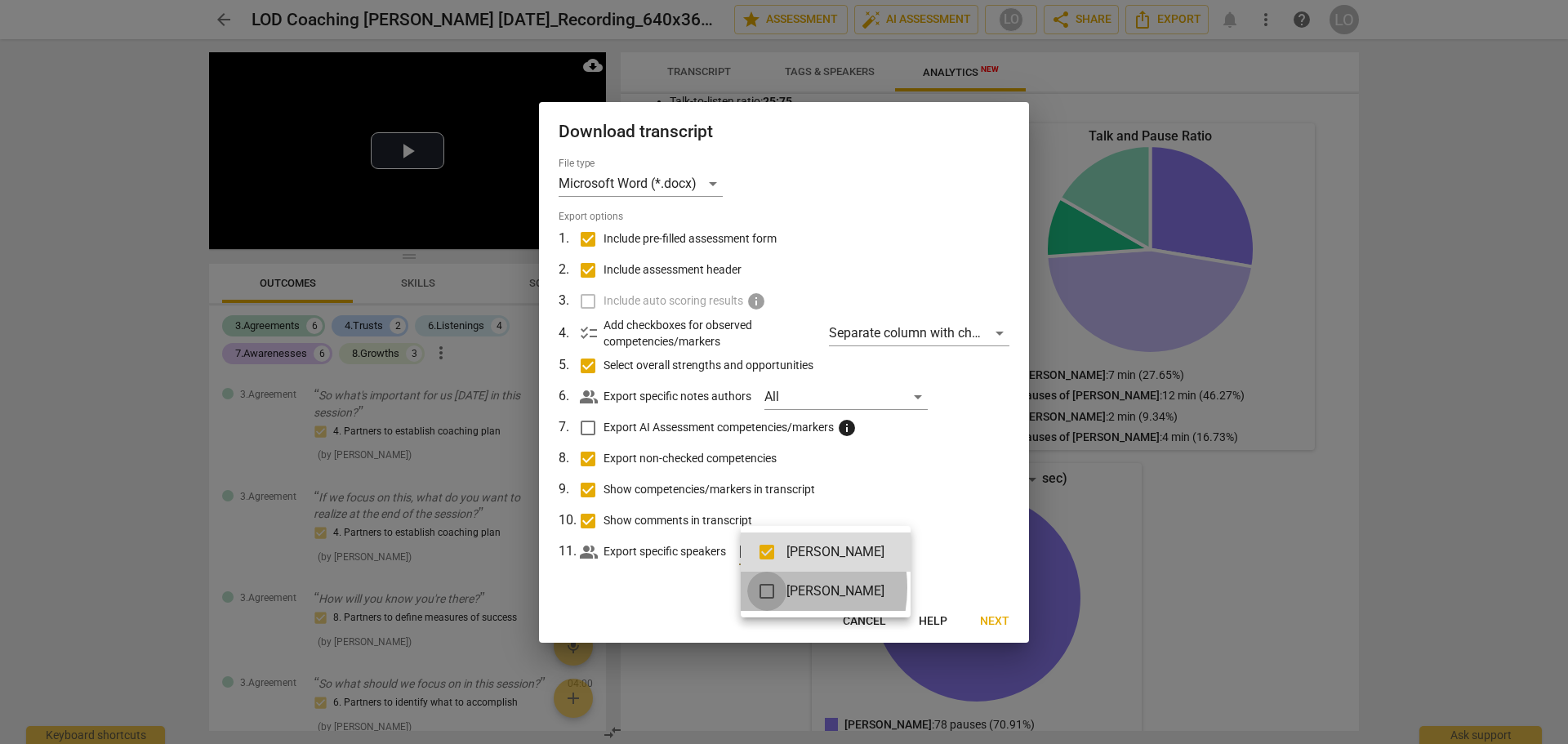
click at [762, 588] on input "checkbox" at bounding box center [767, 591] width 39 height 39
checkbox input "true"
click at [950, 535] on div at bounding box center [784, 372] width 1568 height 744
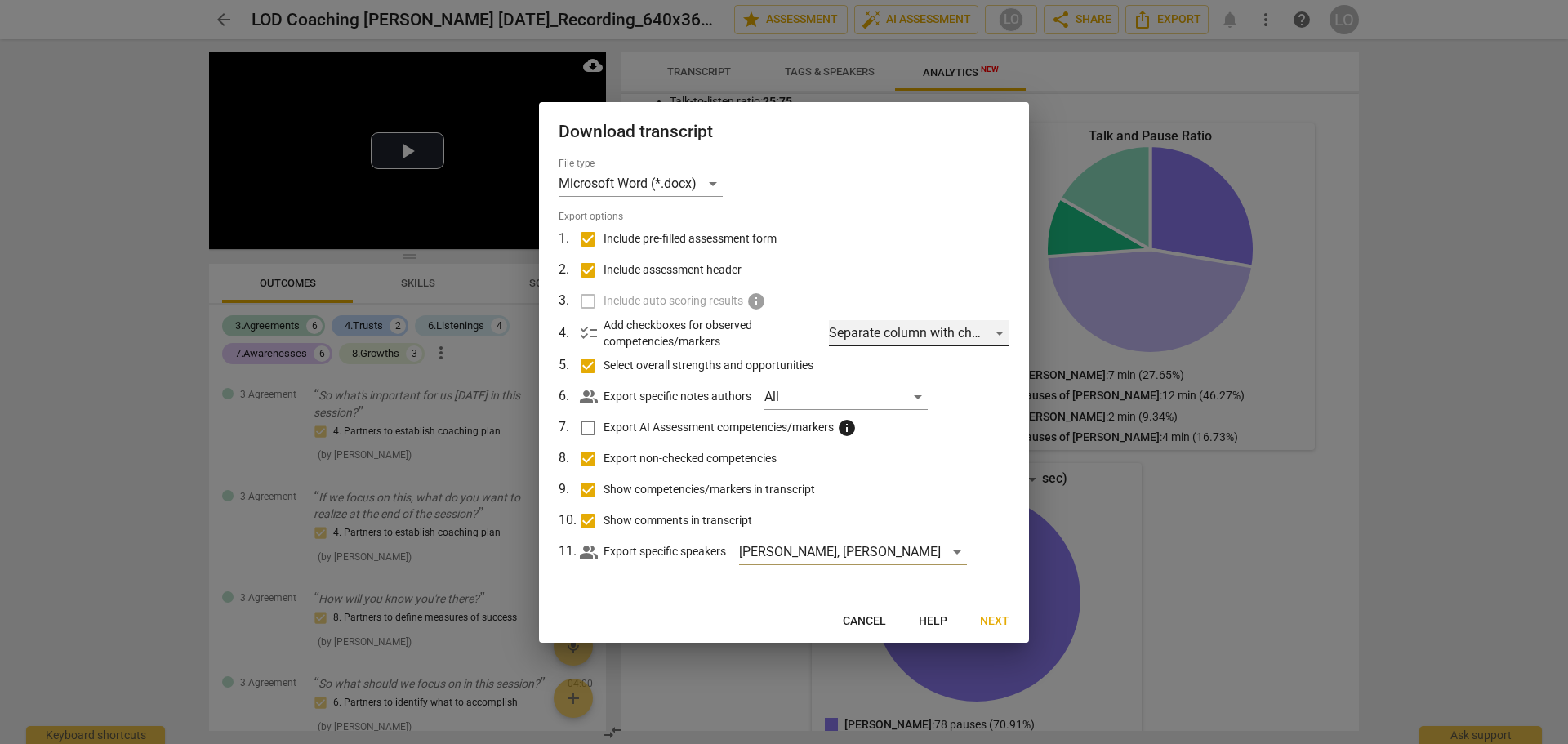
click at [999, 330] on div "Separate column with check marks" at bounding box center [919, 333] width 180 height 26
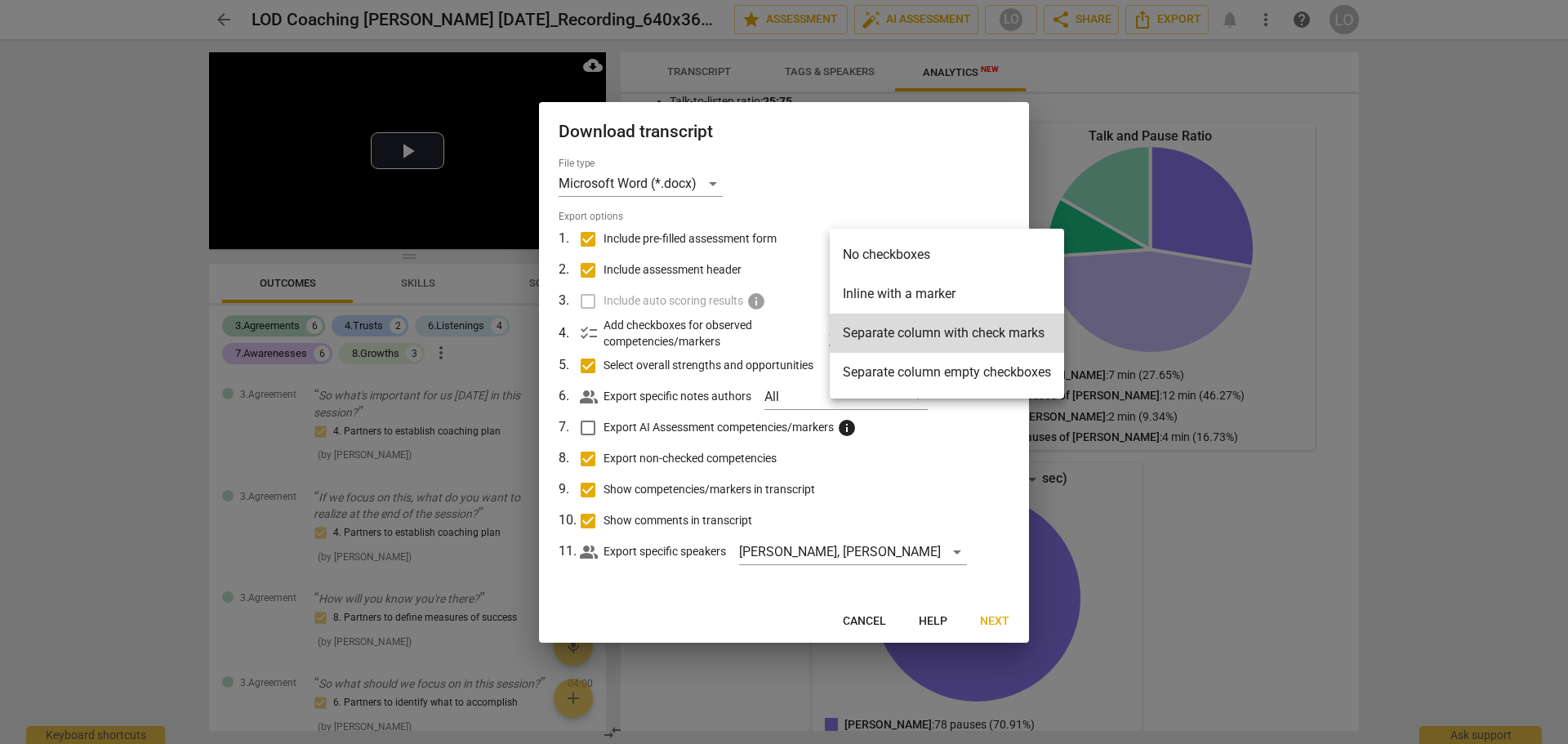
click at [964, 415] on div at bounding box center [784, 372] width 1568 height 744
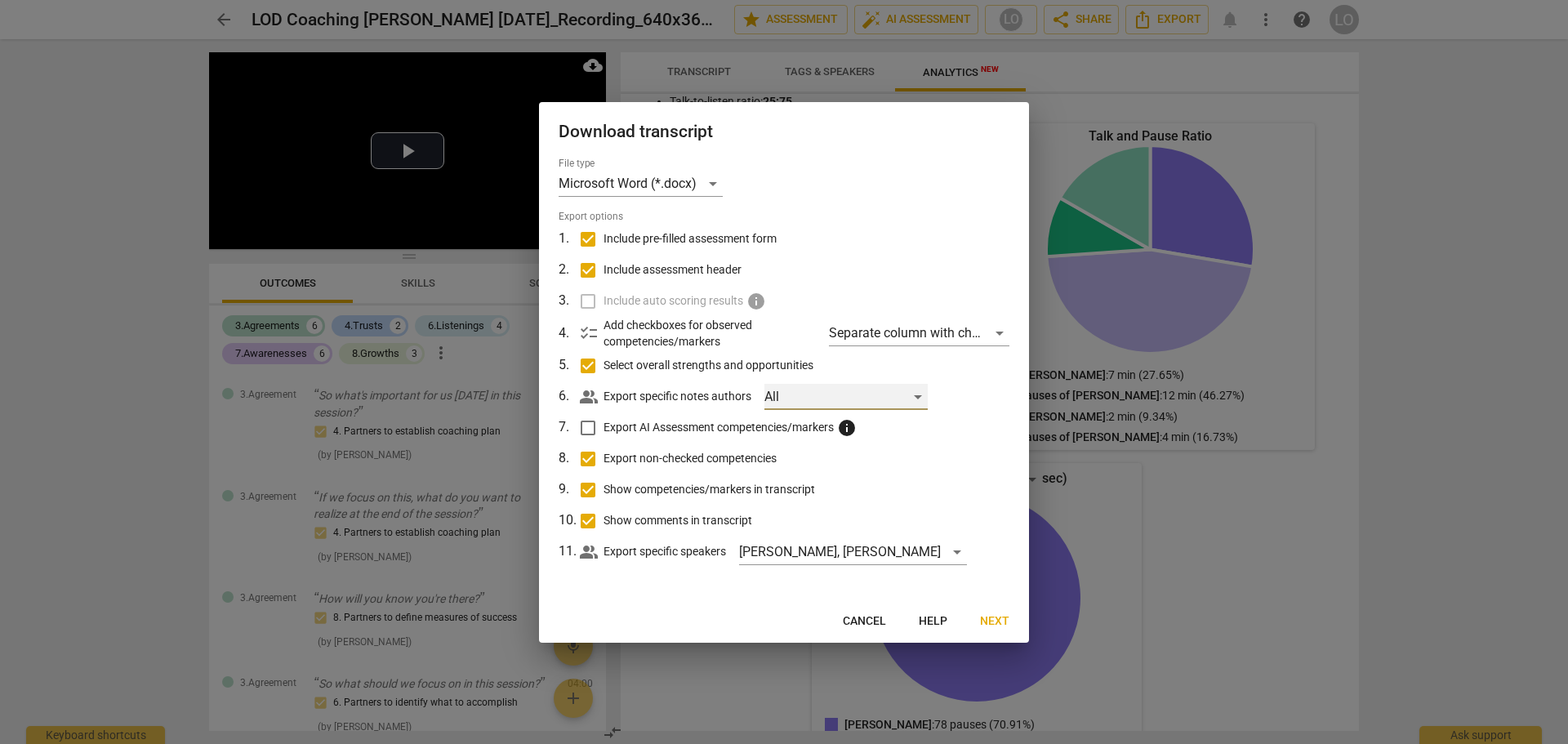
click at [919, 391] on div "All" at bounding box center [846, 397] width 164 height 26
click at [931, 453] on div at bounding box center [784, 372] width 1568 height 744
click at [638, 179] on div "Microsoft Word (*.docx)" at bounding box center [641, 183] width 164 height 26
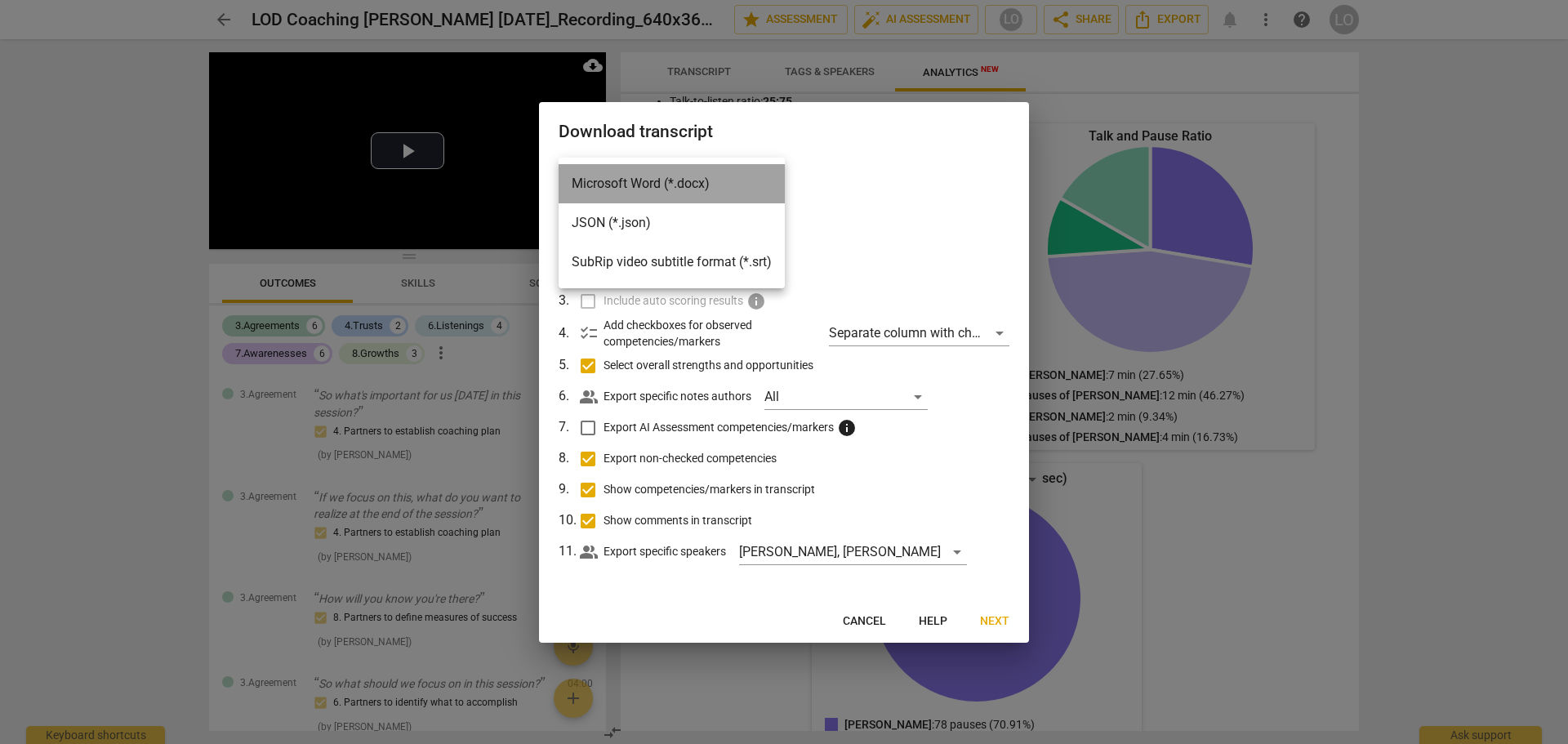
click at [638, 179] on li "Microsoft Word (*.docx)" at bounding box center [672, 183] width 226 height 39
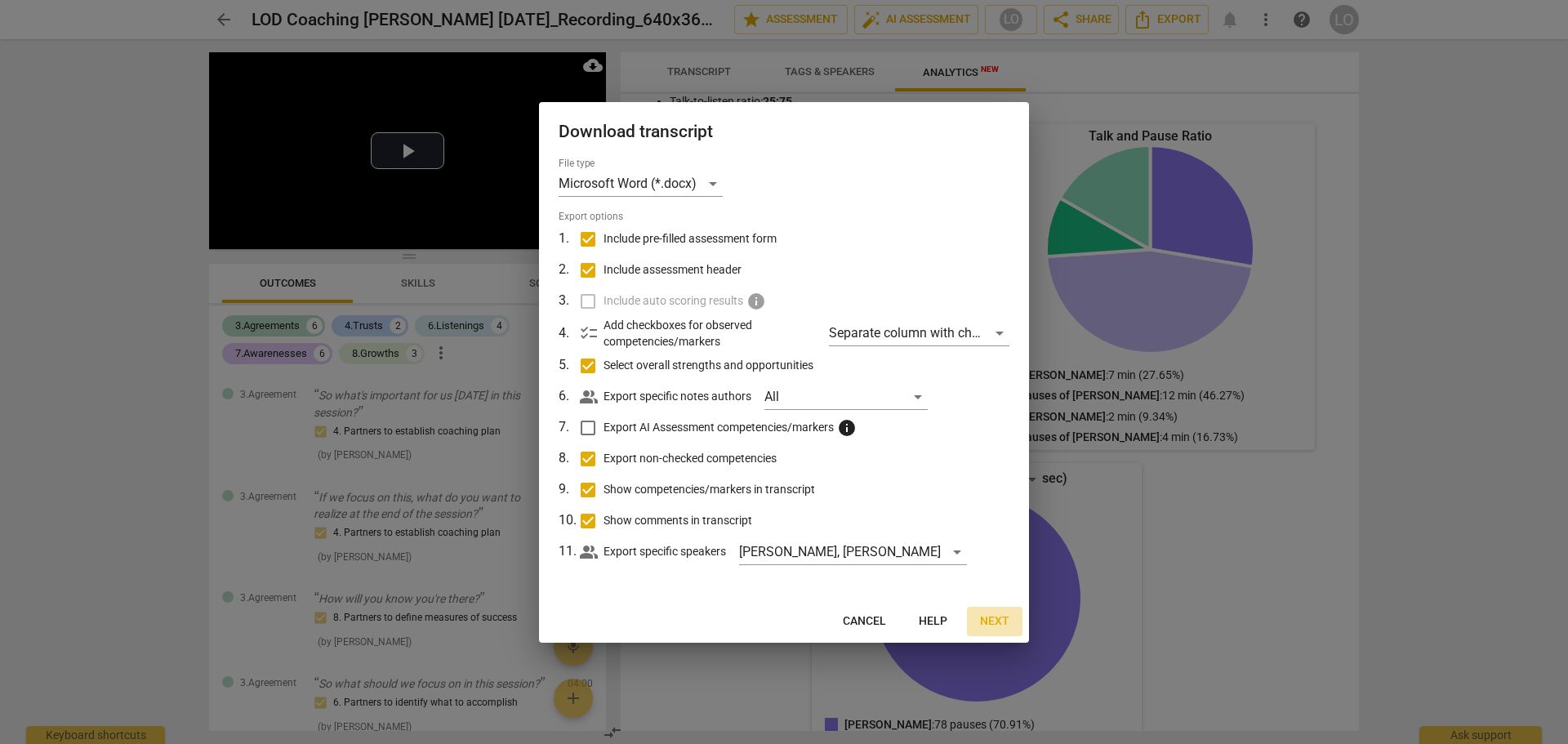
click at [991, 620] on span "Next" at bounding box center [995, 622] width 30 height 17
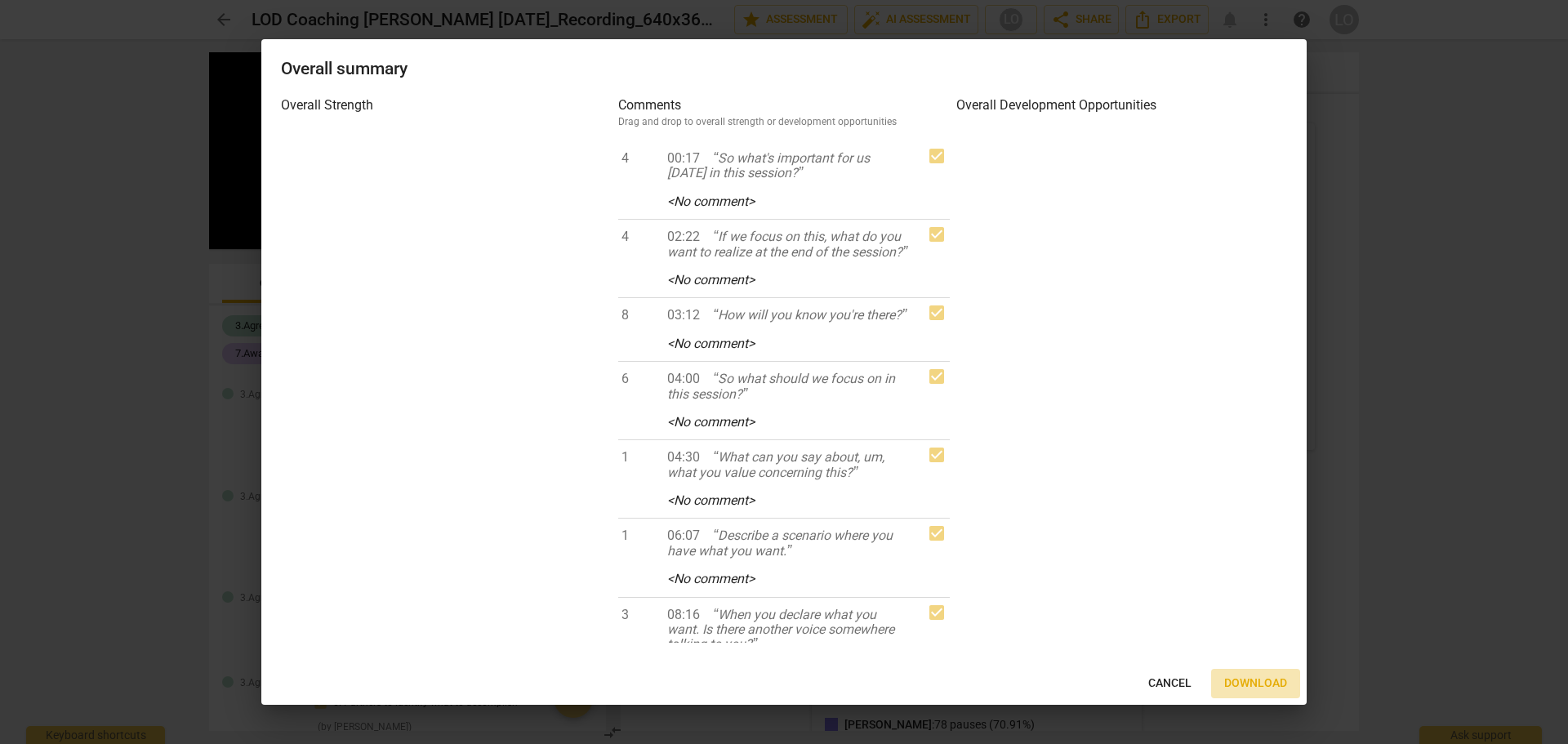
click at [1251, 678] on span "Download" at bounding box center [1256, 684] width 63 height 17
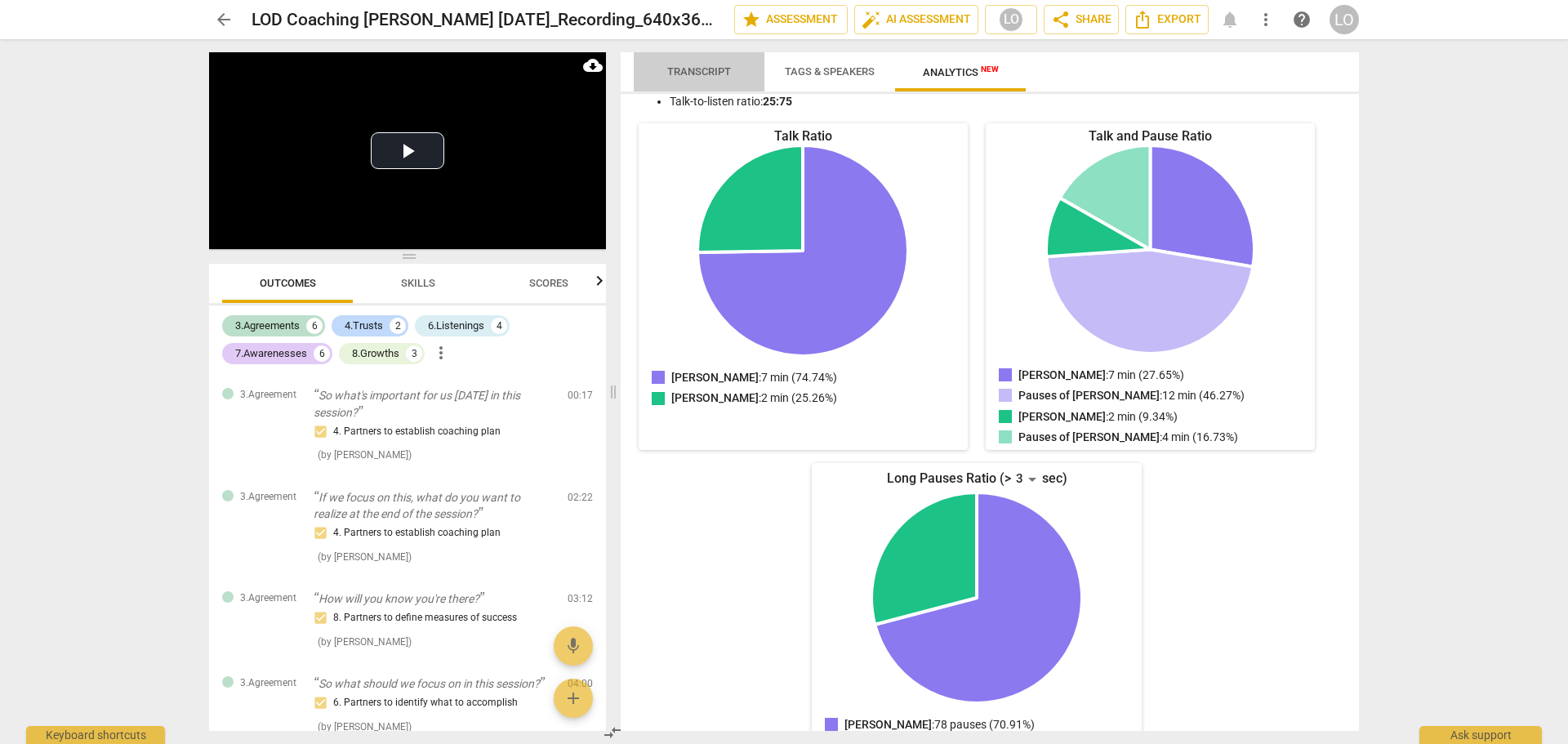
click at [695, 66] on span "Transcript" at bounding box center [699, 71] width 64 height 12
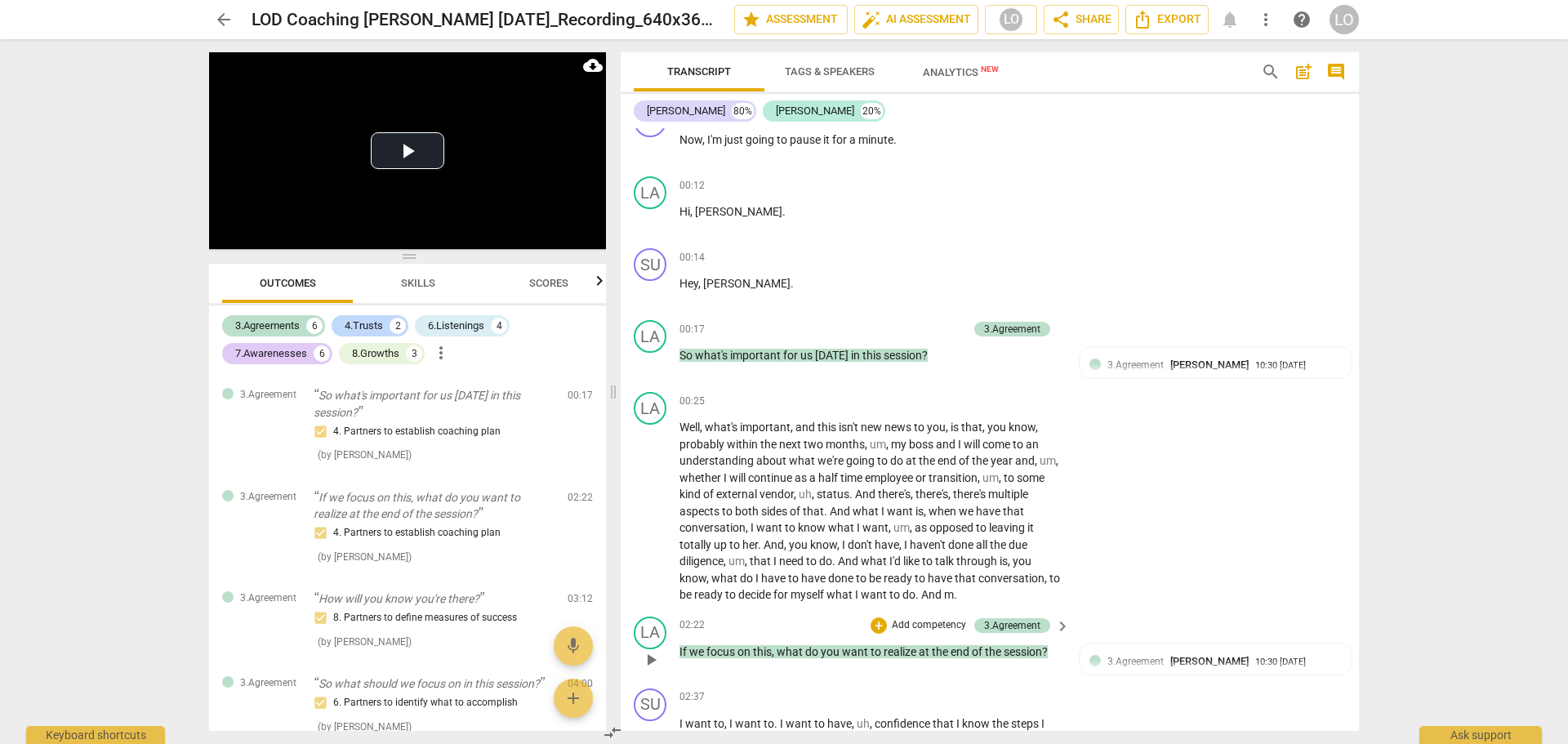
scroll to position [0, 0]
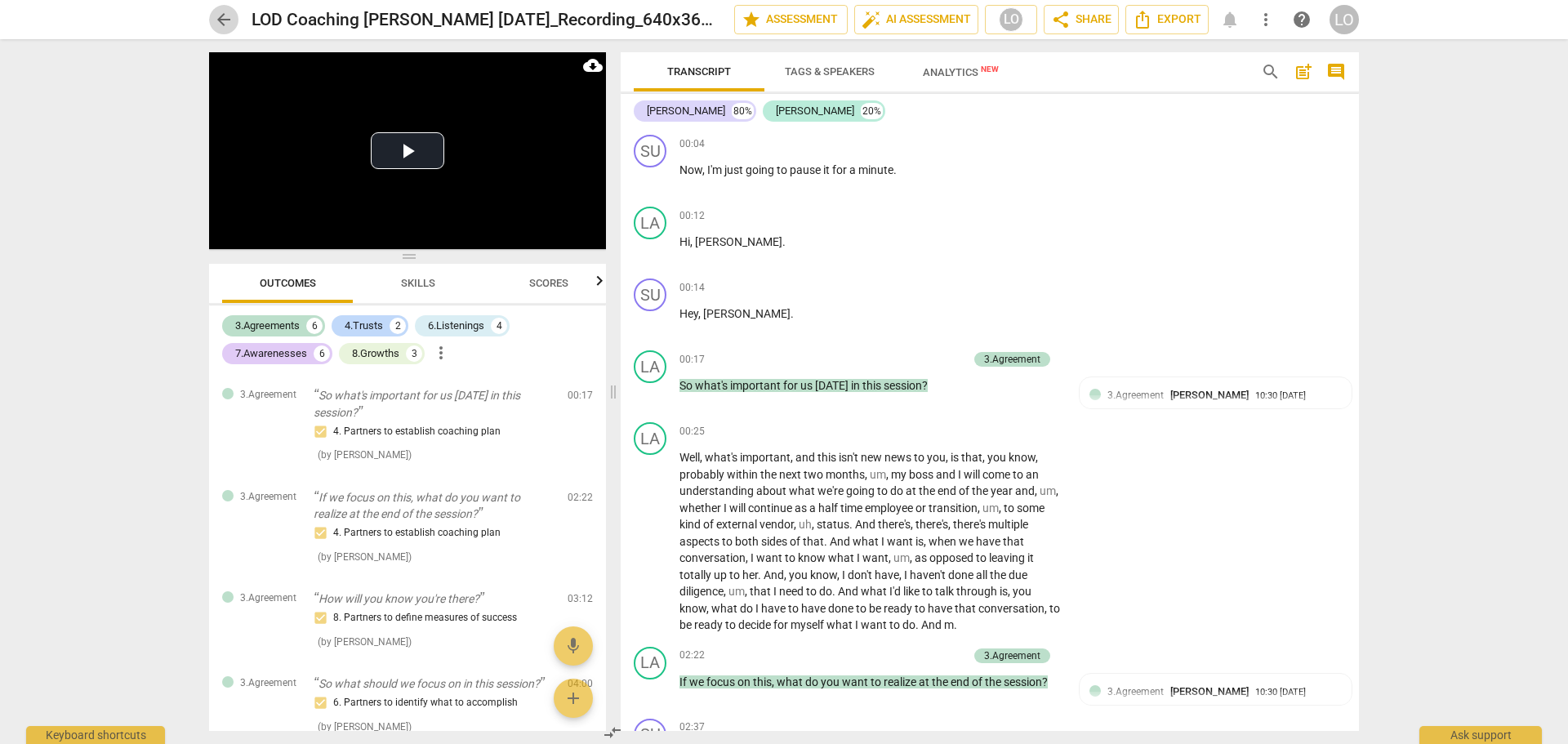
click at [226, 16] on span "arrow_back" at bounding box center [223, 19] width 19 height 19
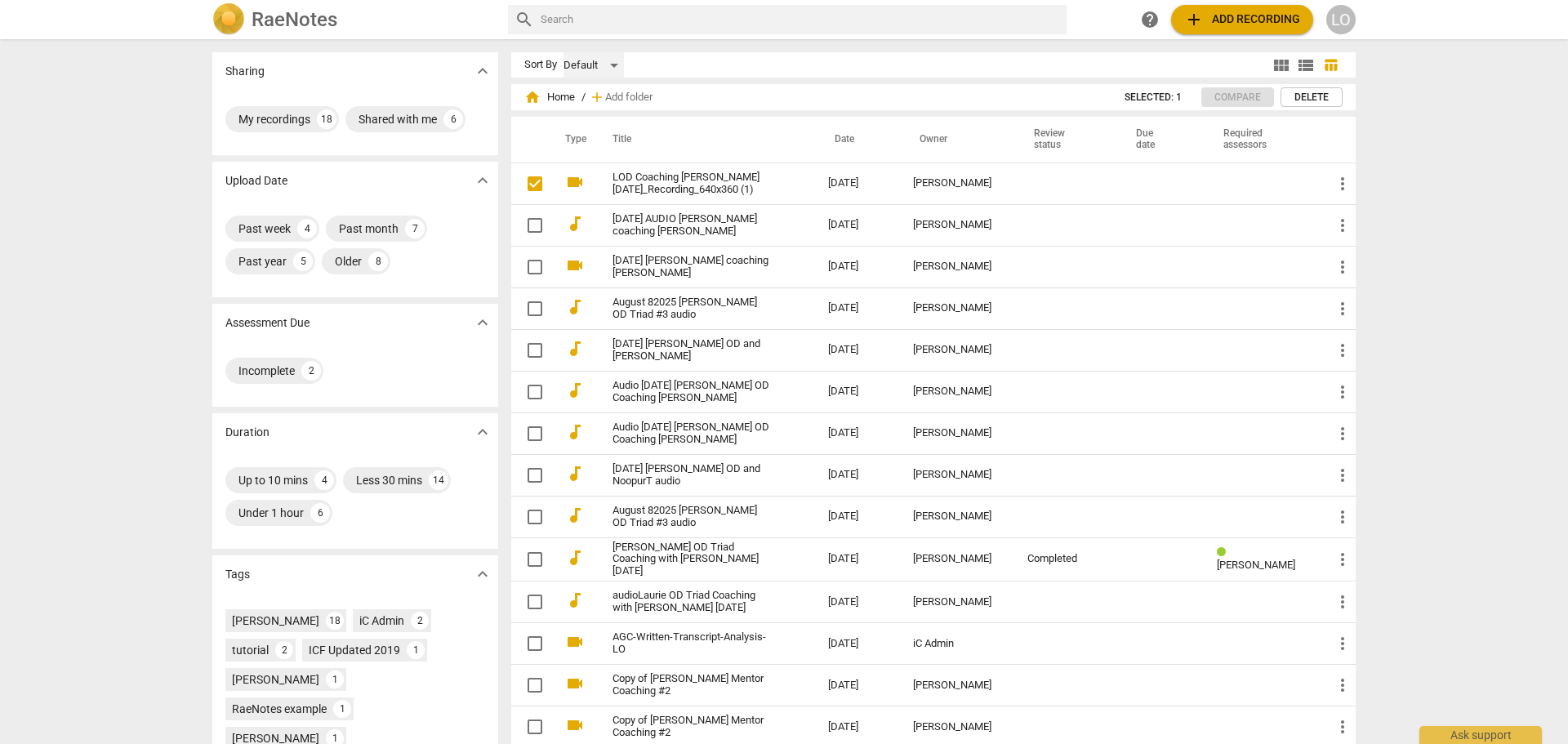
click at [615, 60] on div "Default" at bounding box center [593, 65] width 60 height 26
click at [581, 126] on li "Recent" at bounding box center [601, 128] width 78 height 31
click at [1485, 728] on div "Ask support" at bounding box center [1481, 731] width 122 height 26
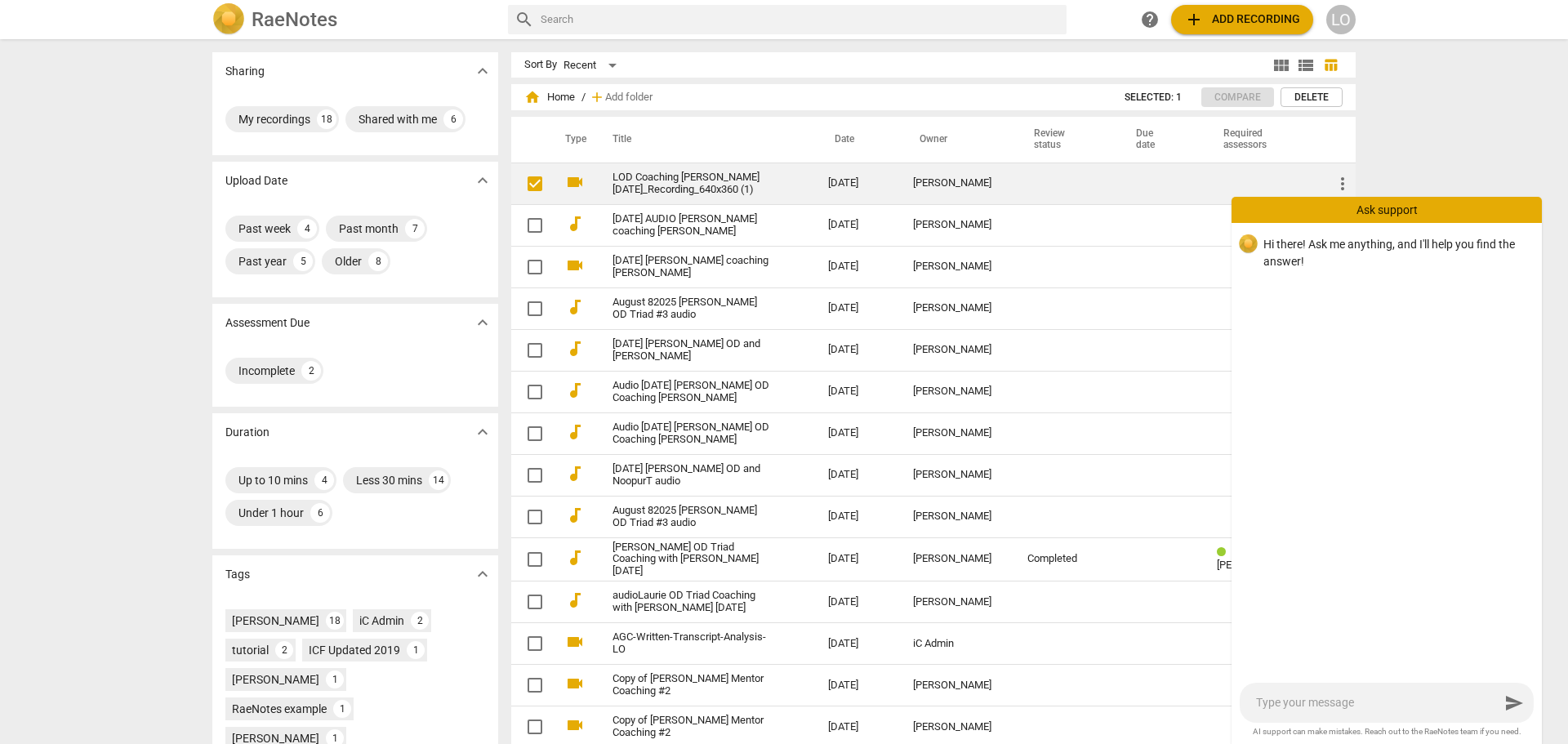
click at [643, 178] on link "LOD Coaching [PERSON_NAME] [DATE]_Recording_640x360 (1)" at bounding box center [691, 183] width 156 height 24
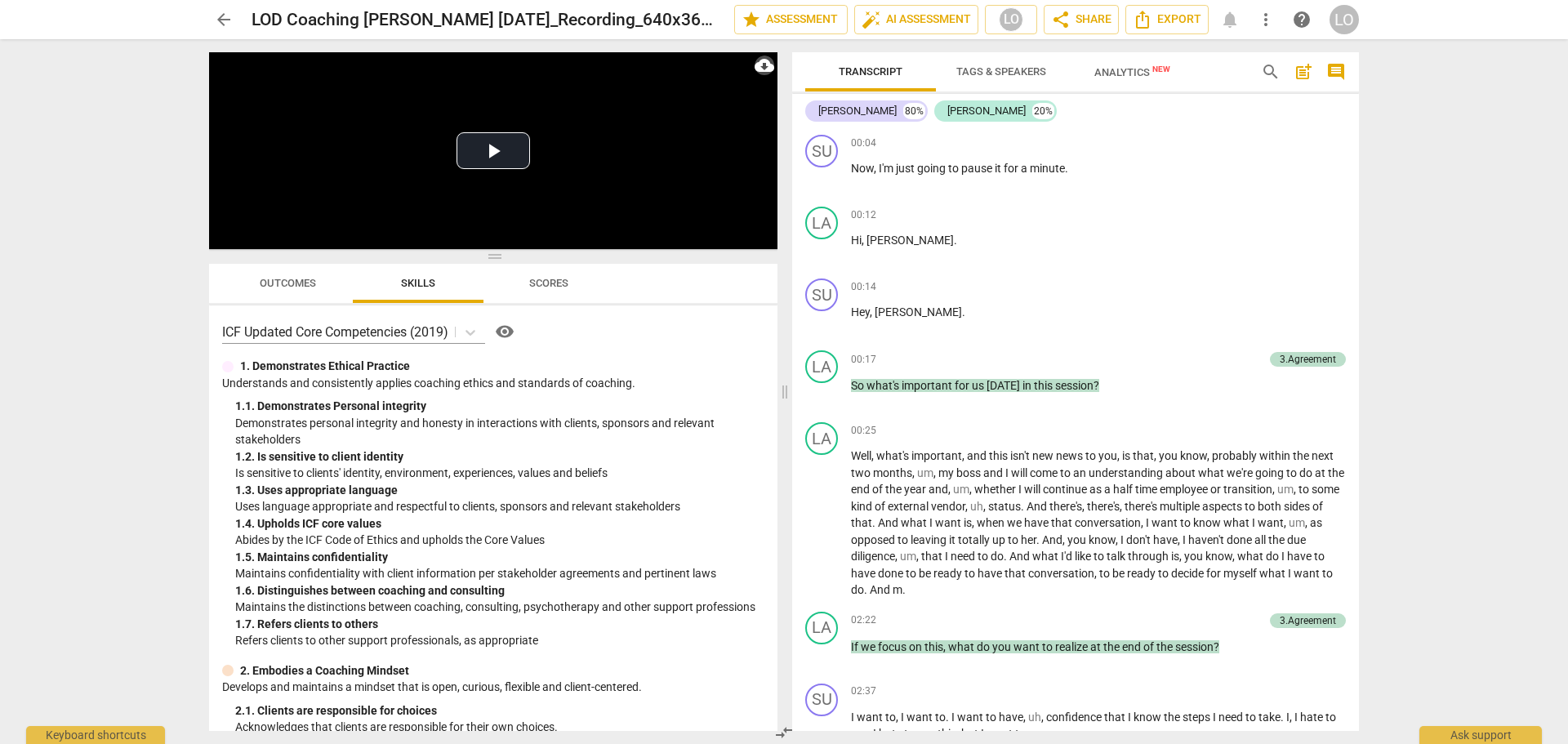
click at [764, 62] on span "cloud_download" at bounding box center [764, 65] width 19 height 19
click at [790, 61] on li "Download audio" at bounding box center [815, 65] width 121 height 39
click at [1075, 13] on span "share Share" at bounding box center [1081, 19] width 60 height 19
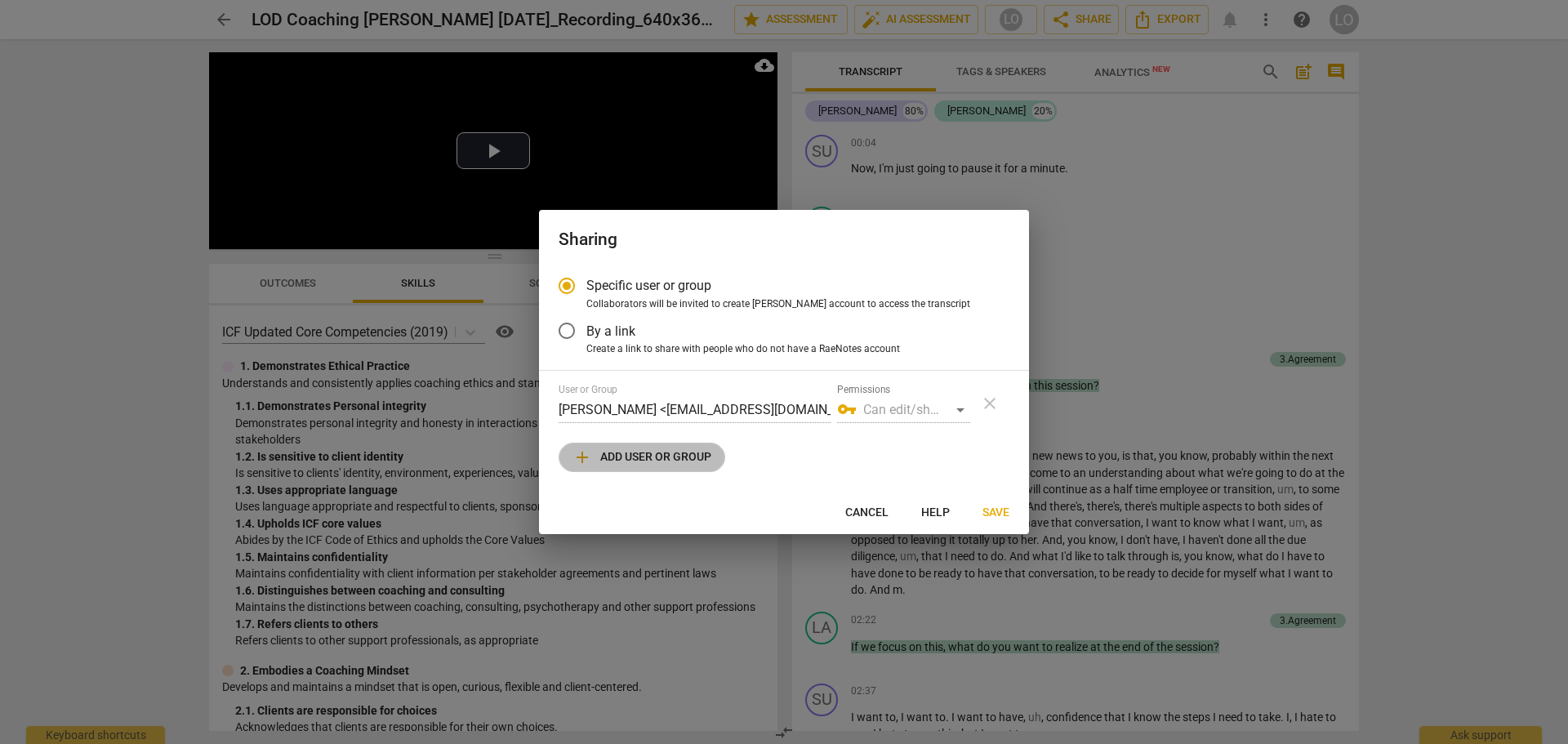
click at [636, 454] on span "add Add user or group" at bounding box center [642, 457] width 139 height 19
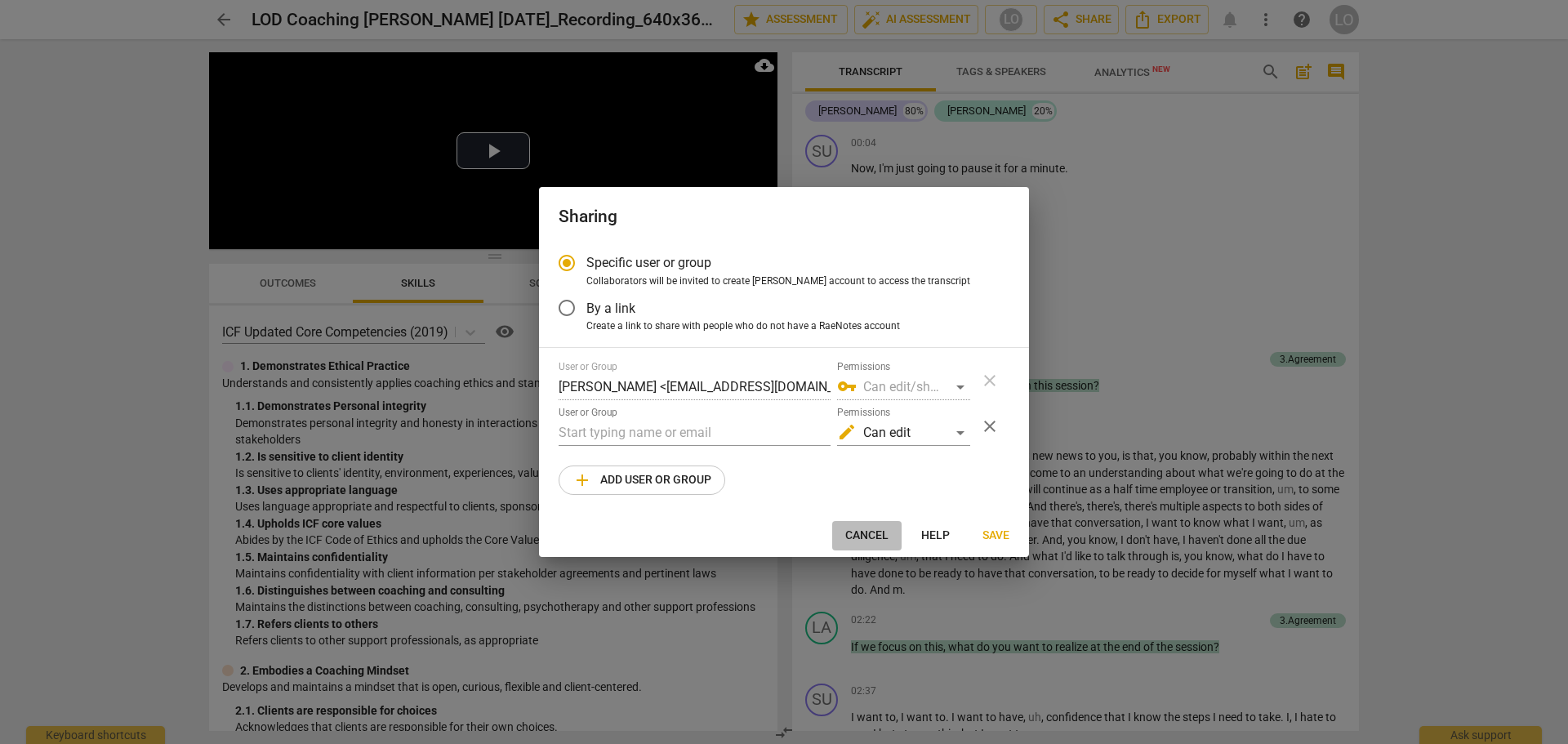
click at [859, 536] on span "Cancel" at bounding box center [866, 536] width 44 height 17
radio input "false"
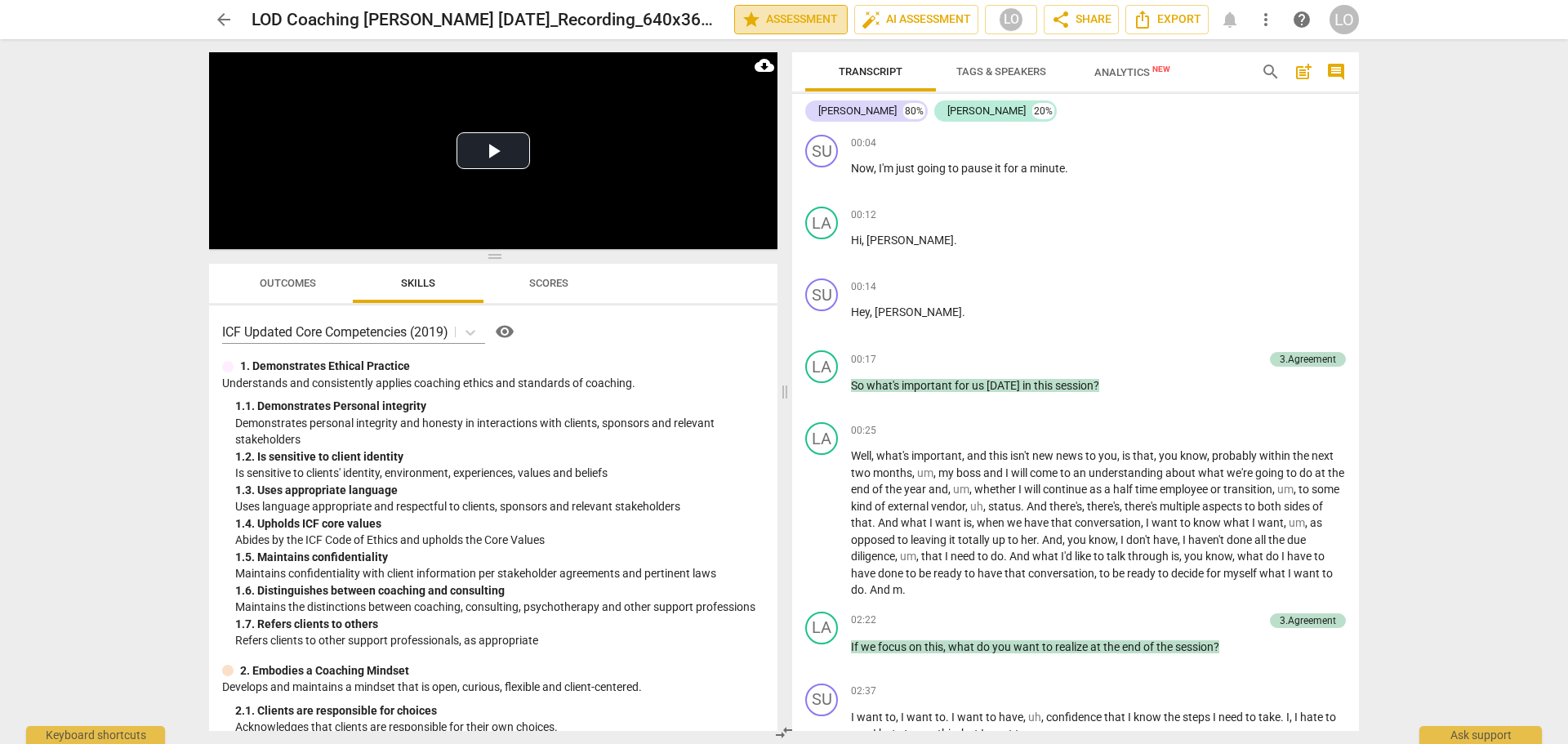
click at [804, 19] on span "star Assessment" at bounding box center [790, 19] width 99 height 19
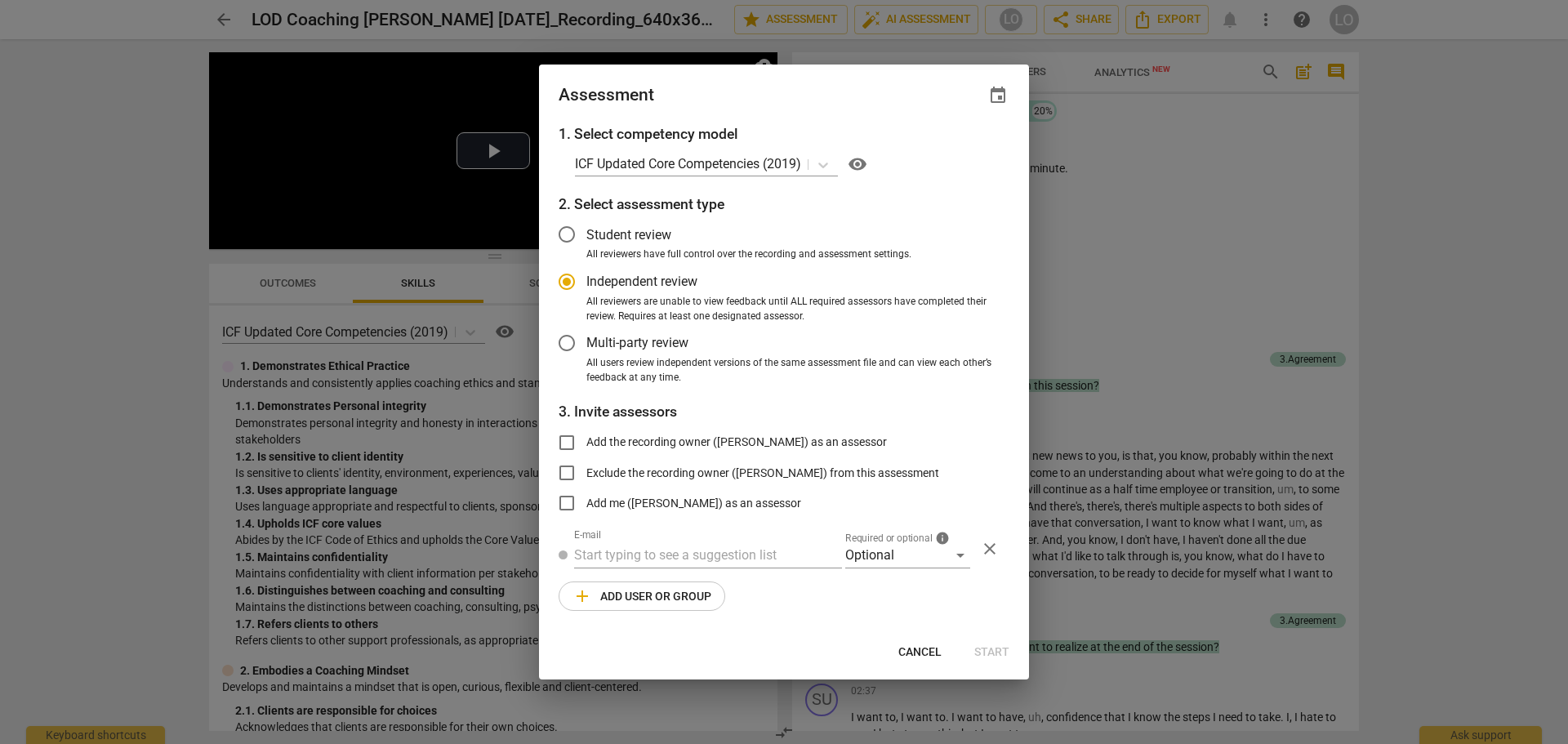
radio input "false"
click at [562, 233] on input "Student review" at bounding box center [566, 234] width 39 height 39
radio input "false"
click at [567, 471] on input "Exclude the recording owner (Laurie O'Donnell) from this assessment" at bounding box center [566, 473] width 39 height 39
checkbox input "true"
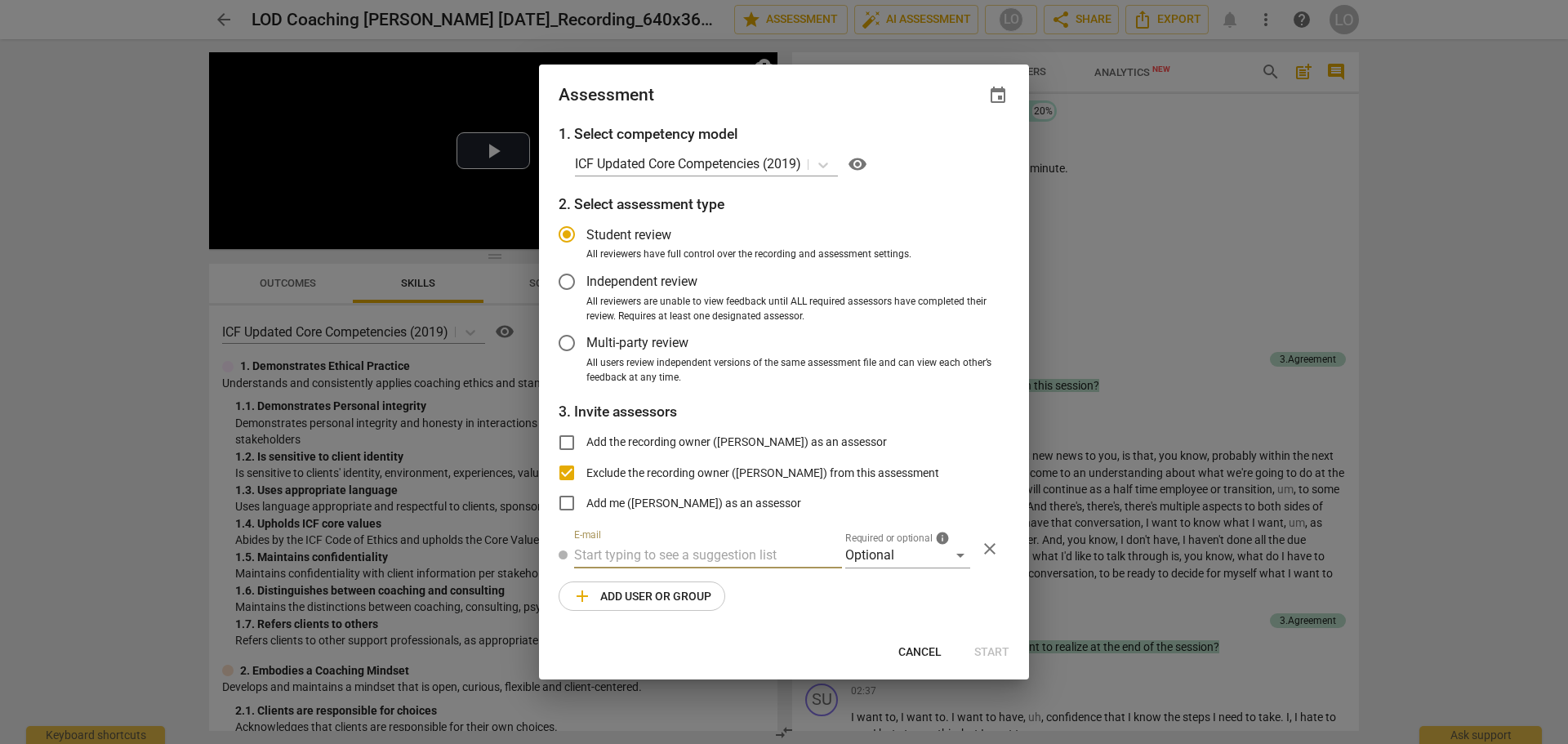
click at [588, 550] on input "text" at bounding box center [707, 555] width 268 height 26
radio input "false"
click at [566, 440] on input "Add the recording owner (Laurie O'Donnell) as an assessor" at bounding box center [566, 442] width 39 height 39
checkbox input "true"
radio input "false"
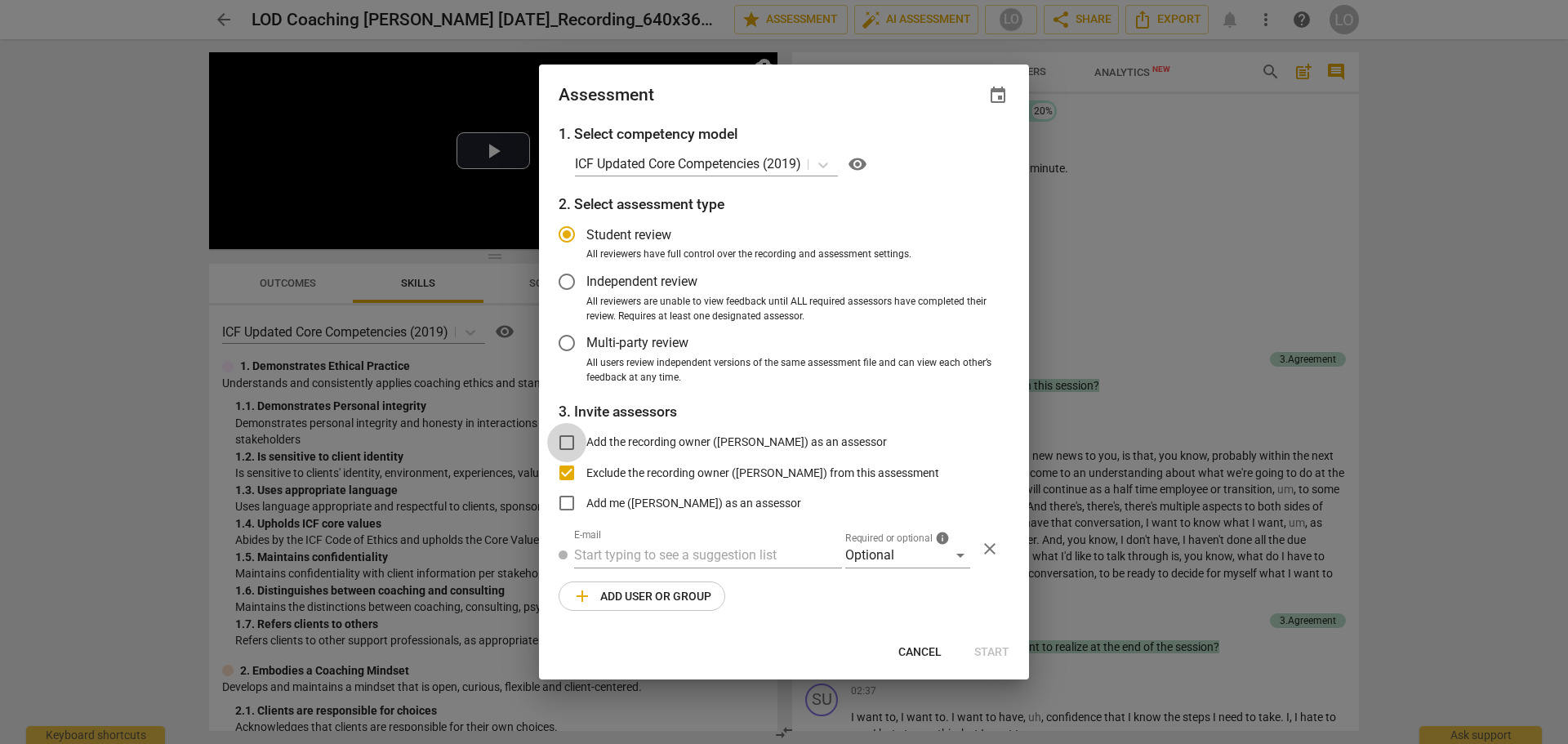
checkbox input "false"
radio input "false"
click at [583, 552] on input "text" at bounding box center [707, 555] width 268 height 26
type input "Carl.Franco@invitechange.com"
click at [958, 554] on div "Optional" at bounding box center [907, 555] width 125 height 26
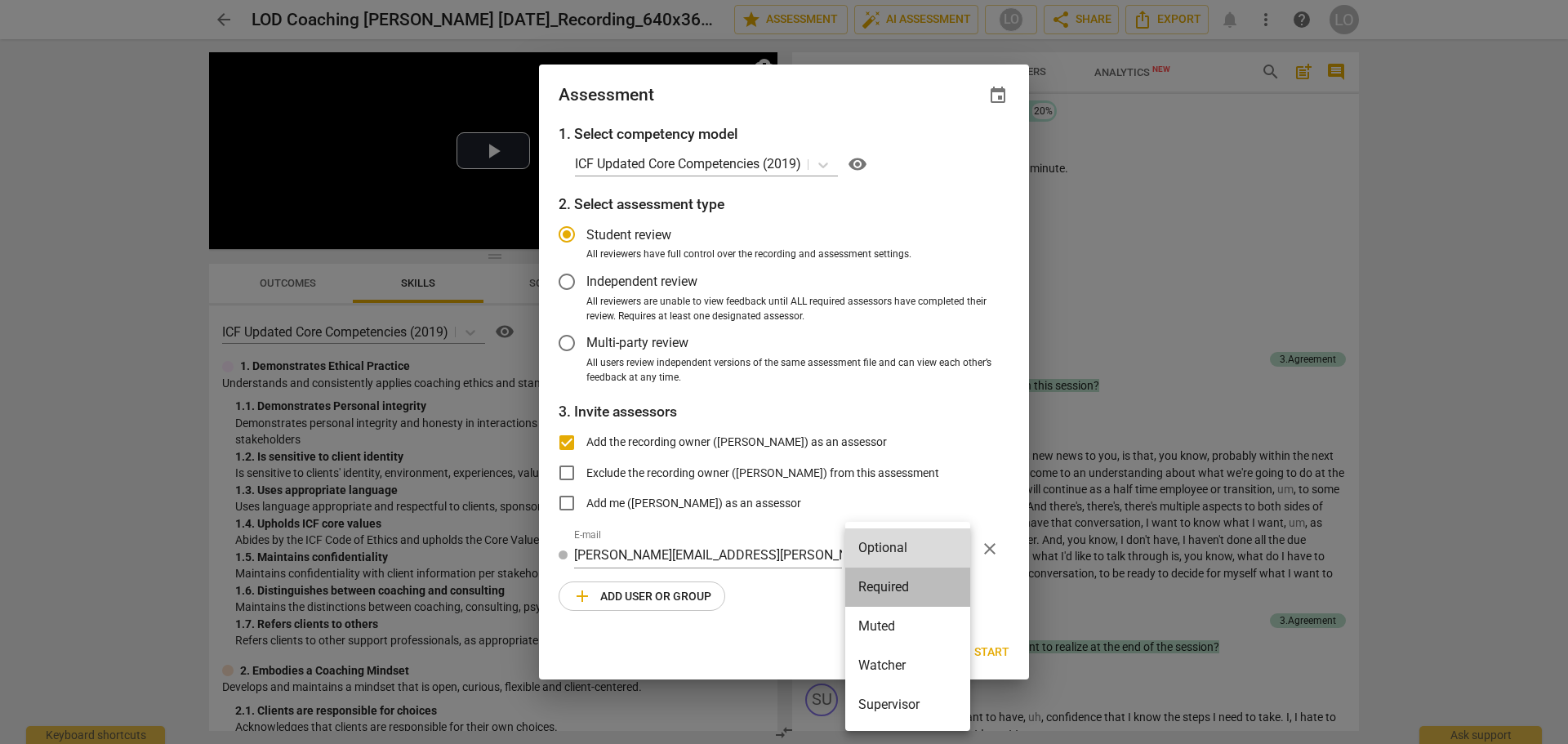
click at [881, 577] on li "Required" at bounding box center [907, 587] width 125 height 39
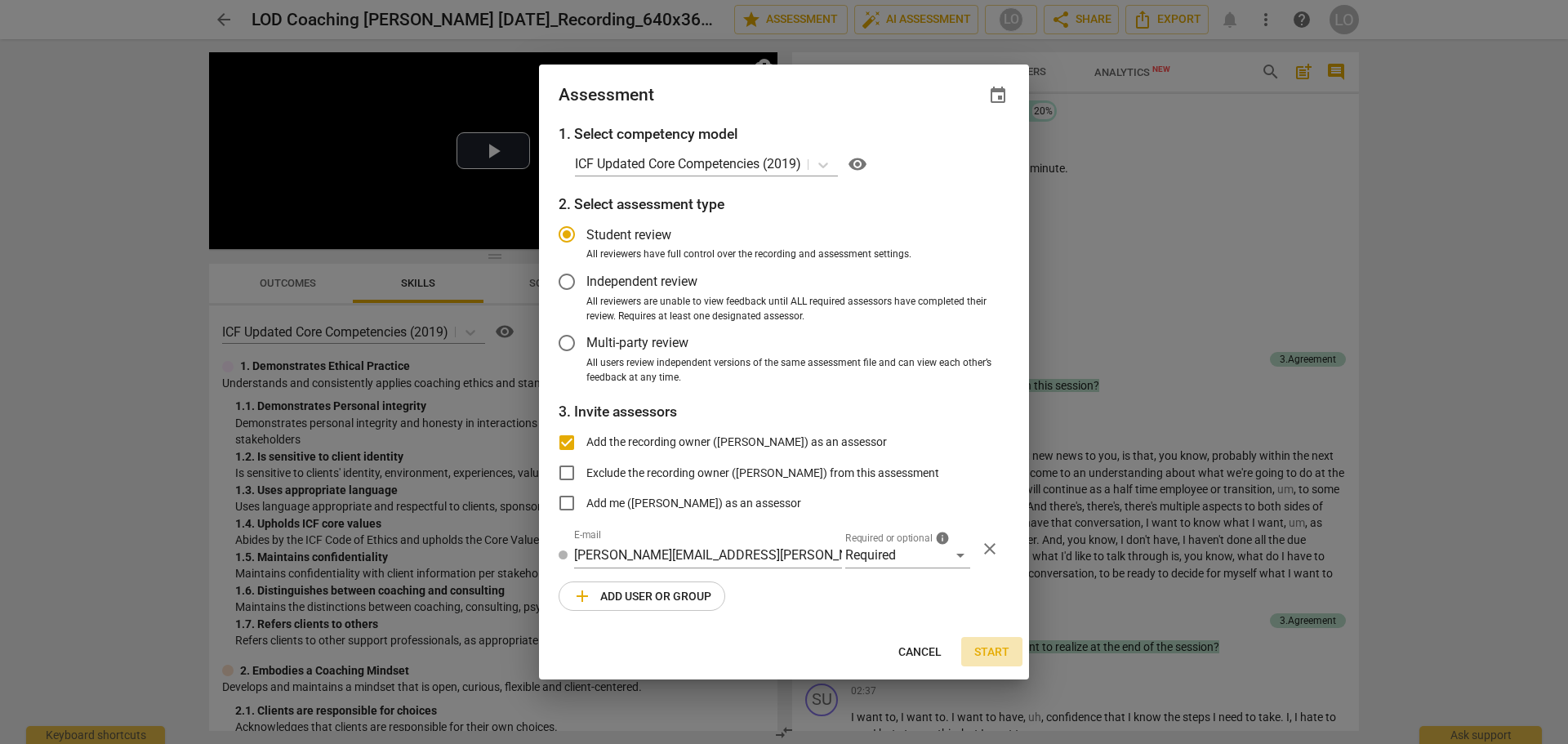
click at [984, 647] on span "Start" at bounding box center [992, 652] width 35 height 17
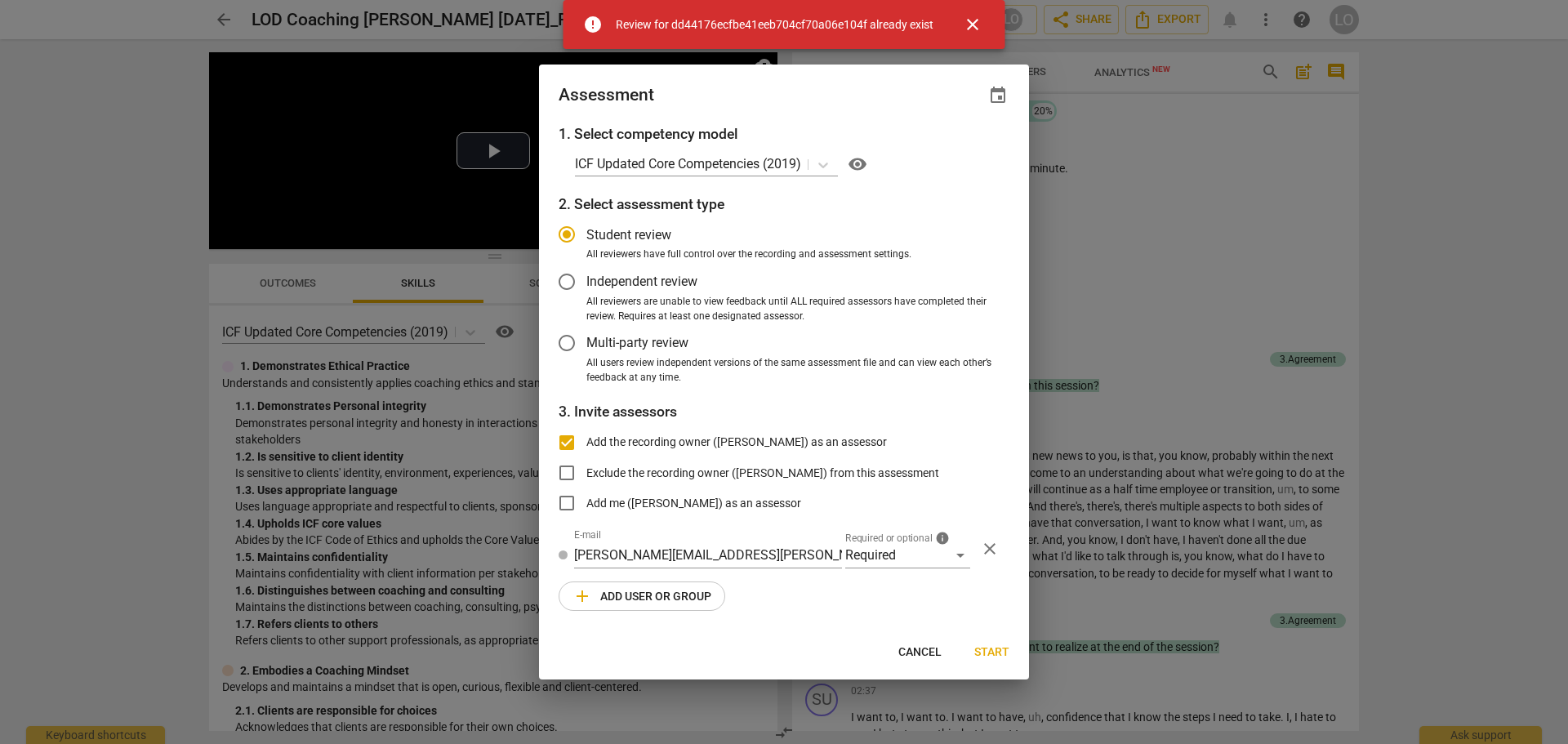
click at [972, 18] on span "close" at bounding box center [973, 24] width 19 height 19
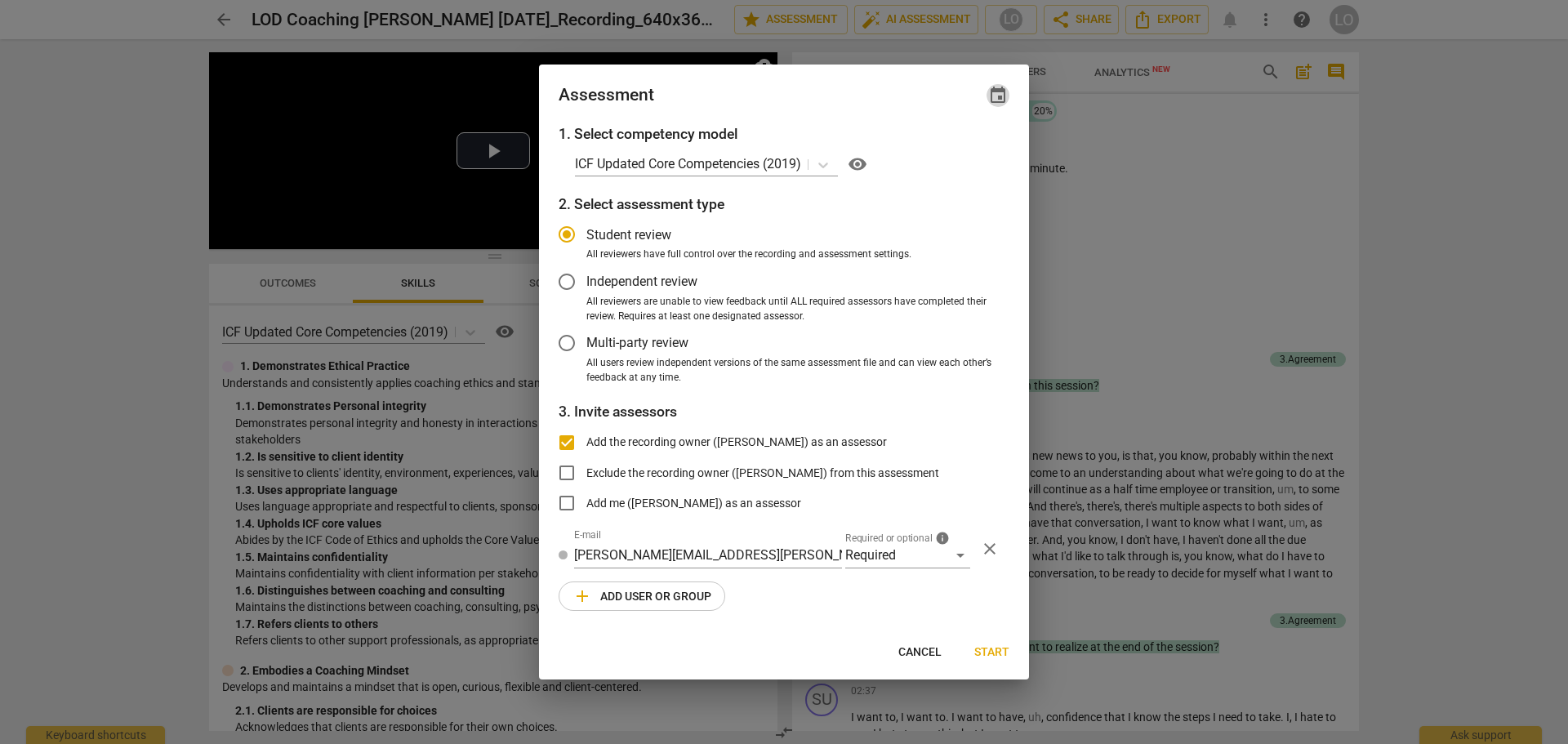
click at [991, 93] on span "event" at bounding box center [998, 95] width 19 height 19
click at [977, 143] on span "close" at bounding box center [977, 143] width 19 height 19
click at [1072, 128] on div at bounding box center [784, 372] width 1568 height 744
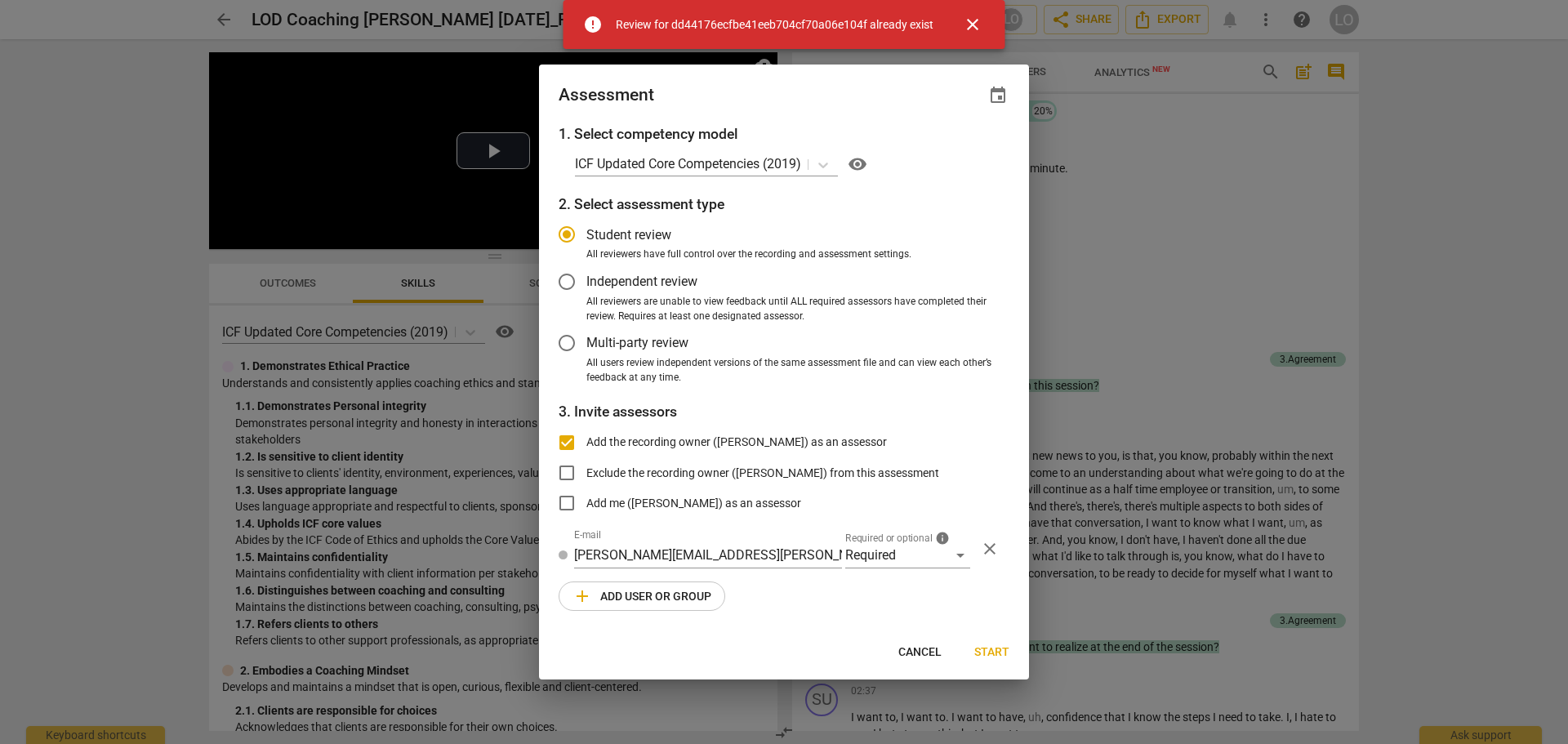
click at [971, 20] on span "close" at bounding box center [973, 24] width 19 height 19
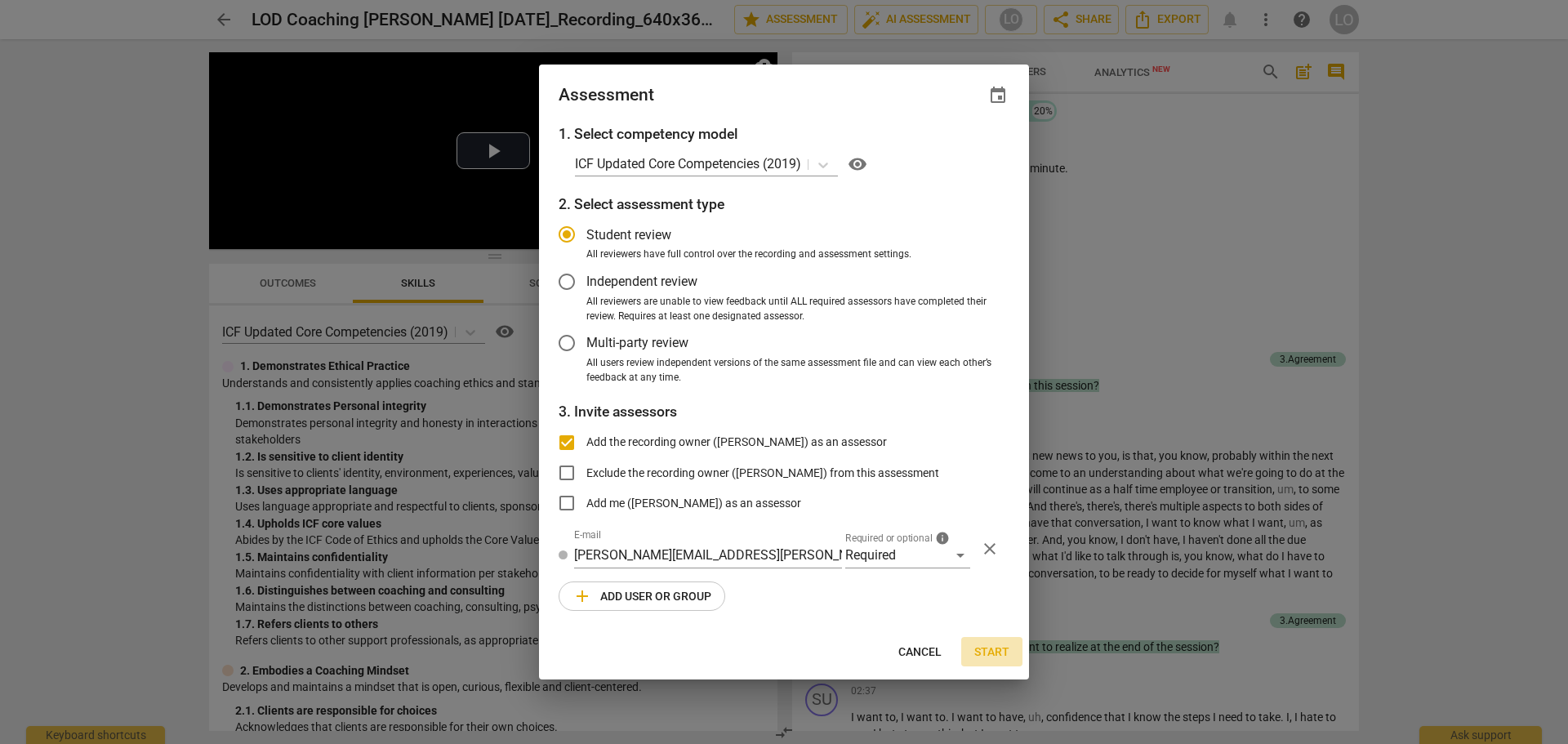
click at [989, 649] on span "Start" at bounding box center [992, 652] width 35 height 17
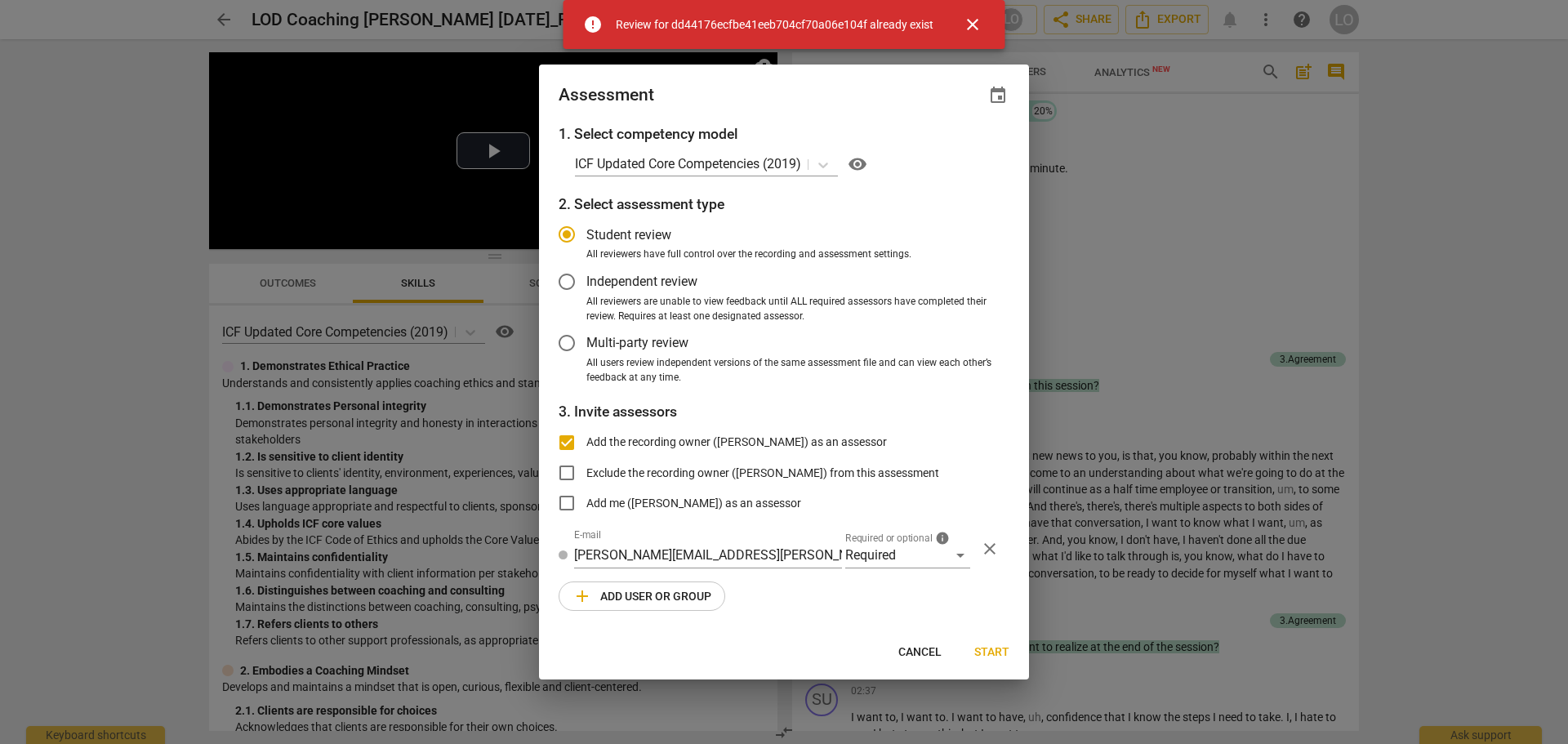
click at [1094, 226] on div at bounding box center [784, 372] width 1568 height 744
click at [912, 653] on span "Cancel" at bounding box center [920, 652] width 44 height 17
radio input "false"
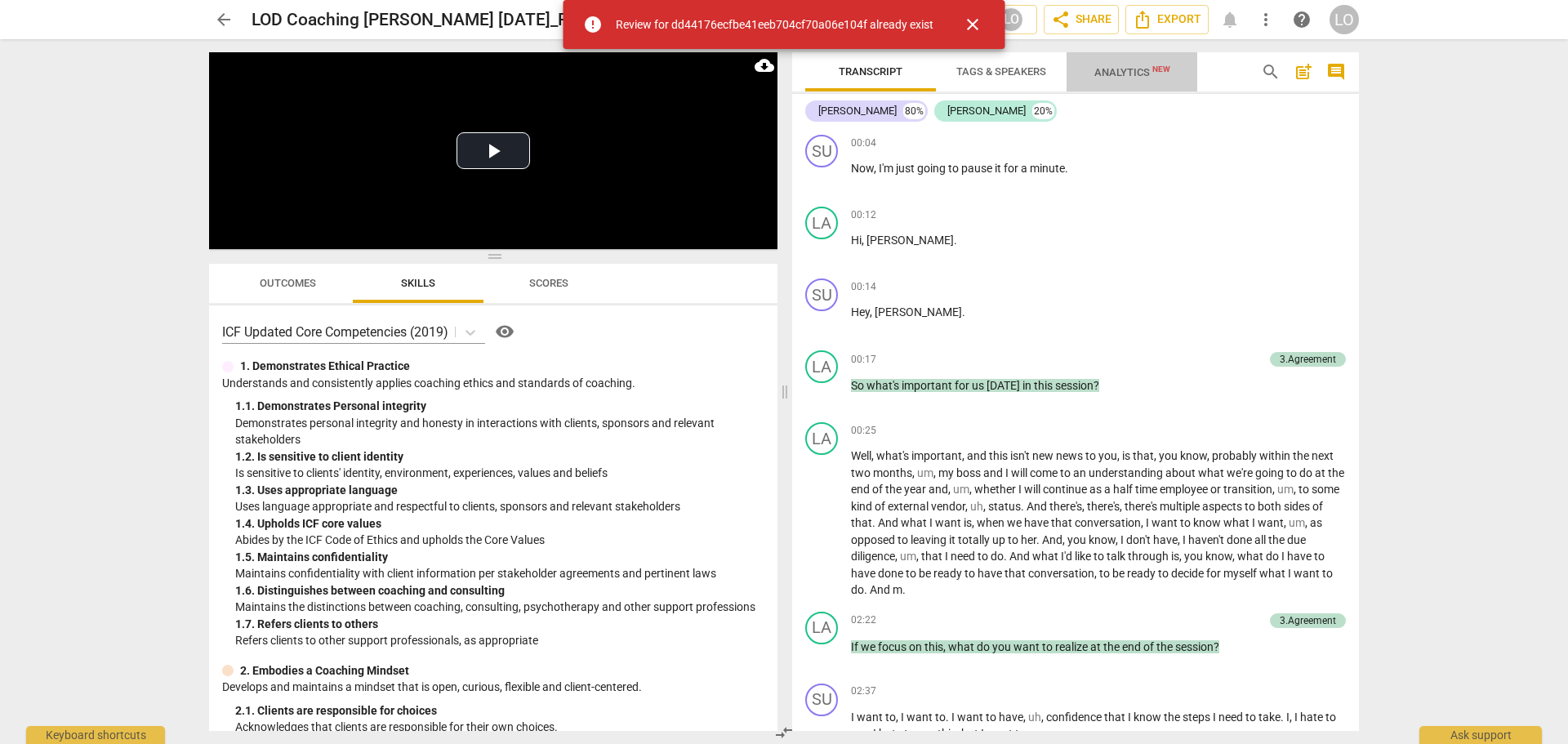
click at [1125, 67] on span "Analytics New" at bounding box center [1133, 71] width 76 height 12
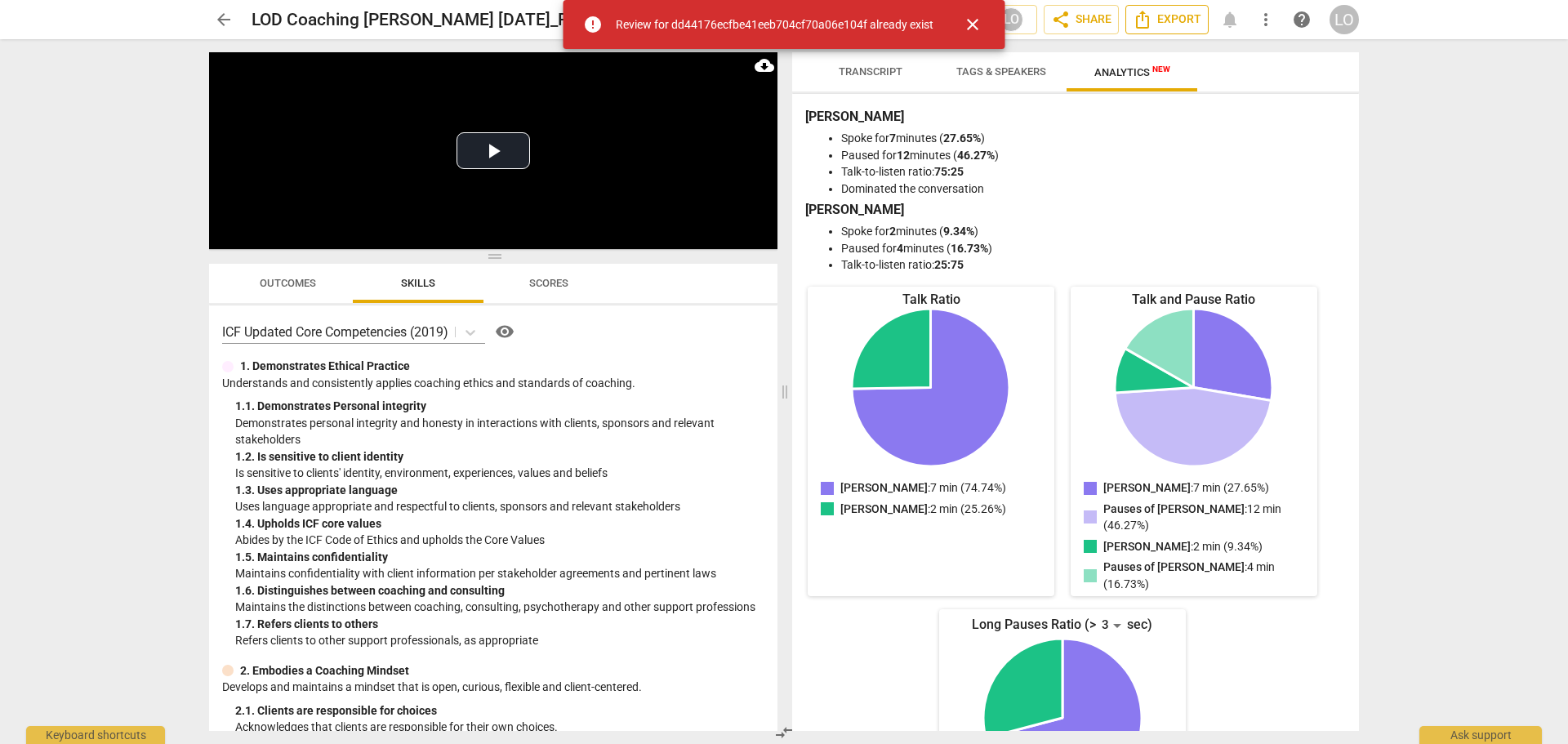
click at [1166, 17] on span "Export" at bounding box center [1167, 19] width 68 height 19
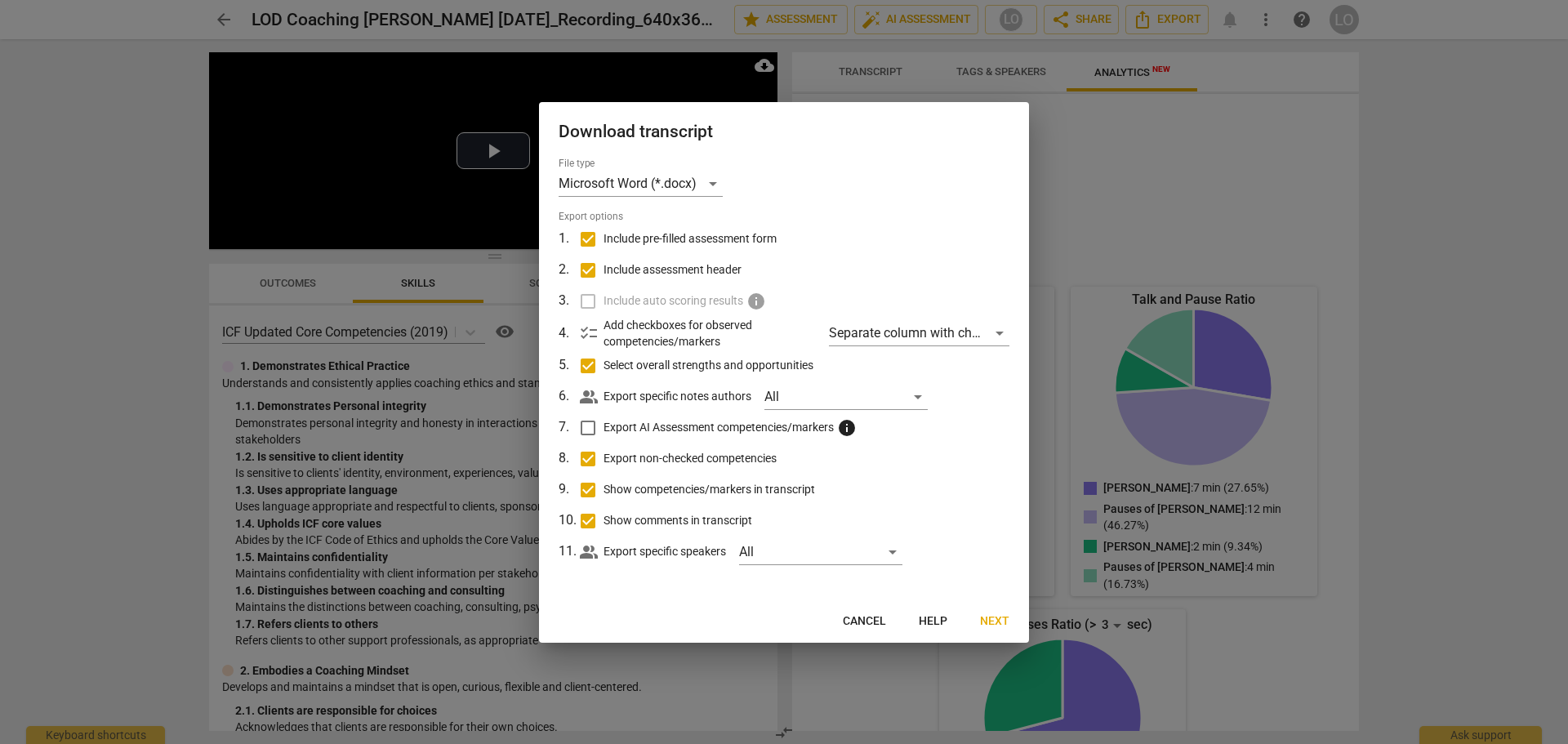
click at [997, 616] on span "Next" at bounding box center [995, 622] width 30 height 17
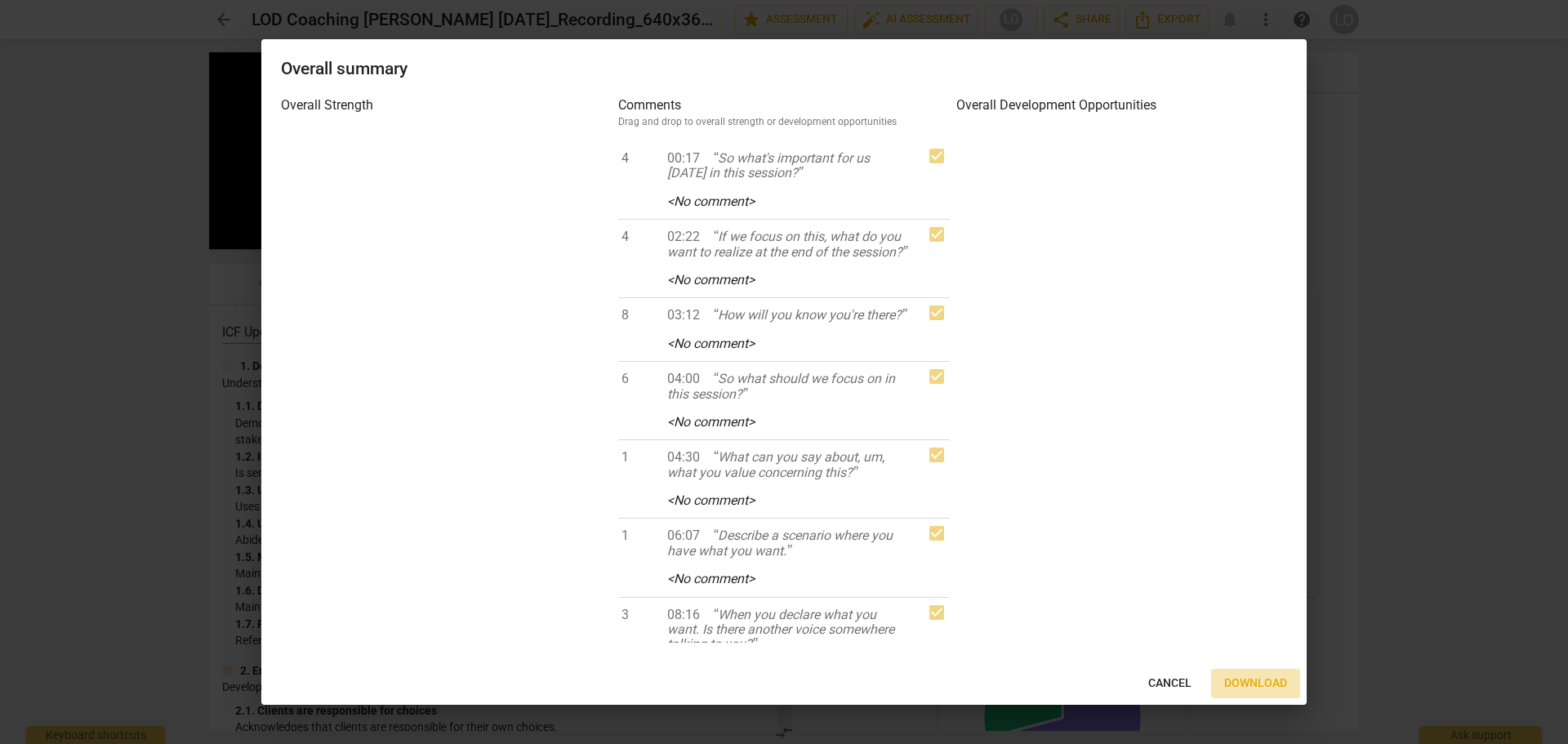
click at [1255, 676] on span "Download" at bounding box center [1256, 684] width 63 height 17
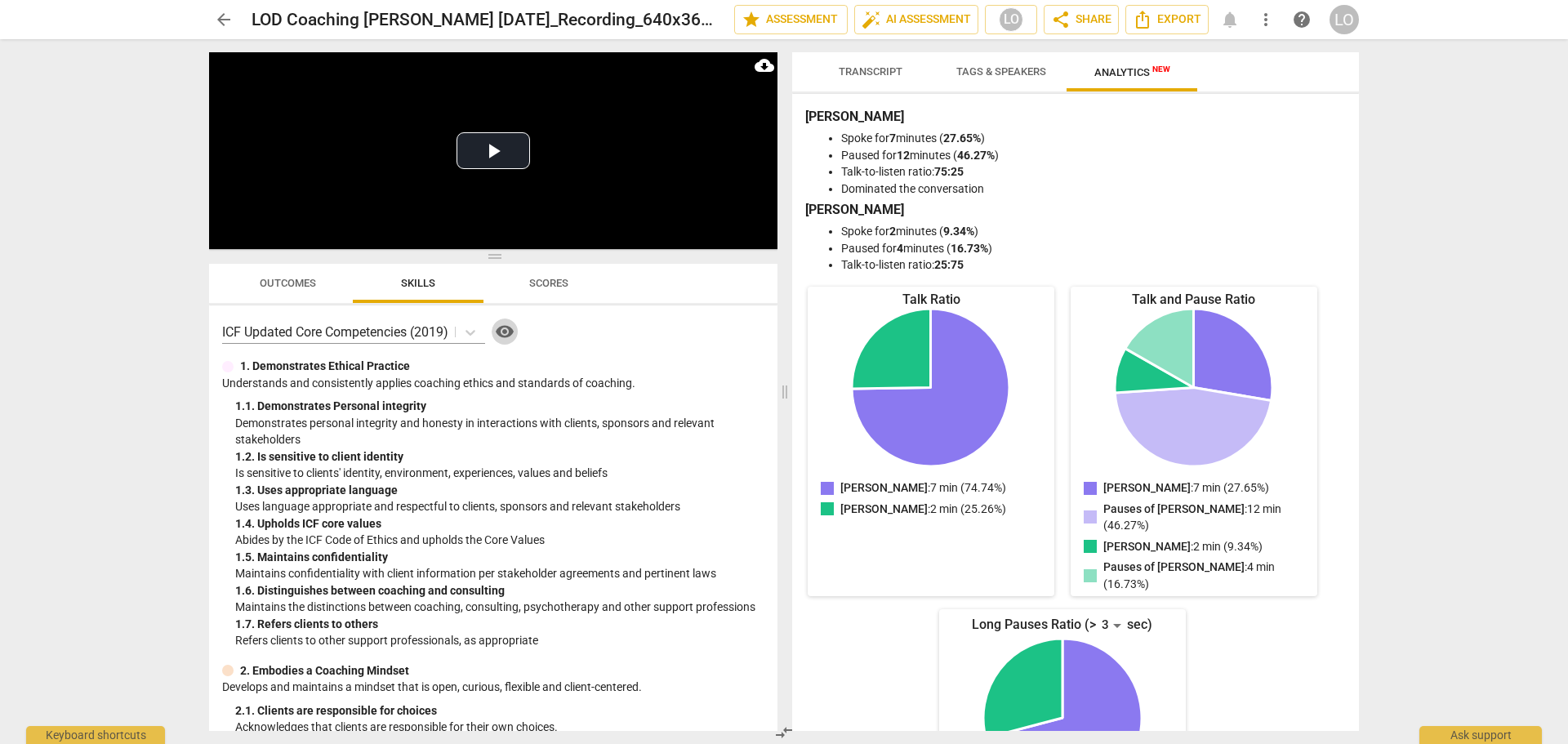
click at [511, 325] on span "visibility" at bounding box center [504, 331] width 19 height 19
click at [1085, 18] on span "share Share" at bounding box center [1081, 19] width 60 height 19
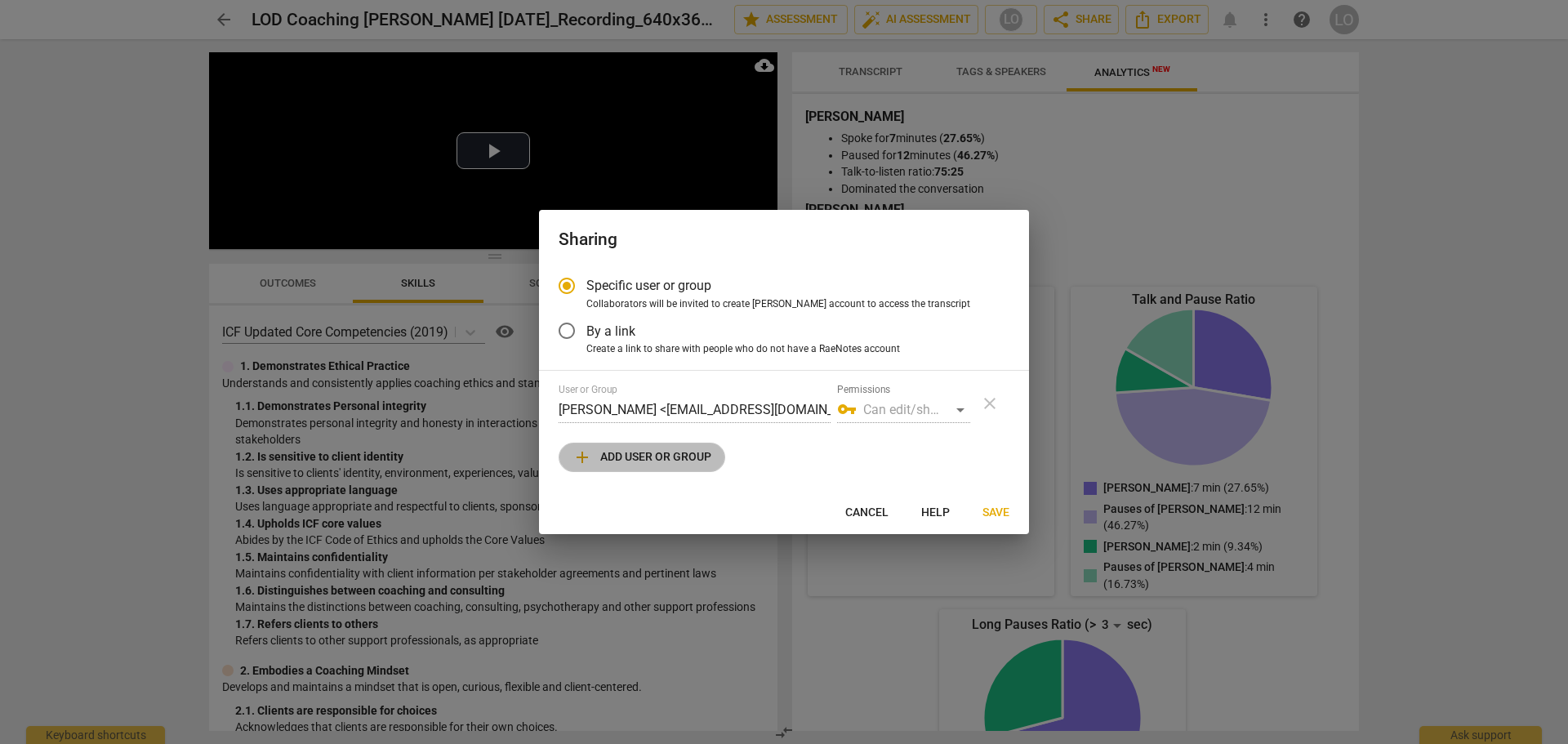
click at [655, 452] on span "add Add user or group" at bounding box center [642, 457] width 139 height 19
radio input "false"
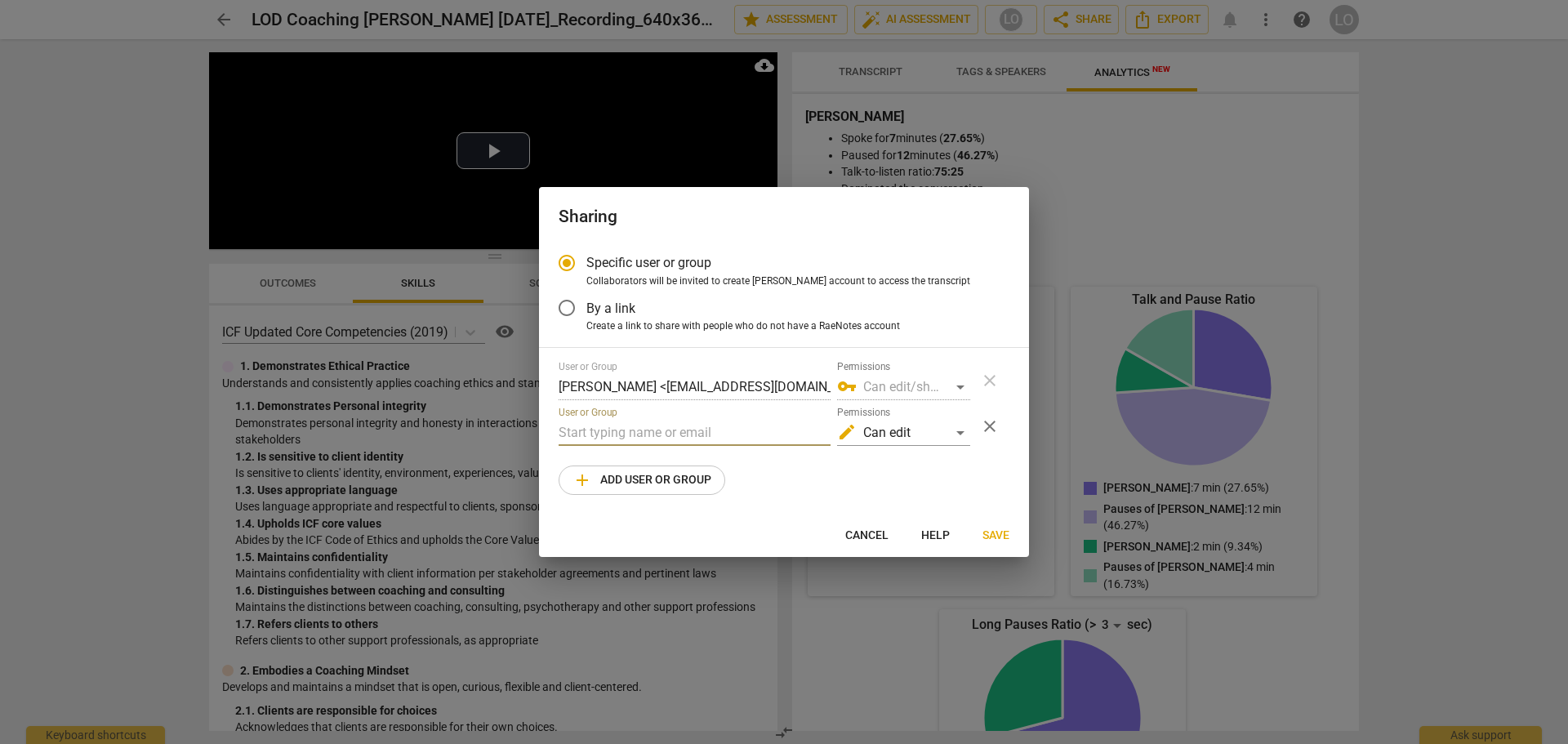
click at [574, 432] on input "text" at bounding box center [695, 433] width 272 height 26
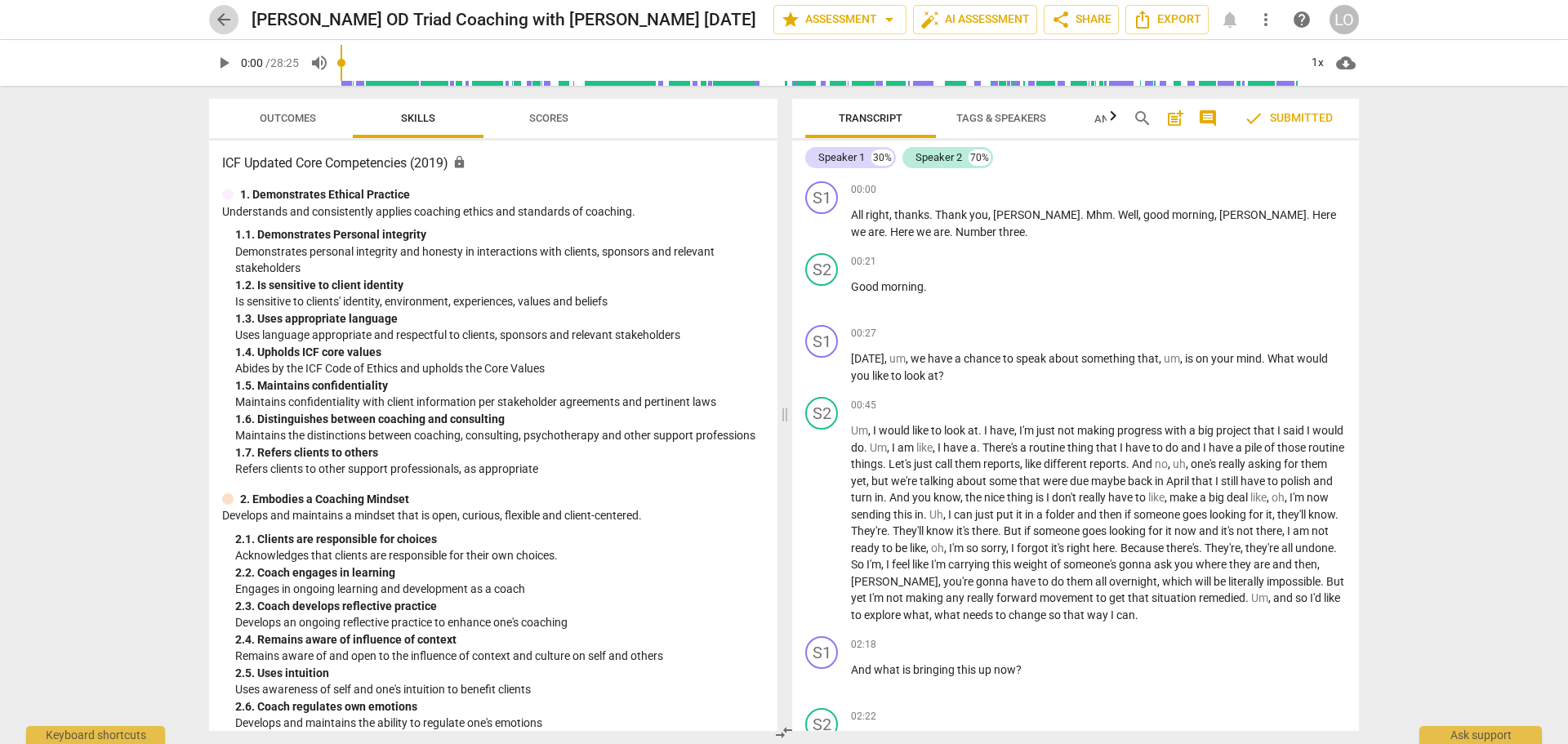
click at [222, 18] on span "arrow_back" at bounding box center [223, 19] width 19 height 19
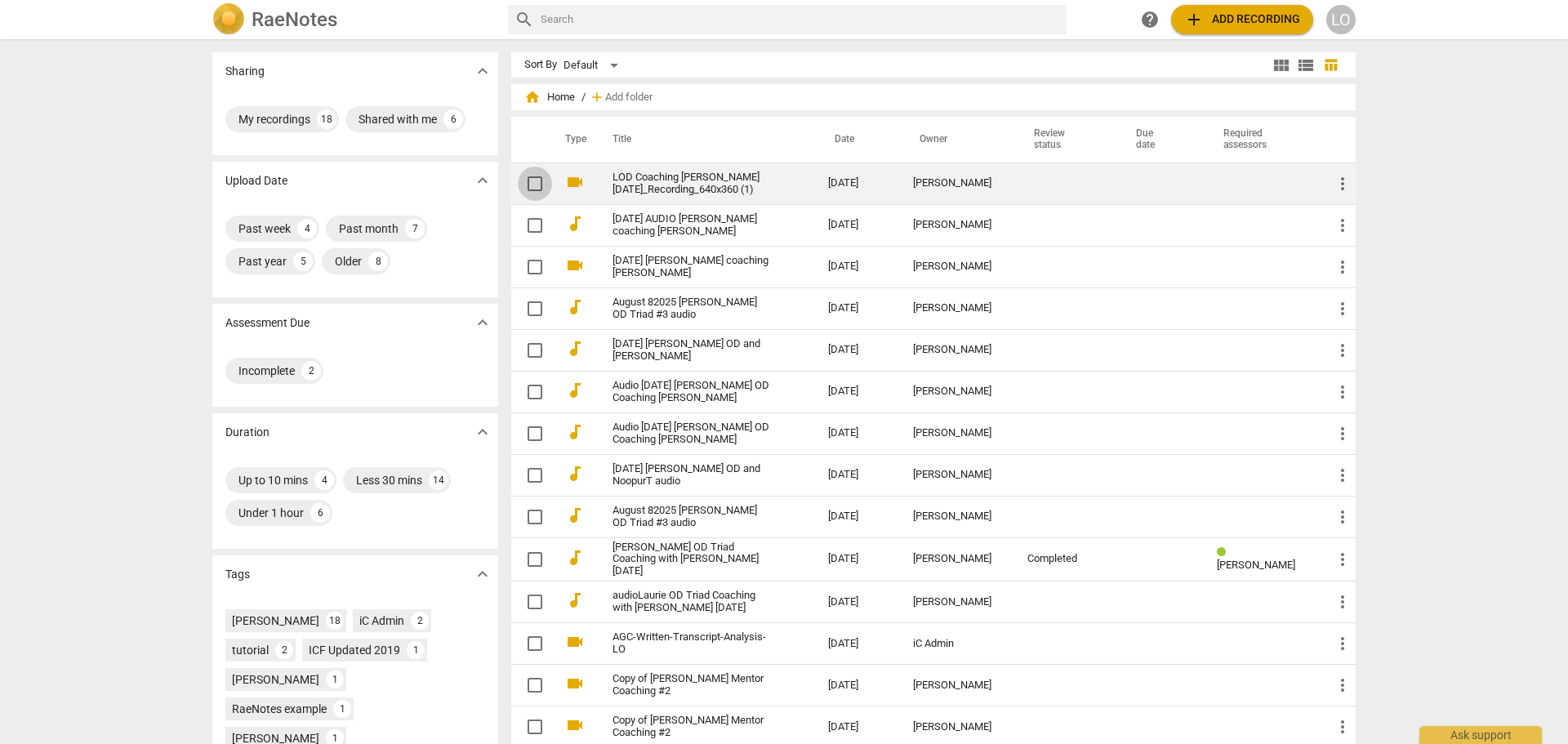
click at [528, 180] on input "checkbox" at bounding box center [535, 183] width 34 height 19
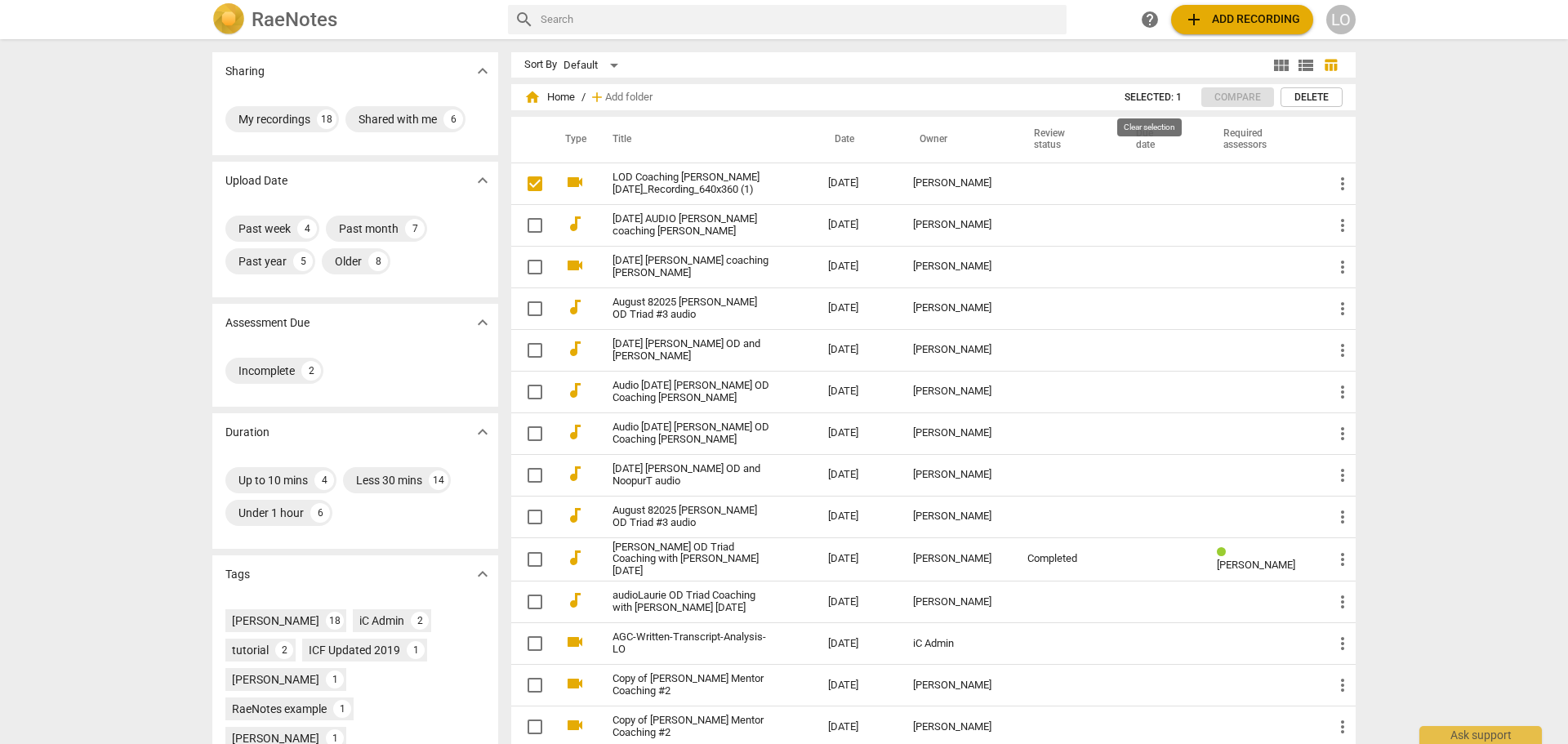
click at [1154, 92] on span "Selected: 1" at bounding box center [1153, 97] width 57 height 14
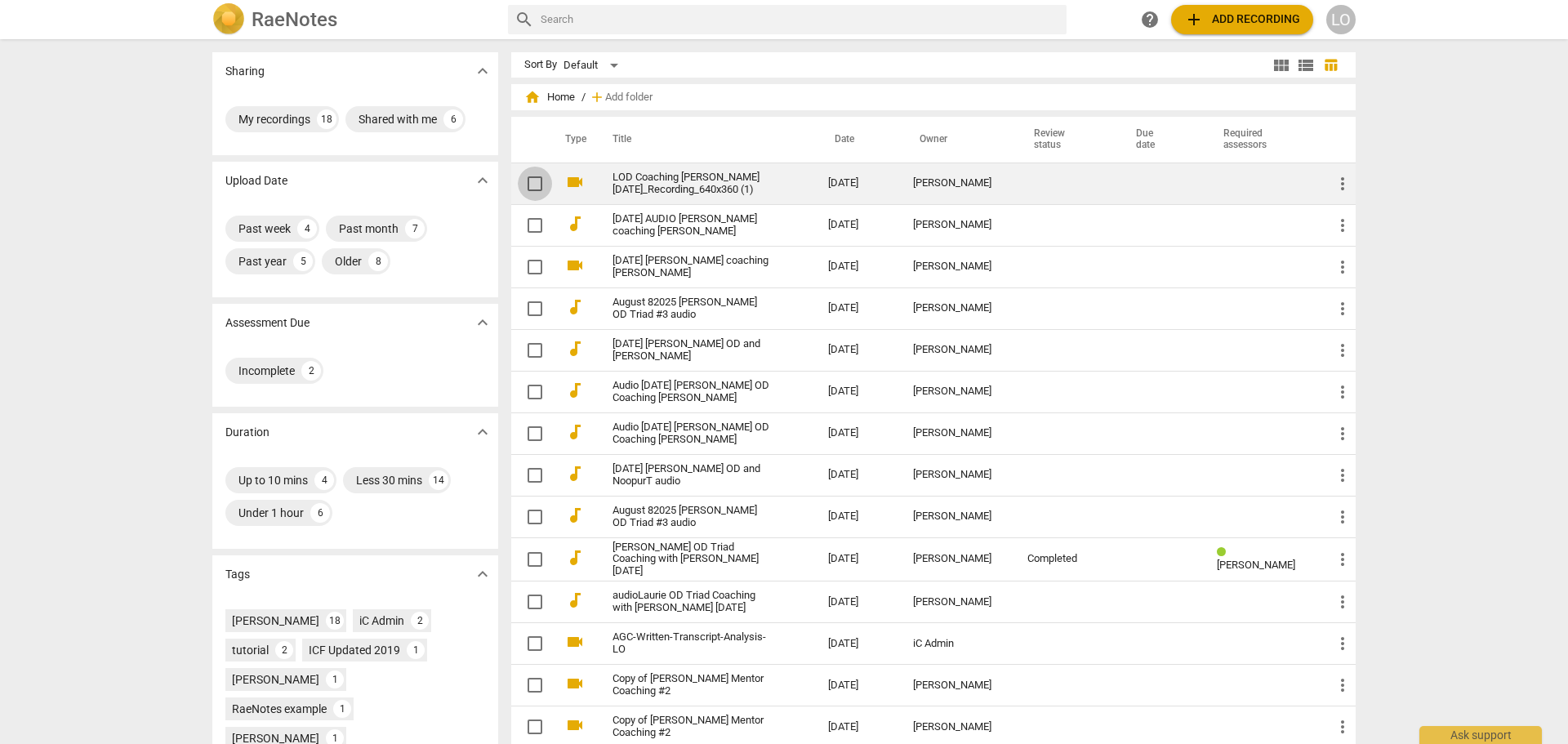
click at [532, 182] on input "checkbox" at bounding box center [535, 183] width 34 height 19
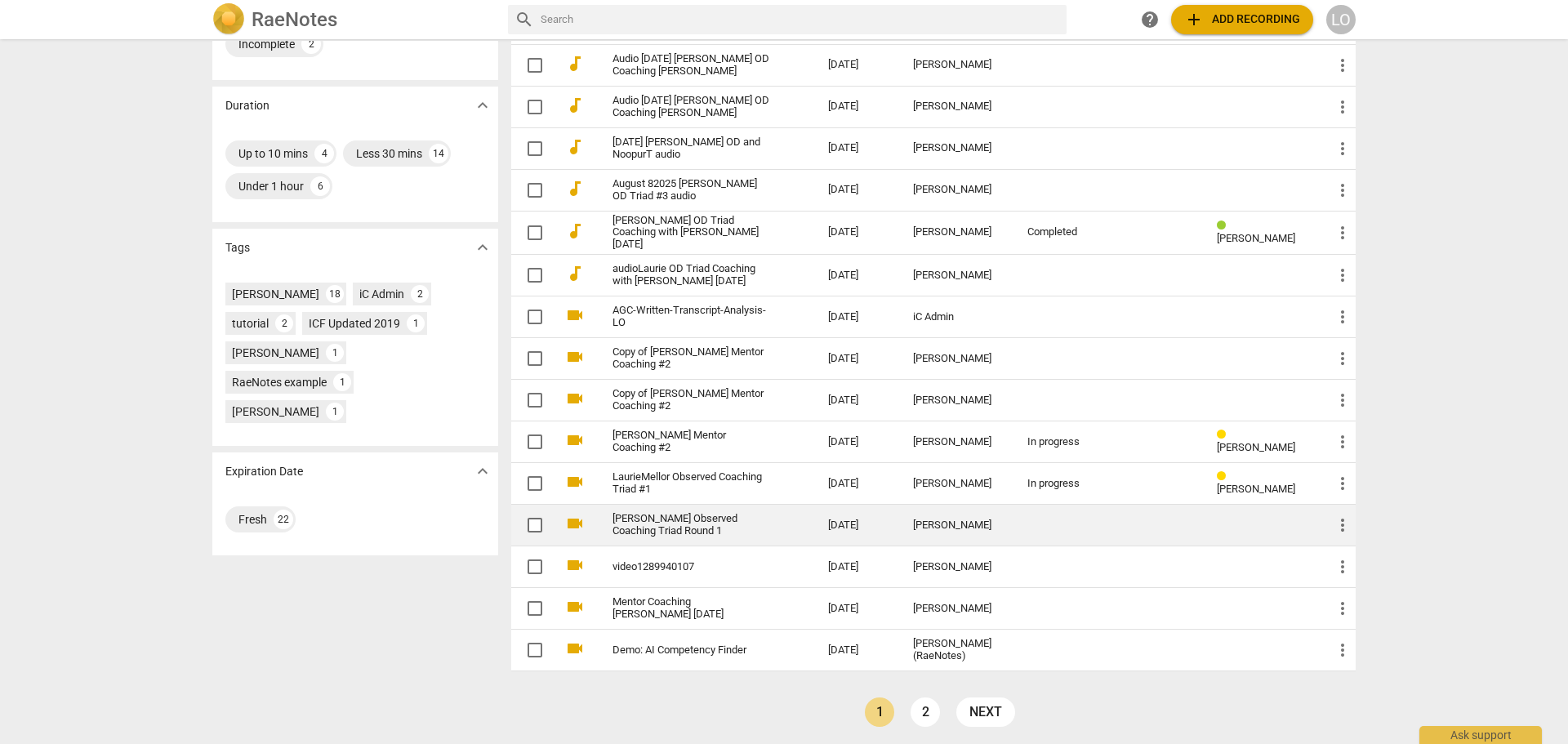
scroll to position [329, 0]
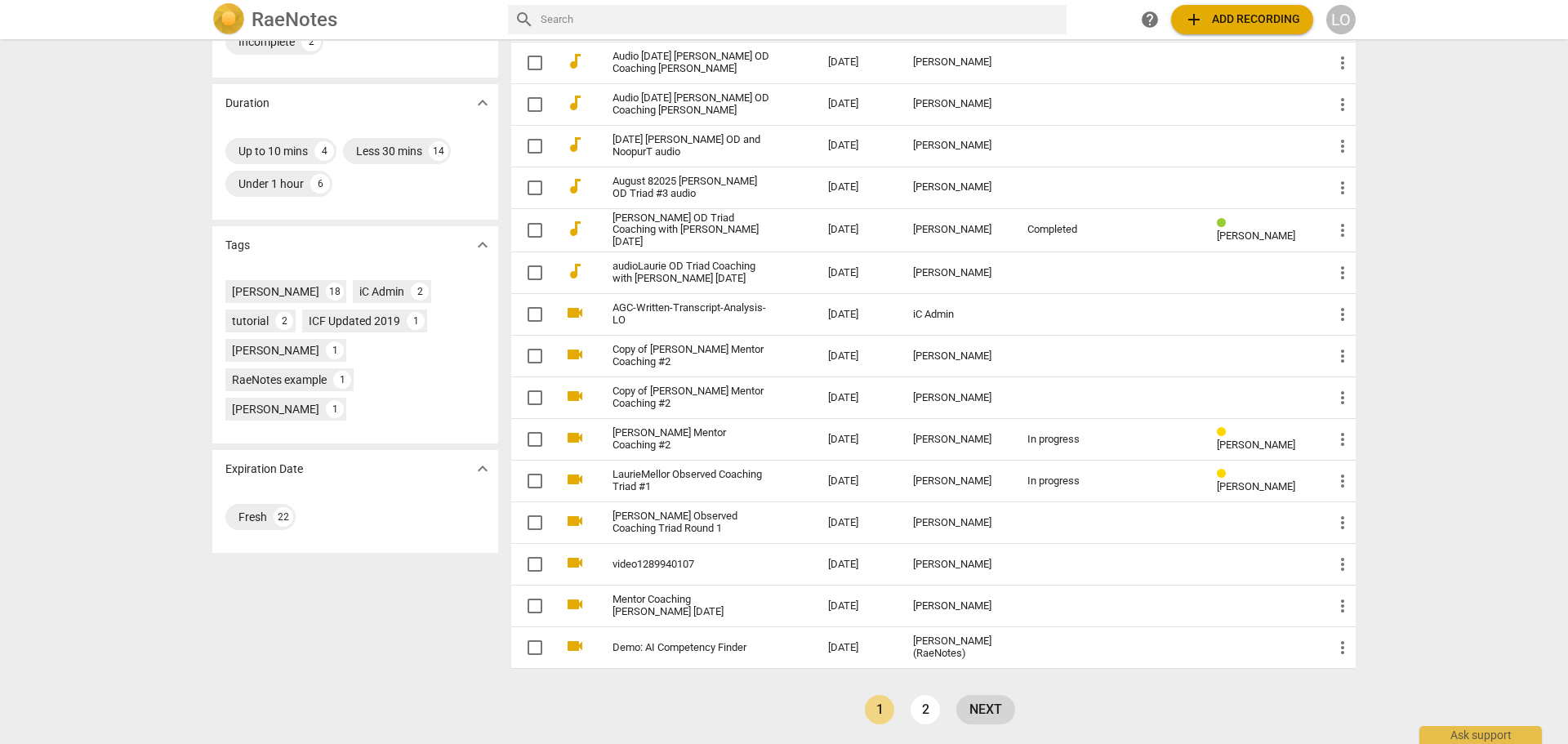
click at [977, 706] on link "next" at bounding box center [986, 710] width 59 height 30
checkbox input "true"
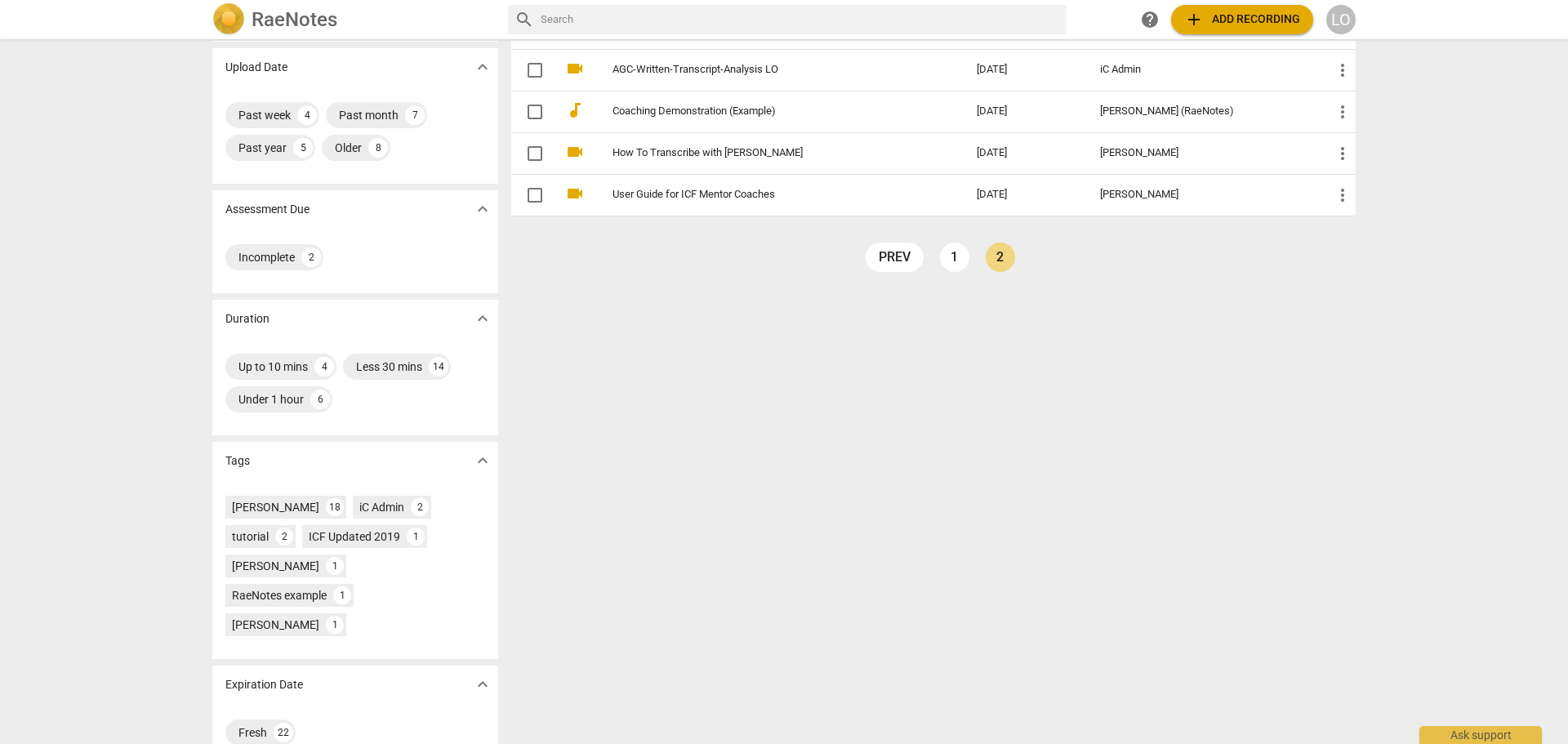
scroll to position [115, 0]
click at [943, 253] on link "1" at bounding box center [955, 255] width 30 height 30
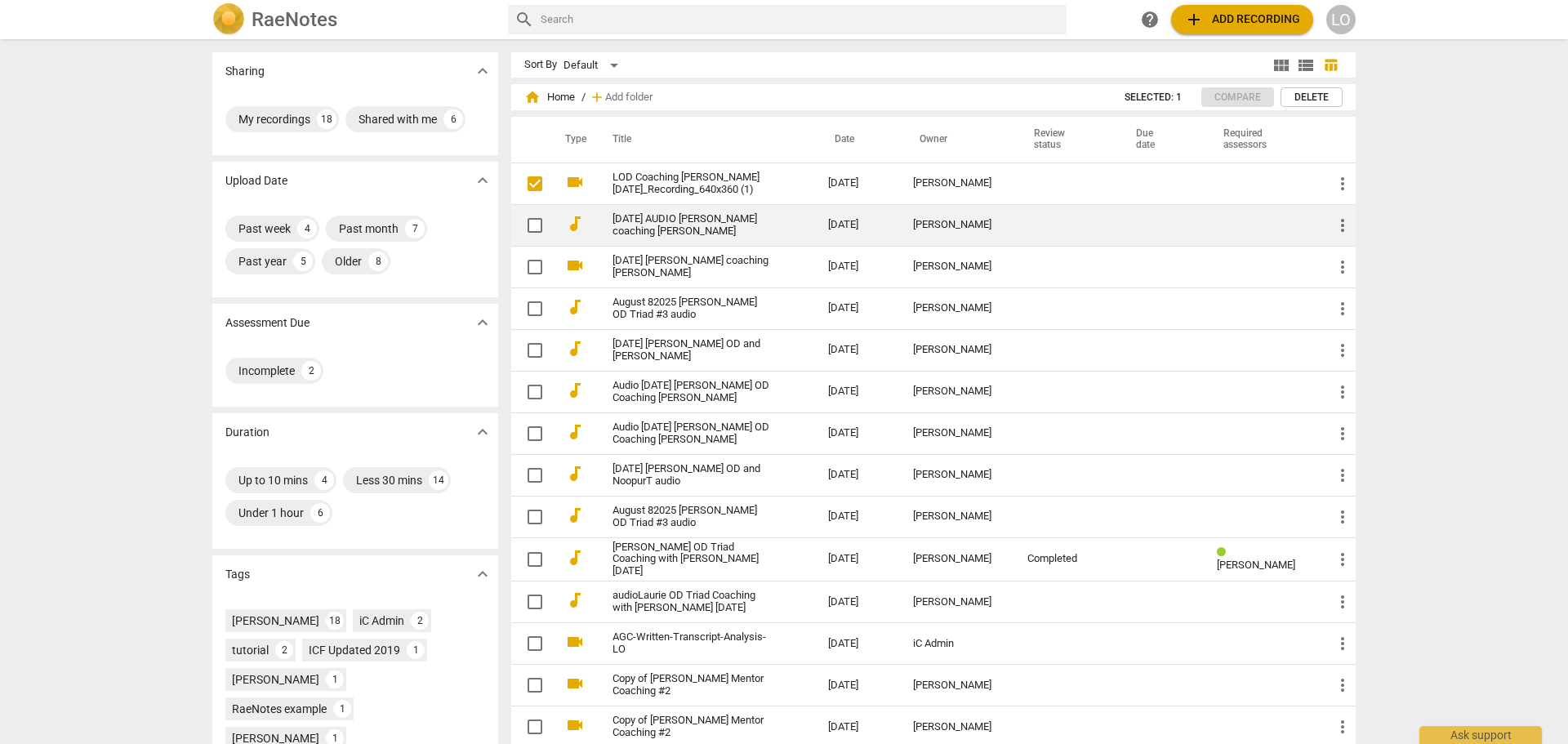
drag, startPoint x: 713, startPoint y: 182, endPoint x: 1061, endPoint y: 240, distance: 352.8
click at [1061, 240] on td at bounding box center [1064, 225] width 101 height 42
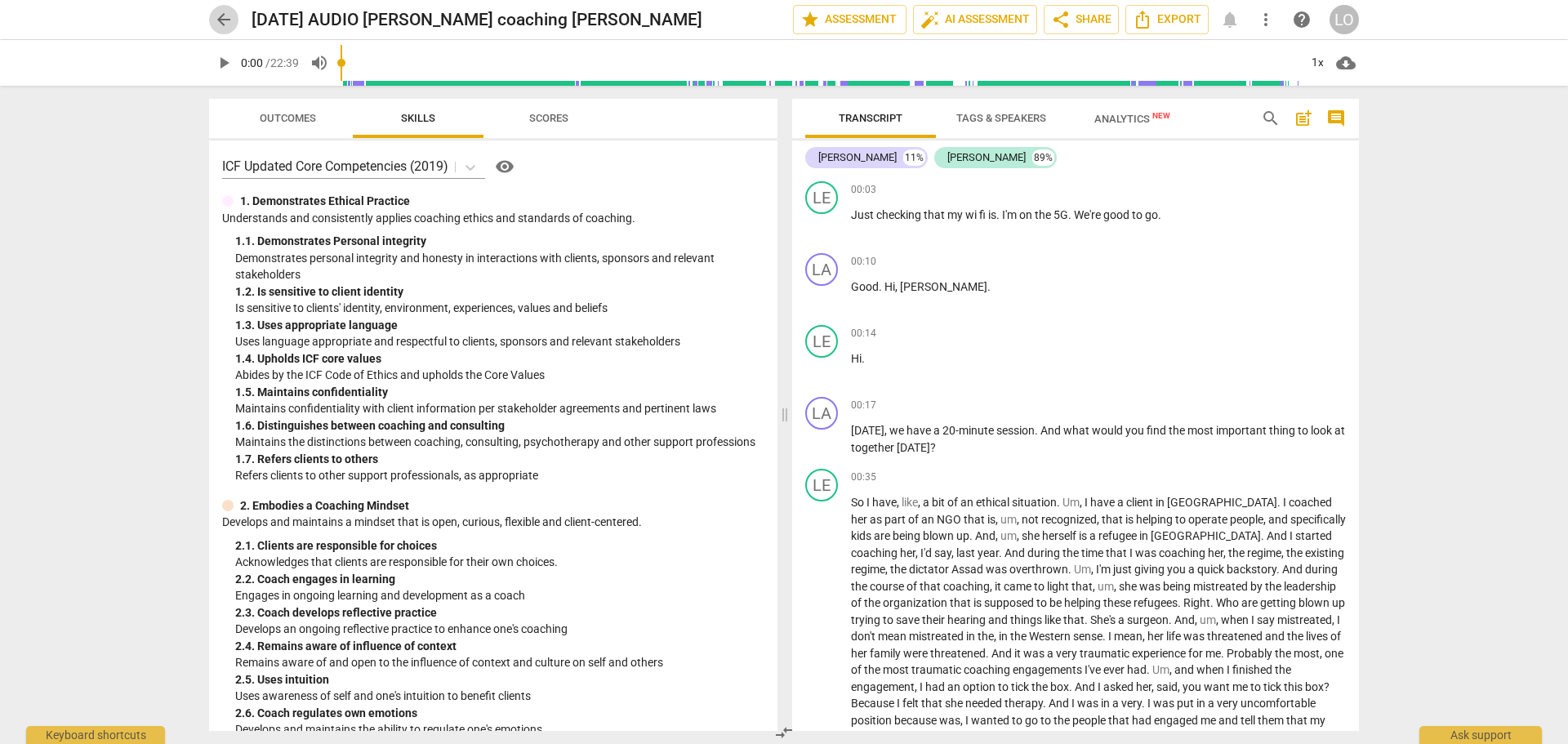
click at [227, 18] on span "arrow_back" at bounding box center [223, 19] width 19 height 19
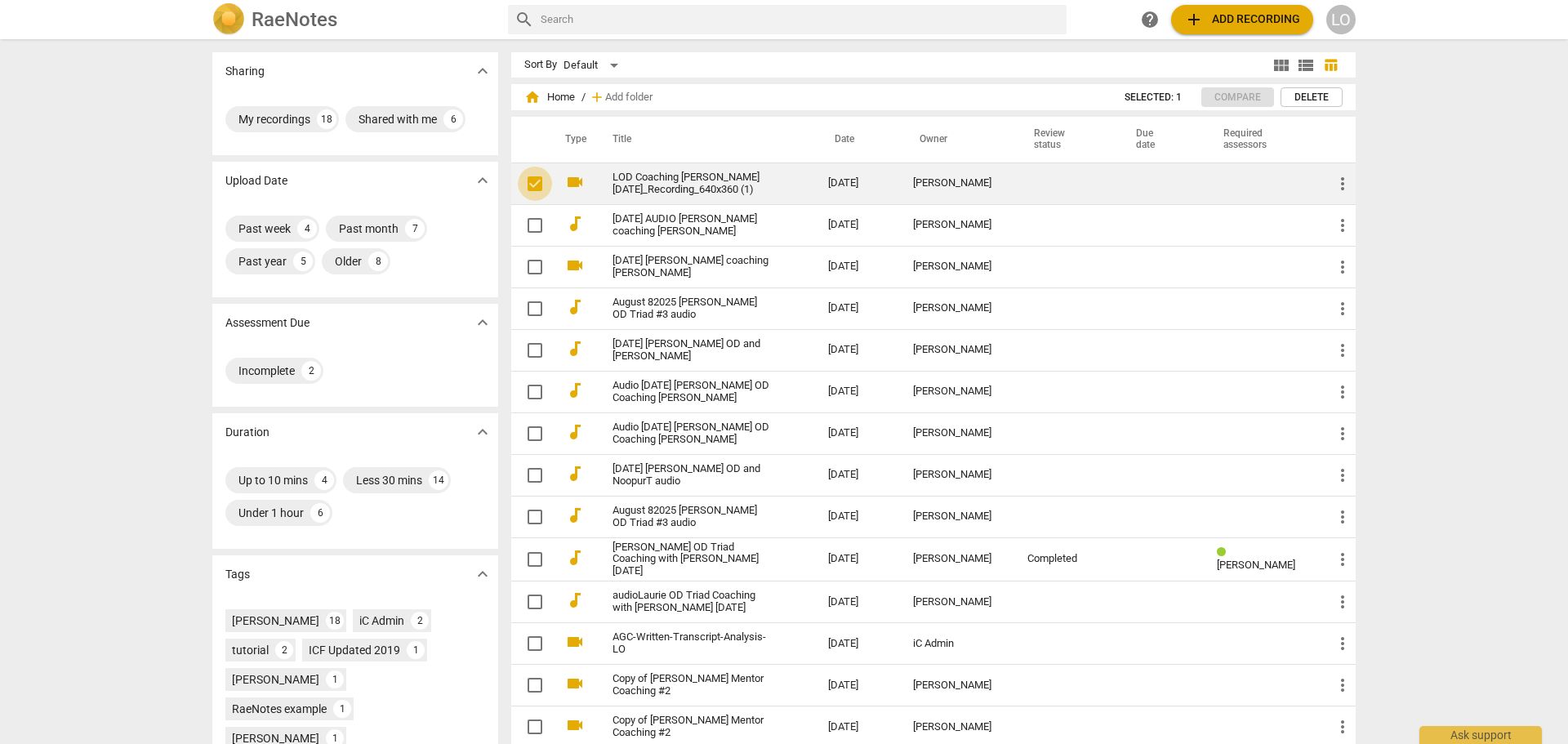
click at [532, 183] on input "checkbox" at bounding box center [535, 183] width 34 height 19
checkbox input "true"
click at [532, 183] on input "checkbox" at bounding box center [535, 183] width 34 height 19
click at [928, 185] on div "[PERSON_NAME]" at bounding box center [957, 183] width 88 height 12
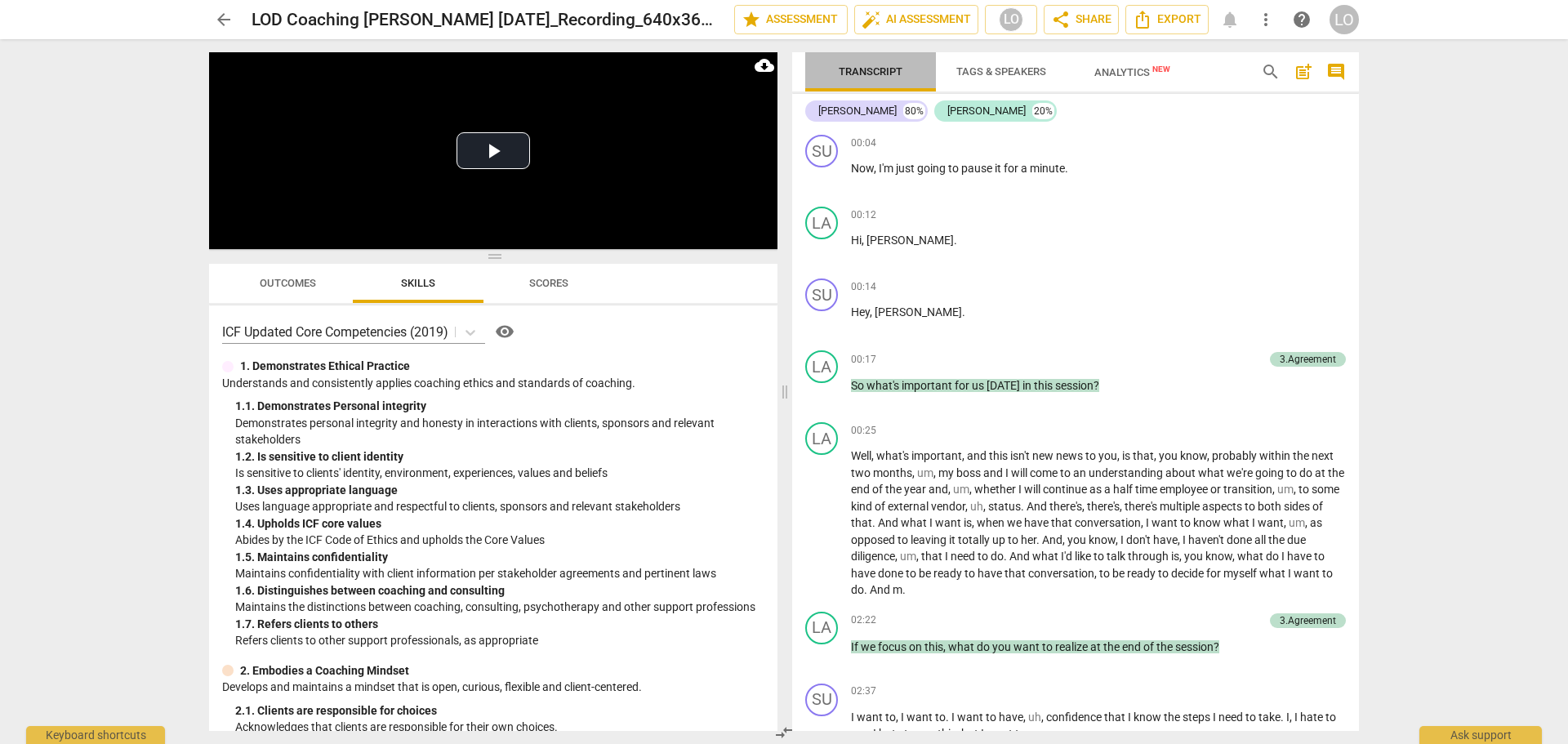
click at [867, 69] on span "Transcript" at bounding box center [870, 71] width 64 height 12
click at [1083, 16] on span "share Share" at bounding box center [1081, 19] width 60 height 19
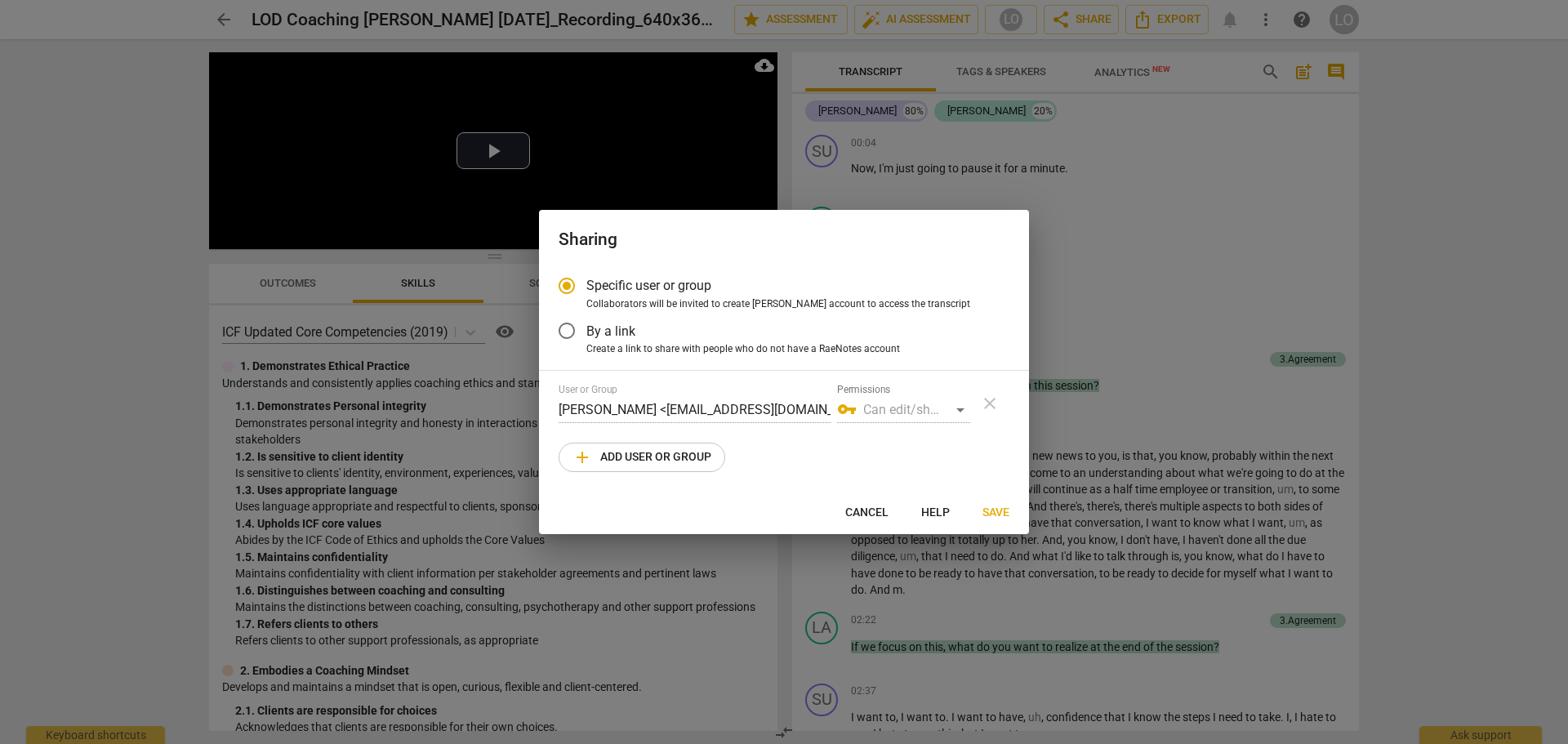
click at [642, 453] on span "add Add user or group" at bounding box center [642, 457] width 139 height 19
radio input "false"
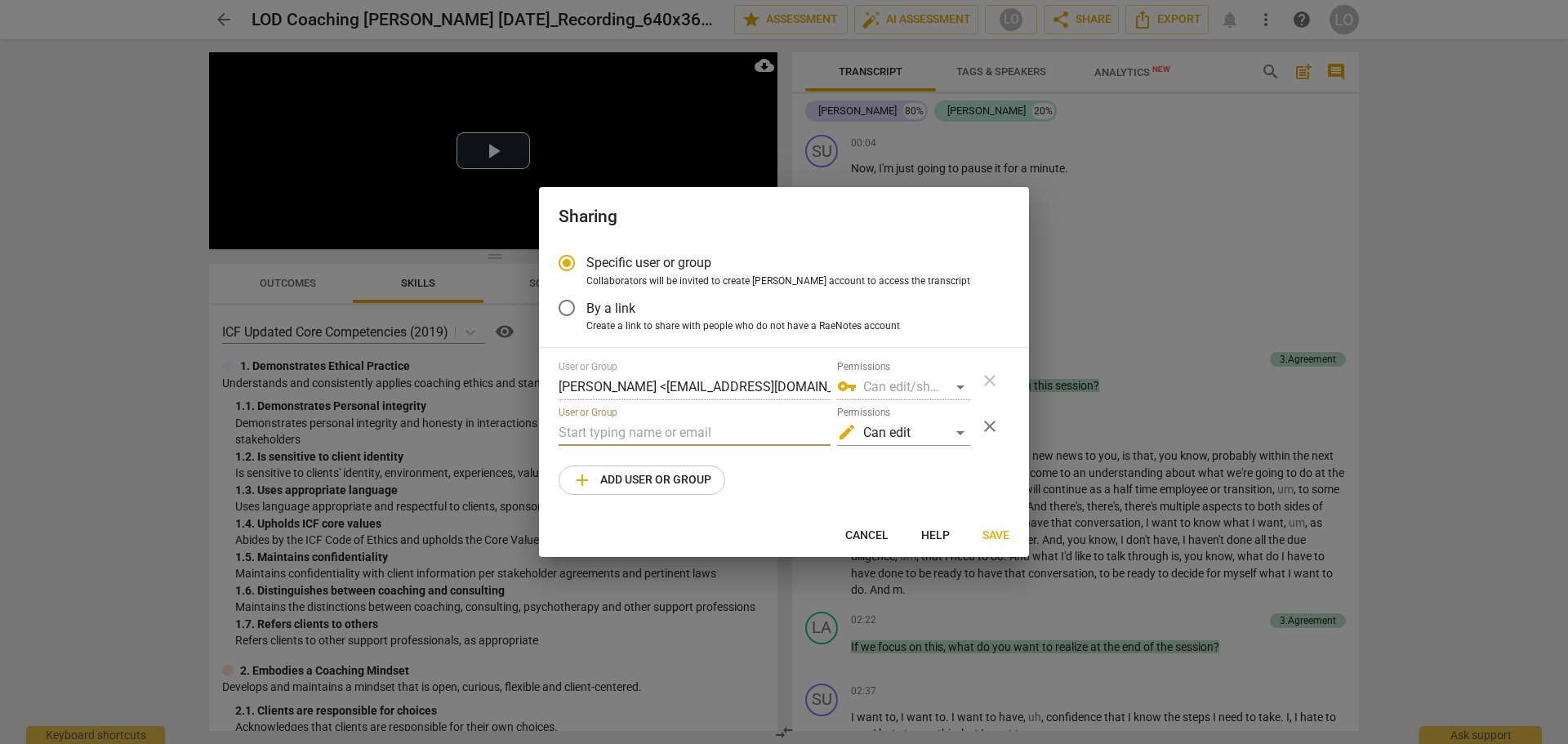
click at [563, 428] on input "text" at bounding box center [695, 433] width 272 height 26
paste input "https://1drv.ms/f/c/571bd122940c4291/Eo4WhmJhfUpIl0USdRdt4XUBQ5eHZBXAWf96WET9Ab…"
drag, startPoint x: 561, startPoint y: 431, endPoint x: 831, endPoint y: 429, distance: 270.0
click at [831, 429] on div "User or Group https://1drv.ms/f/c/571bd122940c4291/Eo4WhmJhfUpIl0USdRdt4XUBQ5eH…" at bounding box center [765, 427] width 412 height 39
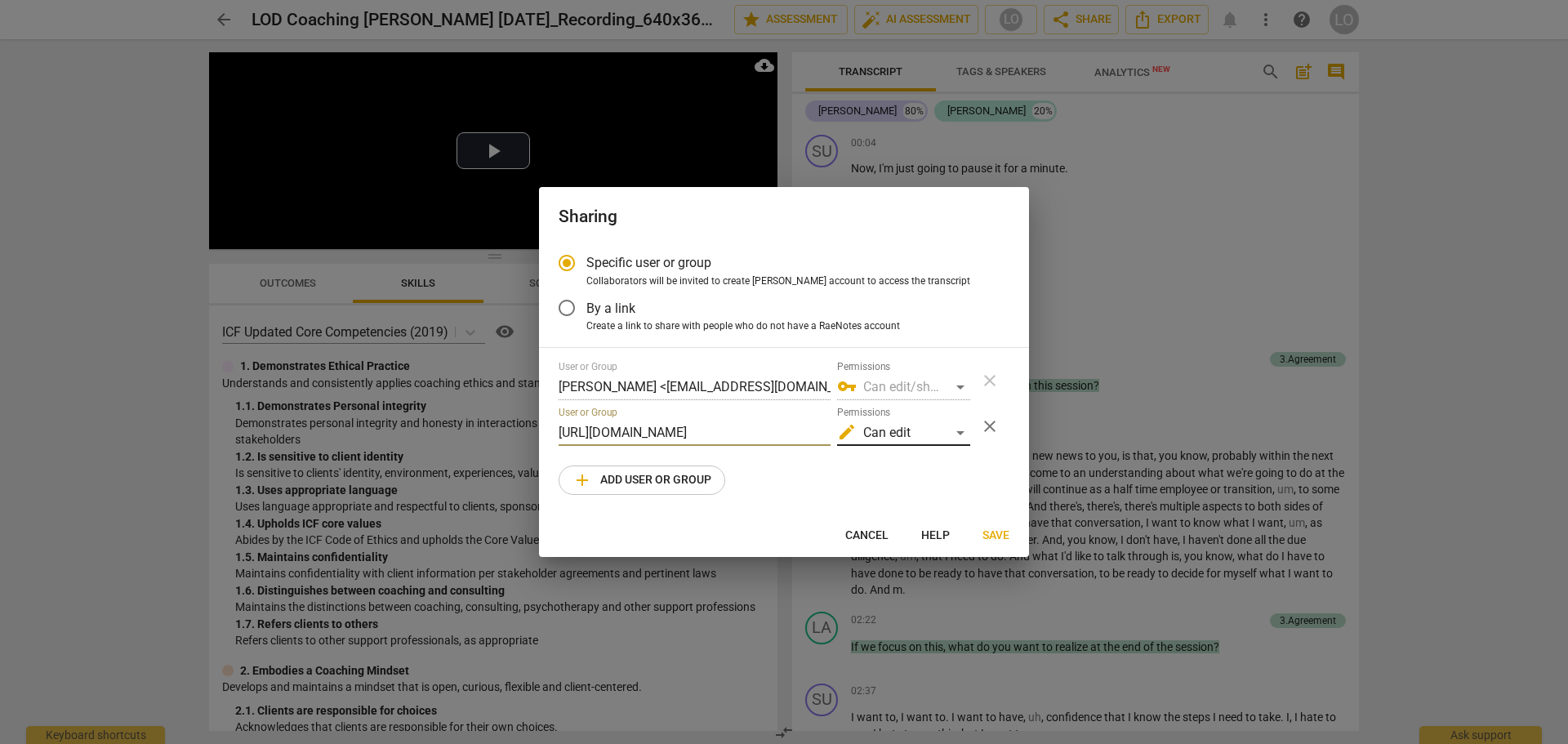
scroll to position [0, 112]
type input "https://1drv.ms/f/c/571bd122940c4291/Eo4WhmJhfUpIl0USdRdt"
drag, startPoint x: 831, startPoint y: 428, endPoint x: 629, endPoint y: 424, distance: 202.0
click at [701, 420] on div "User or Group https://1drv.ms/f/c/571bd122940c4291/Eo4WhmJhfUpIl0USdRdt Permiss…" at bounding box center [765, 427] width 412 height 39
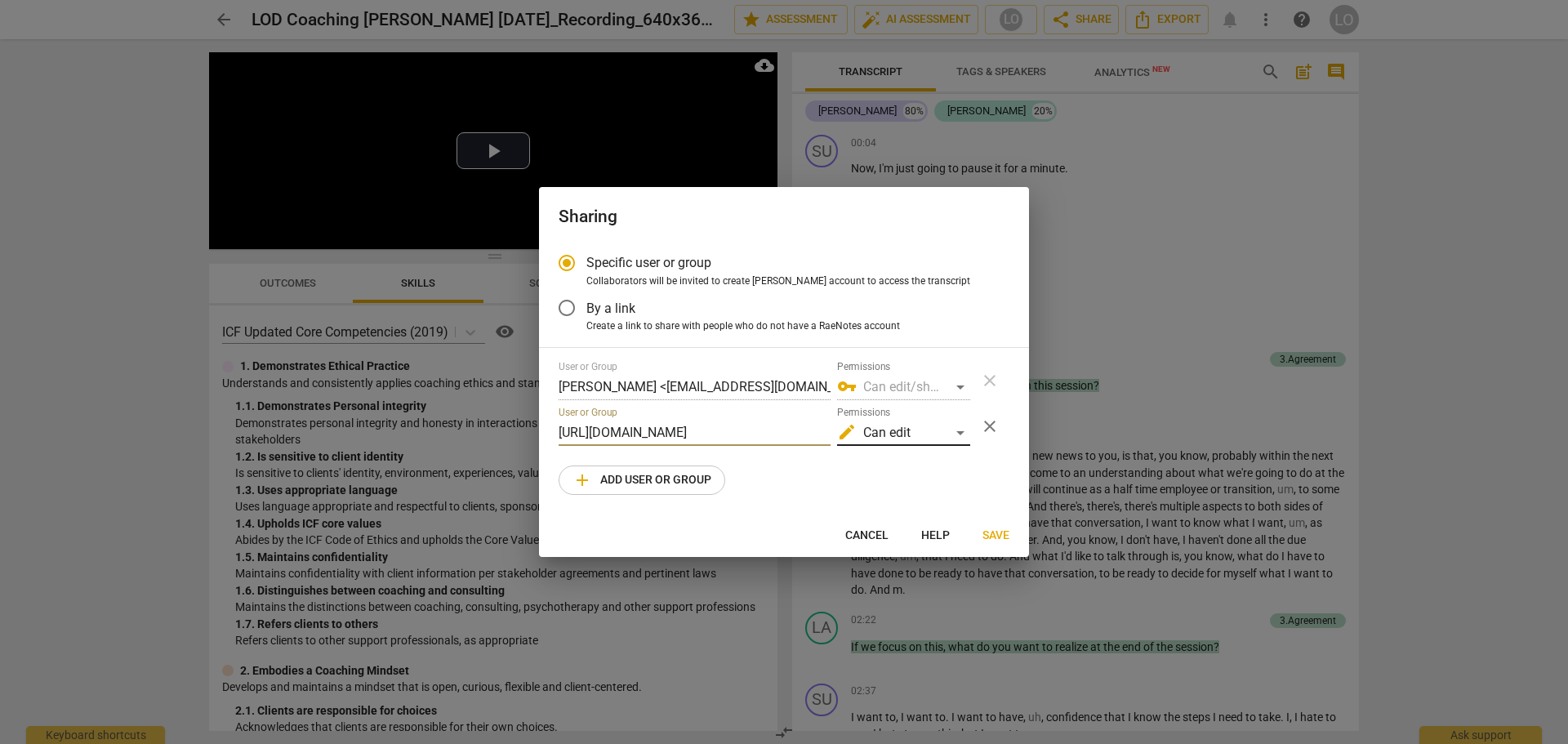
scroll to position [0, 112]
drag, startPoint x: 559, startPoint y: 427, endPoint x: 840, endPoint y: 433, distance: 281.1
click at [840, 433] on div "User or Group https://1drv.ms/f/c/571bd122940c4291/Eo4WhmJhfUpIl0USdRdt Permiss…" at bounding box center [765, 427] width 412 height 39
click at [869, 382] on div "vpn_key Can edit/share" at bounding box center [904, 387] width 133 height 26
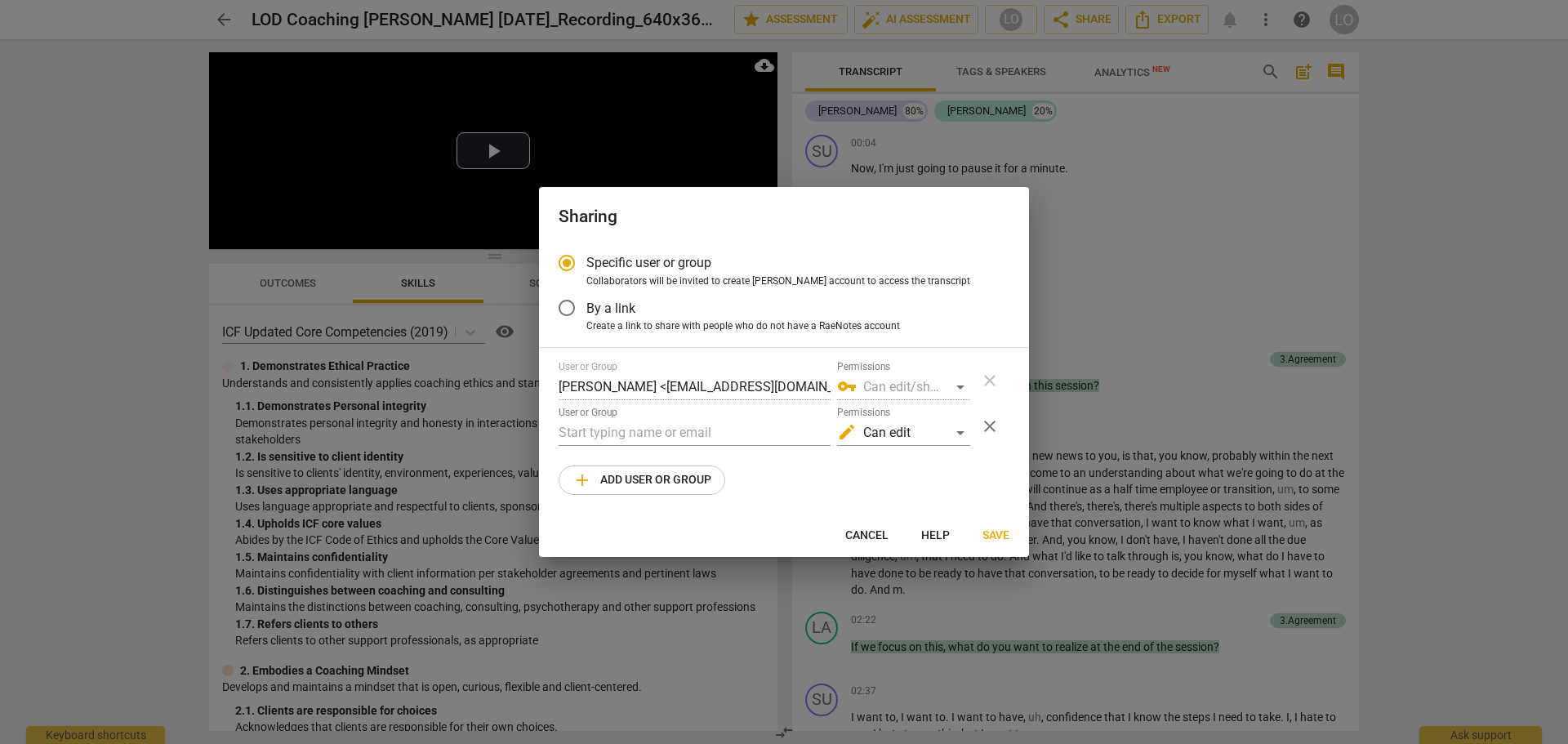
click at [921, 386] on div "vpn_key Can edit/share" at bounding box center [904, 387] width 133 height 26
click at [990, 376] on div "User or Group Laurie O'Donnell <laurieodonnell53@gmail.com> Permissions vpn_key…" at bounding box center [784, 380] width 451 height 39
click at [957, 385] on div "vpn_key Can edit/share" at bounding box center [904, 387] width 133 height 26
click at [934, 532] on span "Help" at bounding box center [936, 536] width 29 height 17
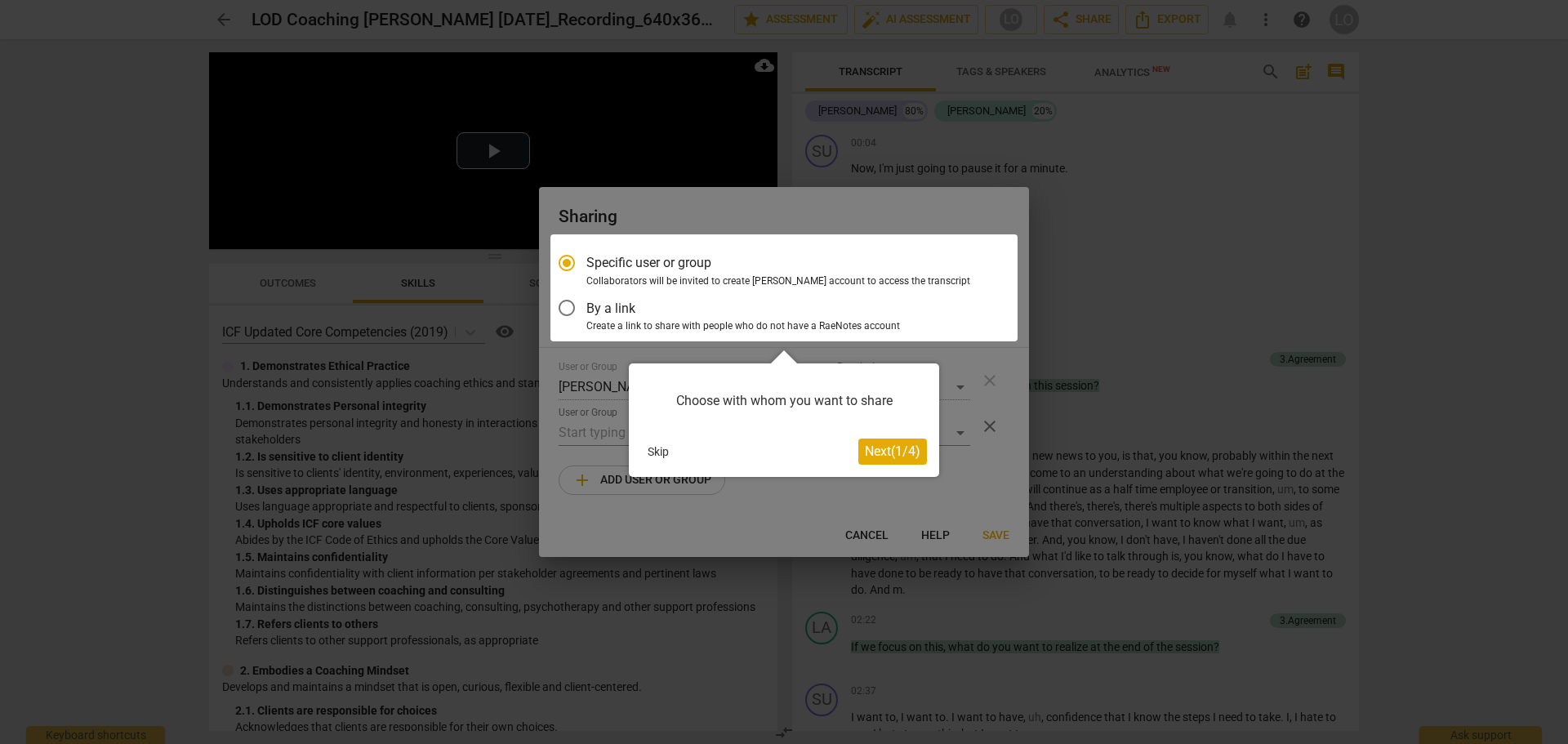
drag, startPoint x: 563, startPoint y: 257, endPoint x: 573, endPoint y: 259, distance: 10.2
click at [566, 258] on div at bounding box center [784, 288] width 467 height 107
click at [884, 444] on span "Next ( 1 / 4 )" at bounding box center [893, 451] width 56 height 16
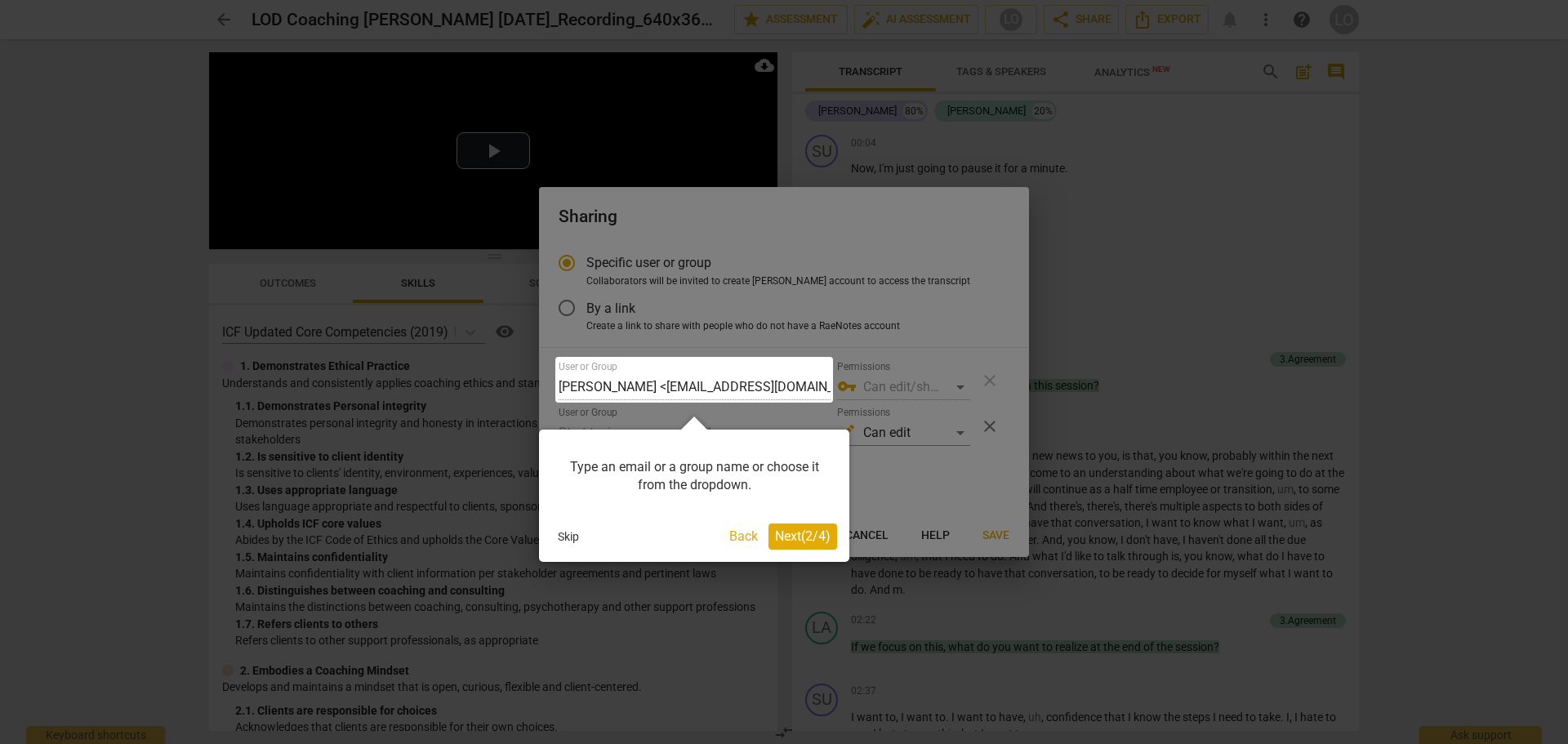
click at [788, 536] on span "Next ( 2 / 4 )" at bounding box center [803, 536] width 56 height 16
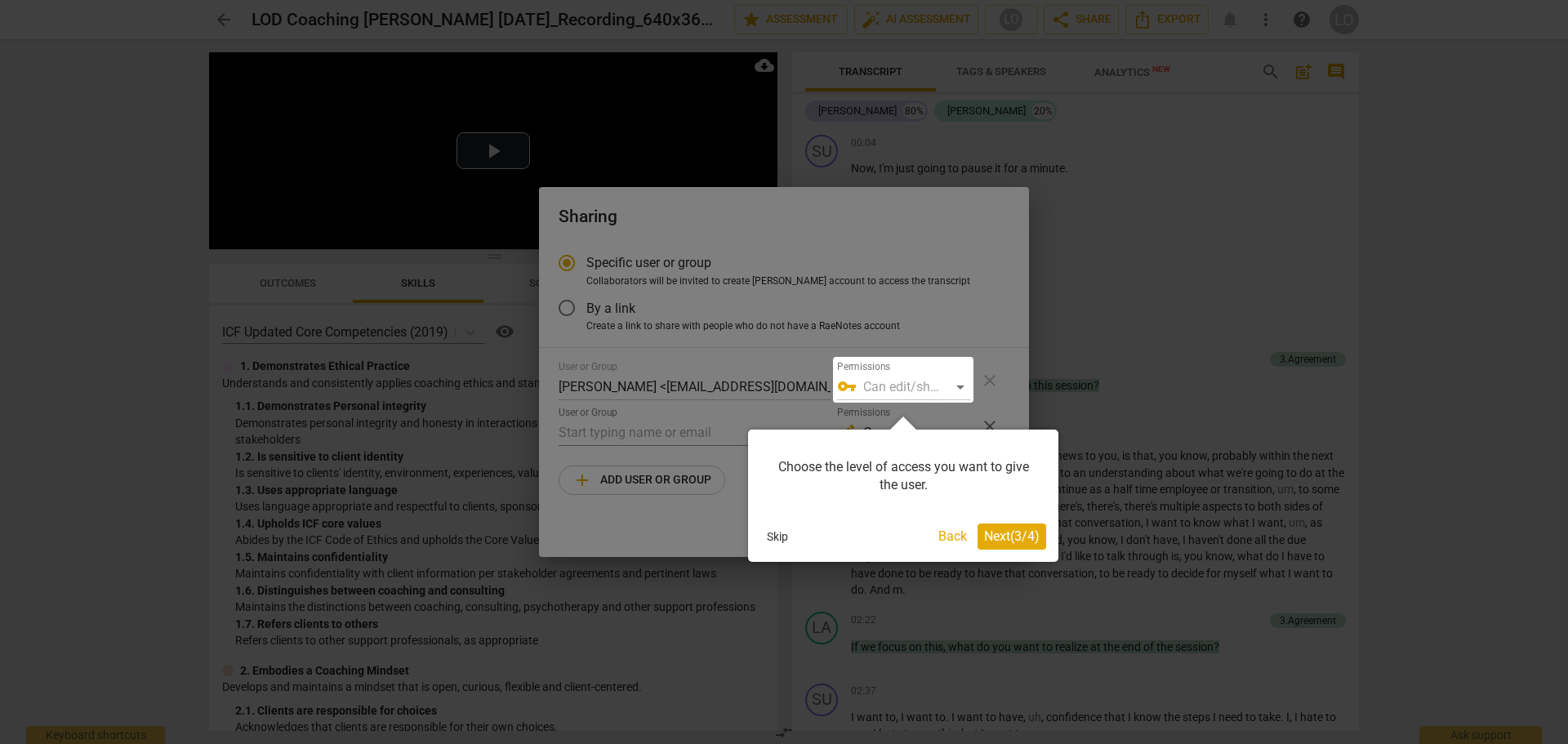
click at [998, 533] on span "Next ( 3 / 4 )" at bounding box center [1012, 536] width 56 height 16
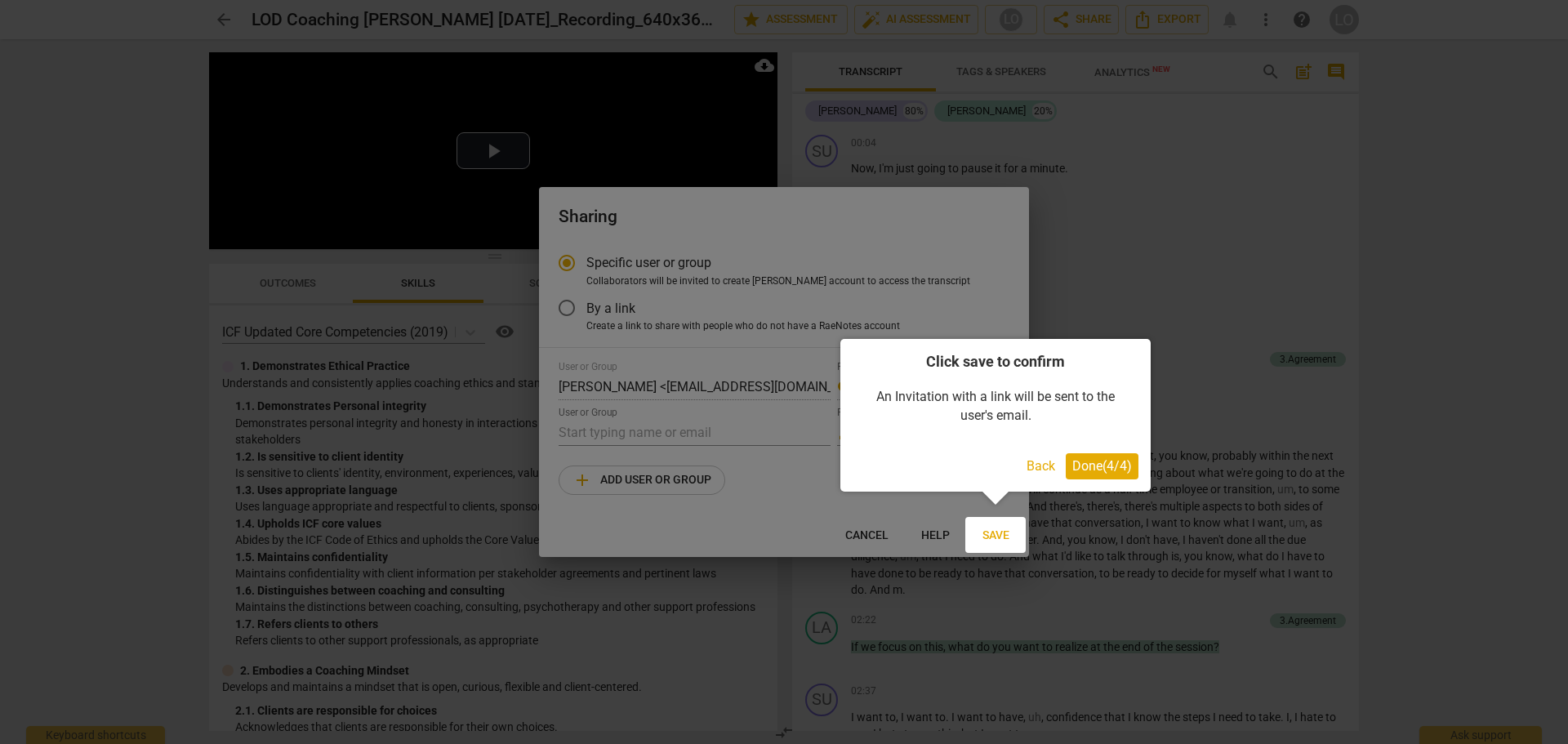
click at [762, 386] on div at bounding box center [784, 372] width 1568 height 744
drag, startPoint x: 798, startPoint y: 479, endPoint x: 802, endPoint y: 468, distance: 11.7
click at [799, 479] on div at bounding box center [784, 372] width 1568 height 744
click at [1091, 461] on span "Done ( 4 / 4 )" at bounding box center [1102, 465] width 59 height 16
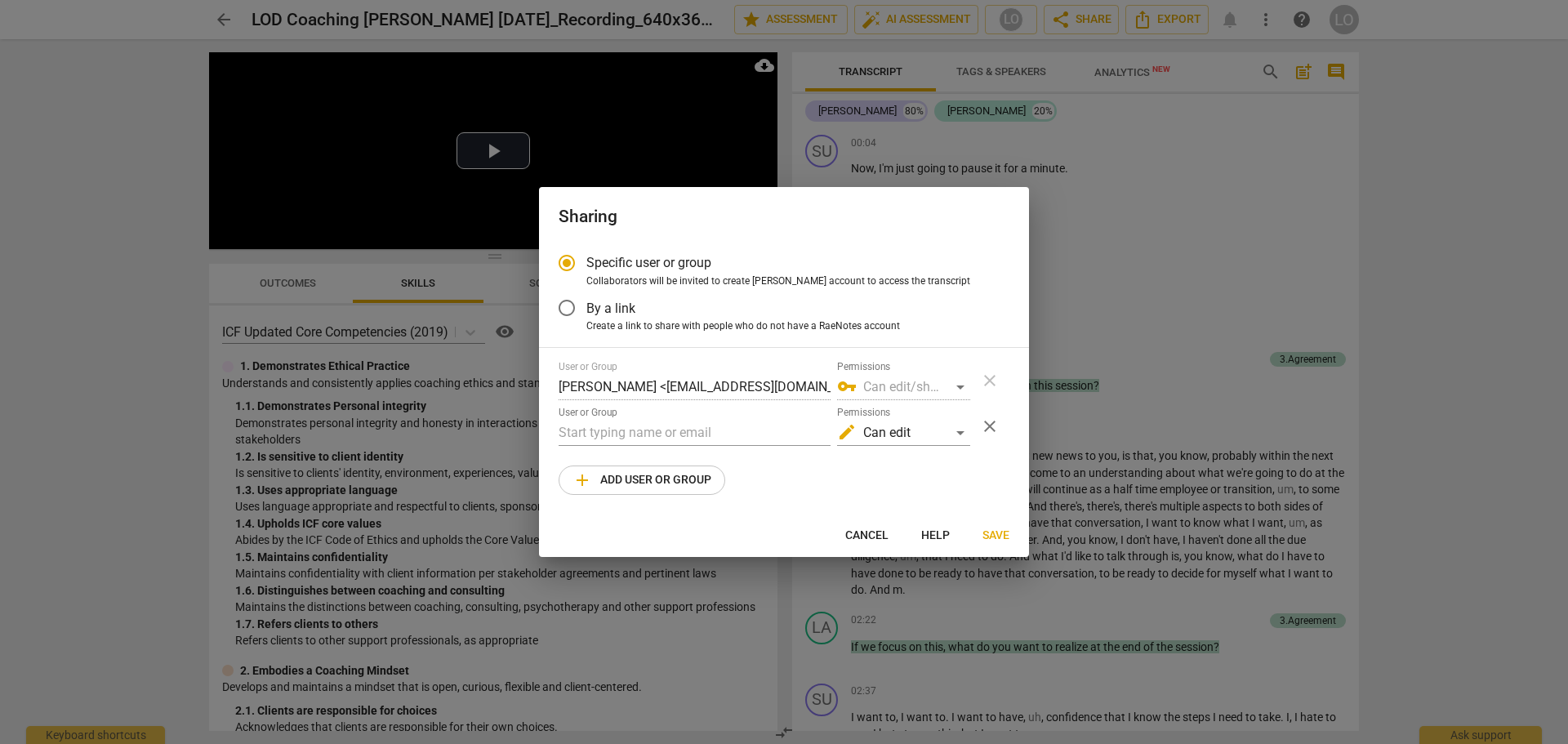
scroll to position [0, 10]
click at [831, 388] on div "User or Group Laurie O'Donnell <laurieodonnell53@gmail.com> Permissions vpn_key…" at bounding box center [765, 380] width 412 height 39
click at [865, 533] on span "Cancel" at bounding box center [866, 536] width 44 height 17
radio input "false"
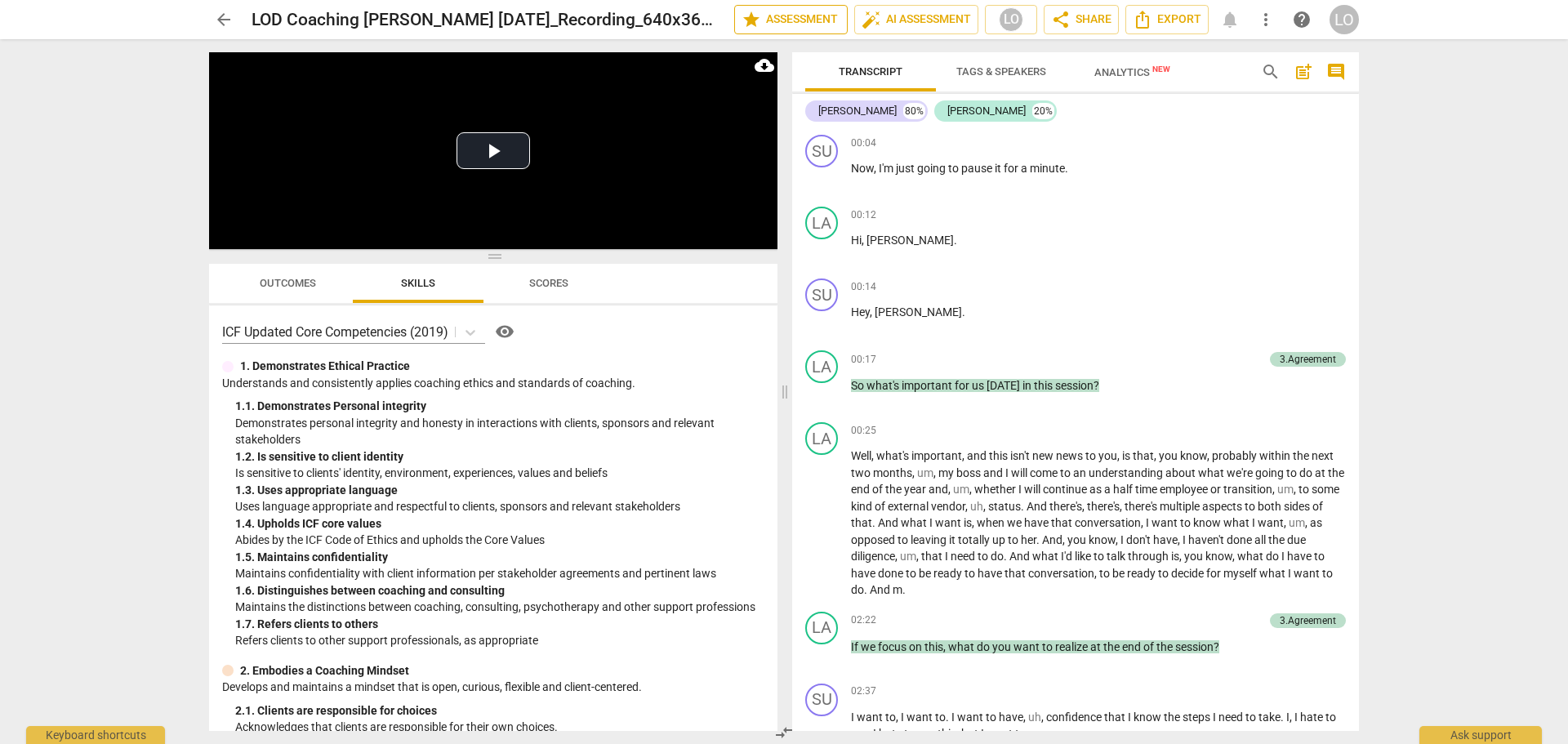
click at [798, 18] on span "star Assessment" at bounding box center [790, 19] width 99 height 19
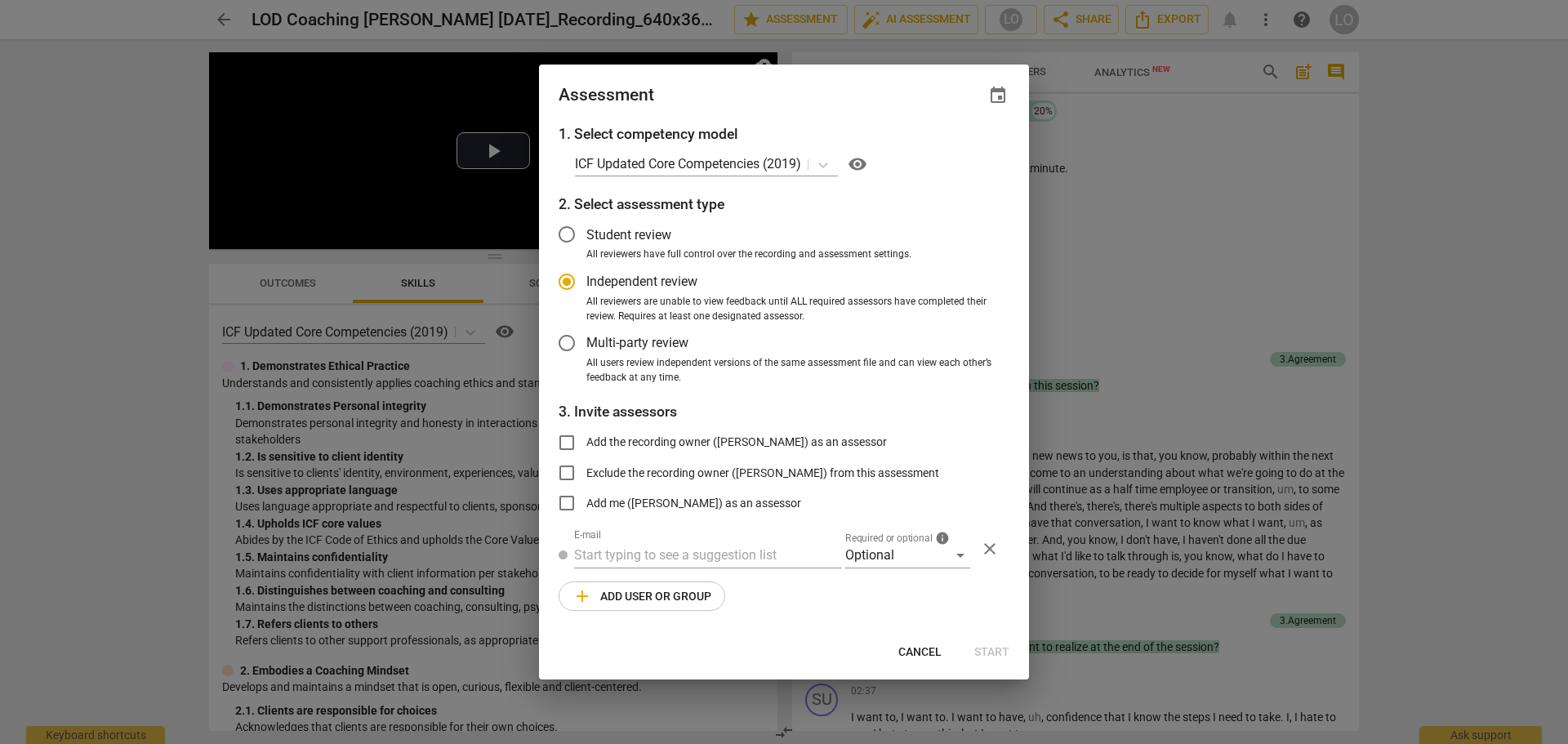
radio input "false"
click at [565, 229] on input "Student review" at bounding box center [566, 234] width 39 height 39
radio input "false"
click at [579, 552] on input "text" at bounding box center [707, 555] width 268 height 26
type input "carl"
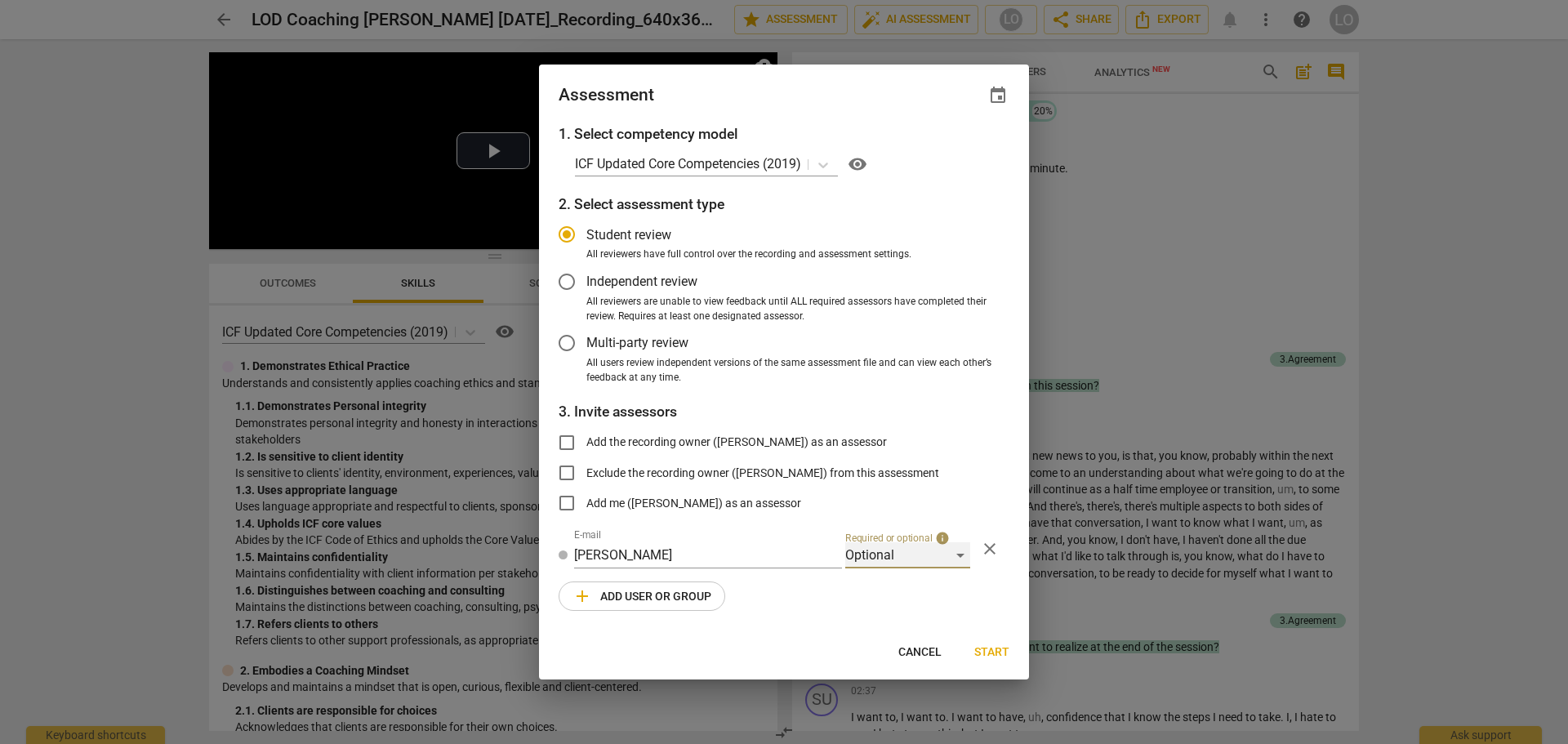
click at [956, 554] on div "Optional" at bounding box center [907, 555] width 125 height 26
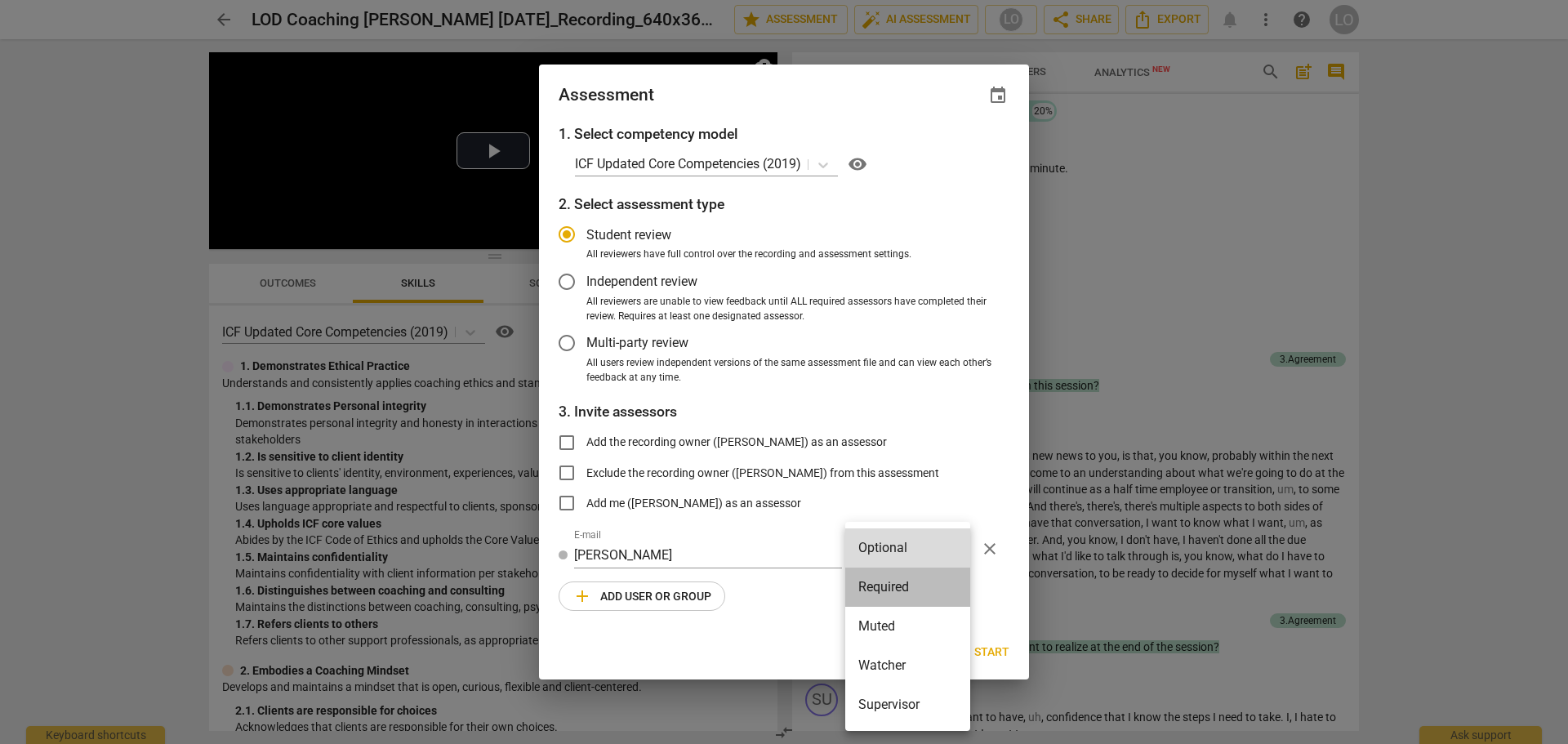
click at [887, 586] on li "Required" at bounding box center [907, 587] width 125 height 39
radio input "false"
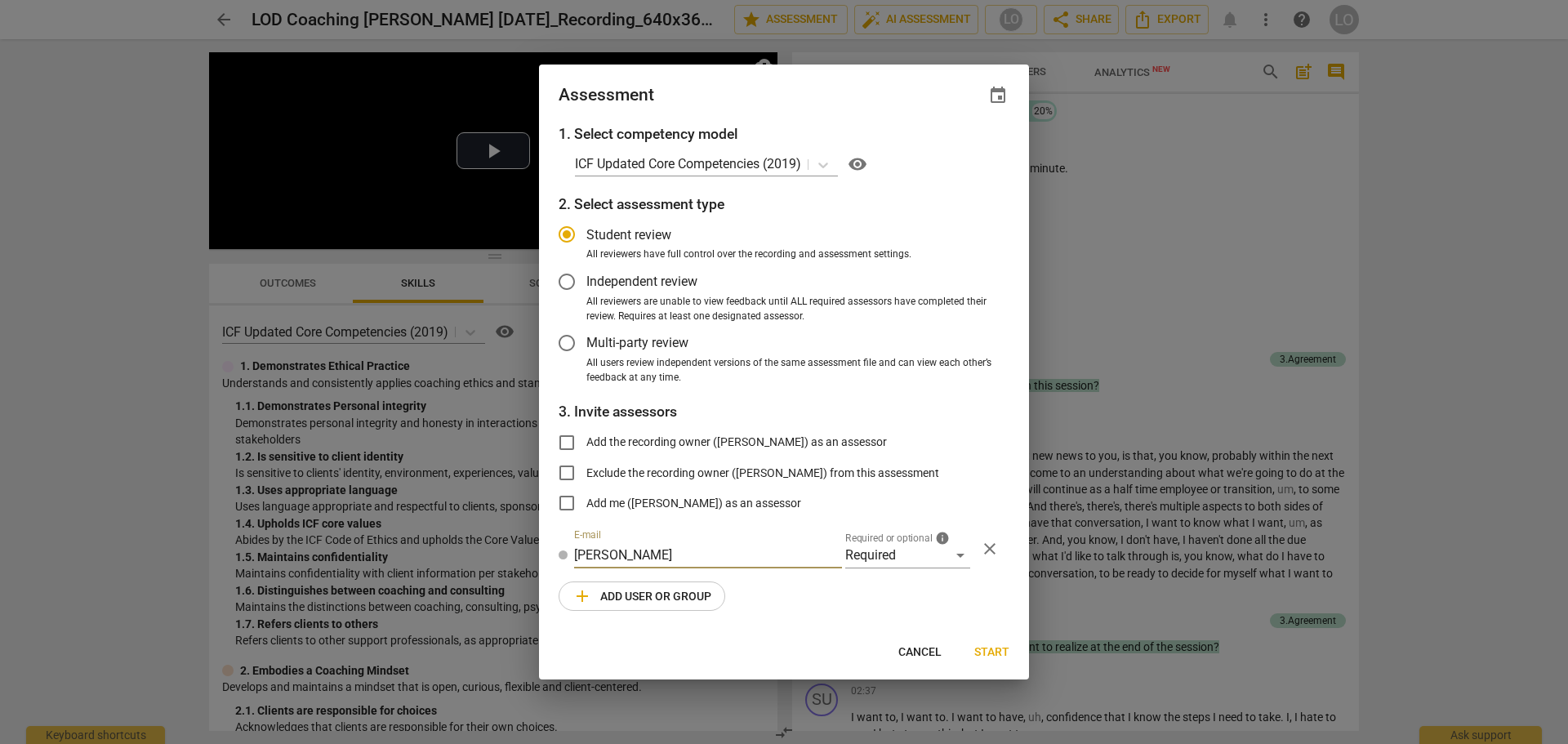
click at [602, 551] on input "carl" at bounding box center [707, 555] width 268 height 26
type input "carl.franco@invitechange.com"
click at [989, 650] on span "Start" at bounding box center [992, 652] width 35 height 17
radio input "false"
type input "carl franco <carl.franco@invitechange.com>"
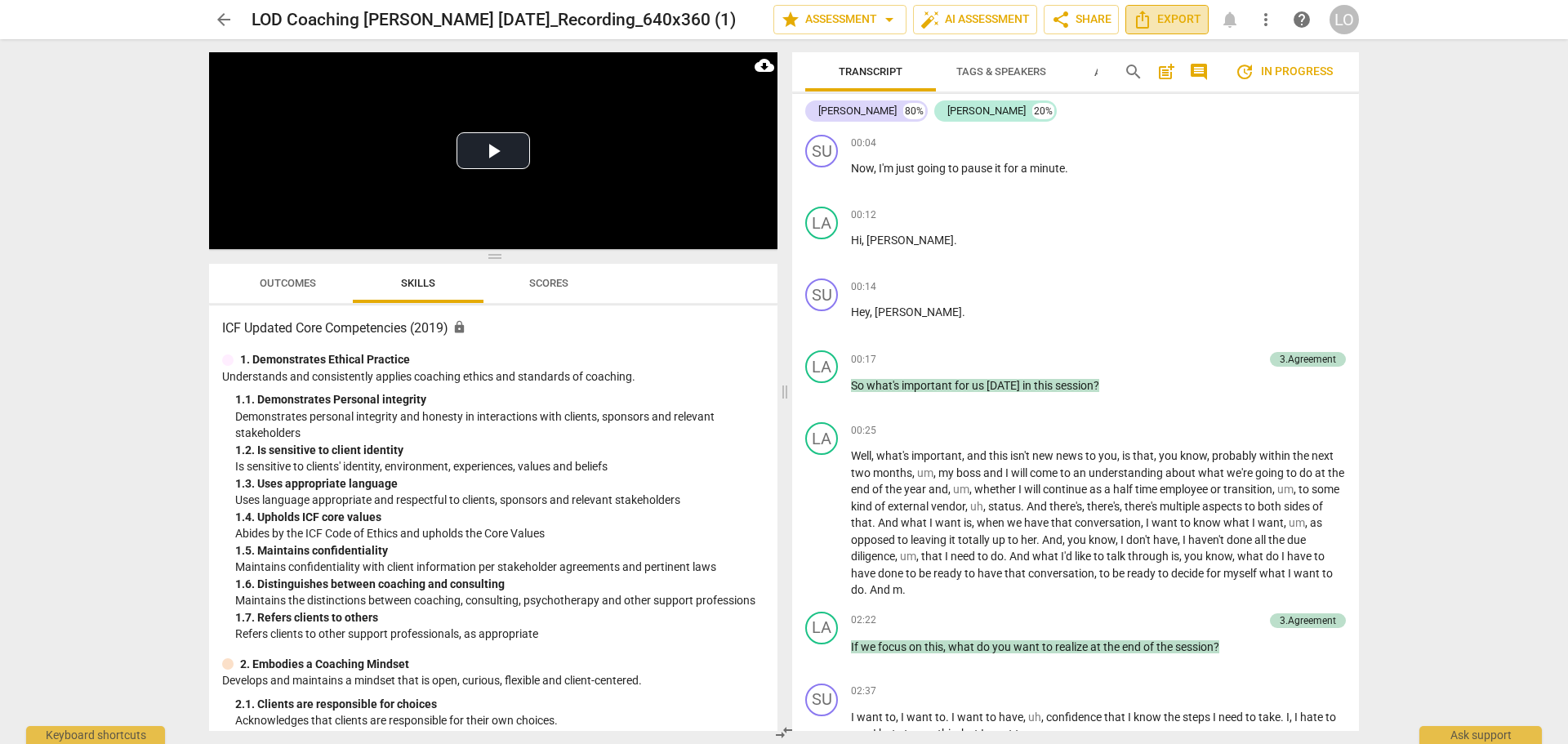
click at [1156, 21] on span "Export" at bounding box center [1167, 19] width 68 height 19
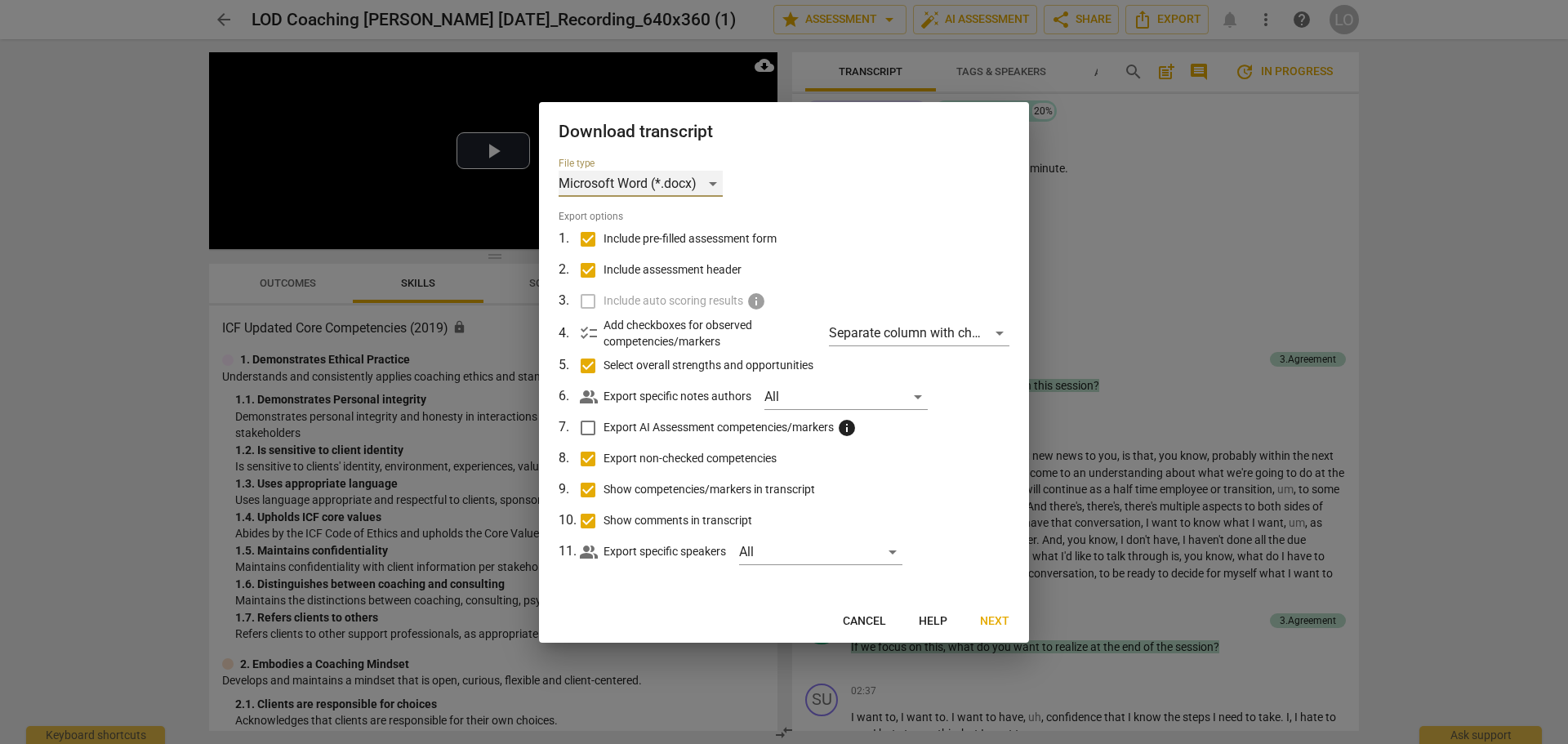
click at [714, 184] on div "Microsoft Word (*.docx)" at bounding box center [641, 183] width 164 height 26
click at [660, 180] on li "Microsoft Word (*.docx)" at bounding box center [672, 183] width 226 height 39
click at [998, 617] on span "Next" at bounding box center [995, 622] width 30 height 17
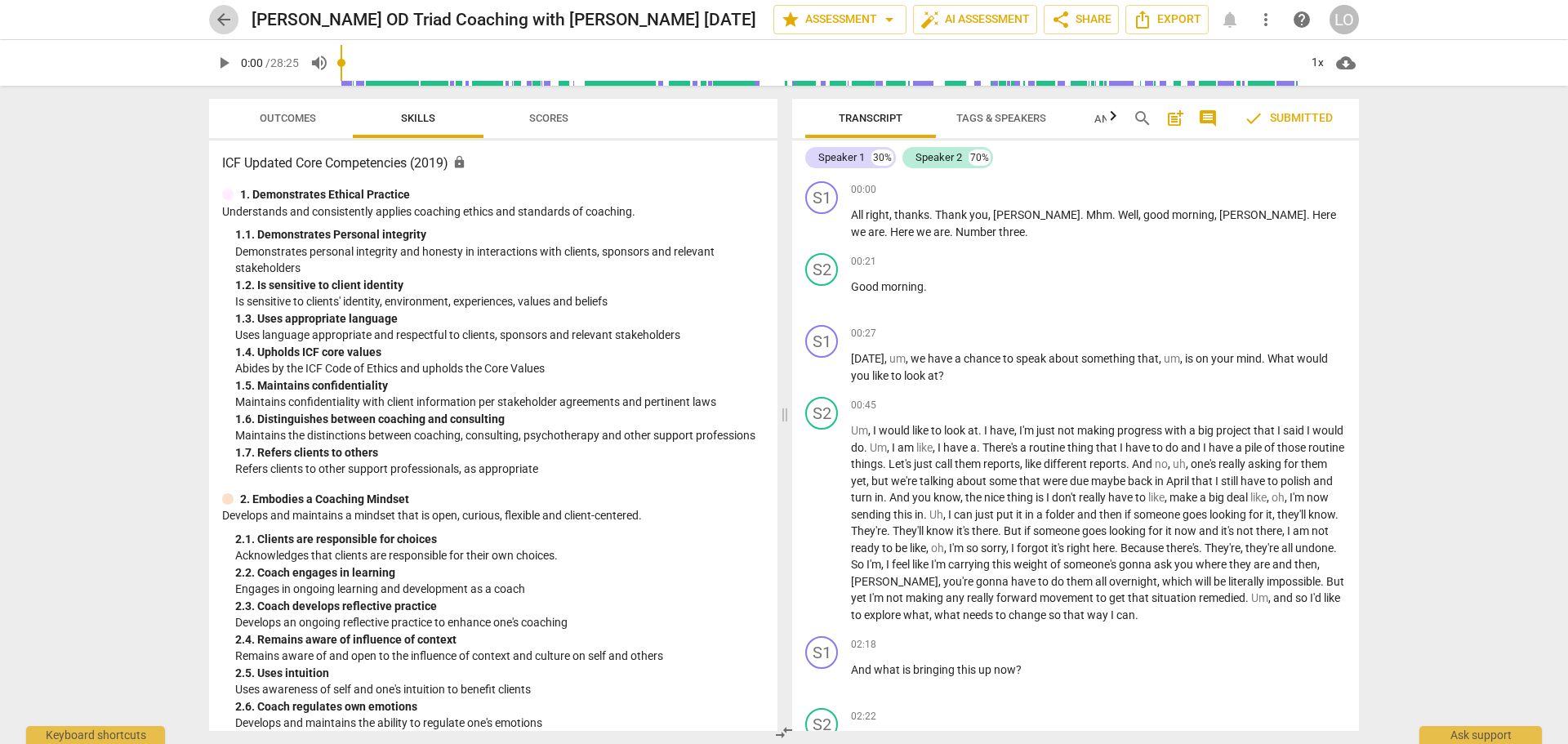
click at [220, 16] on span "arrow_back" at bounding box center [223, 19] width 19 height 19
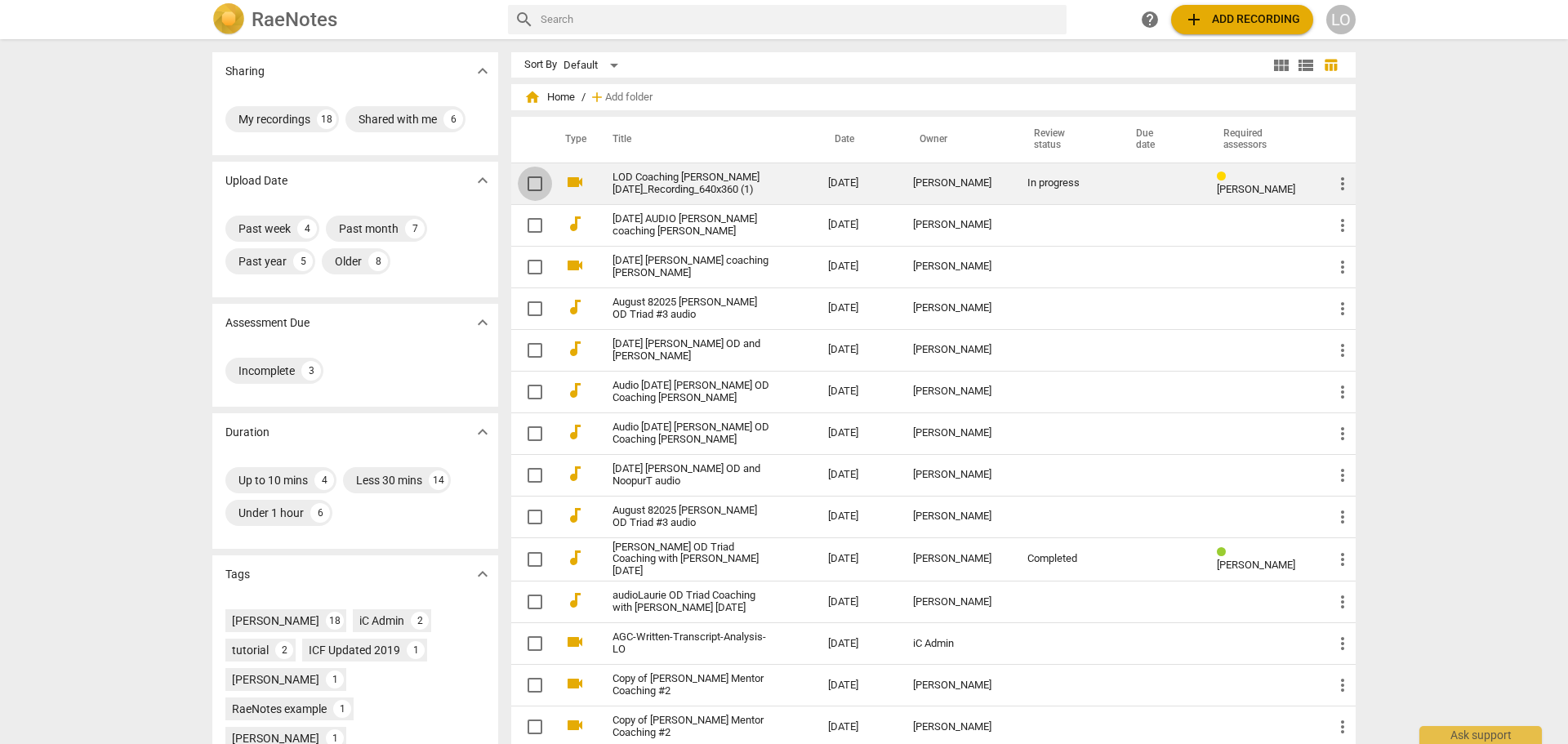
click at [529, 184] on input "checkbox" at bounding box center [535, 183] width 34 height 19
checkbox input "false"
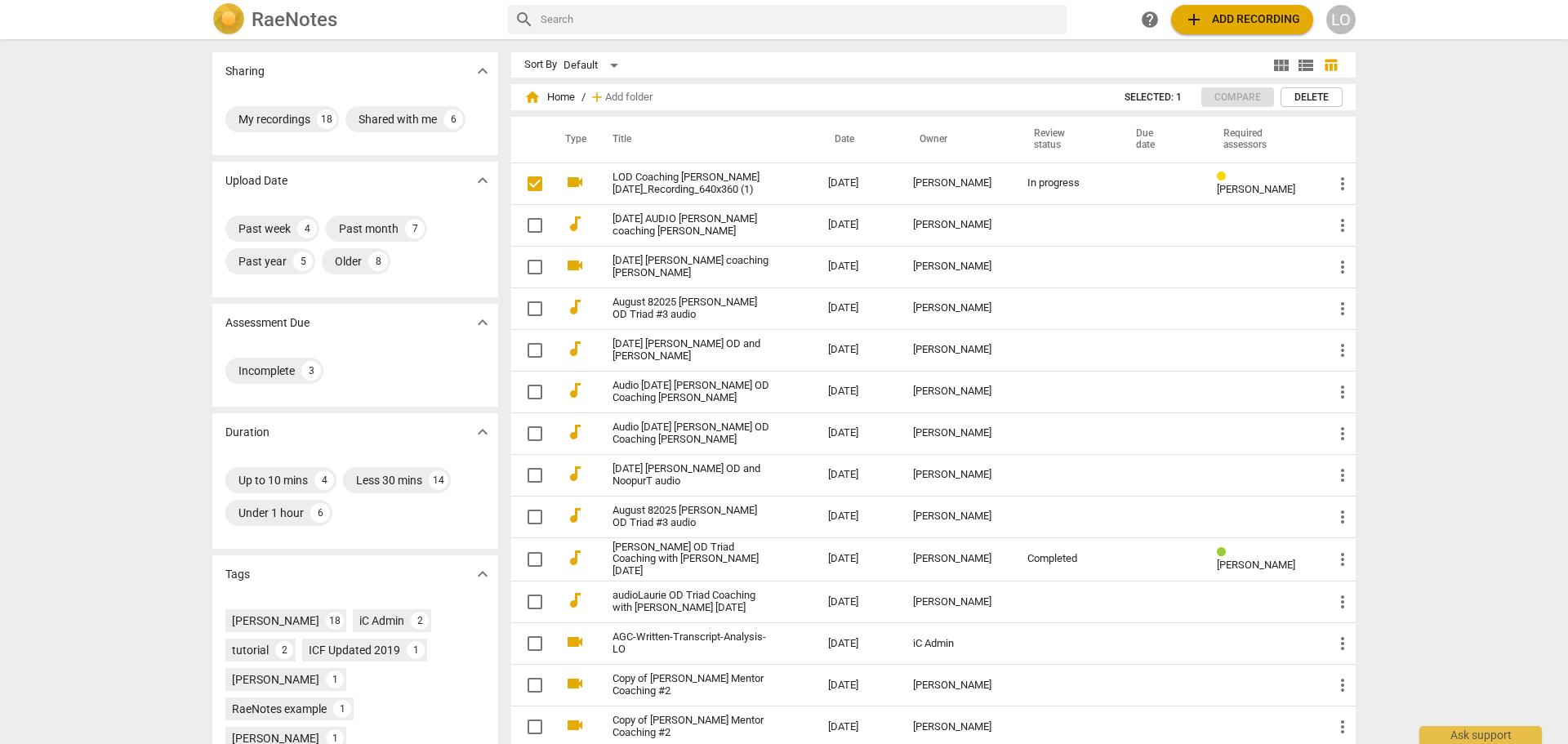
click at [1487, 653] on div "Sharing expand_more My recordings 18 Shared with me 6 Upload Date expand_more P…" at bounding box center [784, 392] width 1568 height 703
